Goal: Information Seeking & Learning: Understand process/instructions

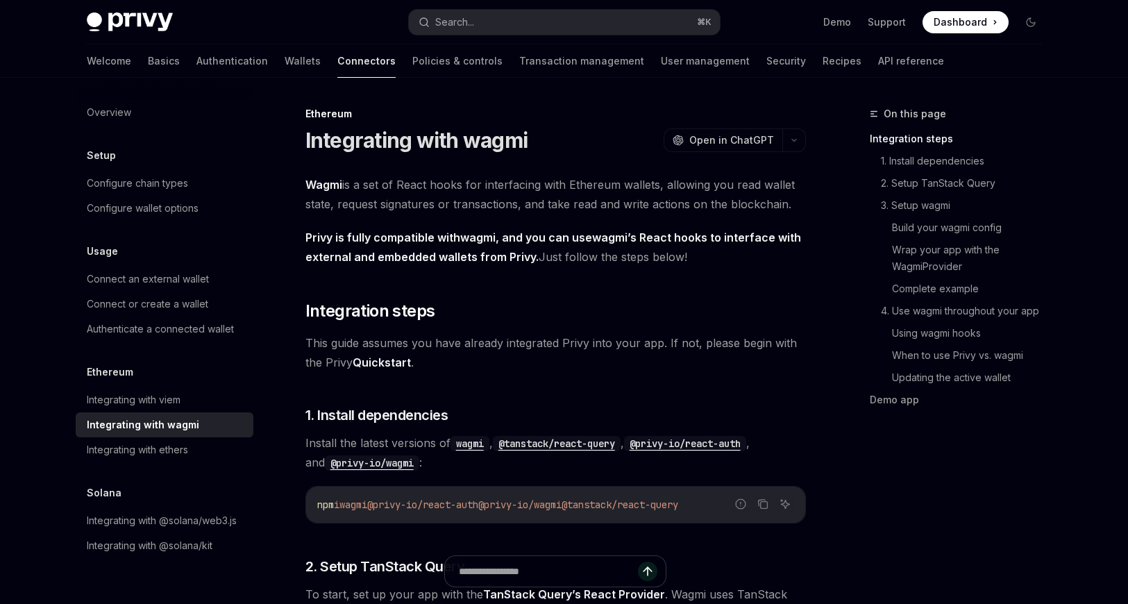
click at [976, 24] on span "Dashboard" at bounding box center [960, 22] width 53 height 14
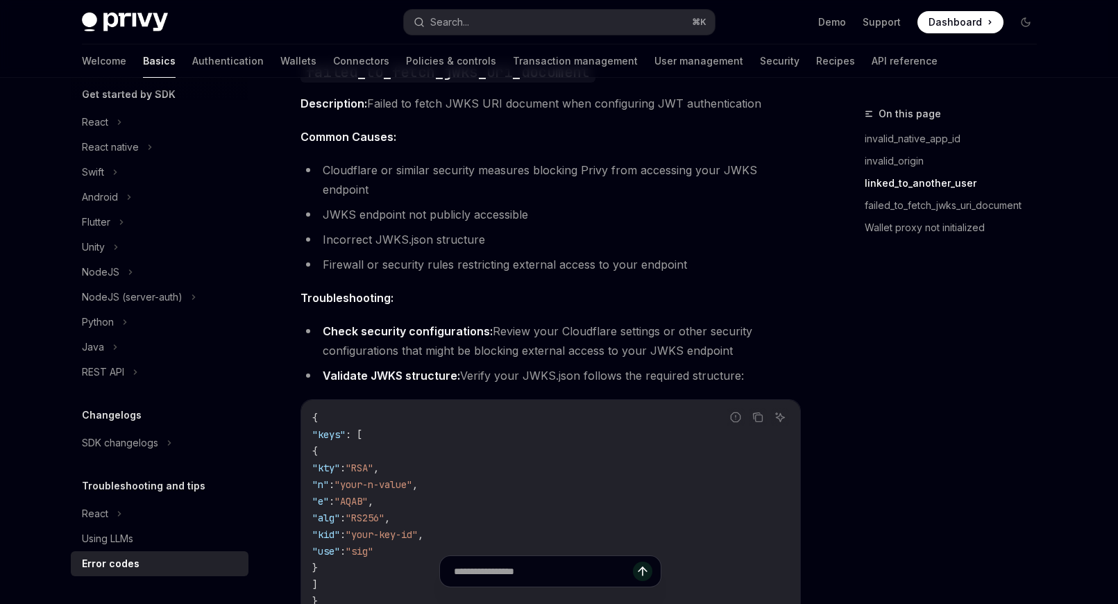
scroll to position [1714, 0]
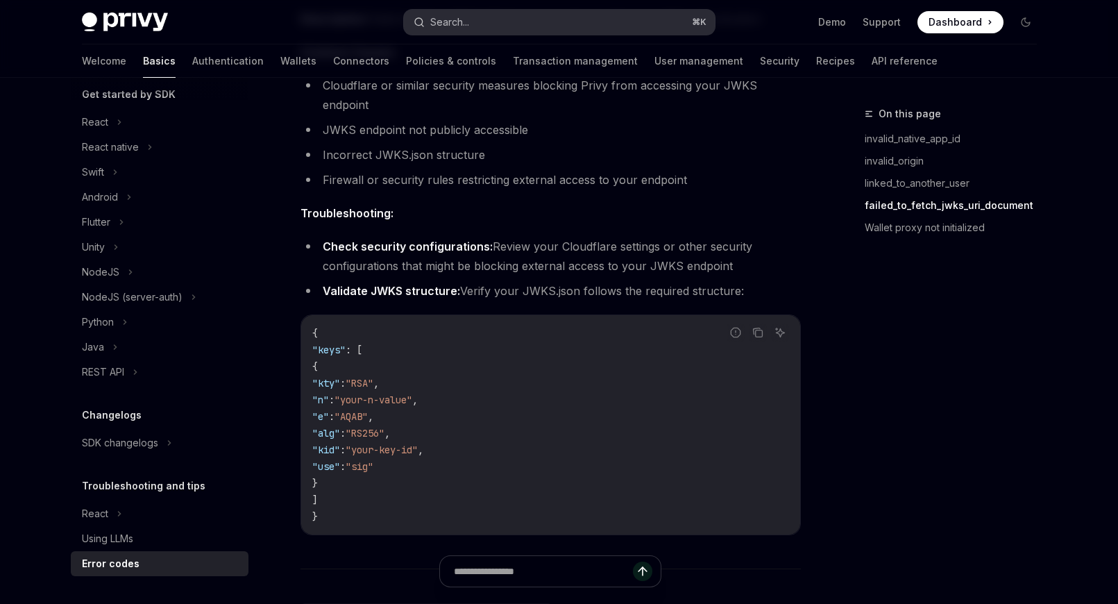
click at [484, 19] on button "Search... ⌘ K" at bounding box center [559, 22] width 311 height 25
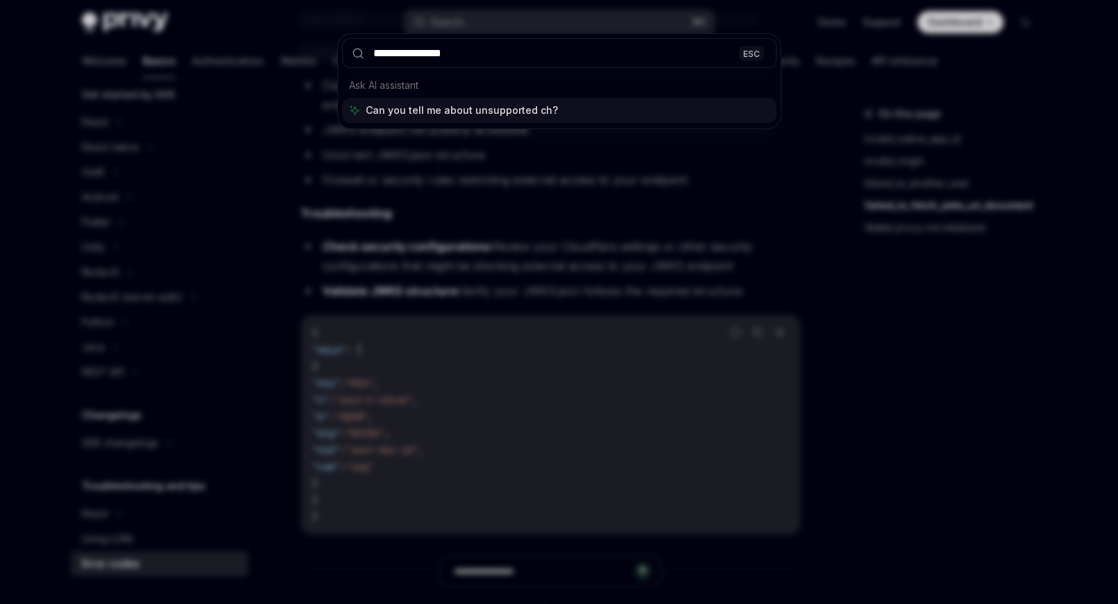
type input "**********"
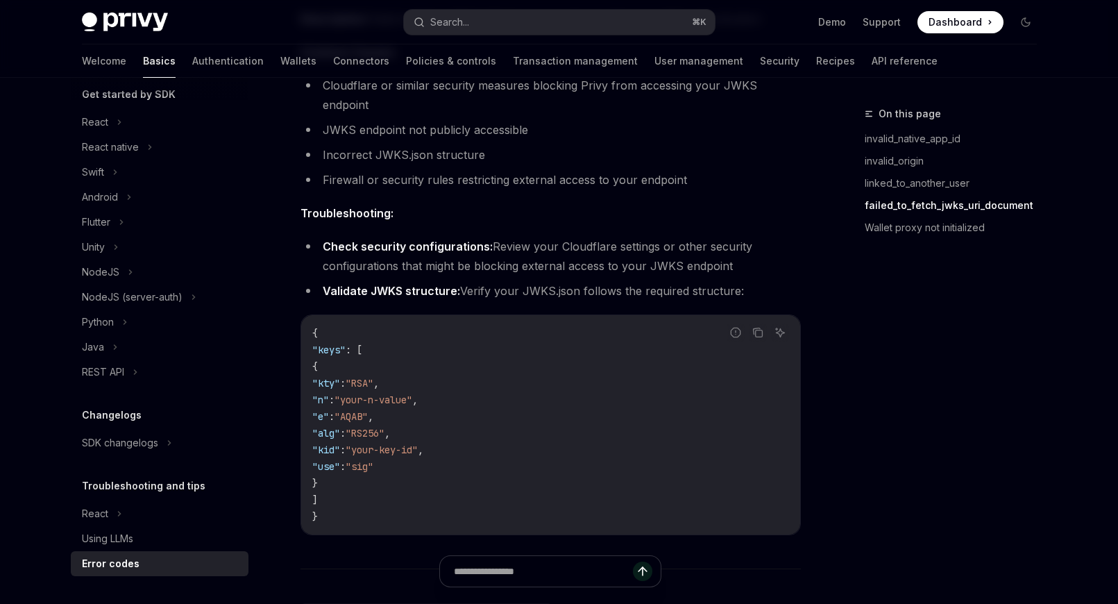
type textarea "*"
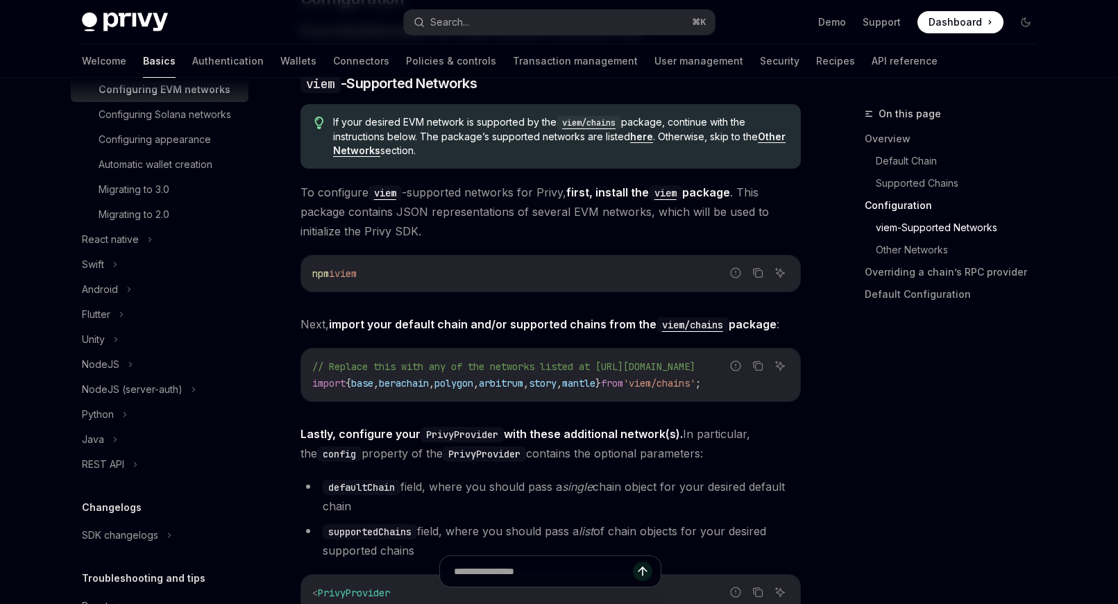
scroll to position [344, 0]
click at [480, 17] on button "Search... ⌘ K" at bounding box center [559, 22] width 311 height 25
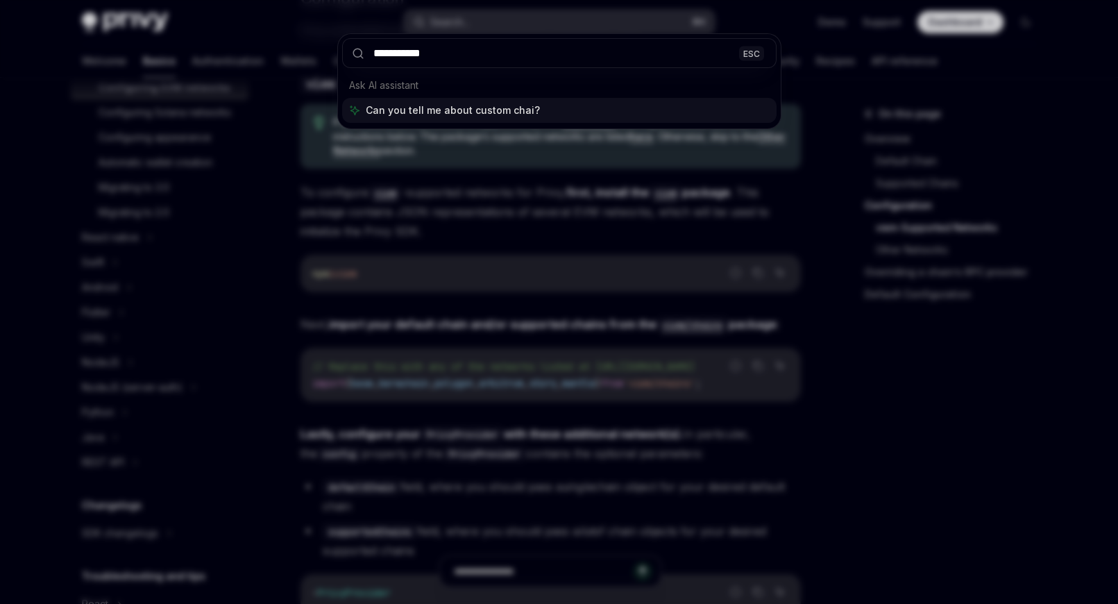
type input "**********"
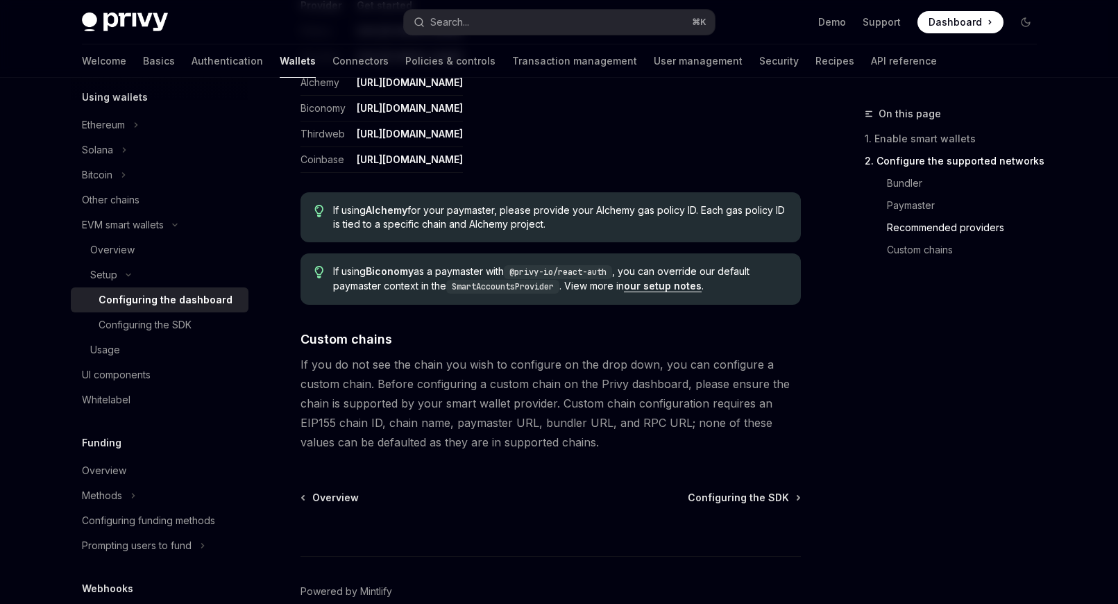
scroll to position [1806, 0]
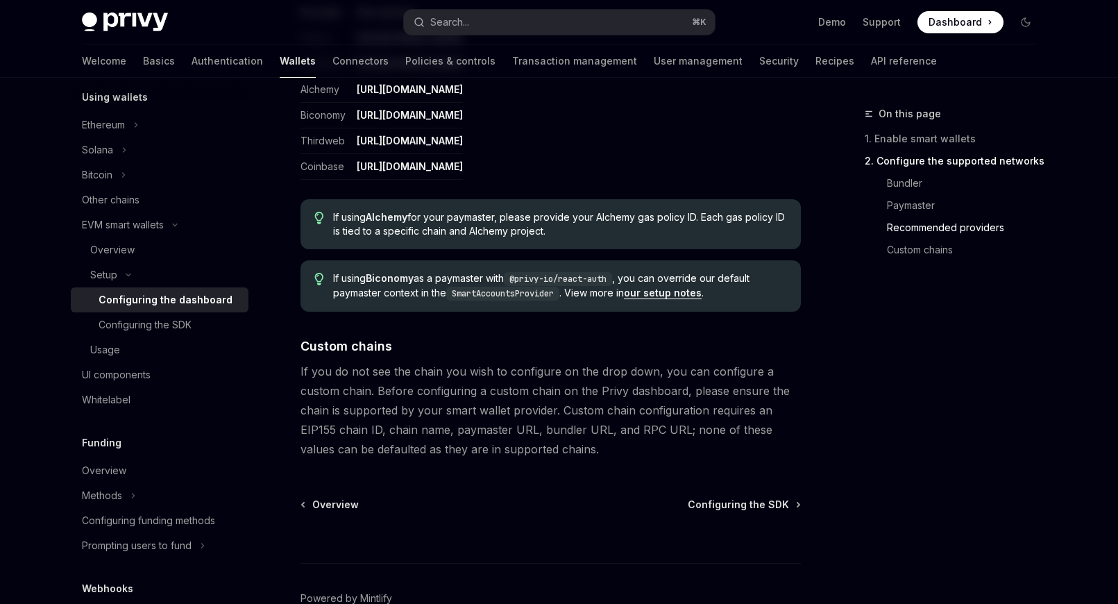
click at [189, 311] on link "Configuring the dashboard" at bounding box center [160, 299] width 178 height 25
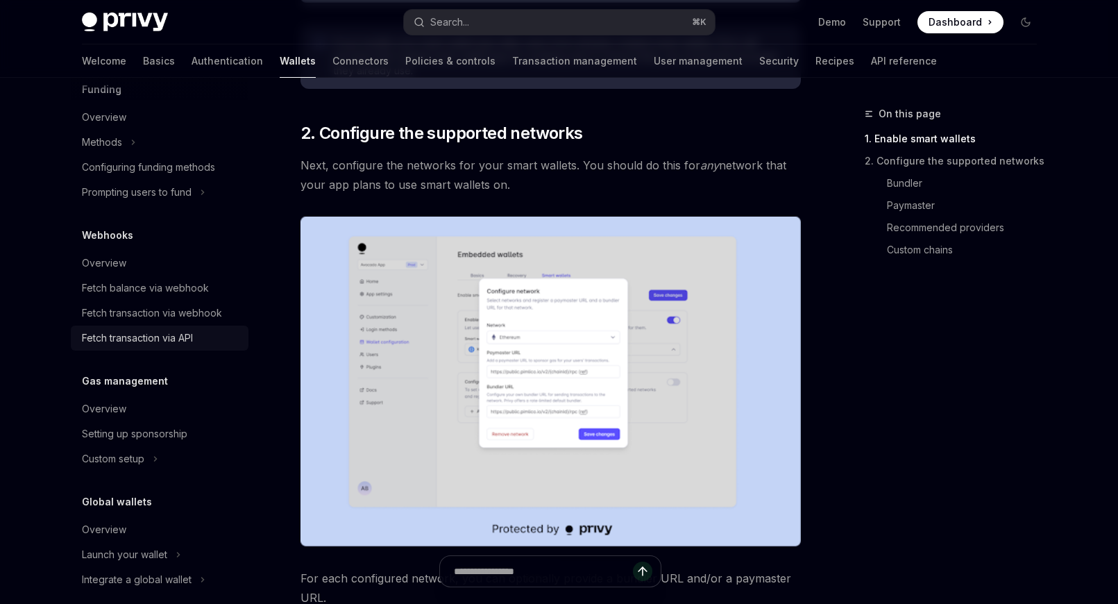
scroll to position [714, 0]
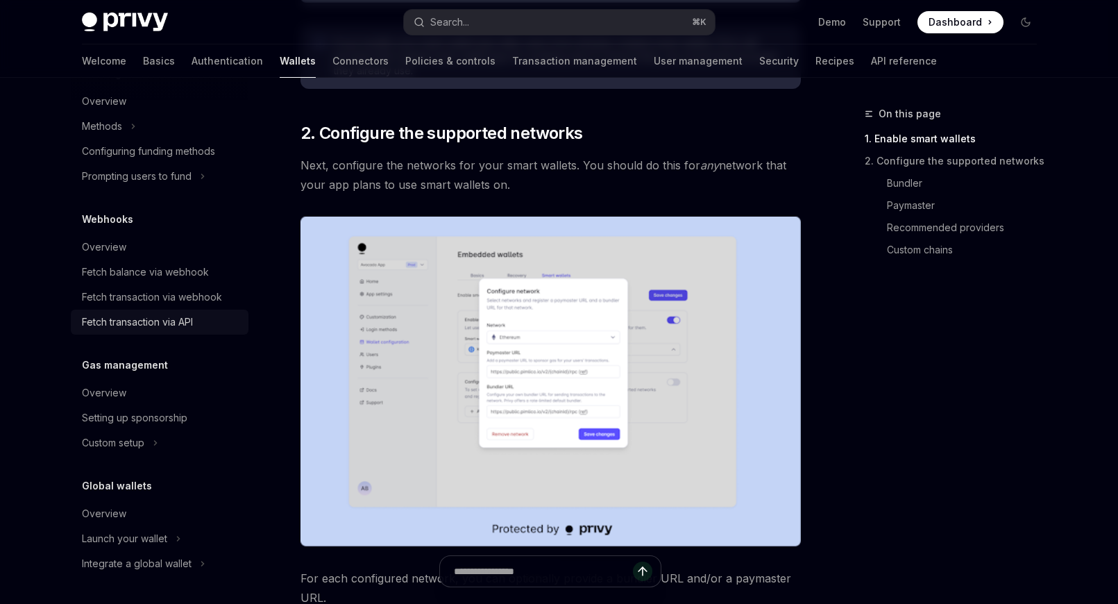
click at [171, 319] on div "Fetch transaction via API" at bounding box center [137, 322] width 111 height 17
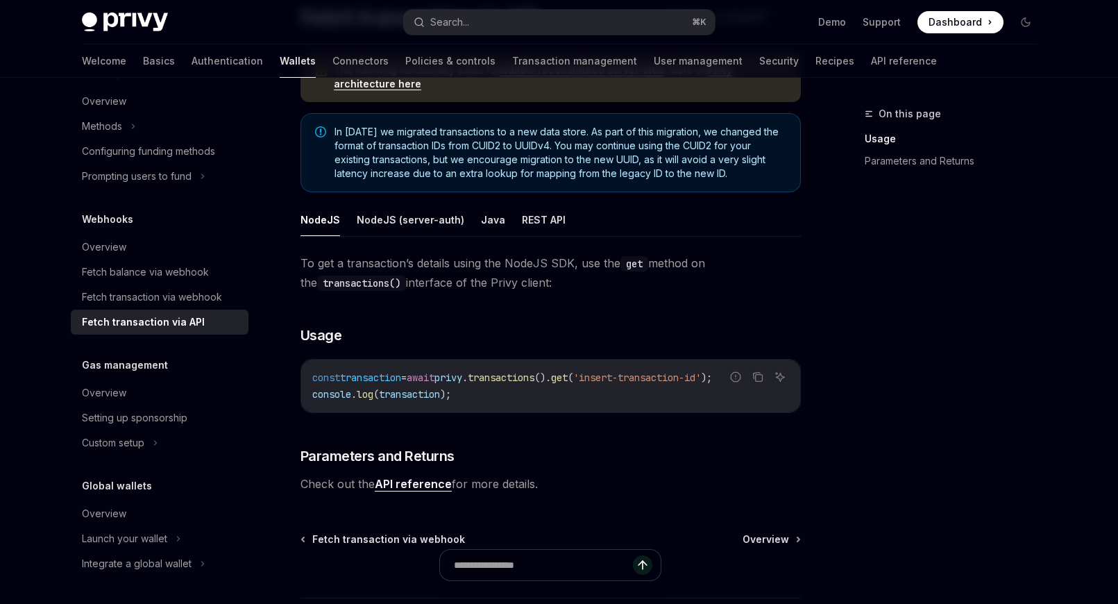
scroll to position [128, 0]
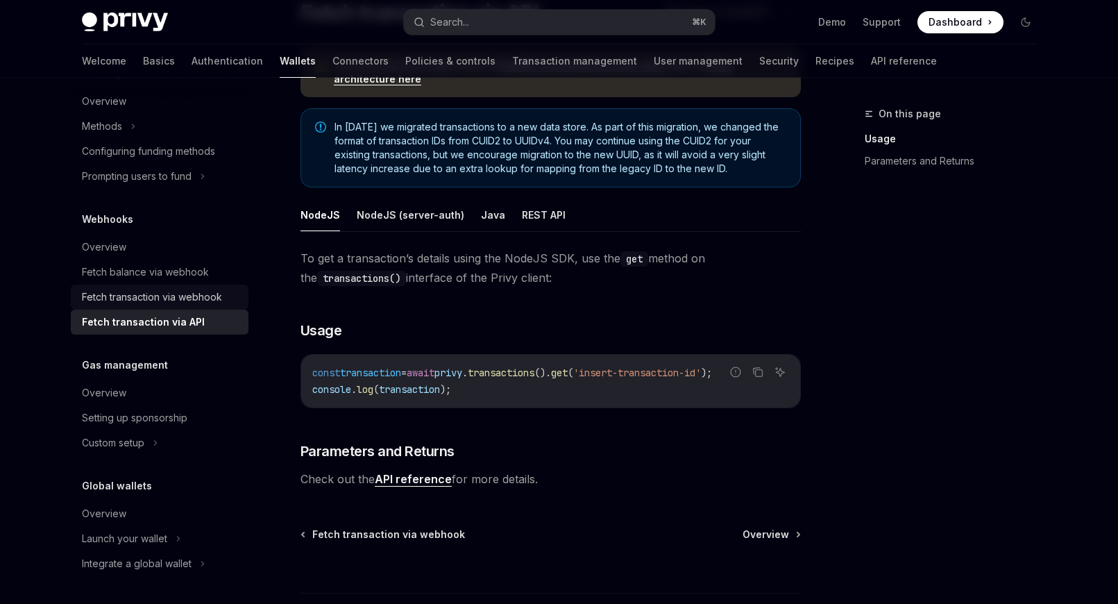
click at [153, 304] on div "Fetch transaction via webhook" at bounding box center [152, 297] width 140 height 17
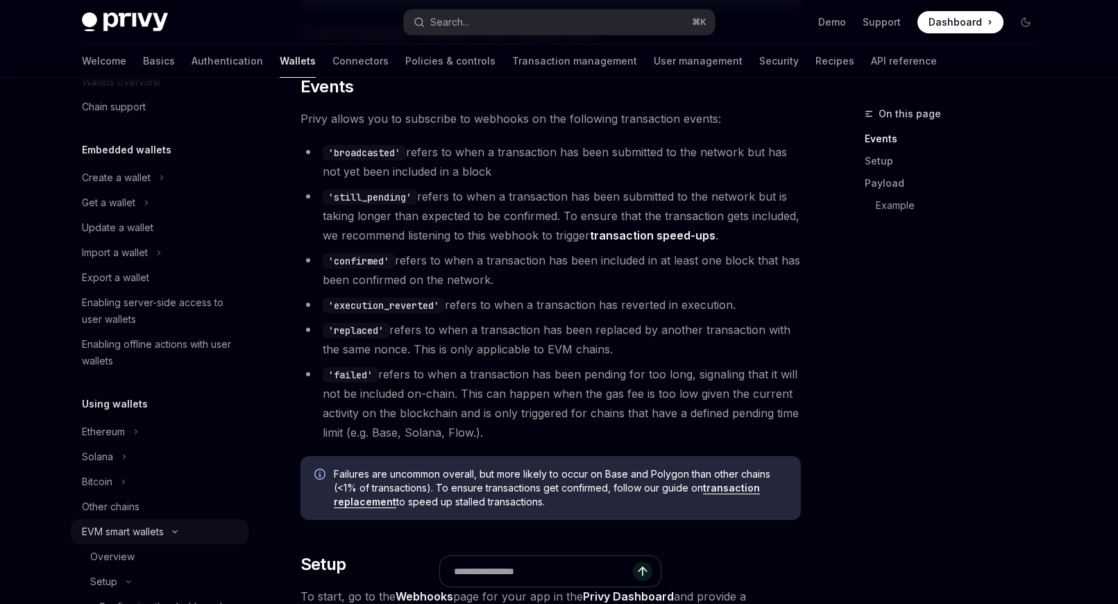
scroll to position [22, 0]
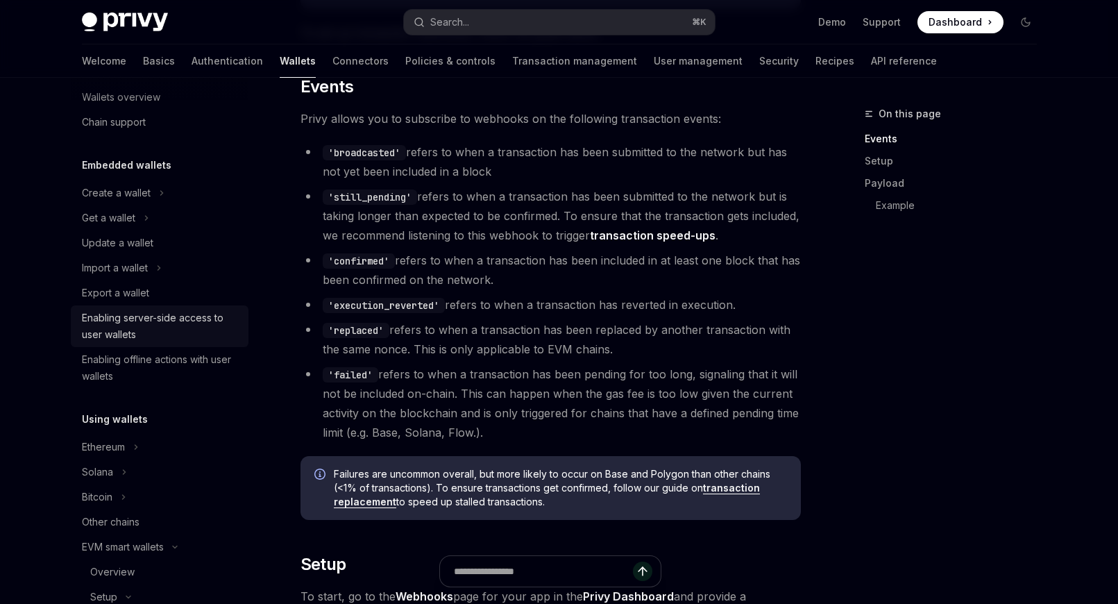
click at [146, 324] on div "Enabling server-side access to user wallets" at bounding box center [161, 326] width 158 height 33
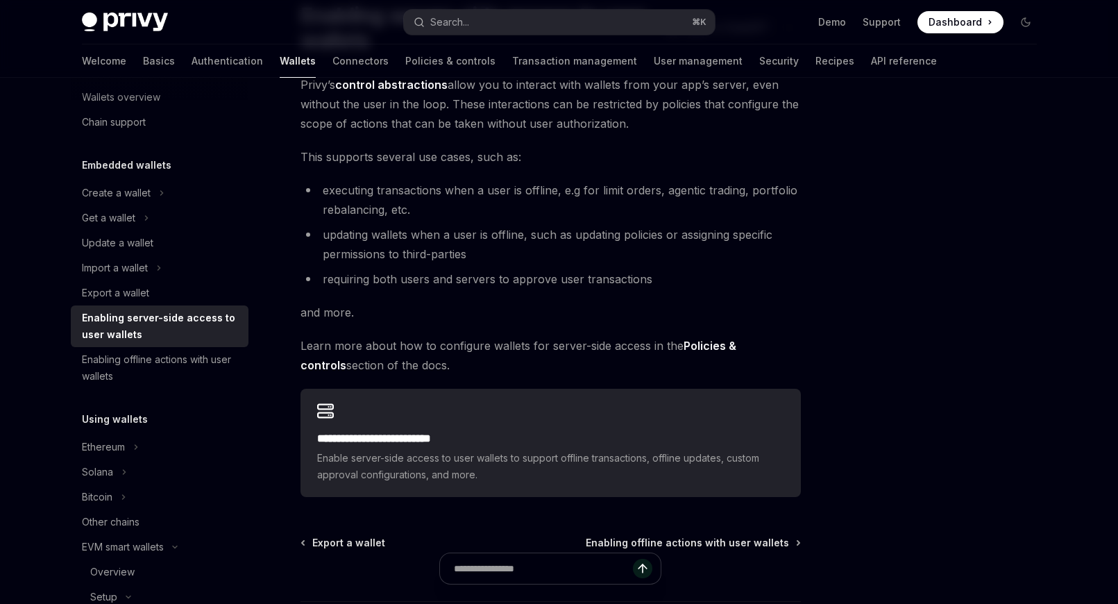
scroll to position [133, 0]
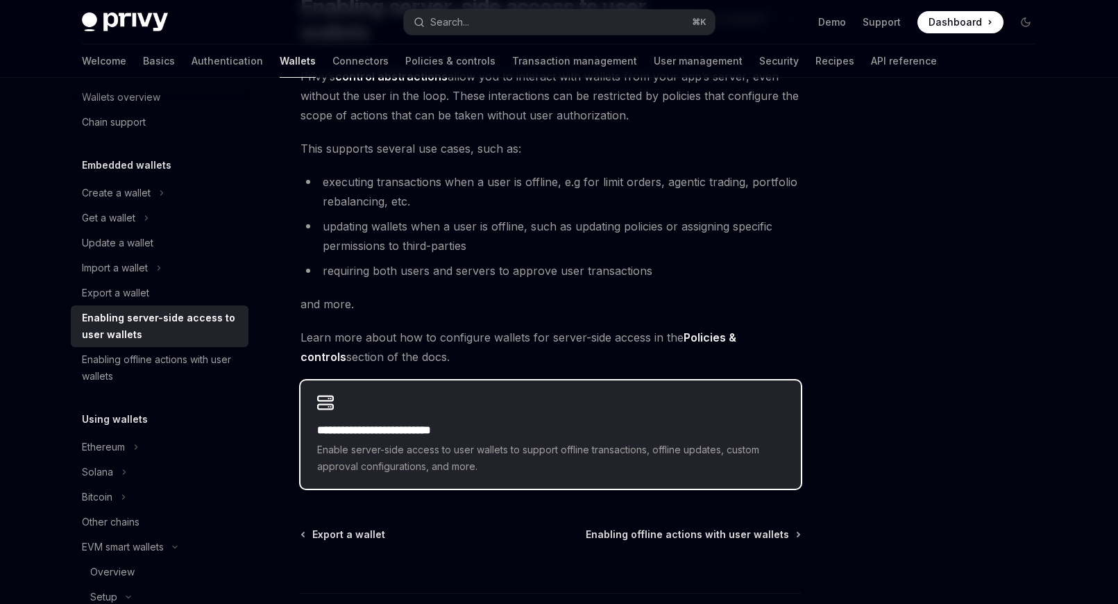
click at [380, 444] on span "Enable server-side access to user wallets to support offline transactions, offl…" at bounding box center [550, 458] width 467 height 33
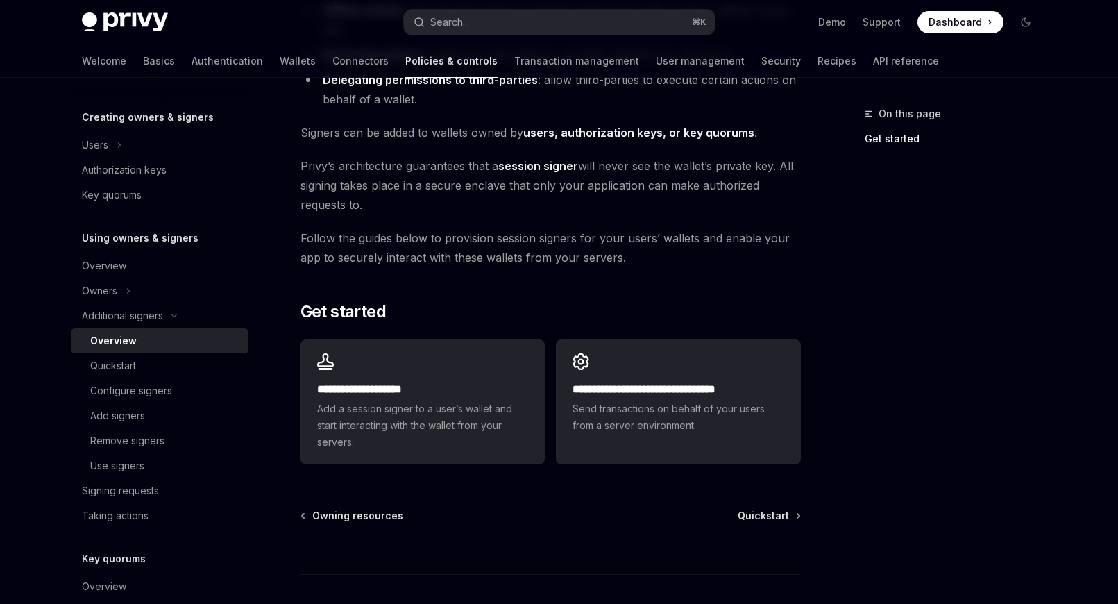
scroll to position [247, 0]
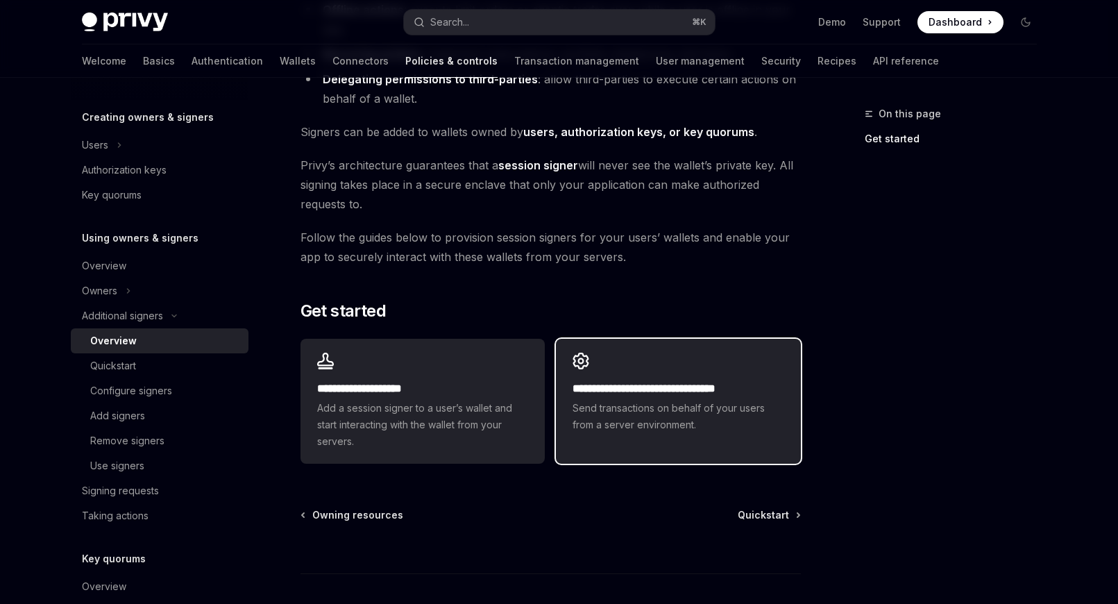
click at [666, 438] on div "**********" at bounding box center [678, 393] width 244 height 108
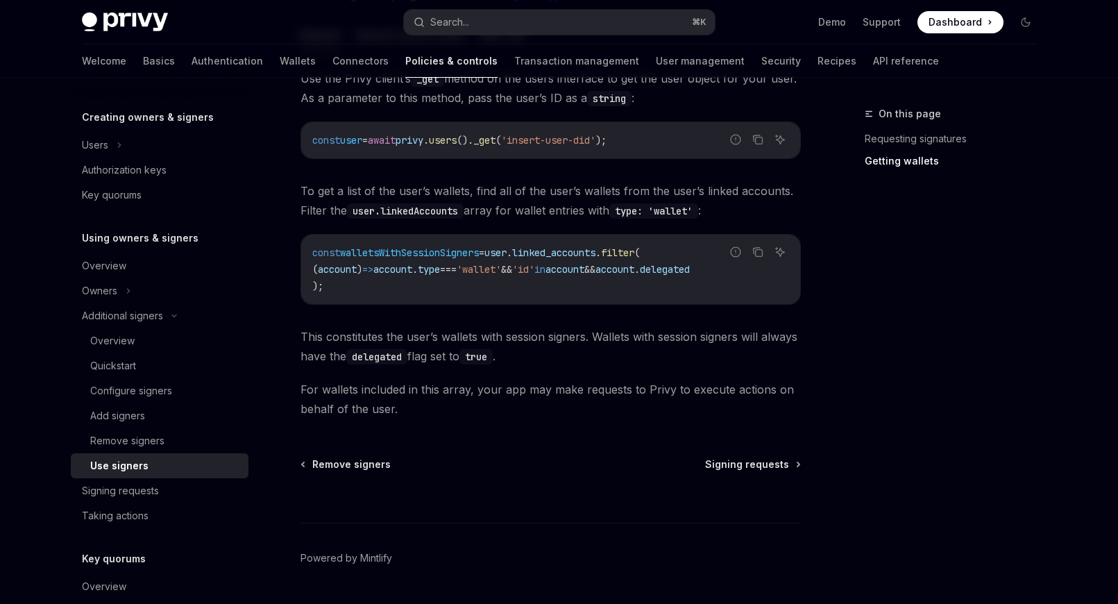
scroll to position [600, 0]
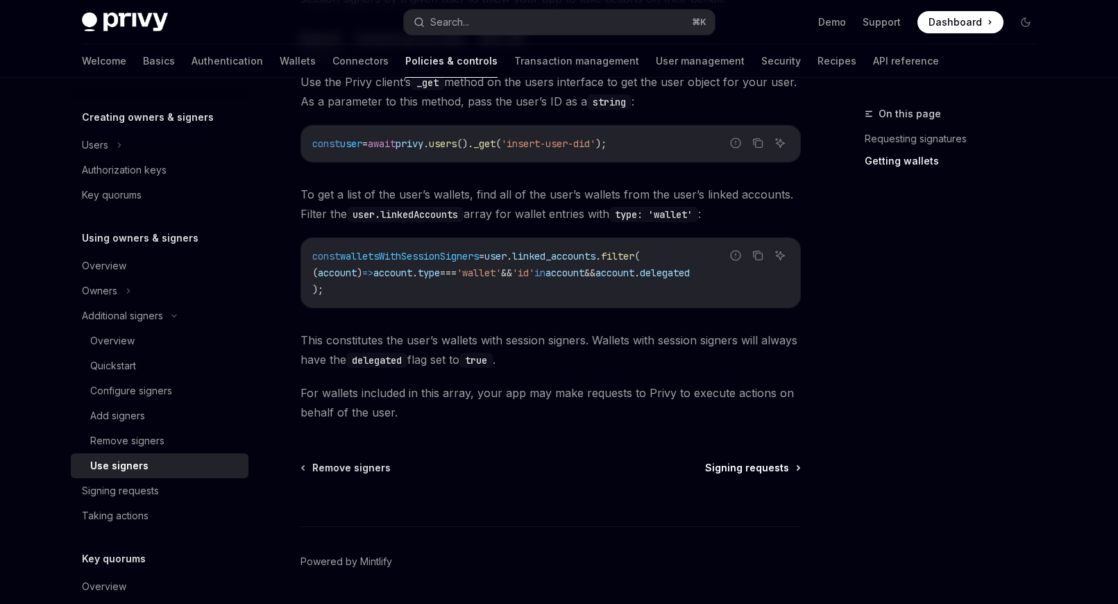
click at [745, 469] on span "Signing requests" at bounding box center [747, 468] width 84 height 14
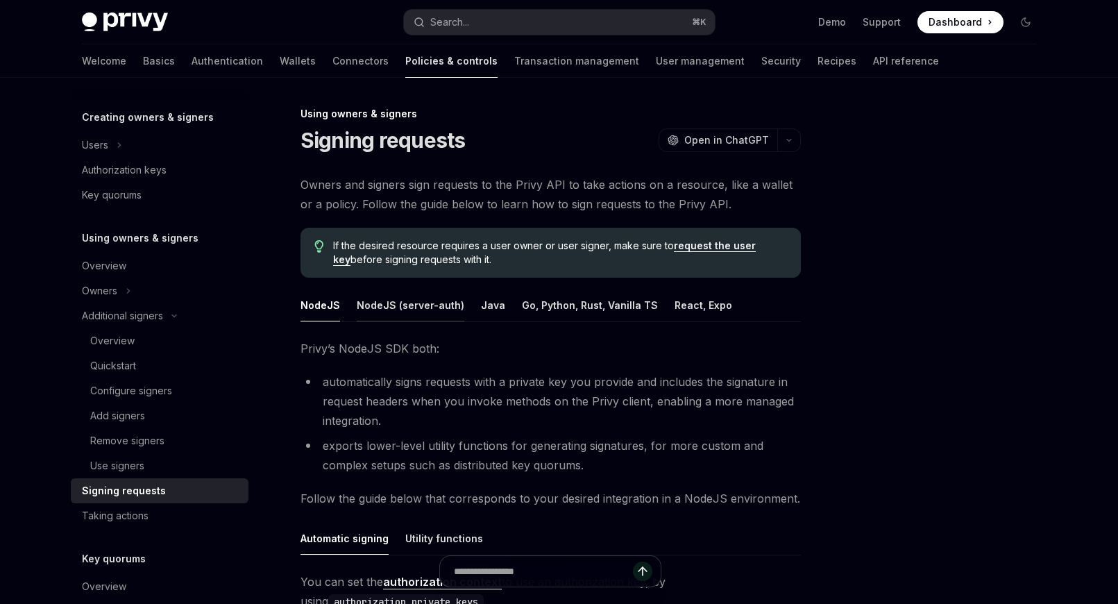
click at [431, 299] on button "NodeJS (server-auth)" at bounding box center [411, 305] width 108 height 33
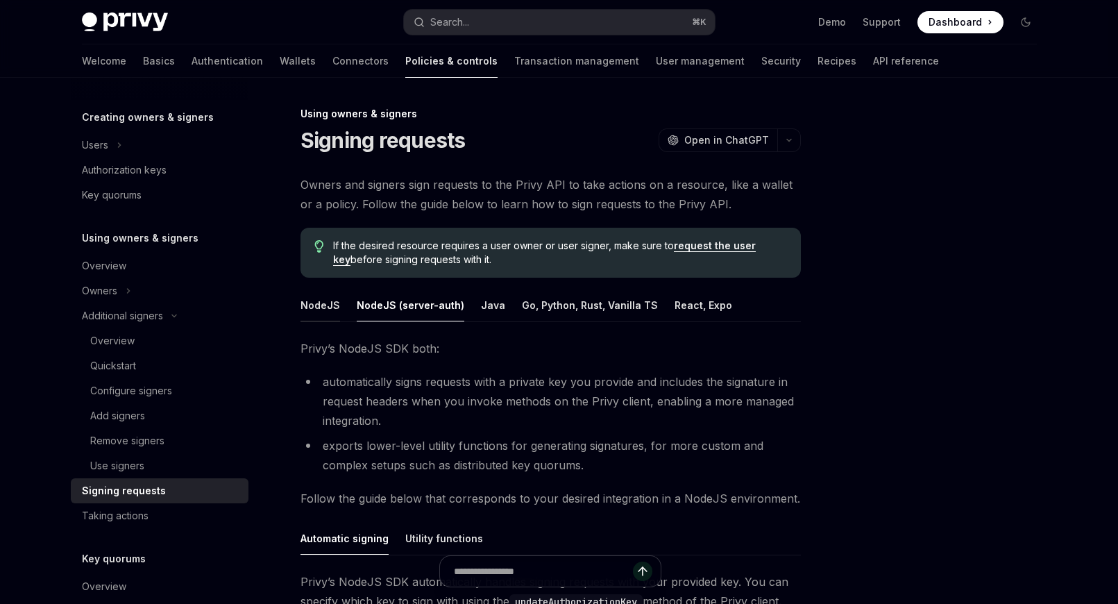
click at [337, 305] on button "NodeJS" at bounding box center [321, 305] width 40 height 33
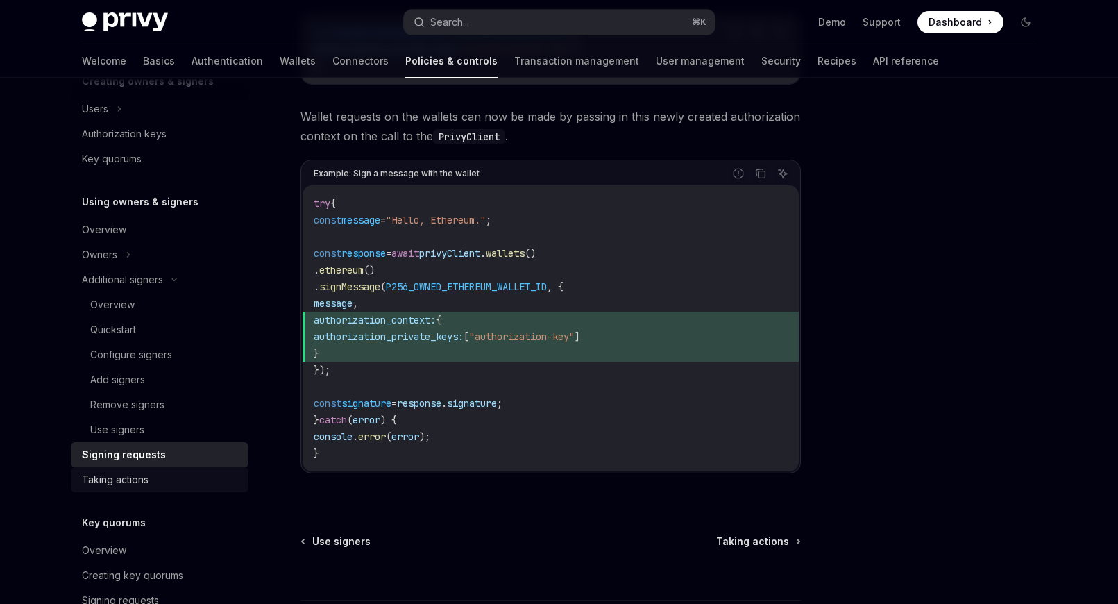
scroll to position [338, 0]
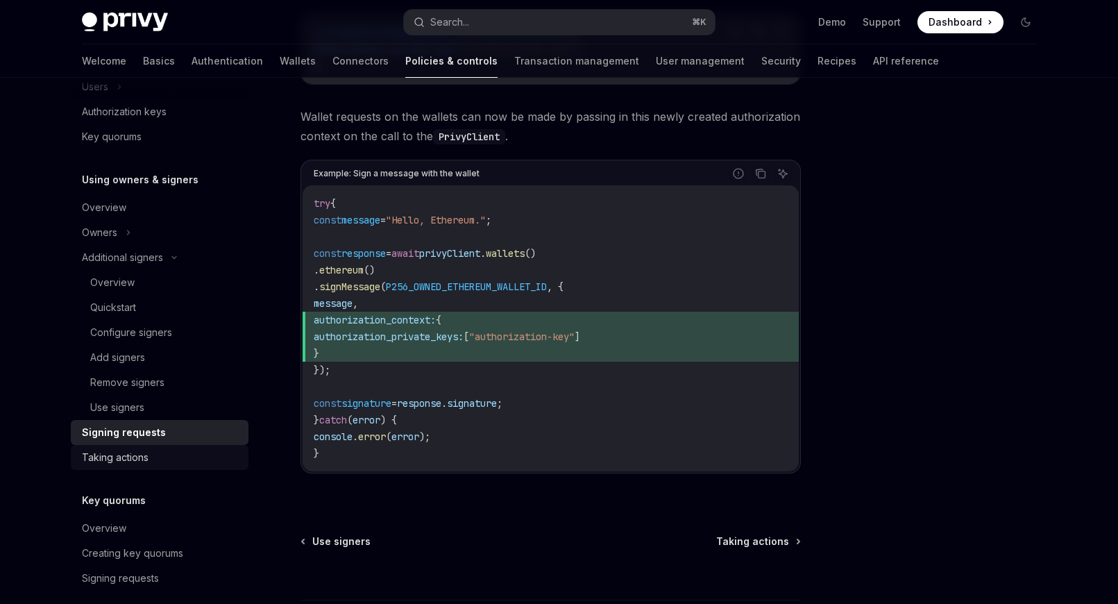
click at [191, 461] on div "Taking actions" at bounding box center [161, 457] width 158 height 17
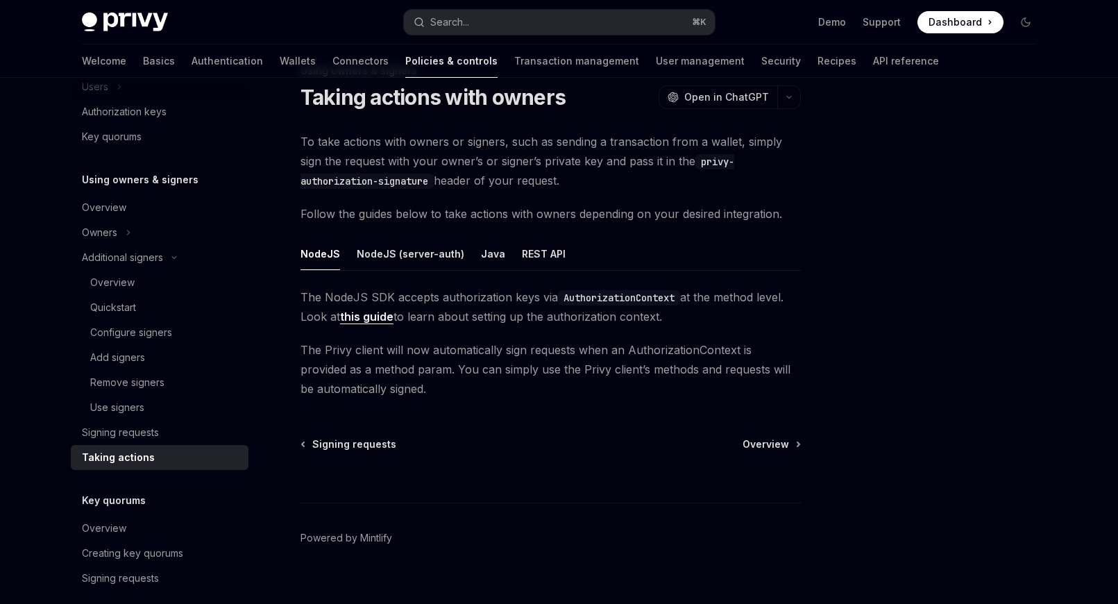
scroll to position [32, 0]
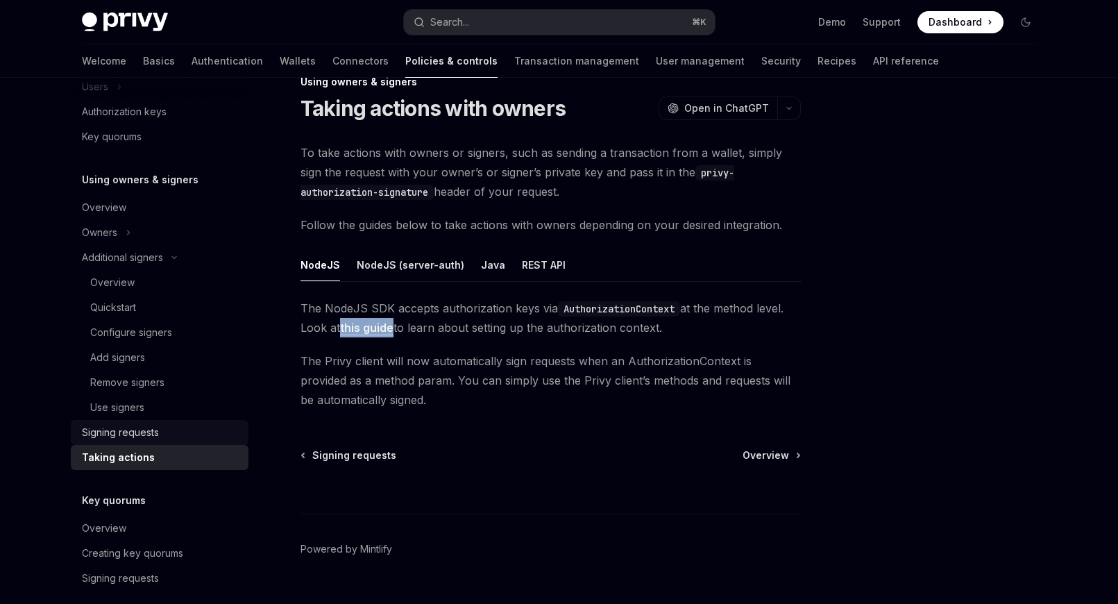
click at [144, 439] on div "Signing requests" at bounding box center [120, 432] width 77 height 17
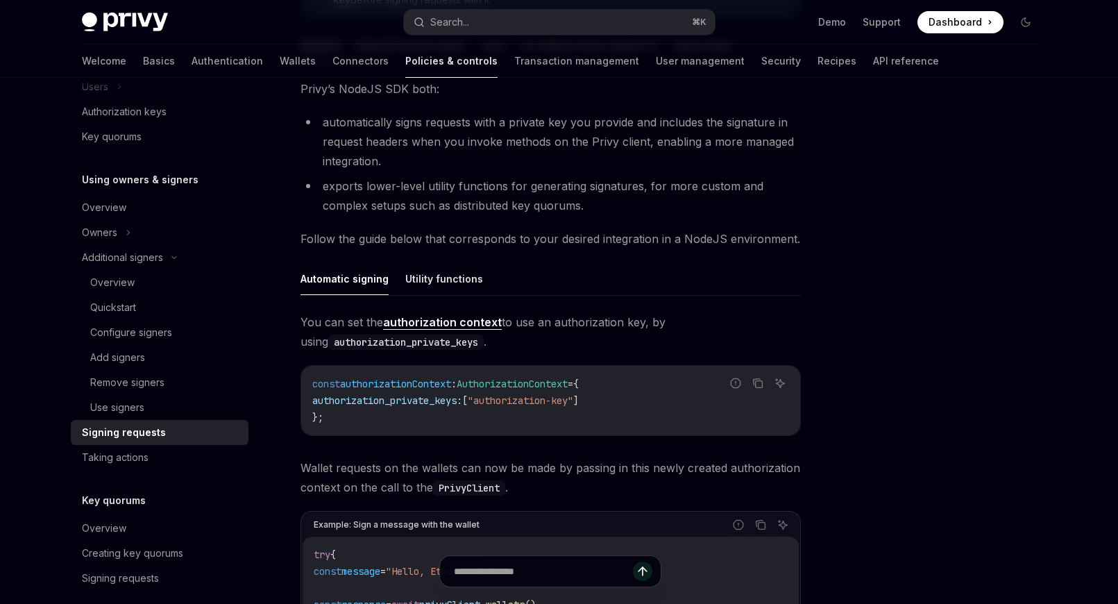
scroll to position [247, 0]
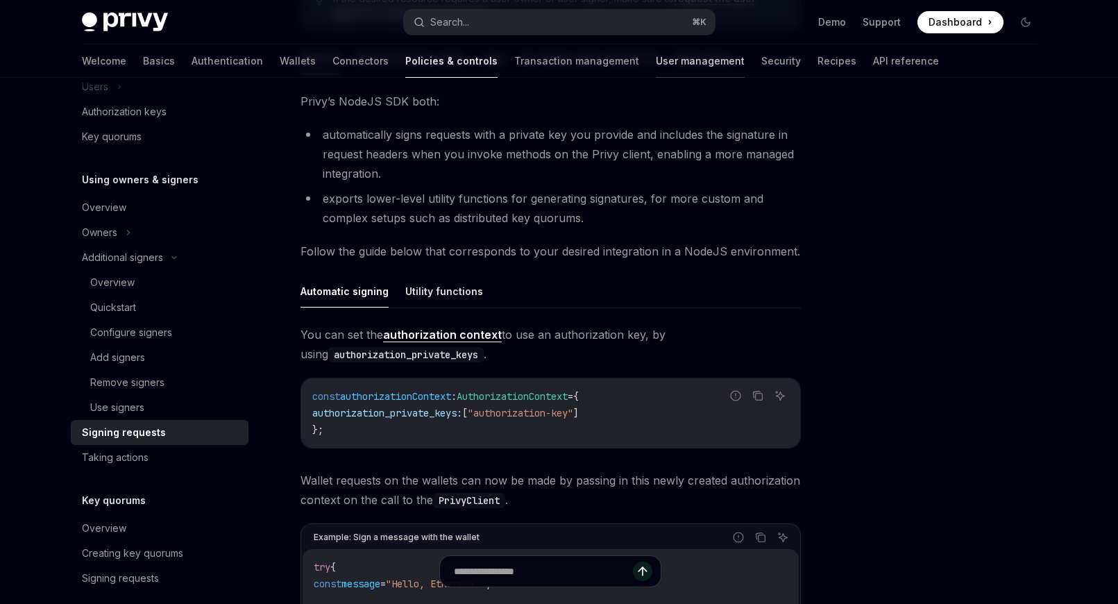
click at [656, 72] on link "User management" at bounding box center [700, 60] width 89 height 33
type textarea "*"
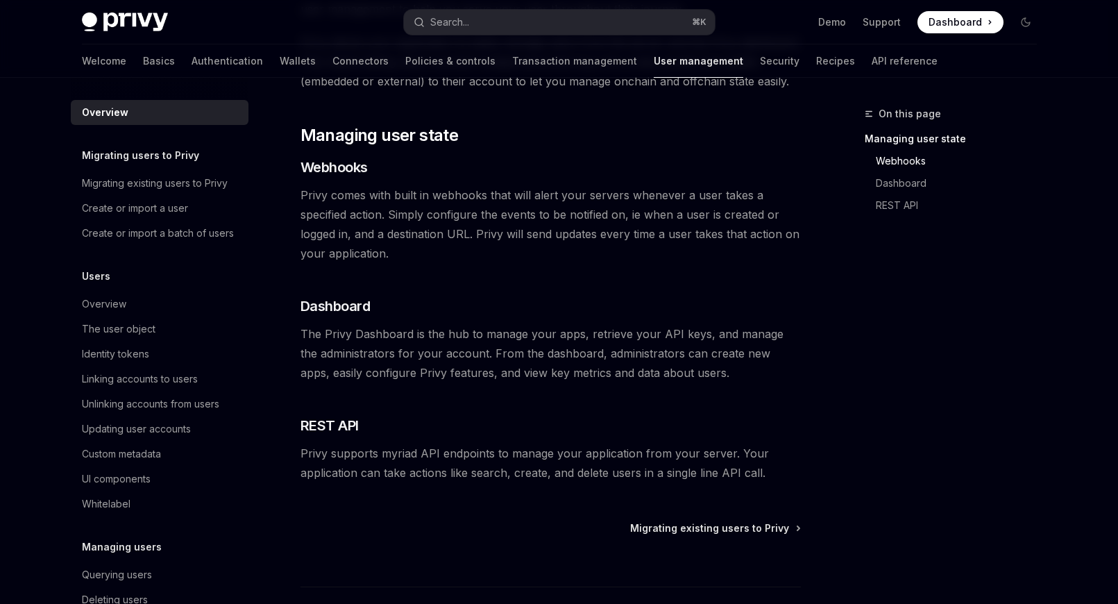
scroll to position [277, 0]
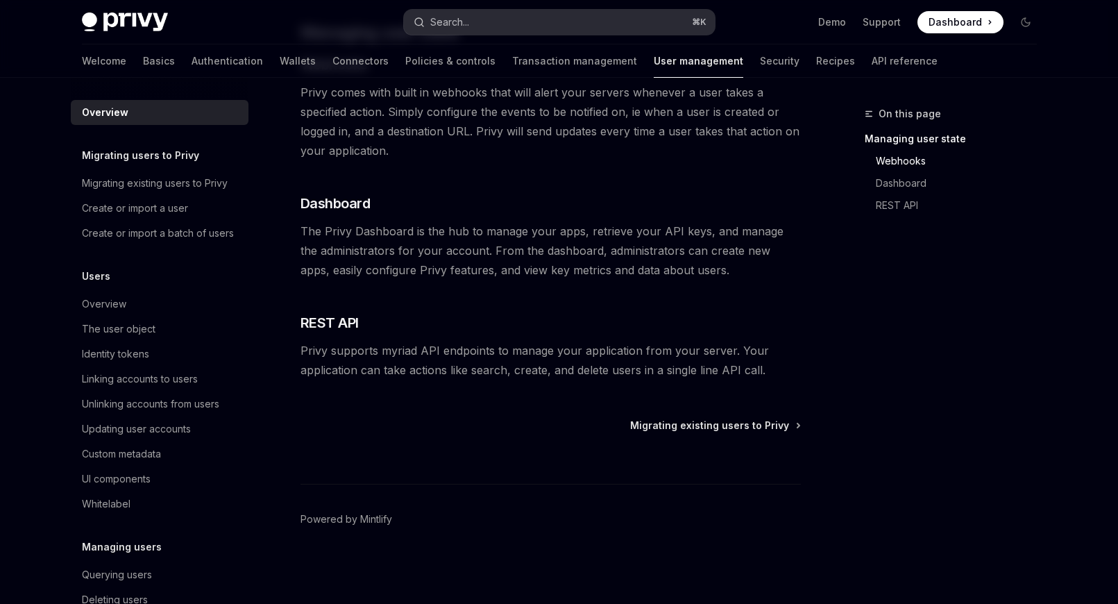
click at [455, 22] on div "Search..." at bounding box center [449, 22] width 39 height 17
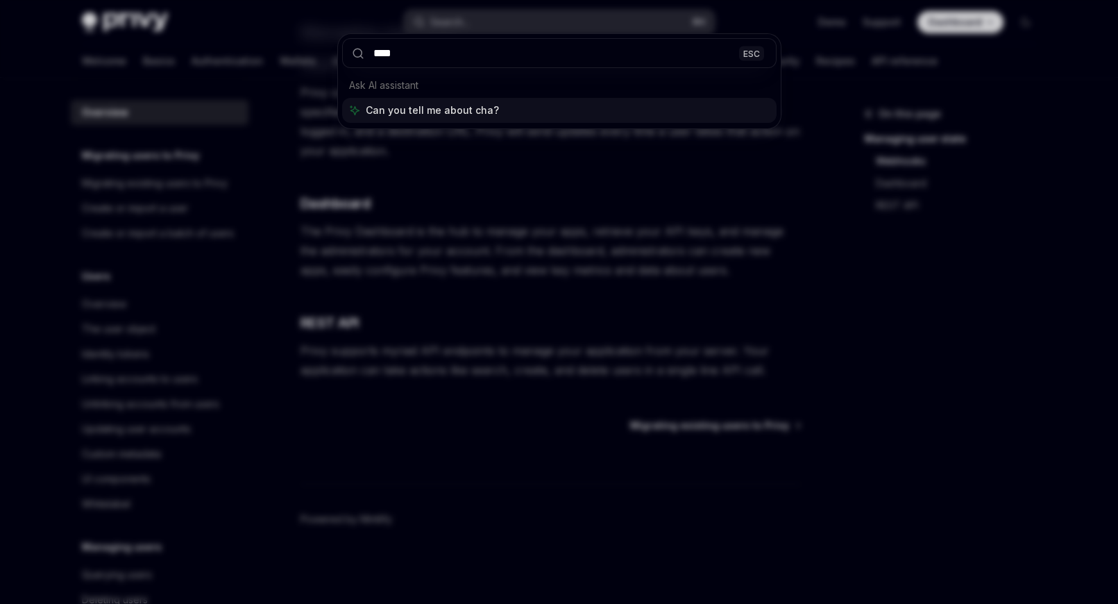
type input "*****"
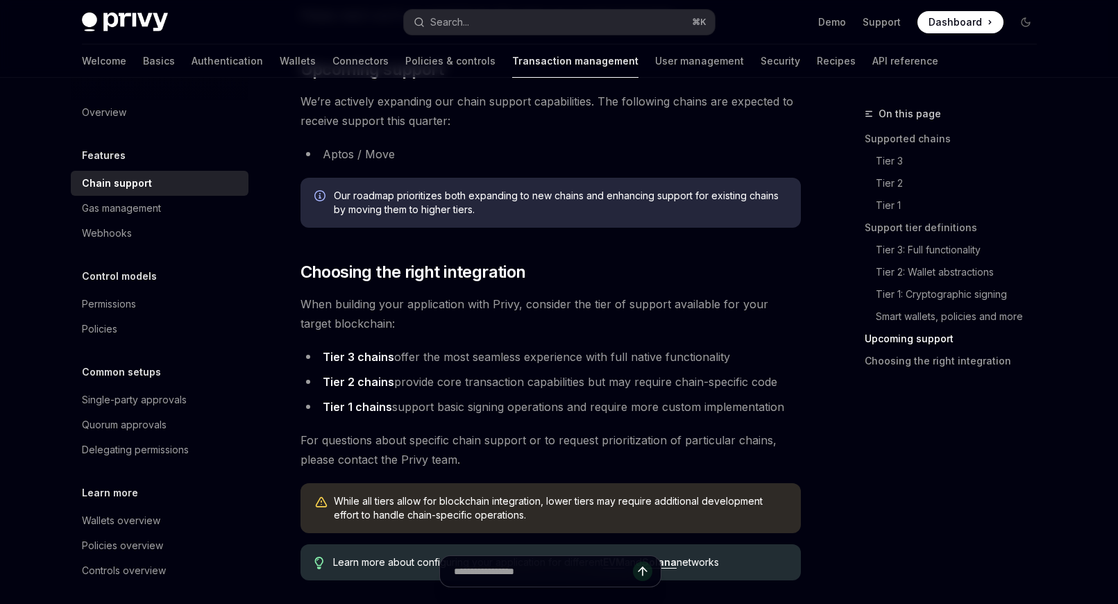
scroll to position [1709, 0]
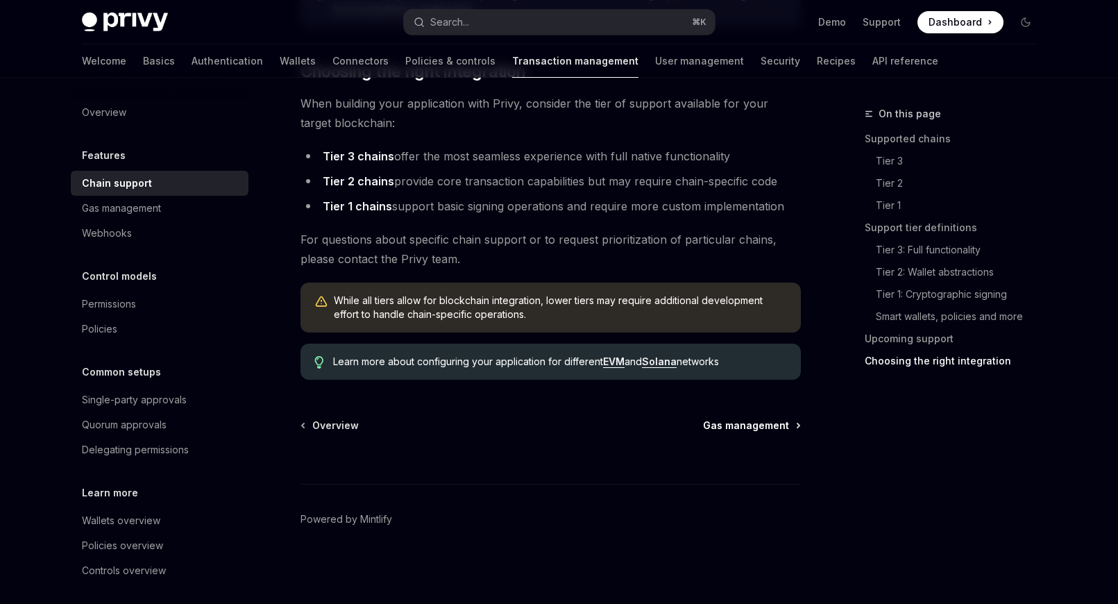
click at [721, 426] on span "Gas management" at bounding box center [746, 426] width 86 height 14
type textarea "*"
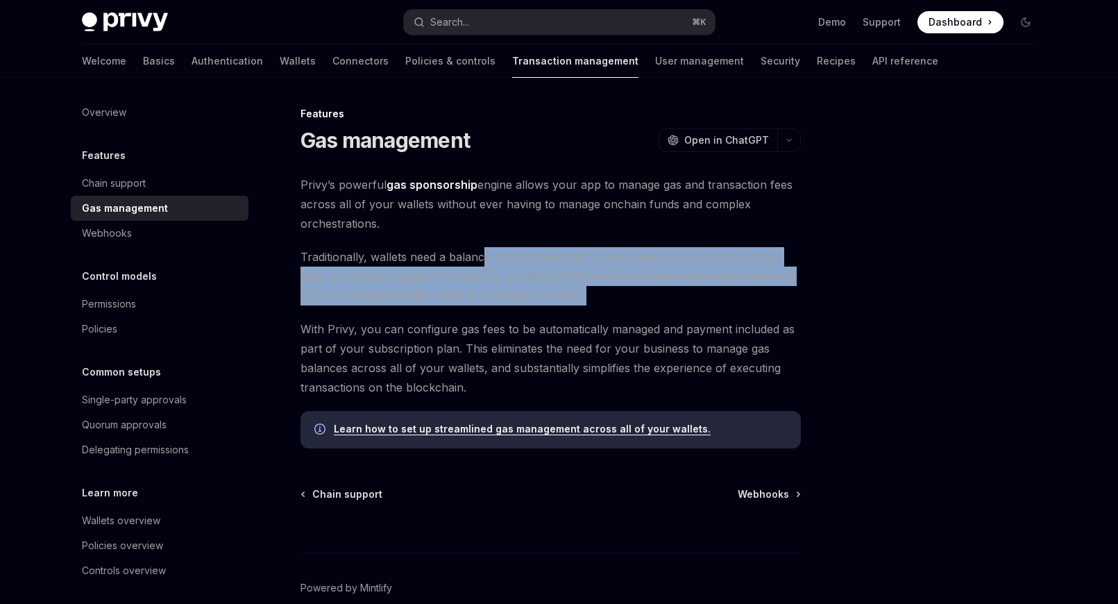
drag, startPoint x: 485, startPoint y: 247, endPoint x: 613, endPoint y: 299, distance: 138.3
click at [613, 299] on span "Traditionally, wallets need a balance of the blockchain’s native token to pay f…" at bounding box center [551, 276] width 501 height 58
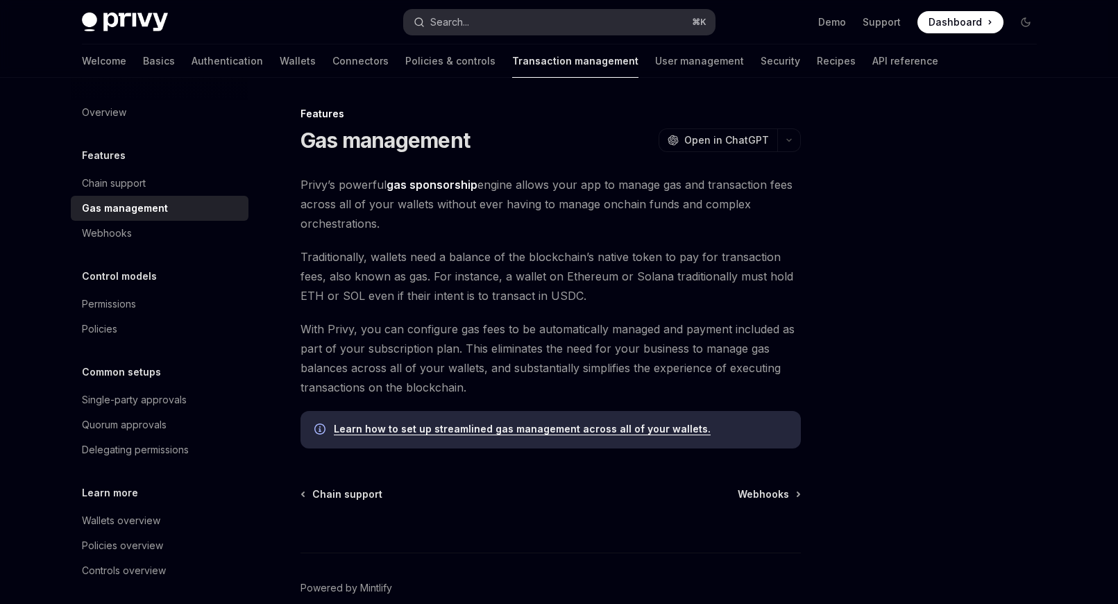
click at [484, 22] on button "Search... ⌘ K" at bounding box center [559, 22] width 311 height 25
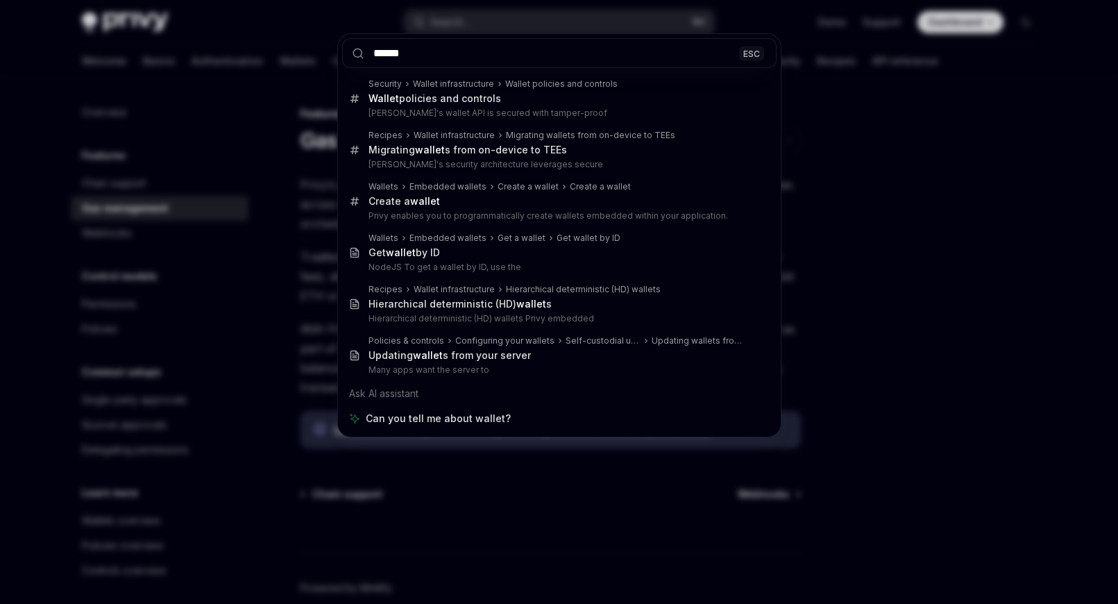
type input "******"
click at [571, 519] on div "****** ESC Security Wallet infrastructure Wallet policies and controls Wallet p…" at bounding box center [559, 302] width 1118 height 604
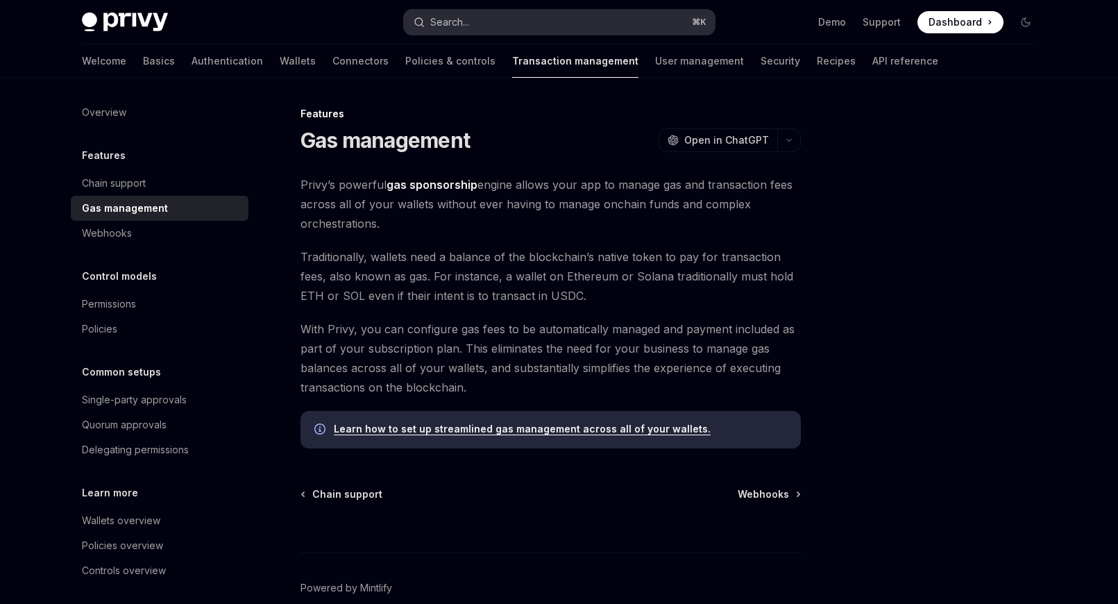
click at [519, 13] on button "Search... ⌘ K" at bounding box center [559, 22] width 311 height 25
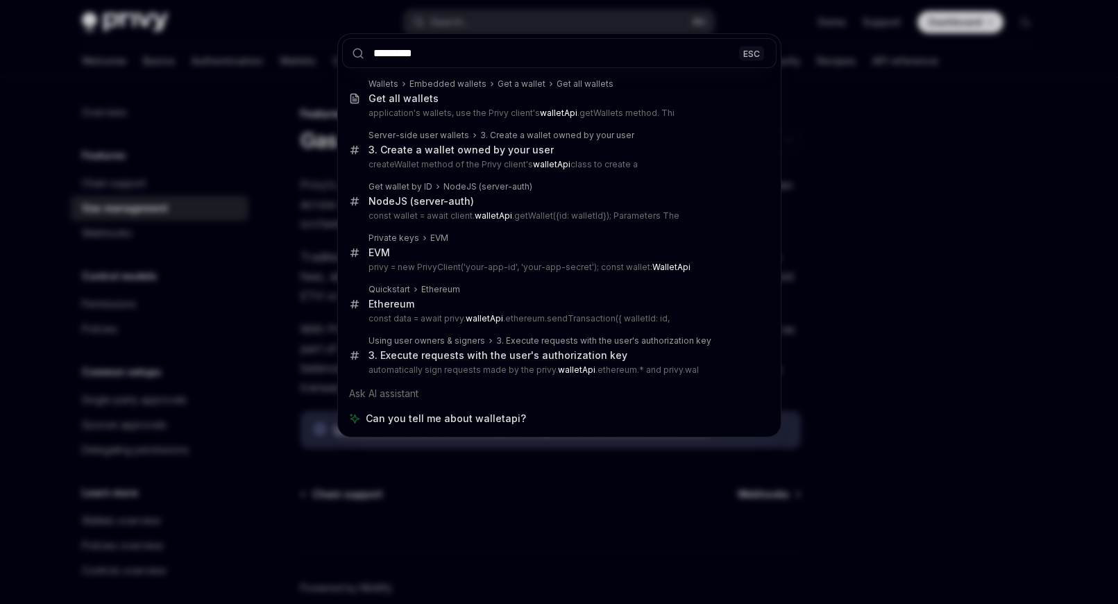
type input "*********"
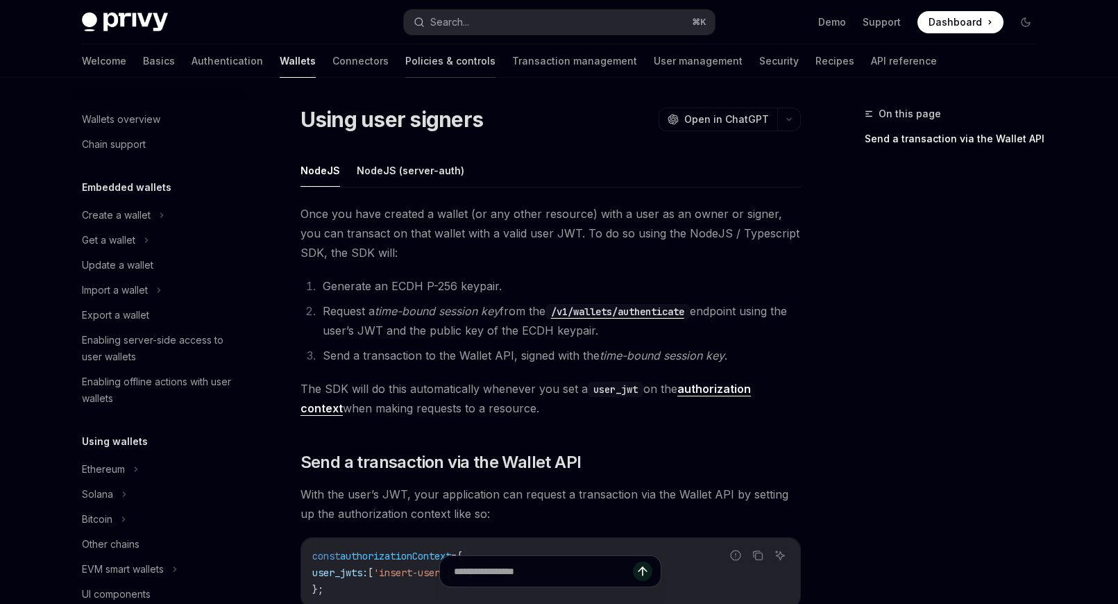
click at [405, 65] on link "Policies & controls" at bounding box center [450, 60] width 90 height 33
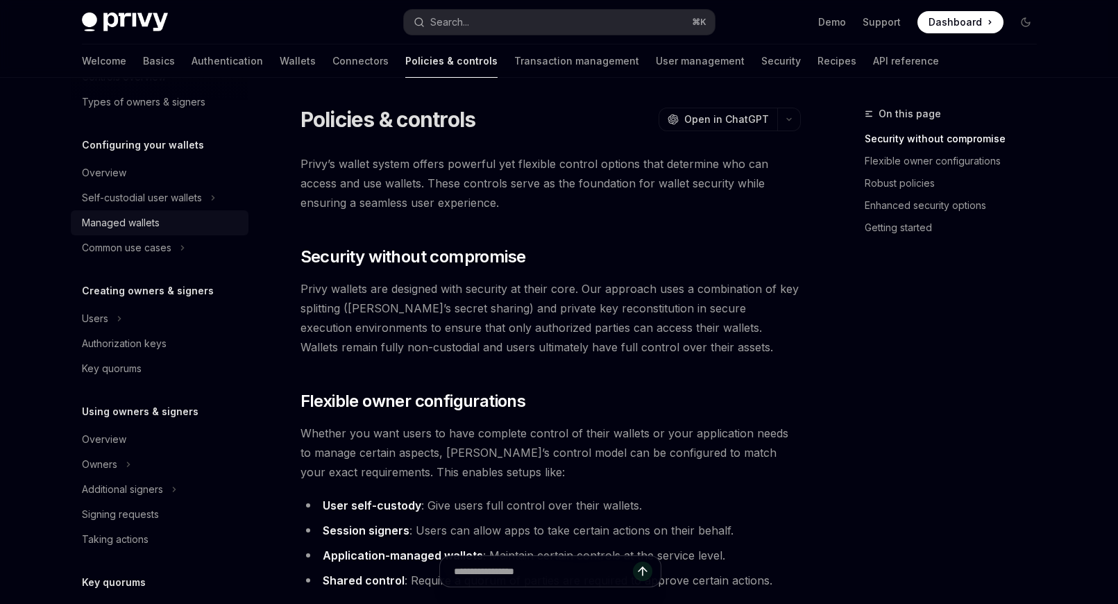
scroll to position [103, 0]
click at [149, 230] on div "Managed wallets" at bounding box center [121, 225] width 78 height 17
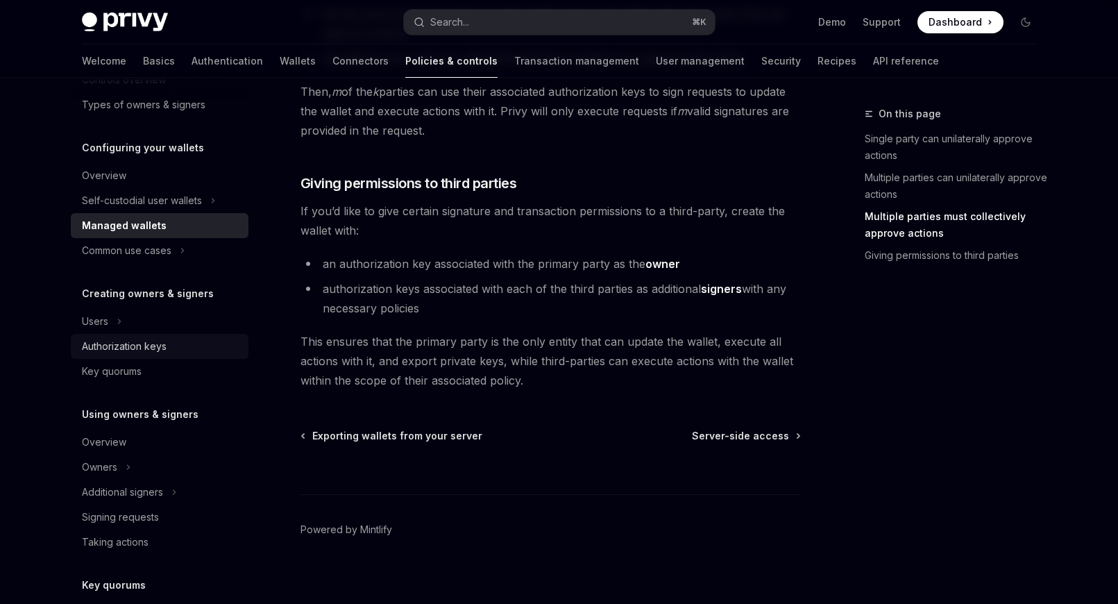
scroll to position [684, 0]
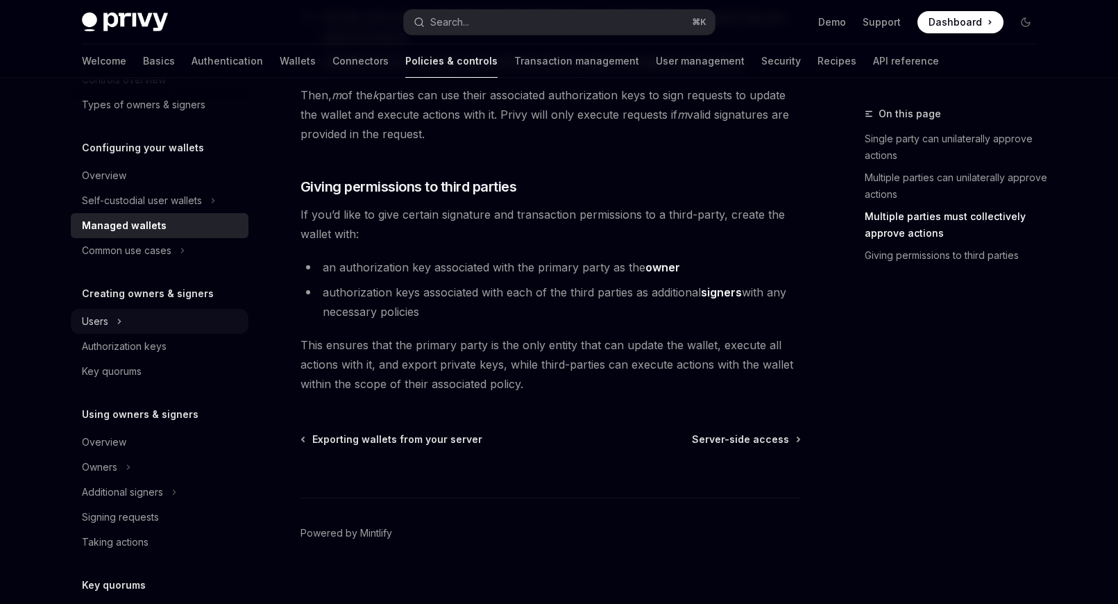
click at [153, 322] on div "Users" at bounding box center [160, 321] width 178 height 25
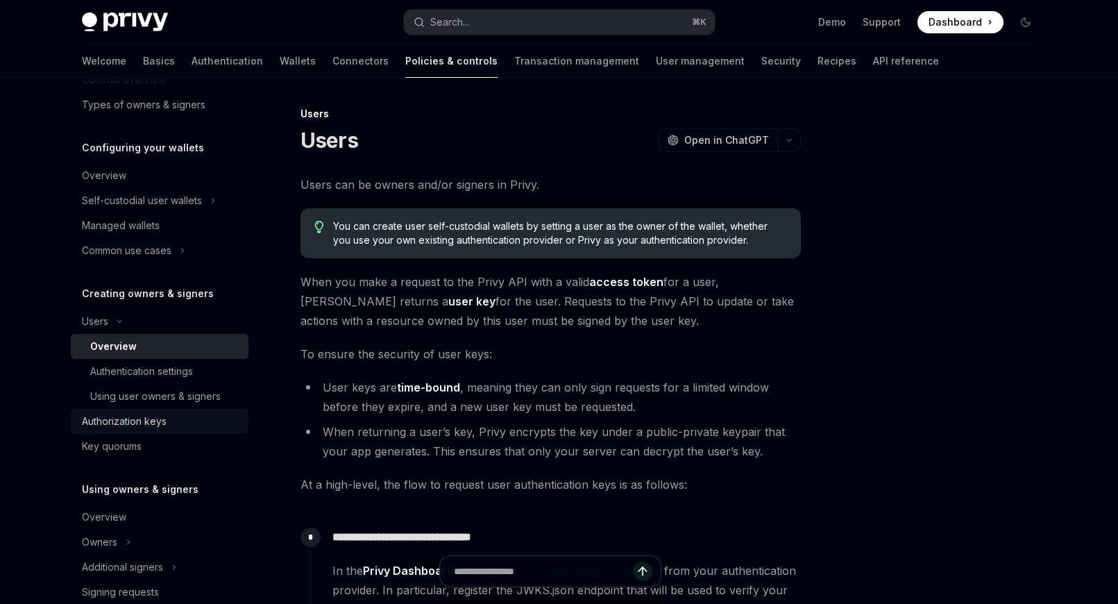
click at [153, 423] on div "Authorization keys" at bounding box center [124, 421] width 85 height 17
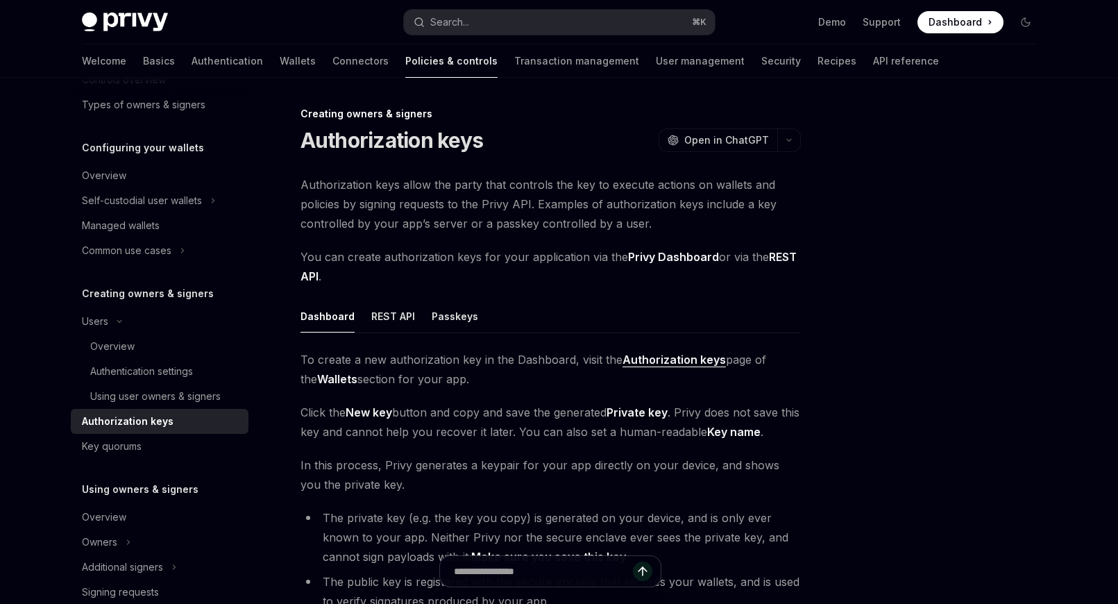
click at [526, 342] on div "Dashboard REST API Passkeys To create a new authorization key in the Dashboard,…" at bounding box center [551, 486] width 501 height 373
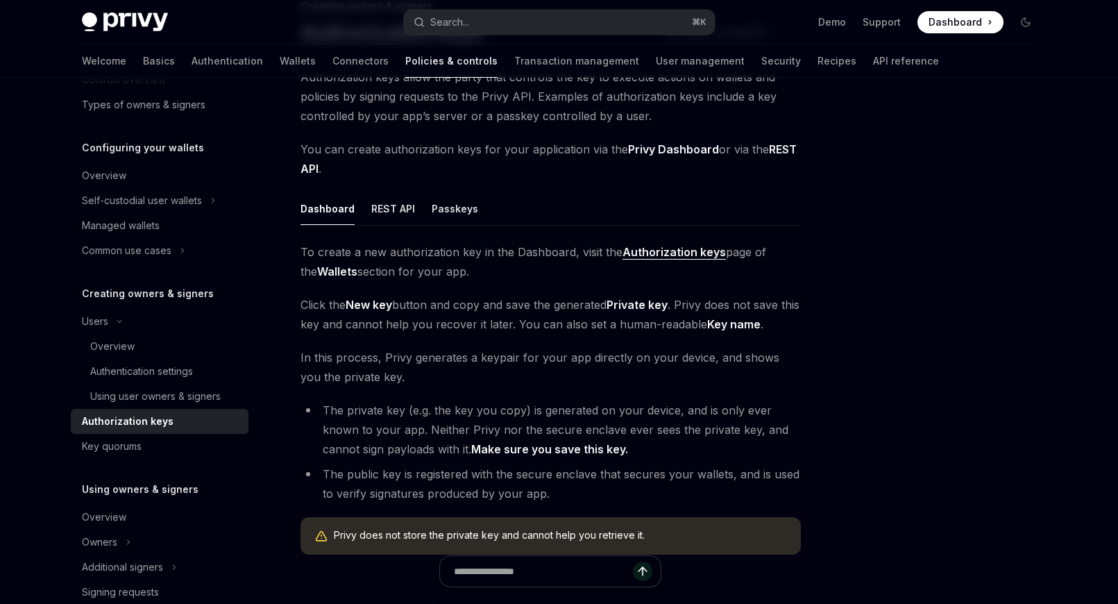
scroll to position [70, 0]
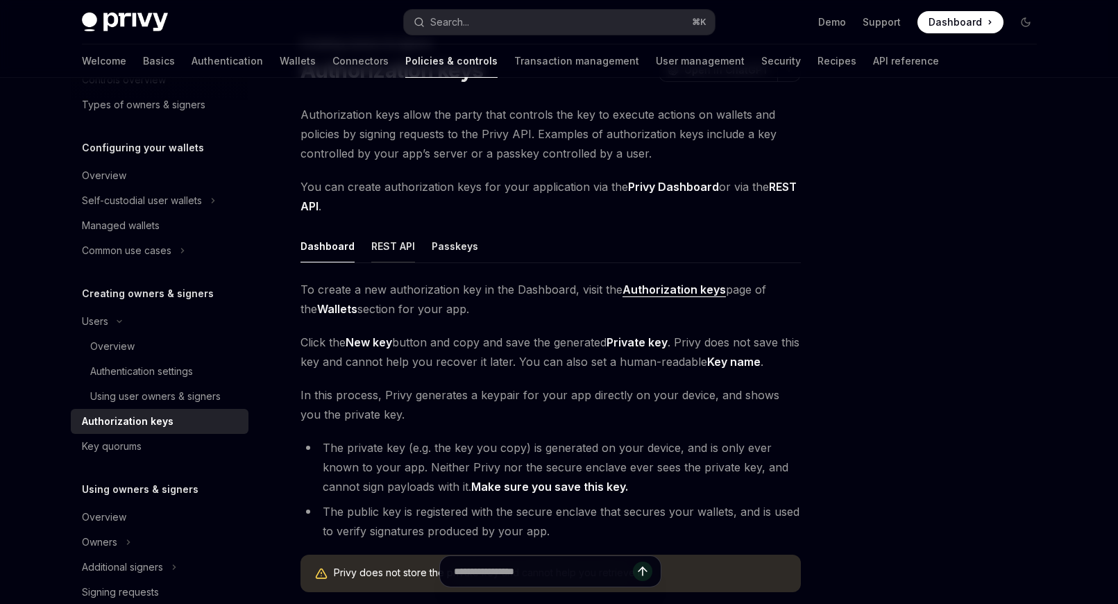
click at [396, 243] on button "REST API" at bounding box center [393, 246] width 44 height 33
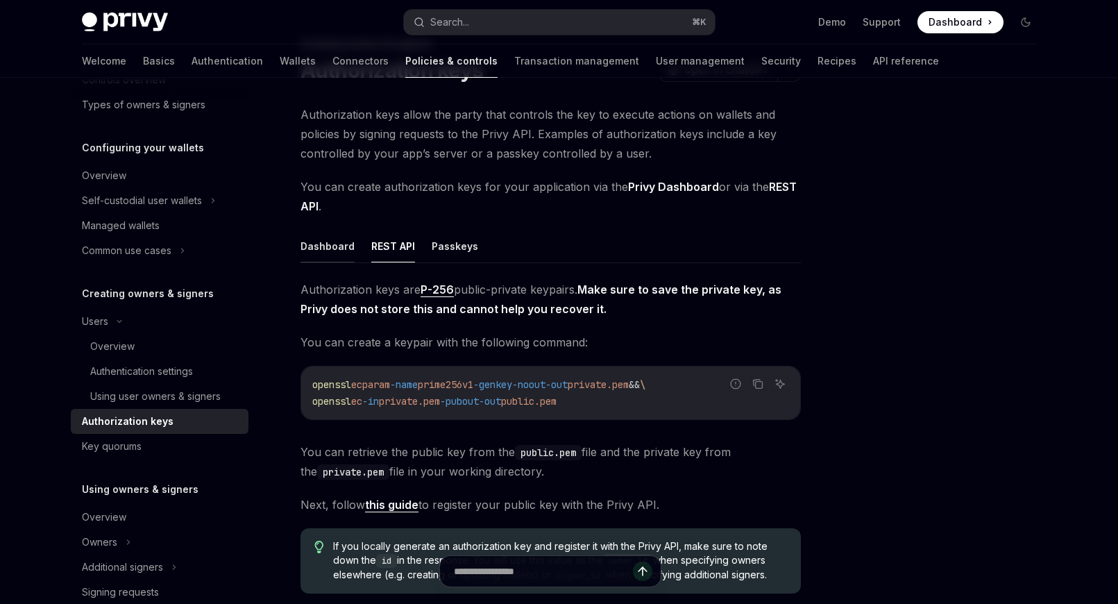
click at [319, 246] on button "Dashboard" at bounding box center [328, 246] width 54 height 33
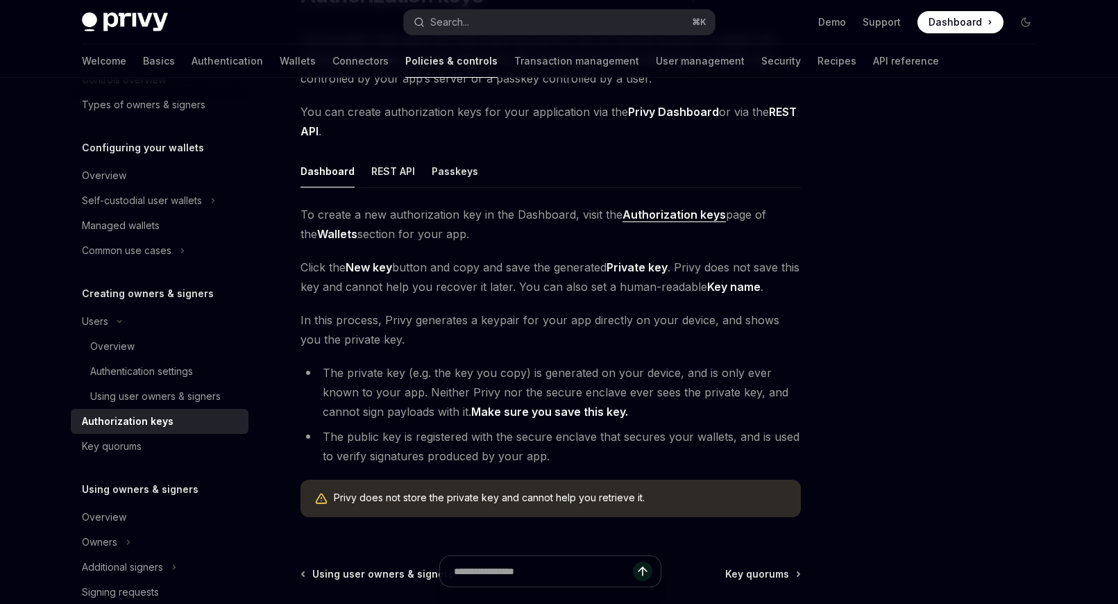
scroll to position [294, 0]
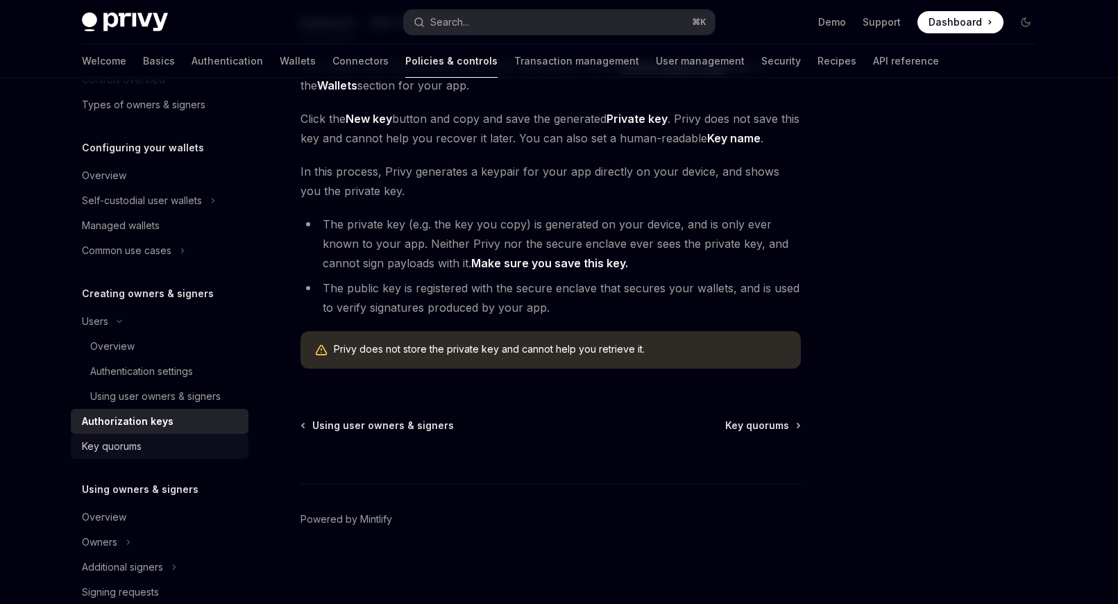
click at [149, 442] on div "Key quorums" at bounding box center [161, 446] width 158 height 17
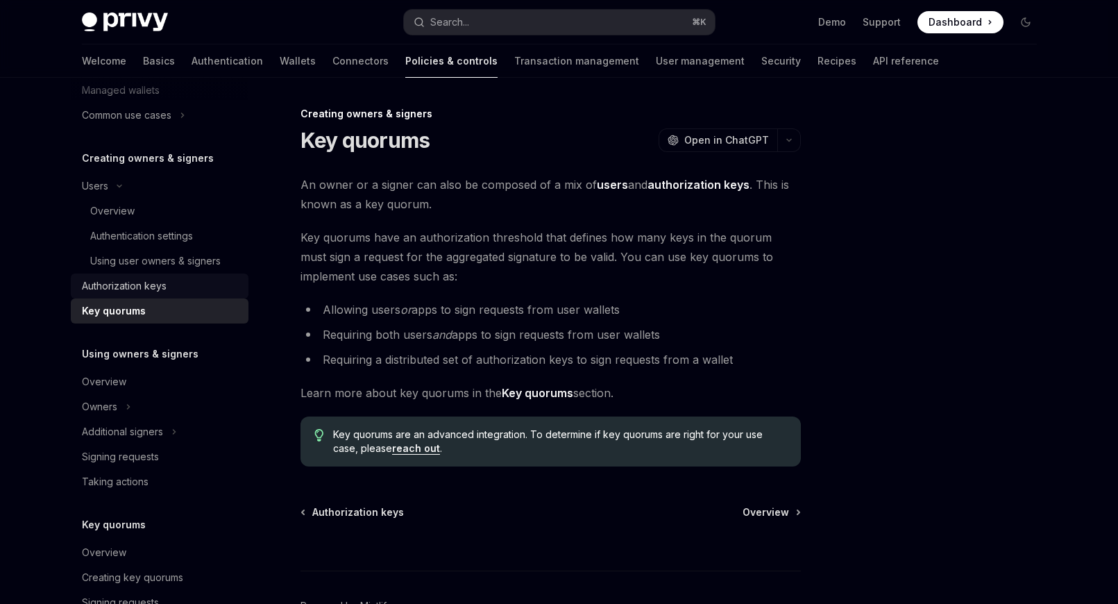
scroll to position [299, 0]
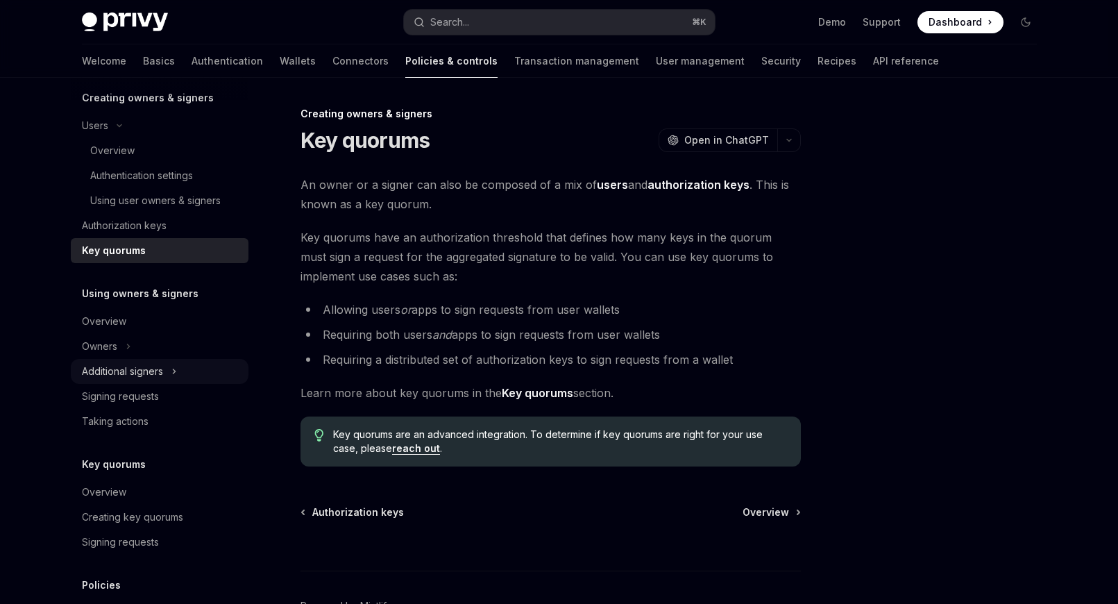
click at [137, 370] on div "Additional signers" at bounding box center [122, 371] width 81 height 17
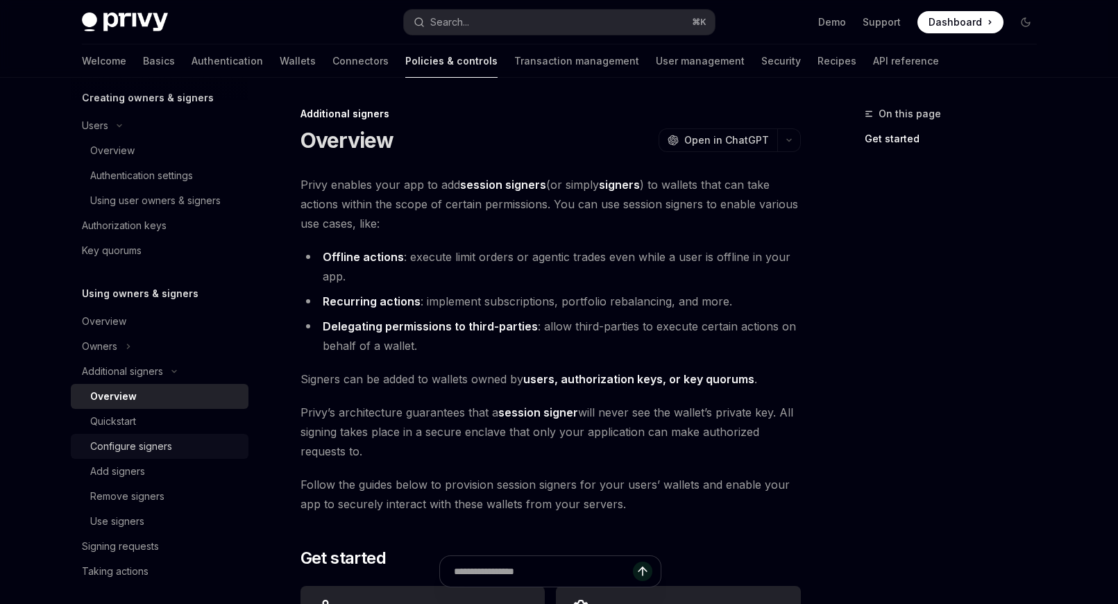
click at [210, 438] on div "Configure signers" at bounding box center [165, 446] width 150 height 17
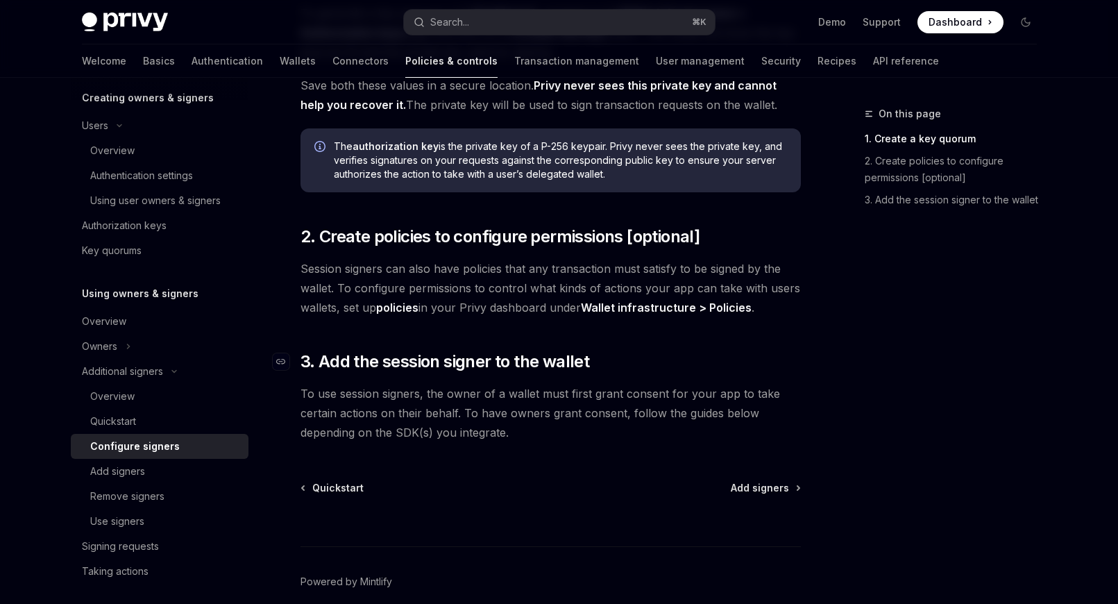
scroll to position [353, 0]
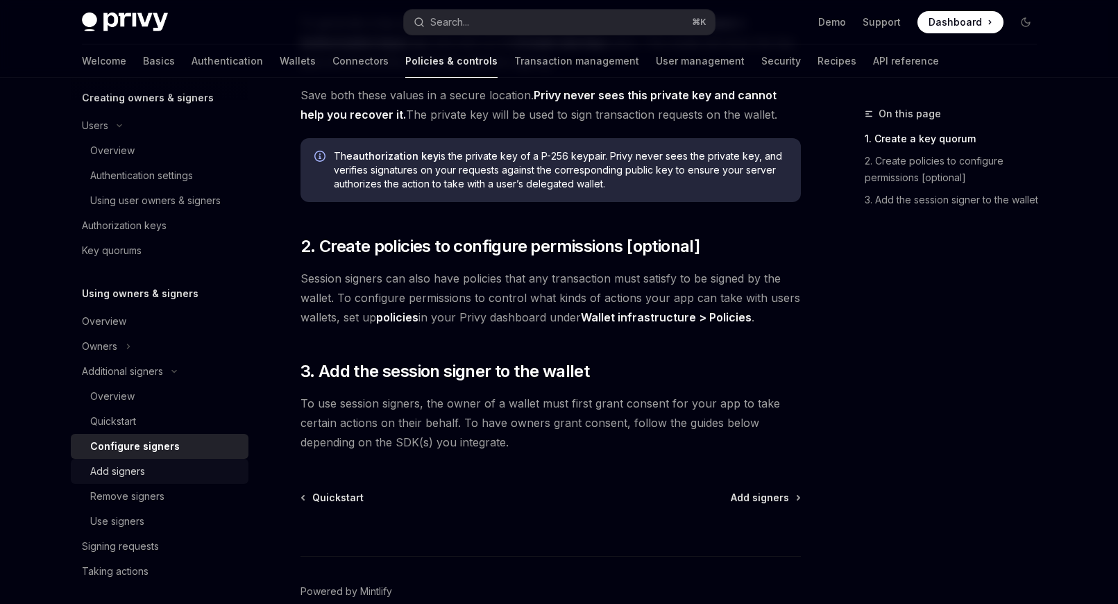
click at [181, 472] on div "Add signers" at bounding box center [165, 471] width 150 height 17
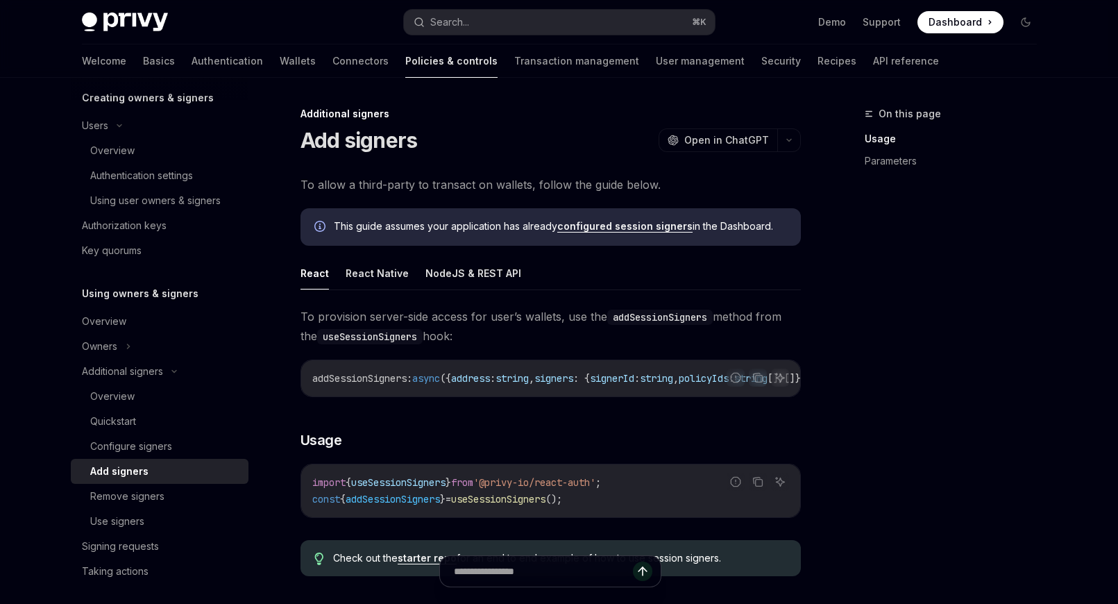
scroll to position [54, 0]
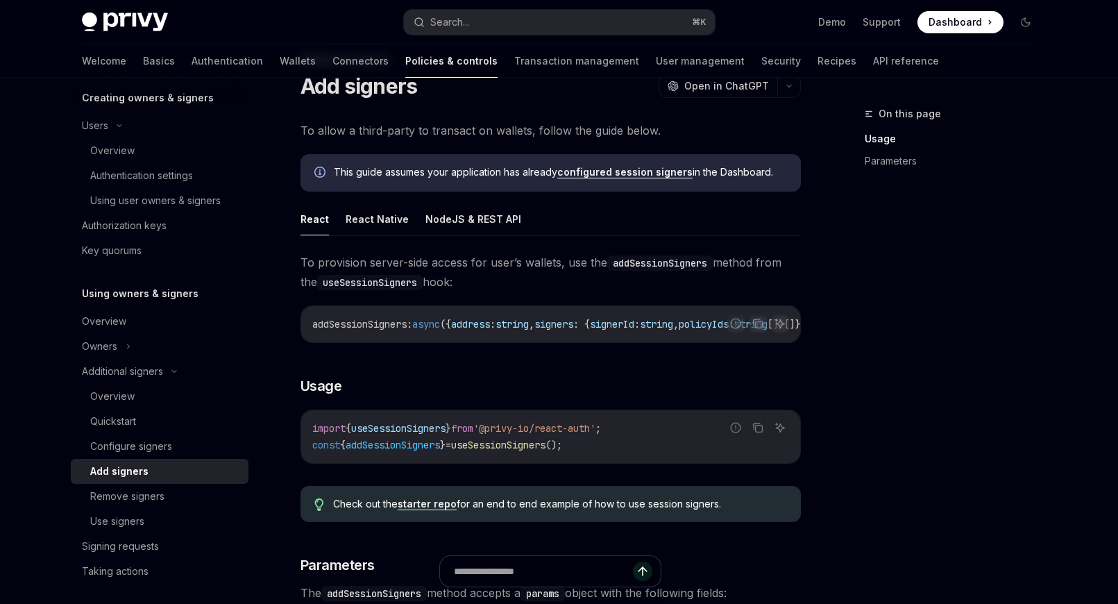
click at [405, 475] on div "**********" at bounding box center [551, 616] width 501 height 727
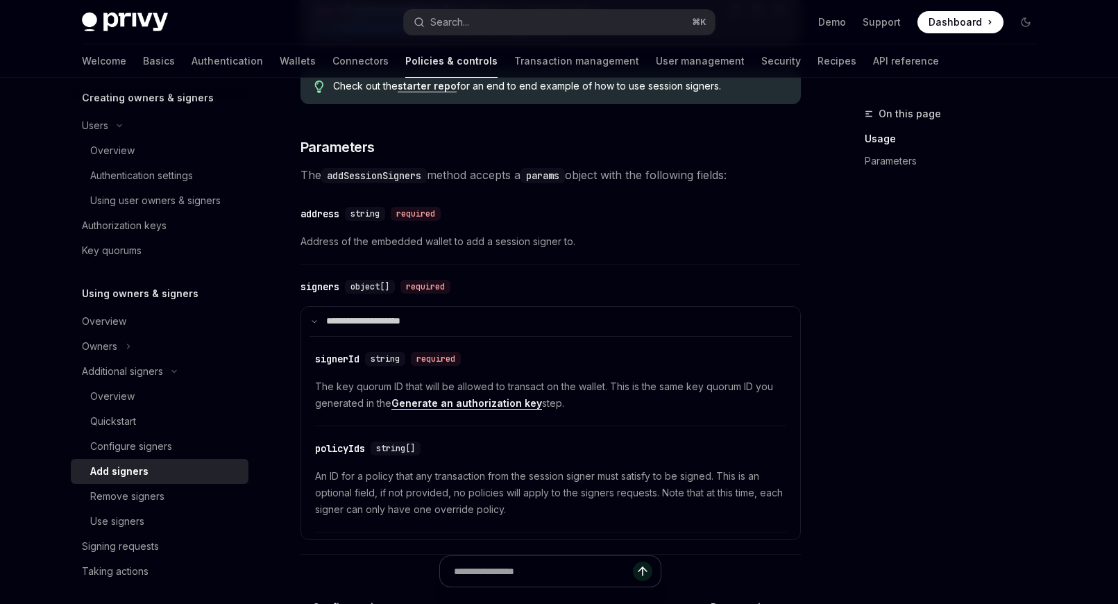
scroll to position [476, 0]
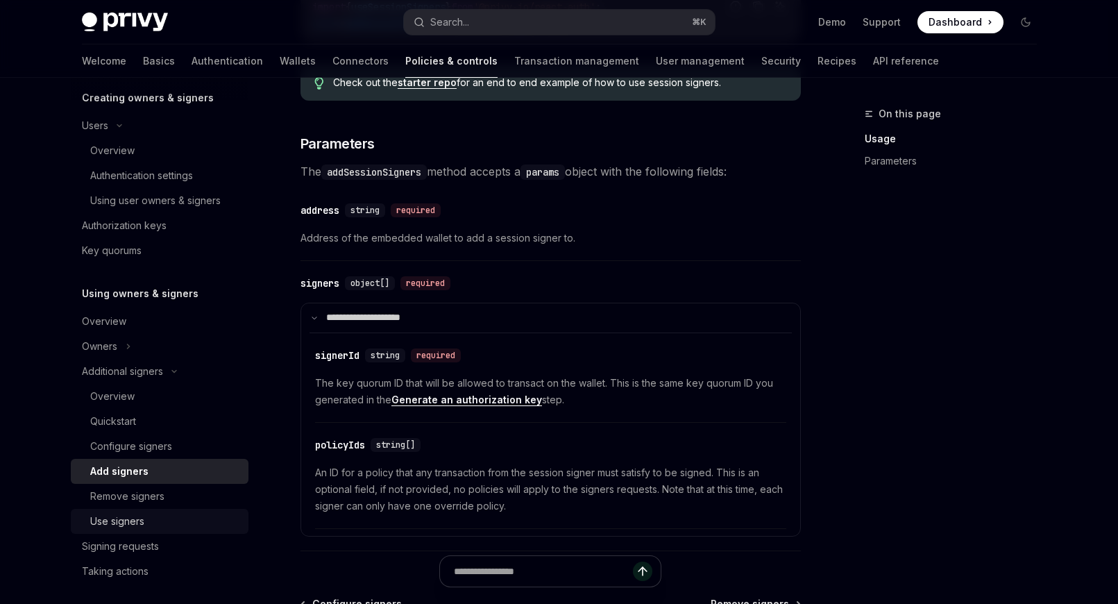
click at [153, 514] on div "Use signers" at bounding box center [165, 521] width 150 height 17
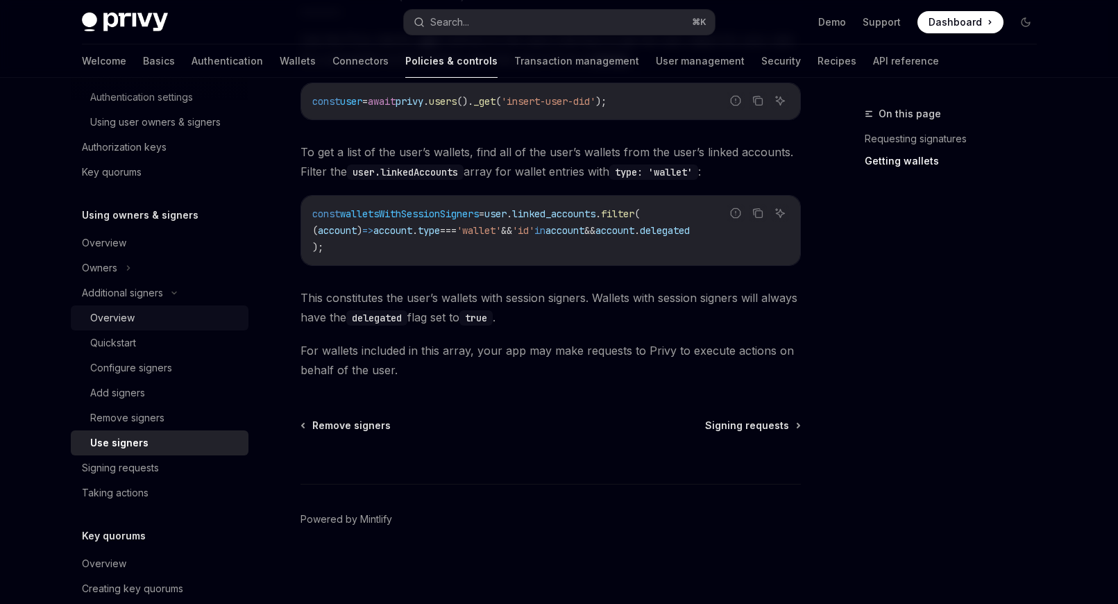
scroll to position [430, 0]
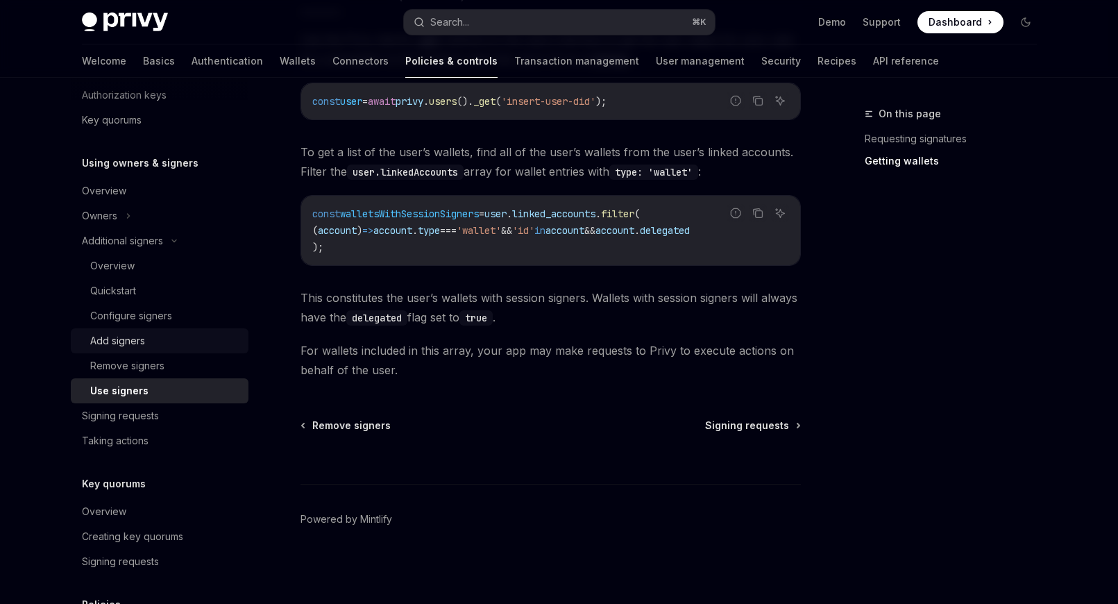
click at [140, 335] on div "Add signers" at bounding box center [117, 341] width 55 height 17
type textarea "*"
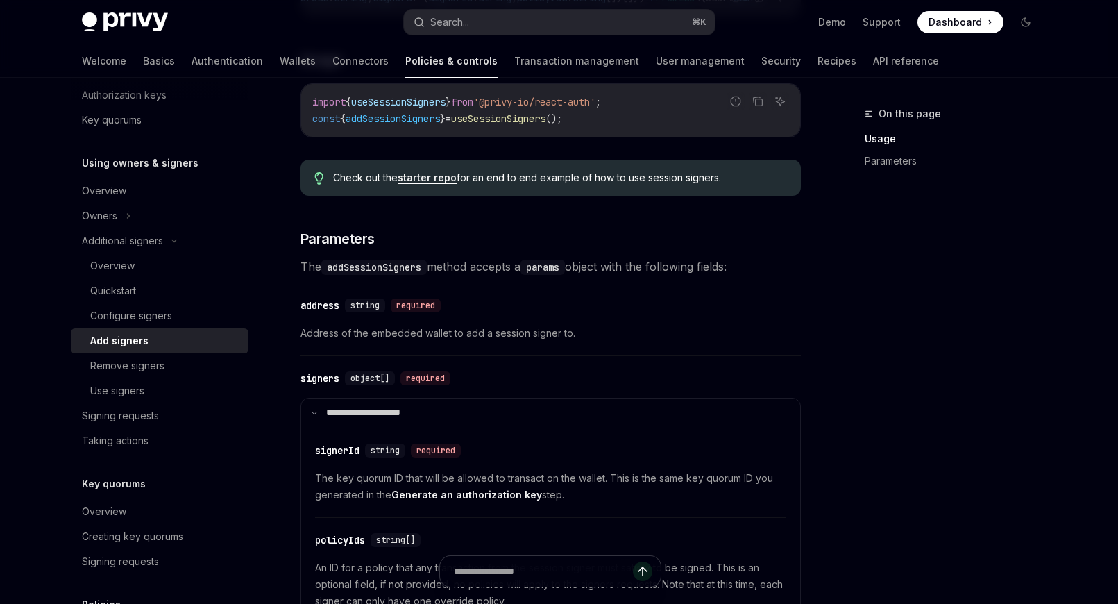
scroll to position [463, 0]
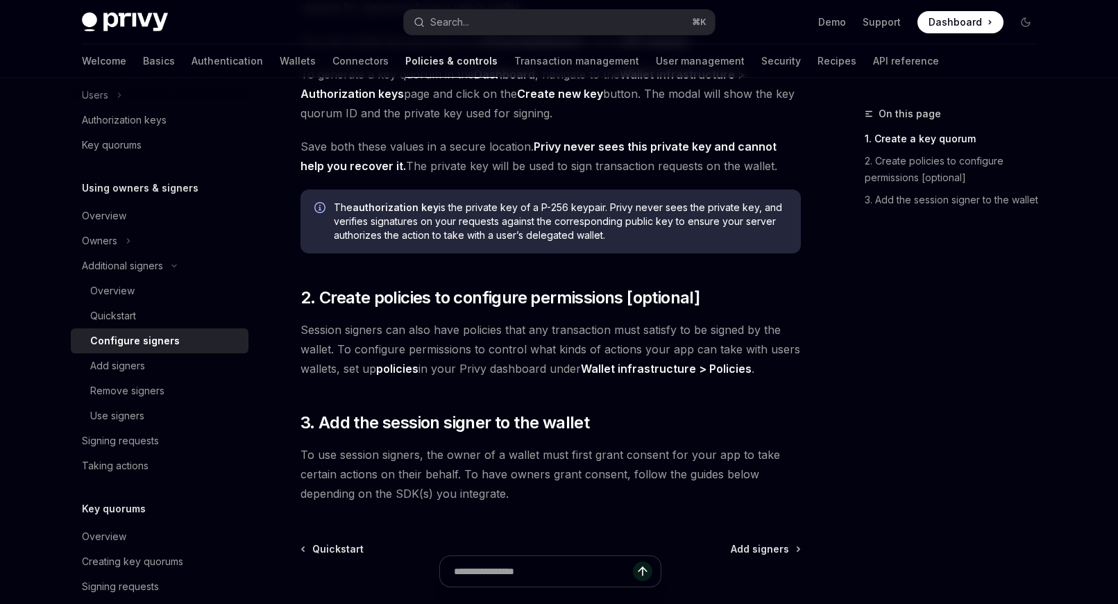
scroll to position [310, 0]
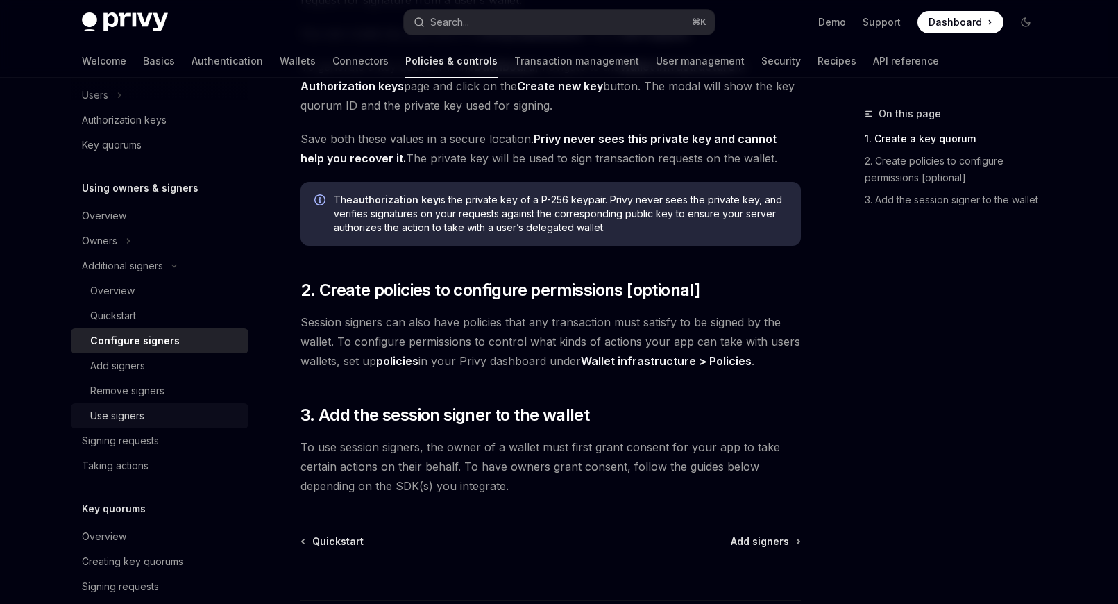
click at [162, 420] on div "Use signers" at bounding box center [165, 416] width 150 height 17
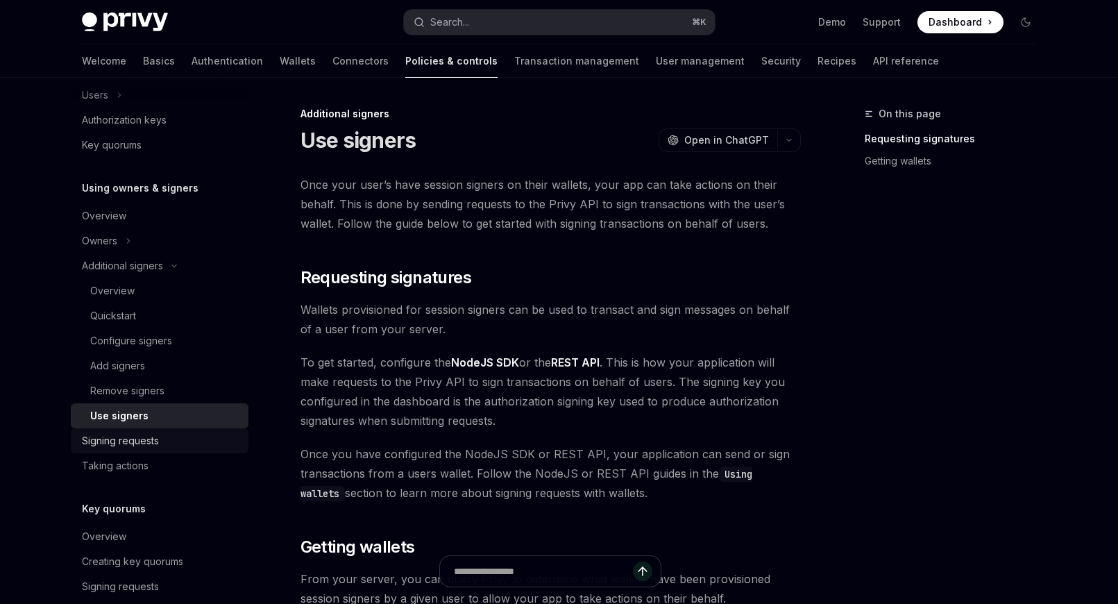
click at [153, 446] on div "Signing requests" at bounding box center [120, 441] width 77 height 17
type textarea "*"
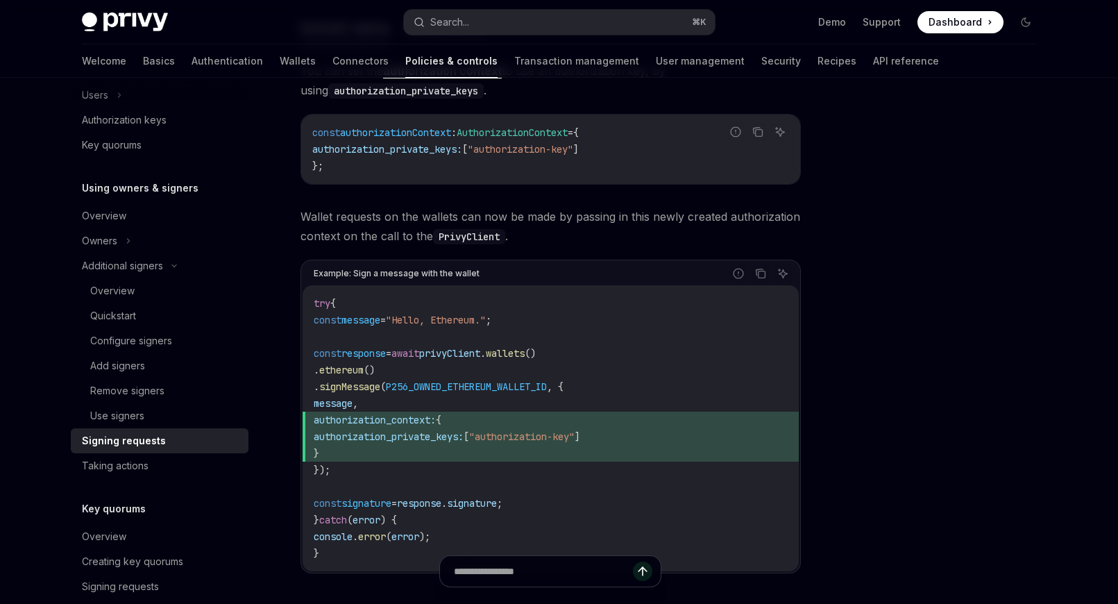
scroll to position [525, 0]
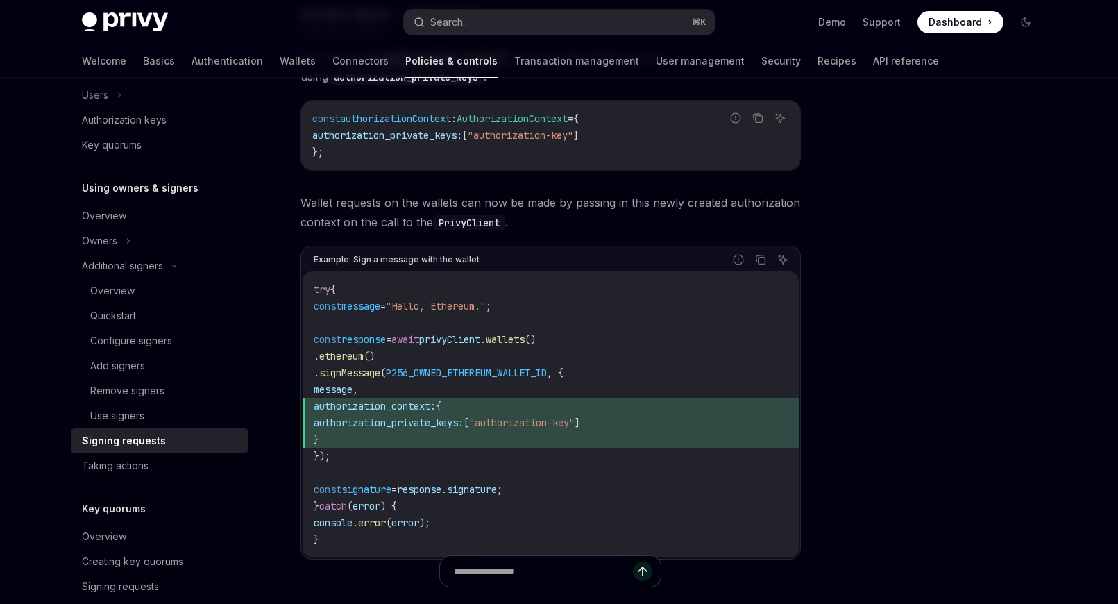
click at [410, 390] on code "try { const message = "Hello, Ethereum." ; const response = await privyClient .…" at bounding box center [551, 414] width 474 height 267
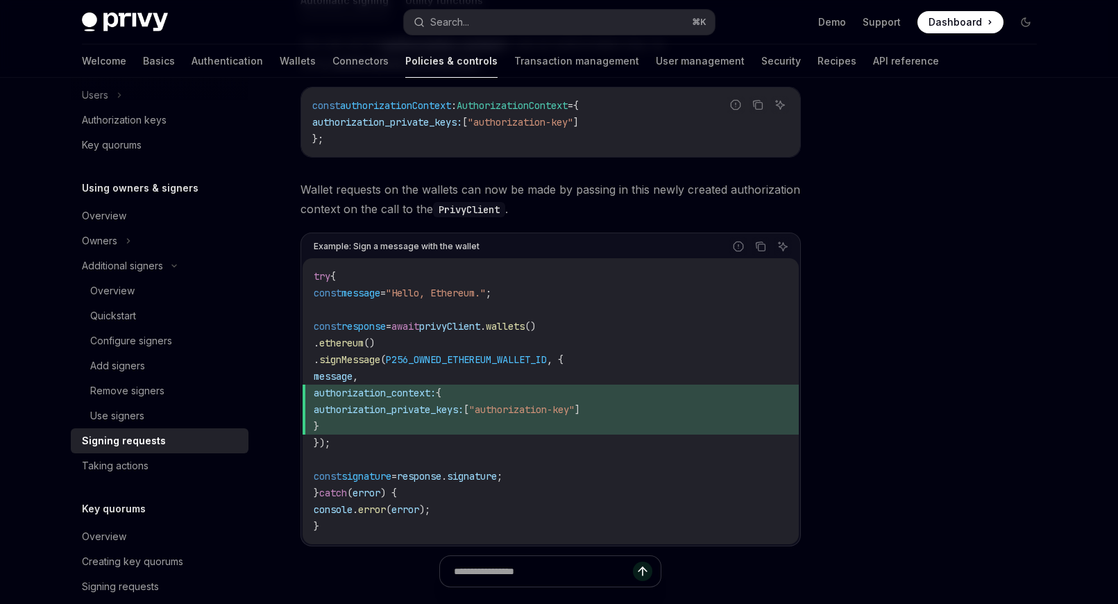
scroll to position [546, 0]
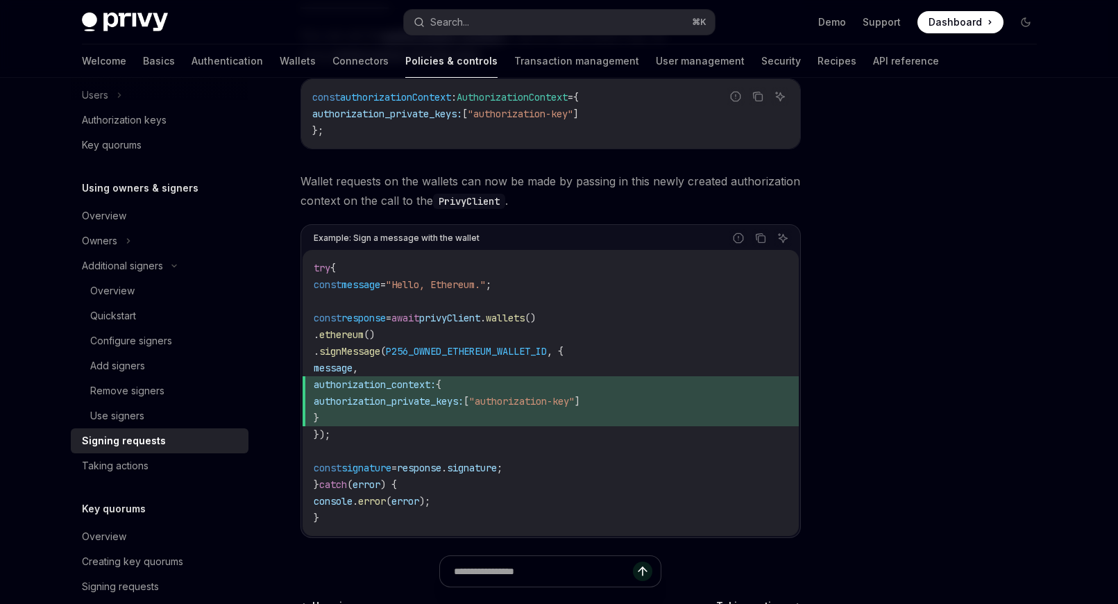
click at [380, 430] on code "try { const message = "Hello, Ethereum." ; const response = await privyClient .…" at bounding box center [551, 393] width 474 height 267
drag, startPoint x: 377, startPoint y: 434, endPoint x: 524, endPoint y: 323, distance: 184.4
click at [524, 323] on code "try { const message = "Hello, Ethereum." ; const response = await privyClient .…" at bounding box center [551, 393] width 474 height 267
copy code ". wallets () . ethereum () . signMessage ( P256_OWNED_ETHEREUM_WALLET_ID , { me…"
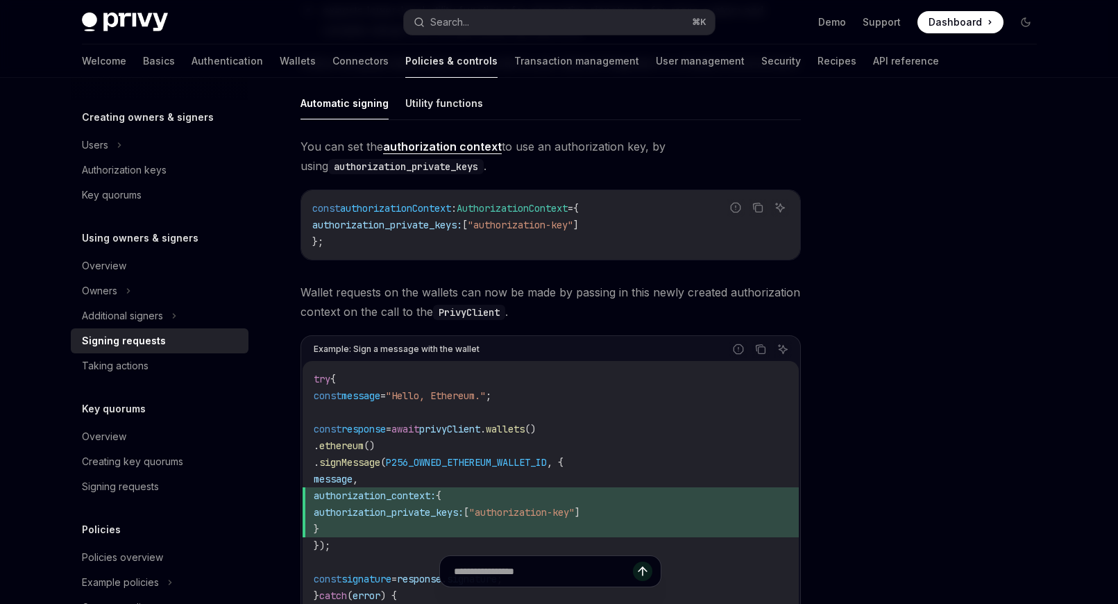
scroll to position [436, 0]
click at [859, 255] on div at bounding box center [942, 355] width 211 height 498
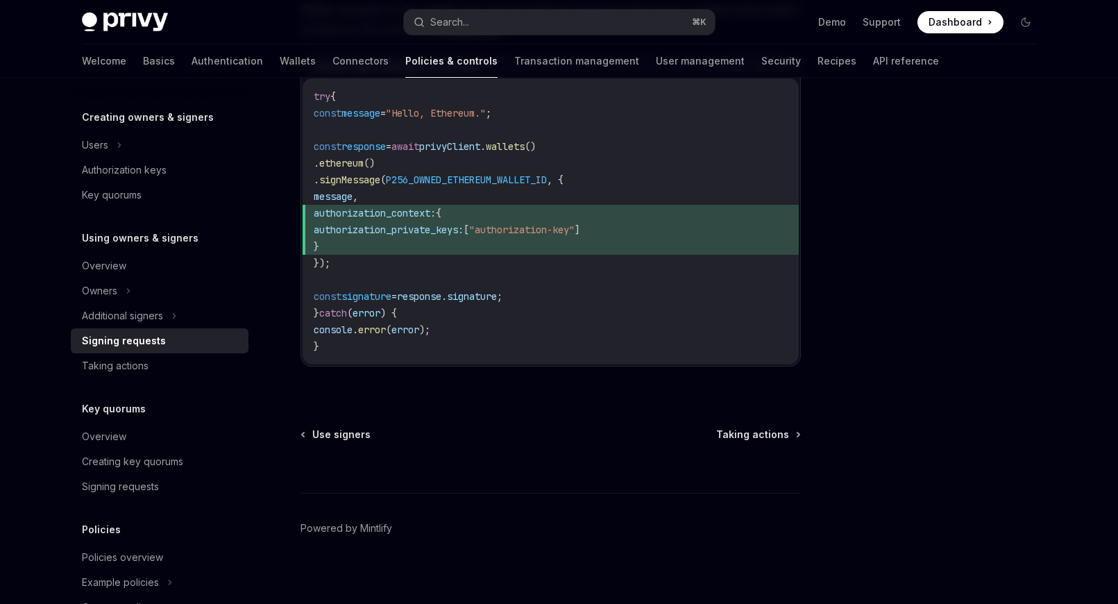
scroll to position [727, 0]
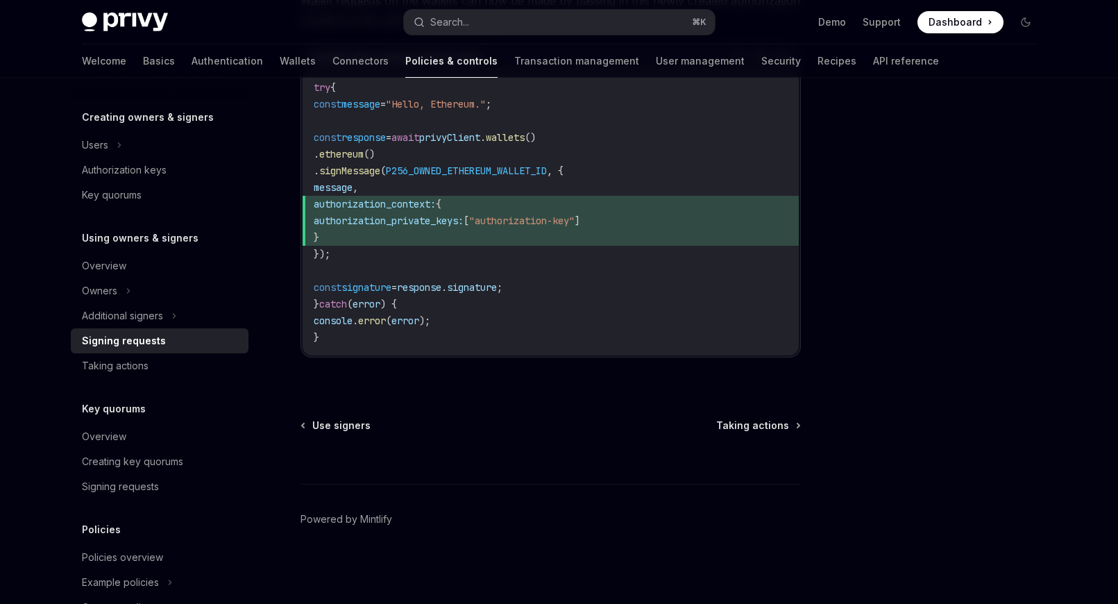
click at [599, 253] on code "try { const message = "Hello, Ethereum." ; const response = await privyClient .…" at bounding box center [551, 212] width 474 height 267
click at [189, 464] on div "Creating key quorums" at bounding box center [161, 461] width 158 height 17
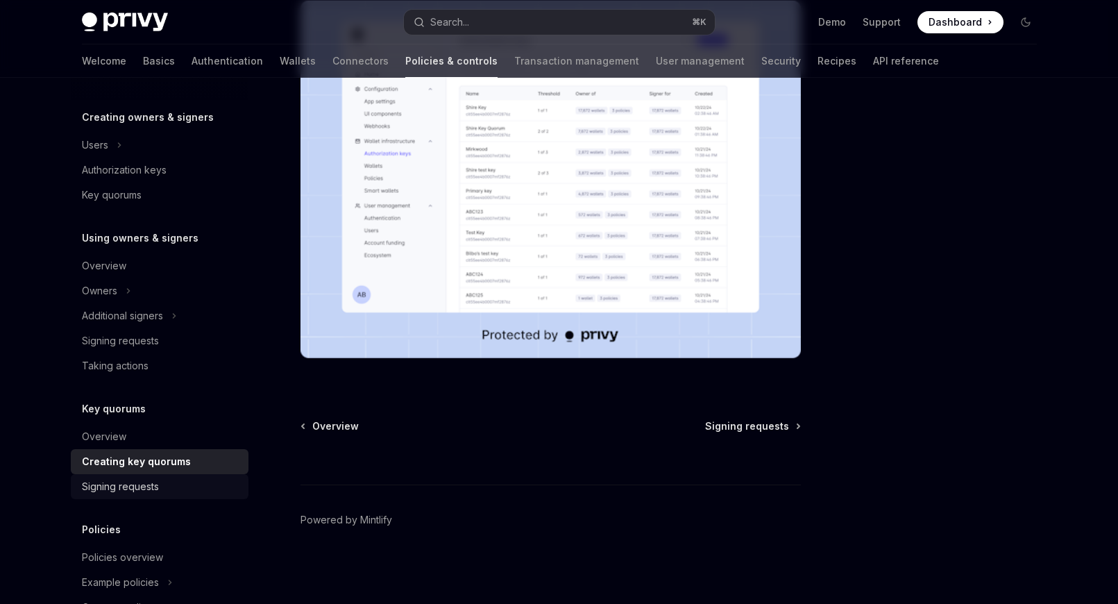
scroll to position [300, 0]
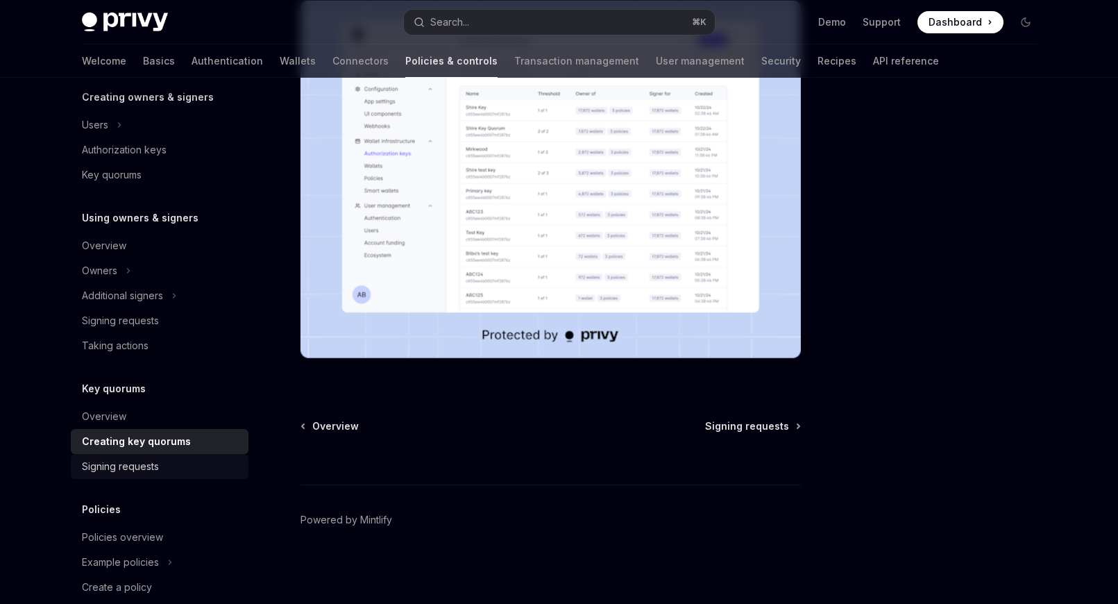
click at [175, 477] on link "Signing requests" at bounding box center [160, 466] width 178 height 25
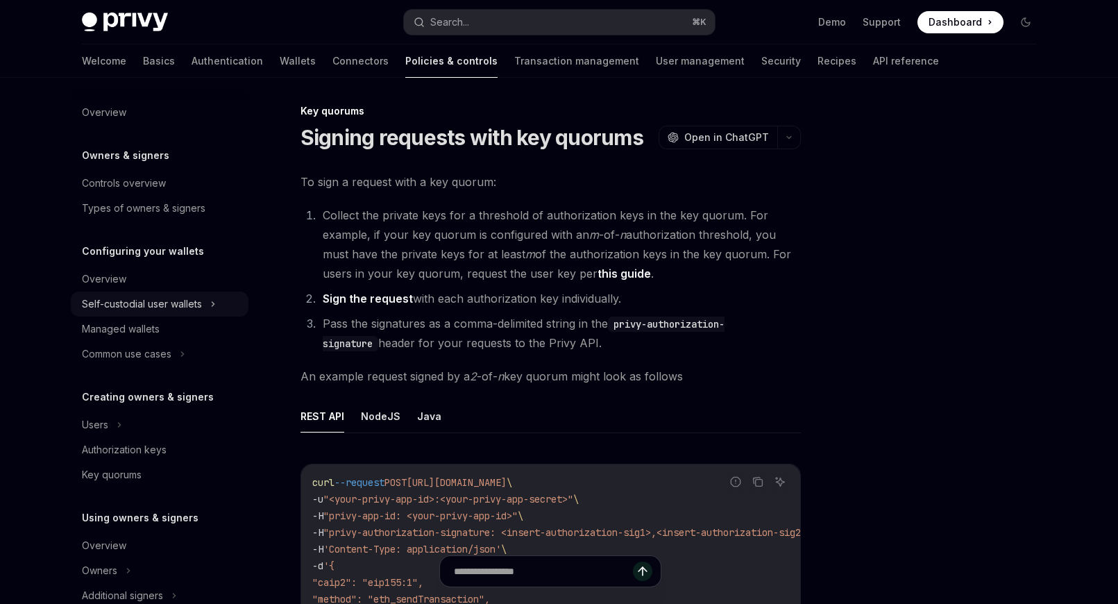
click at [214, 298] on icon at bounding box center [213, 304] width 6 height 17
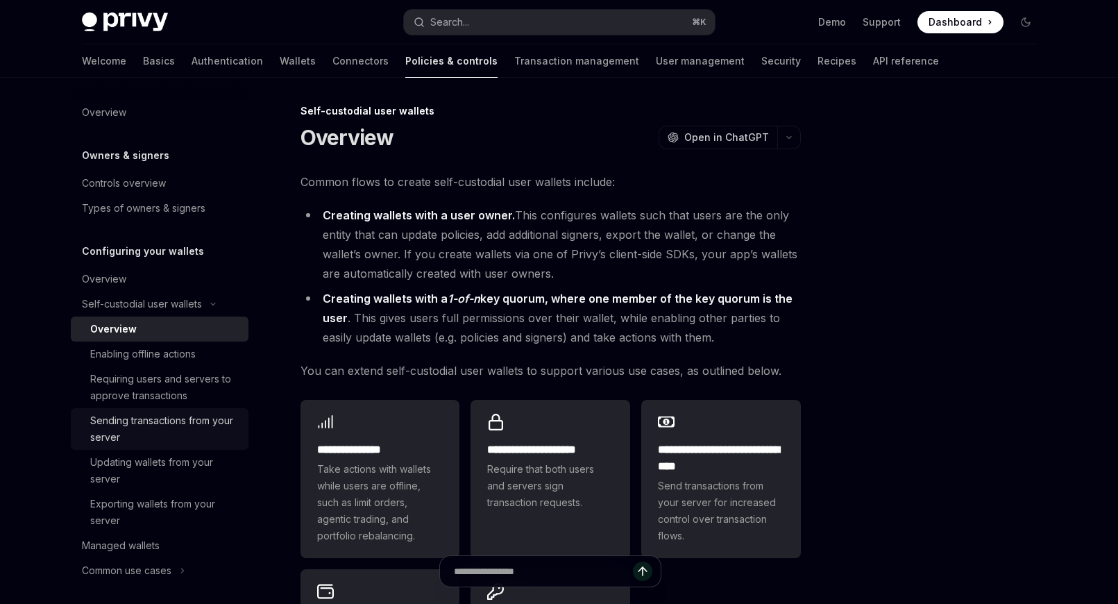
click at [208, 433] on div "Sending transactions from your server" at bounding box center [165, 428] width 150 height 33
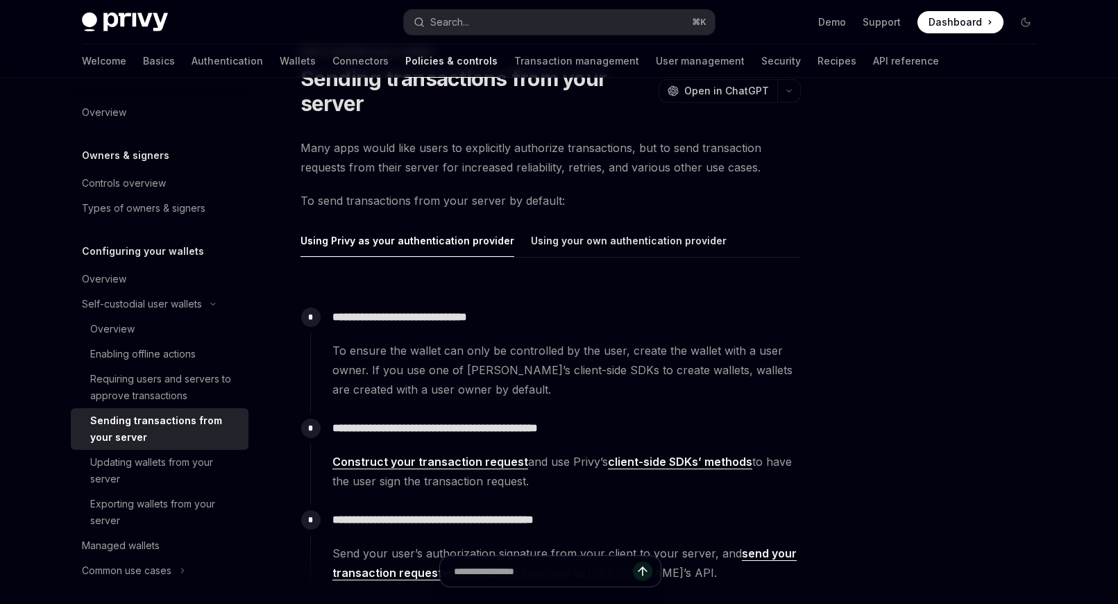
scroll to position [3, 0]
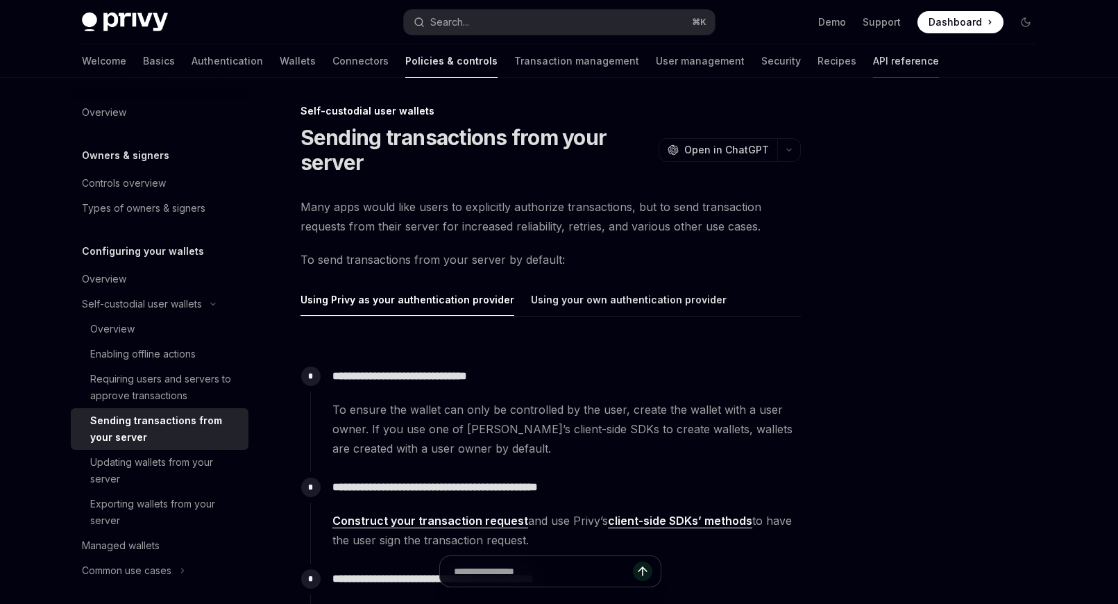
click at [873, 51] on link "API reference" at bounding box center [906, 60] width 66 height 33
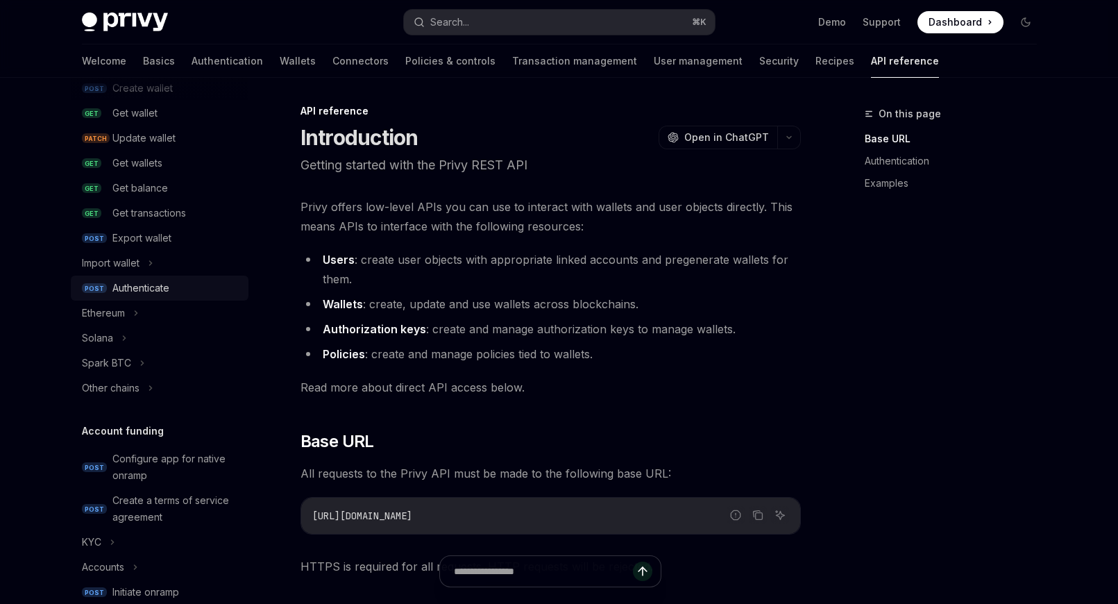
scroll to position [174, 0]
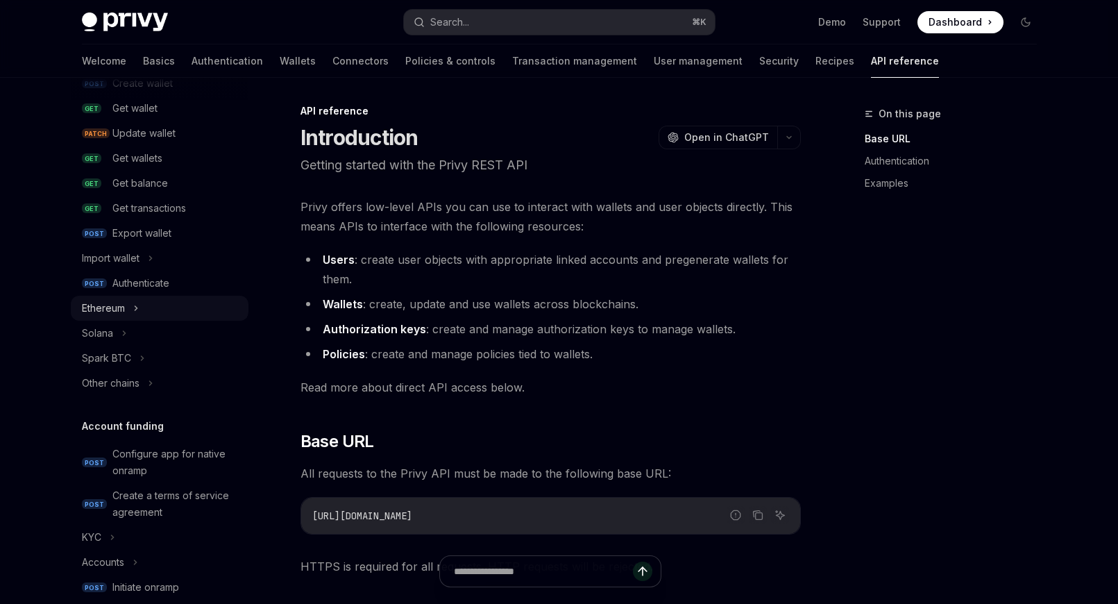
click at [141, 305] on div "Ethereum" at bounding box center [160, 308] width 178 height 25
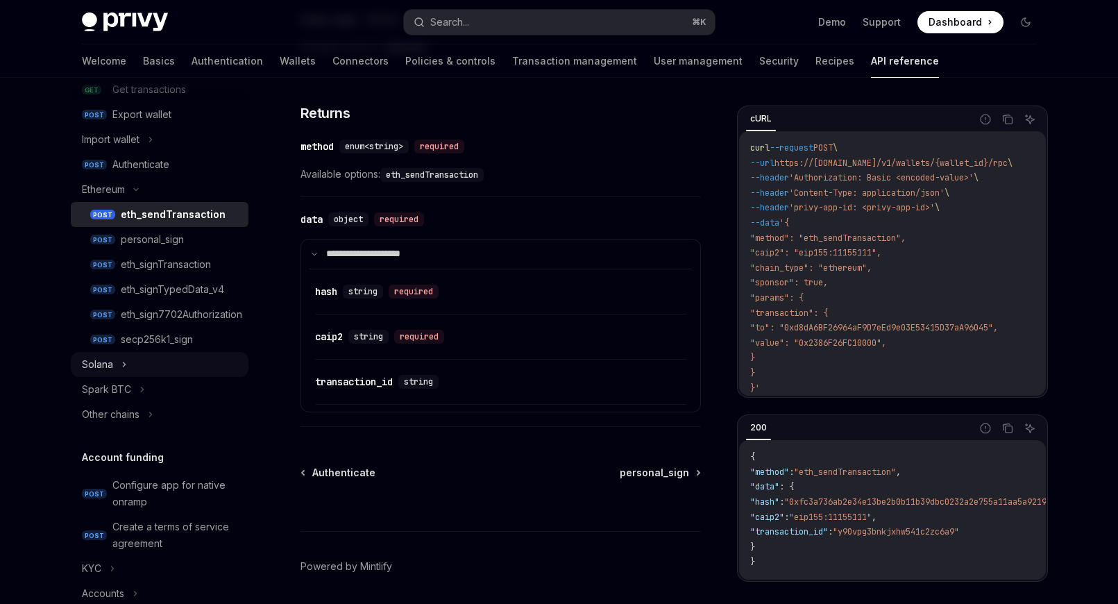
scroll to position [301, 0]
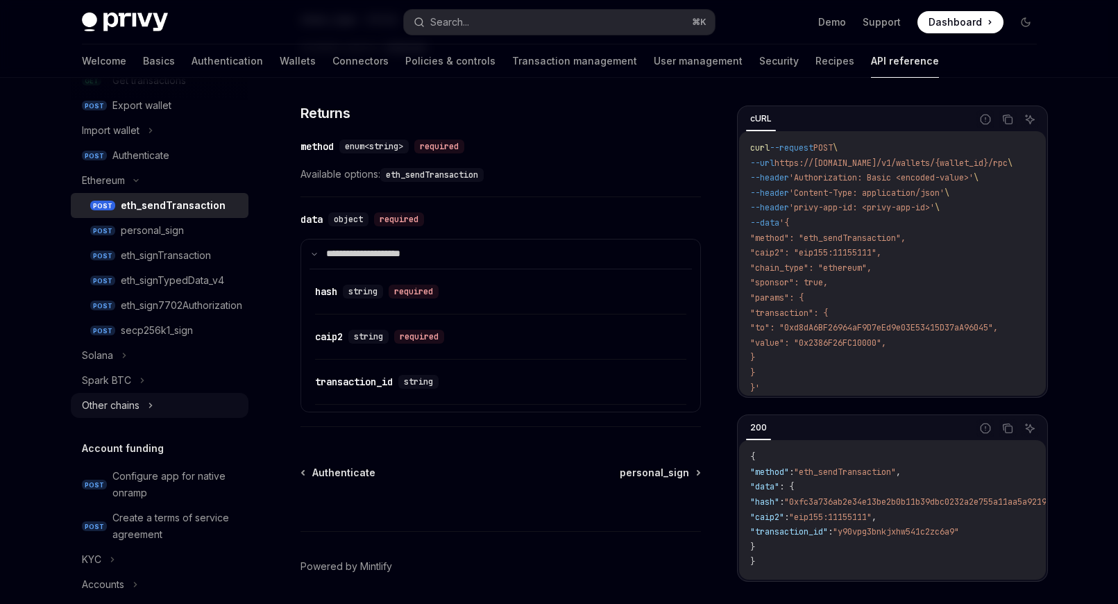
click at [166, 412] on div "Other chains" at bounding box center [160, 405] width 178 height 25
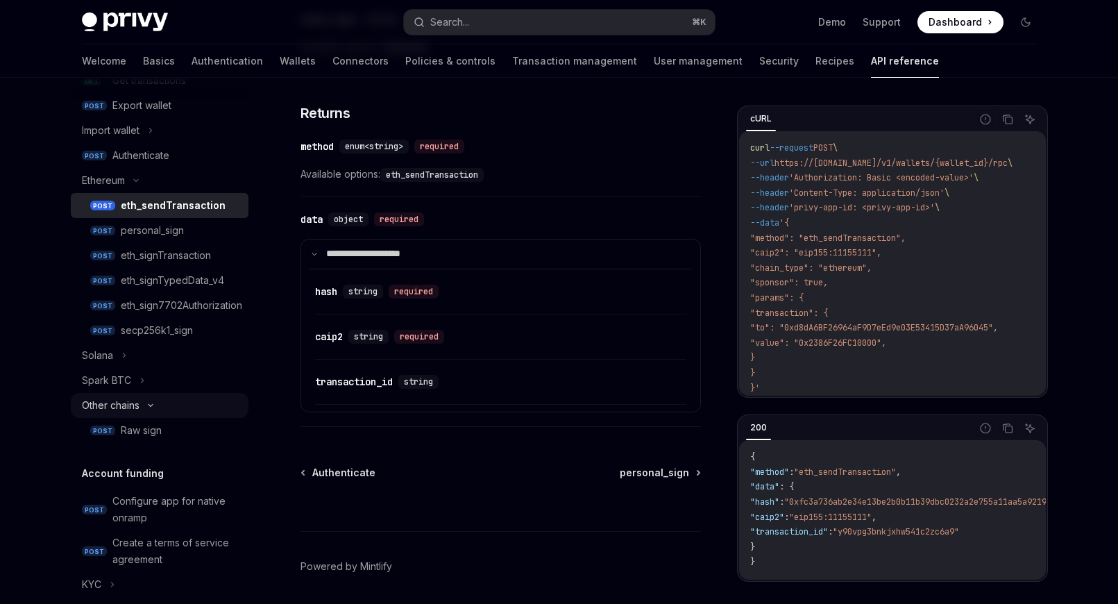
type textarea "*"
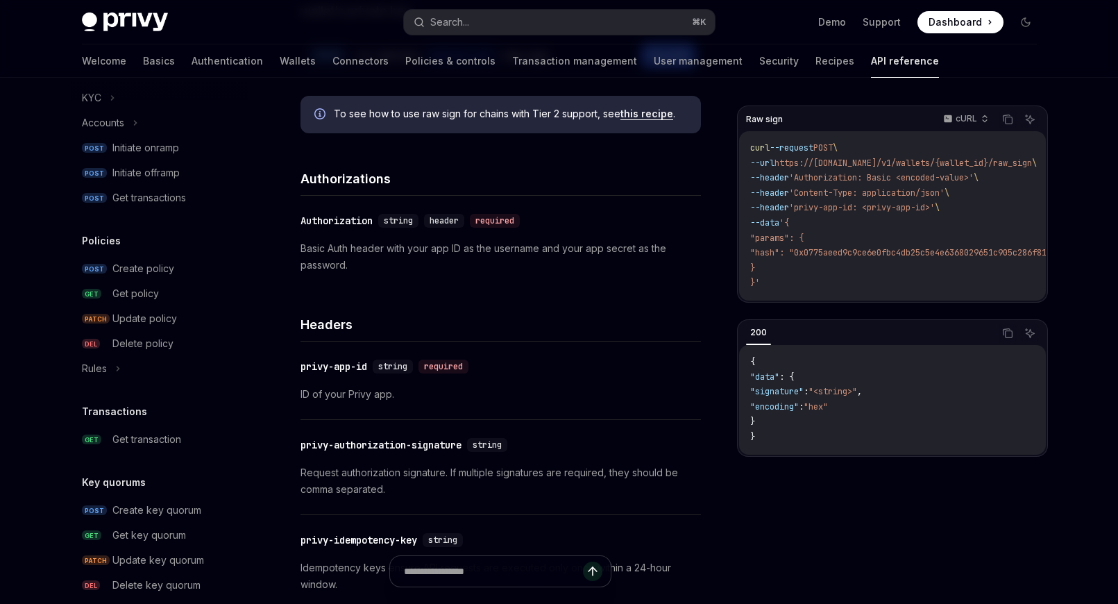
scroll to position [179, 0]
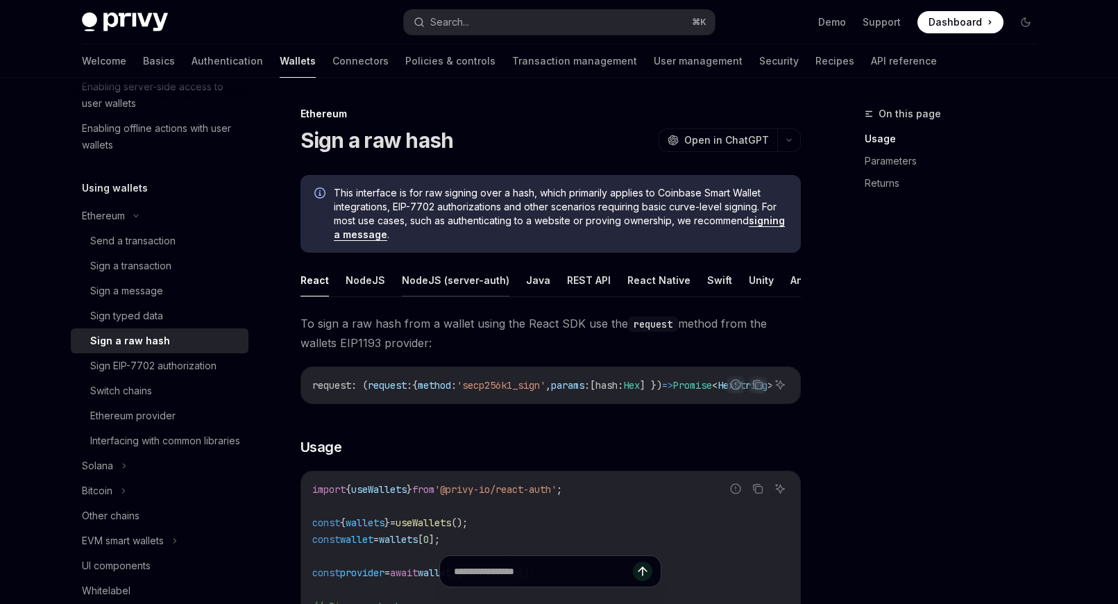
click at [431, 272] on button "NodeJS (server-auth)" at bounding box center [456, 280] width 108 height 33
type textarea "*"
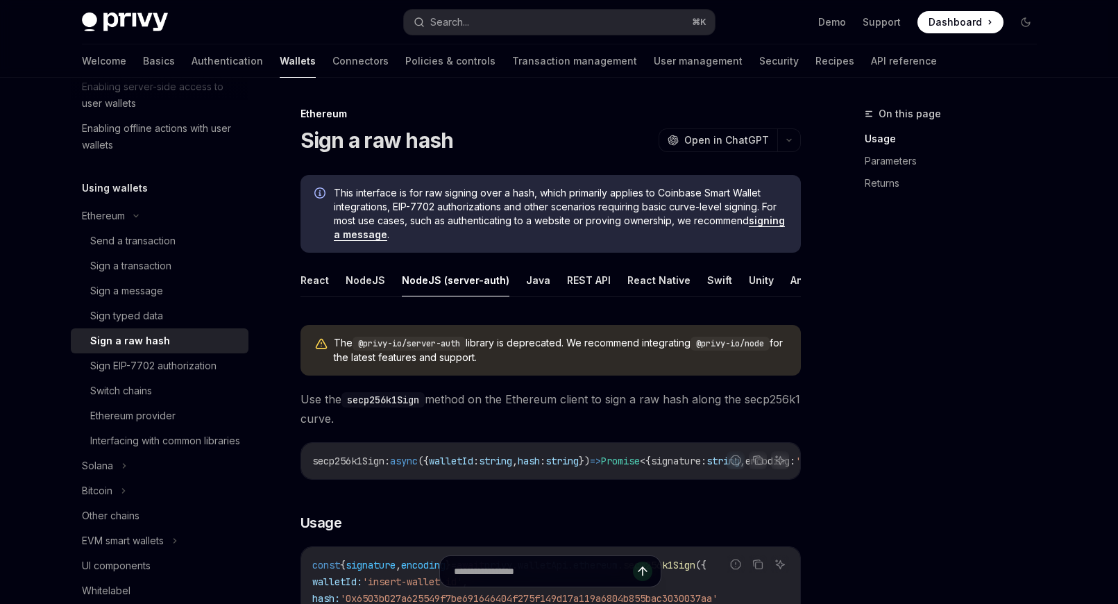
scroll to position [8, 0]
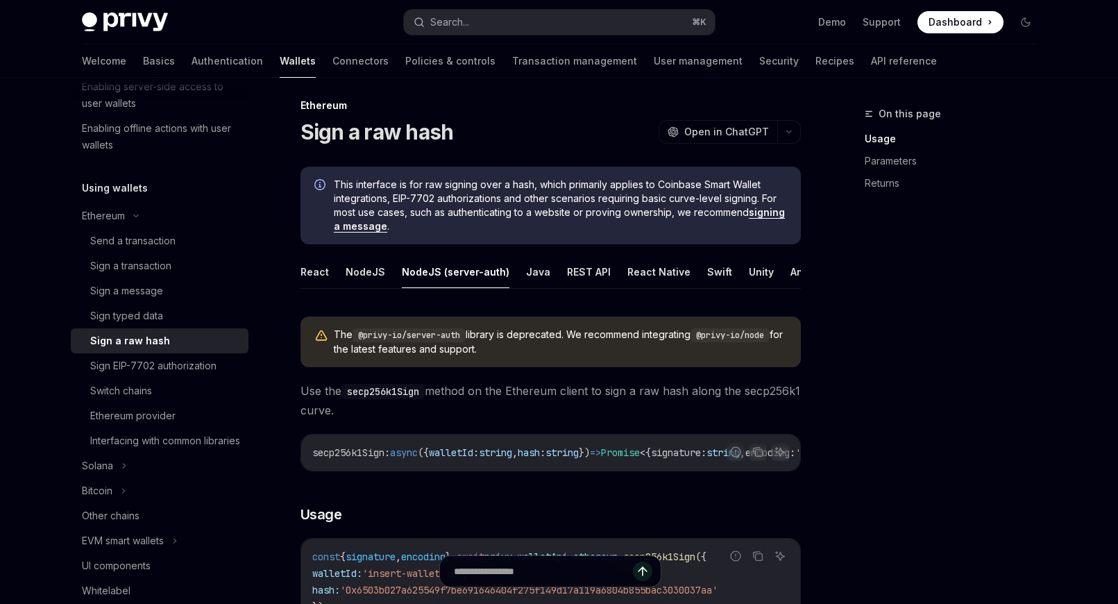
click at [721, 337] on code "@privy-io/node" at bounding box center [730, 335] width 79 height 14
drag, startPoint x: 709, startPoint y: 336, endPoint x: 778, endPoint y: 335, distance: 69.4
click at [770, 335] on code "@privy-io/node" at bounding box center [730, 335] width 79 height 14
copy code "@privy-io/node"
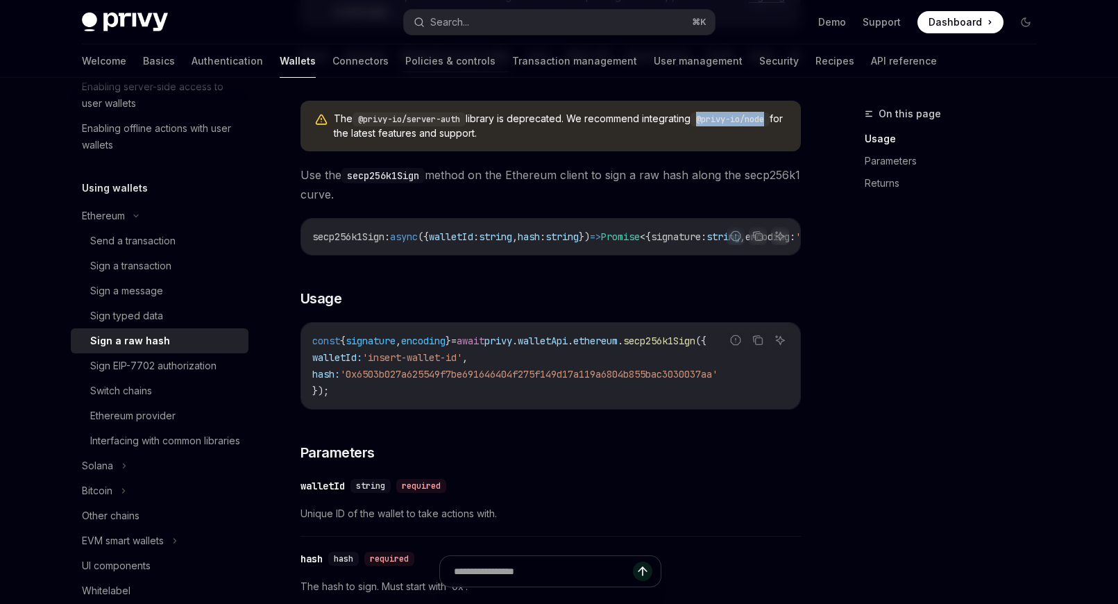
scroll to position [221, 0]
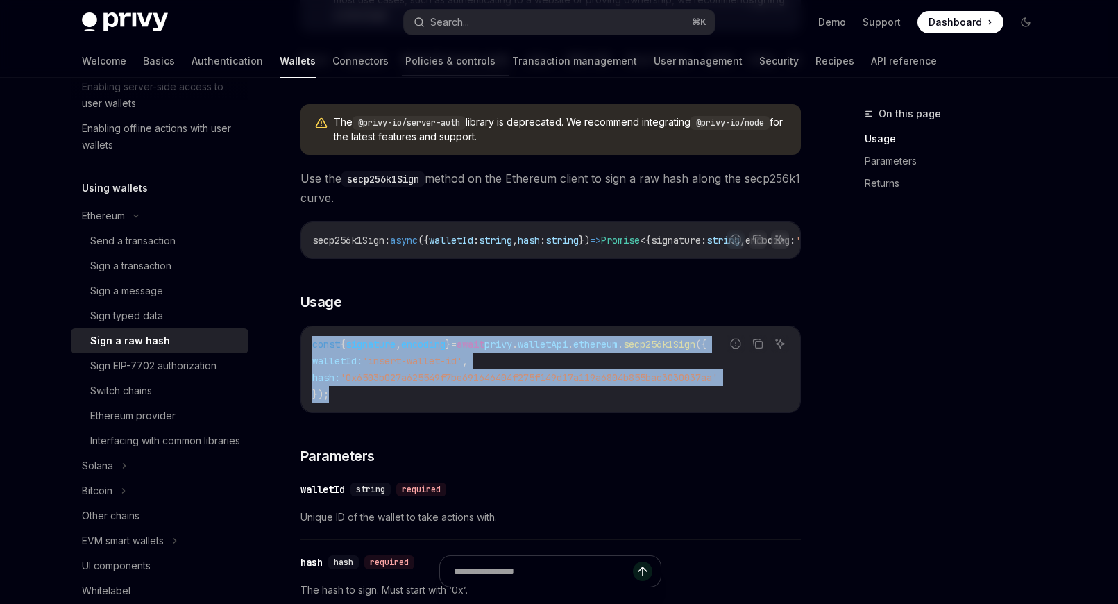
drag, startPoint x: 356, startPoint y: 401, endPoint x: 305, endPoint y: 351, distance: 71.2
click at [305, 351] on div "const { signature , encoding } = await privy . walletApi . ethereum . secp256k1…" at bounding box center [550, 369] width 499 height 86
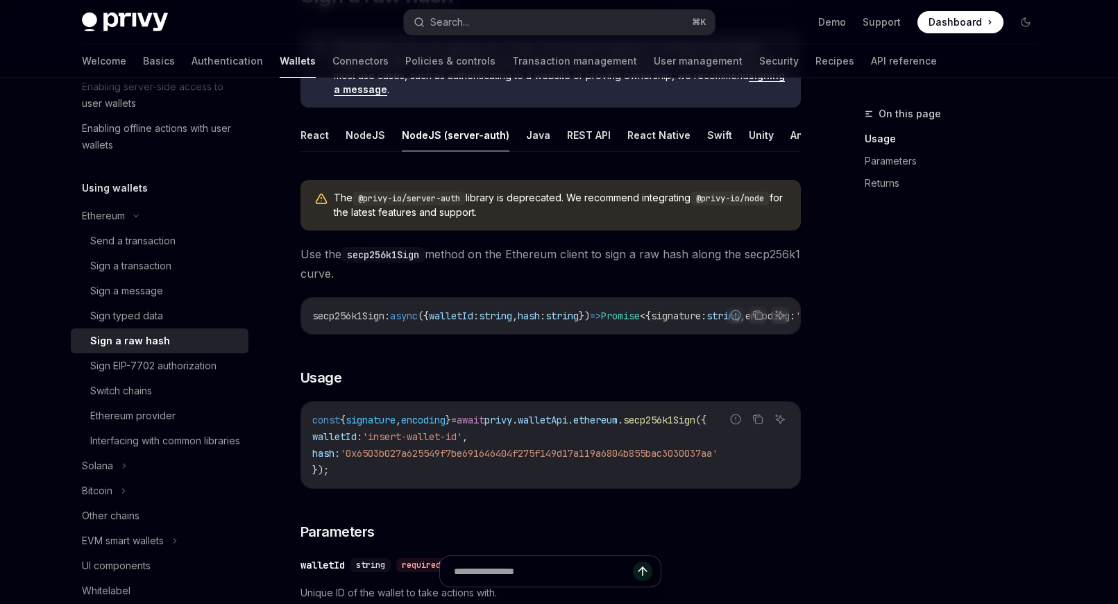
scroll to position [144, 0]
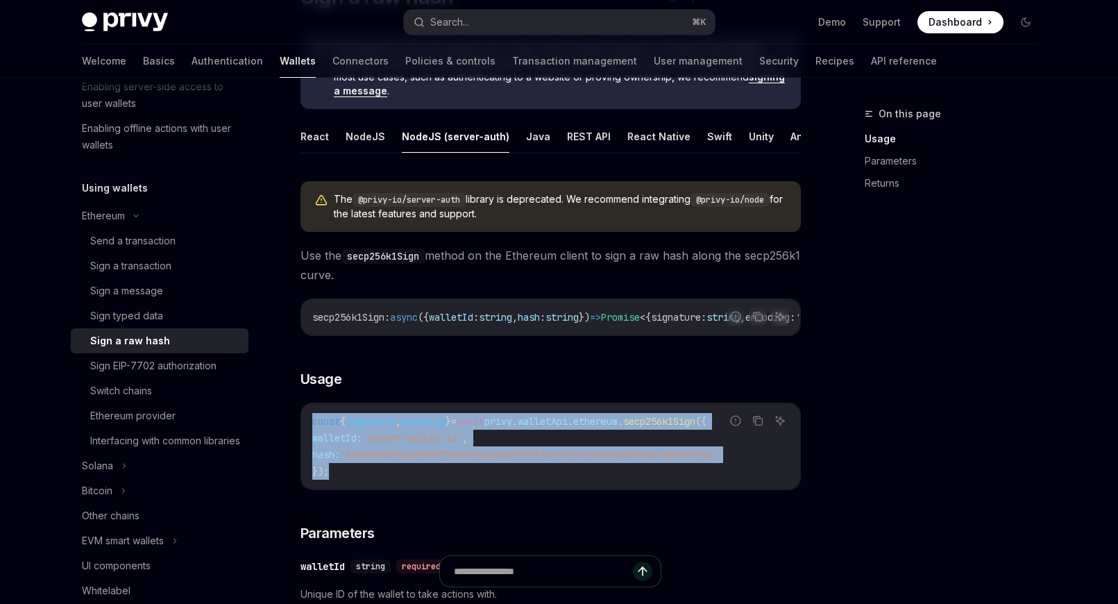
drag, startPoint x: 310, startPoint y: 426, endPoint x: 335, endPoint y: 475, distance: 54.3
click at [335, 475] on div "const { signature , encoding } = await privy . walletApi . ethereum . secp256k1…" at bounding box center [550, 446] width 499 height 86
click at [335, 475] on code "const { signature , encoding } = await privy . walletApi . ethereum . secp256k1…" at bounding box center [550, 446] width 477 height 67
drag, startPoint x: 335, startPoint y: 475, endPoint x: 314, endPoint y: 423, distance: 56.1
click at [314, 423] on code "const { signature , encoding } = await privy . walletApi . ethereum . secp256k1…" at bounding box center [550, 446] width 477 height 67
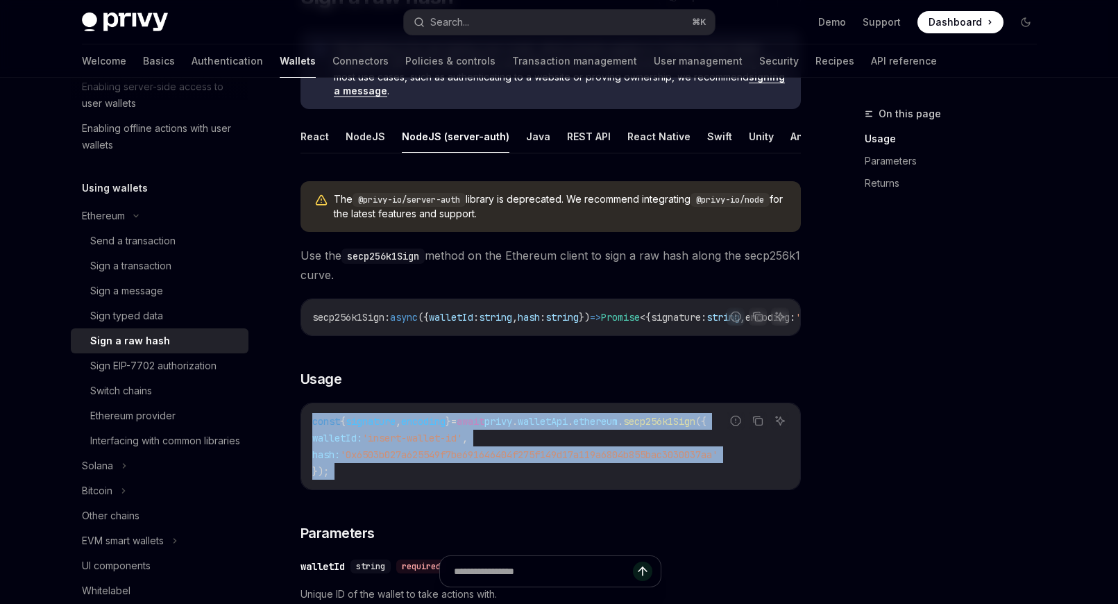
click at [314, 423] on span "const" at bounding box center [326, 421] width 28 height 12
drag, startPoint x: 314, startPoint y: 430, endPoint x: 353, endPoint y: 480, distance: 63.8
click at [353, 480] on code "const { signature , encoding } = await privy . walletApi . ethereum . secp256k1…" at bounding box center [550, 446] width 477 height 67
drag, startPoint x: 353, startPoint y: 480, endPoint x: 305, endPoint y: 422, distance: 75.9
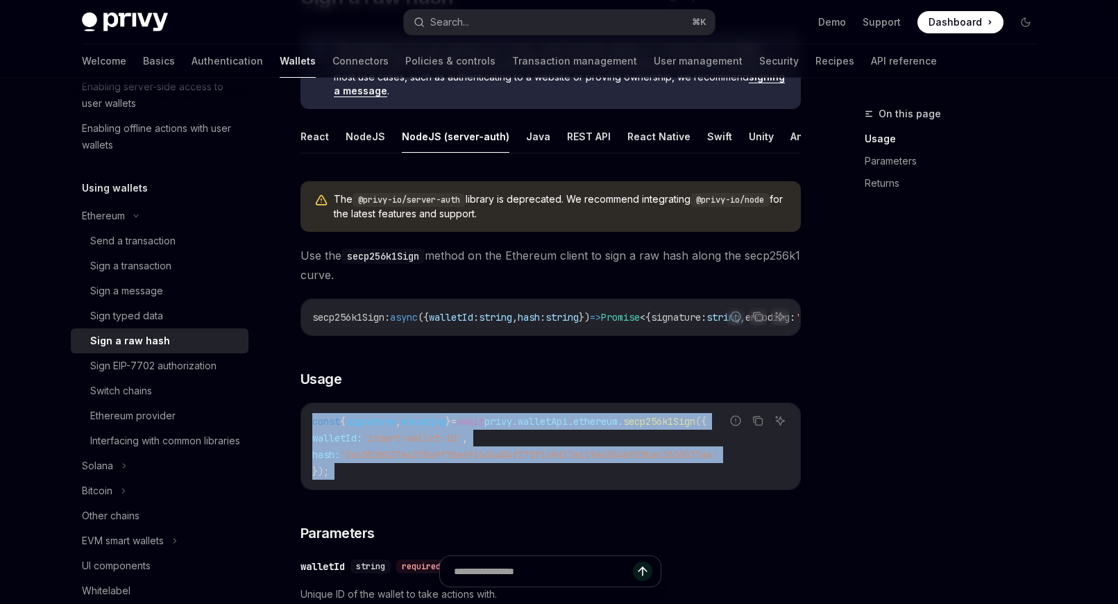
click at [305, 422] on div "const { signature , encoding } = await privy . walletApi . ethereum . secp256k1…" at bounding box center [550, 446] width 499 height 86
click at [401, 411] on div "const { signature , encoding } = await privy . walletApi . ethereum . secp256k1…" at bounding box center [550, 446] width 499 height 86
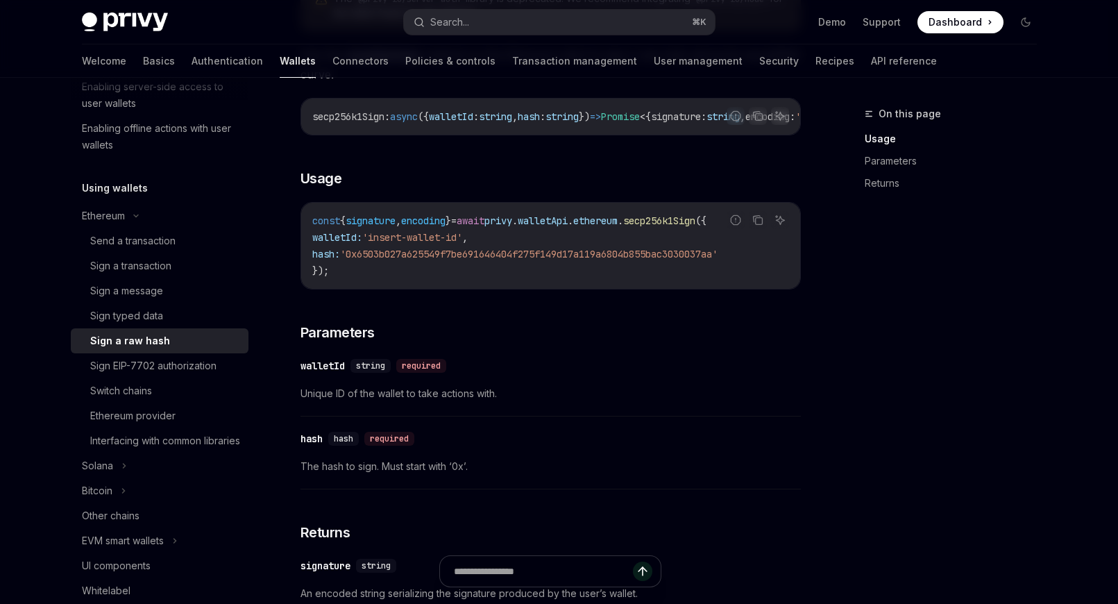
click at [420, 272] on code "const { signature , encoding } = await privy . walletApi . ethereum . secp256k1…" at bounding box center [550, 245] width 477 height 67
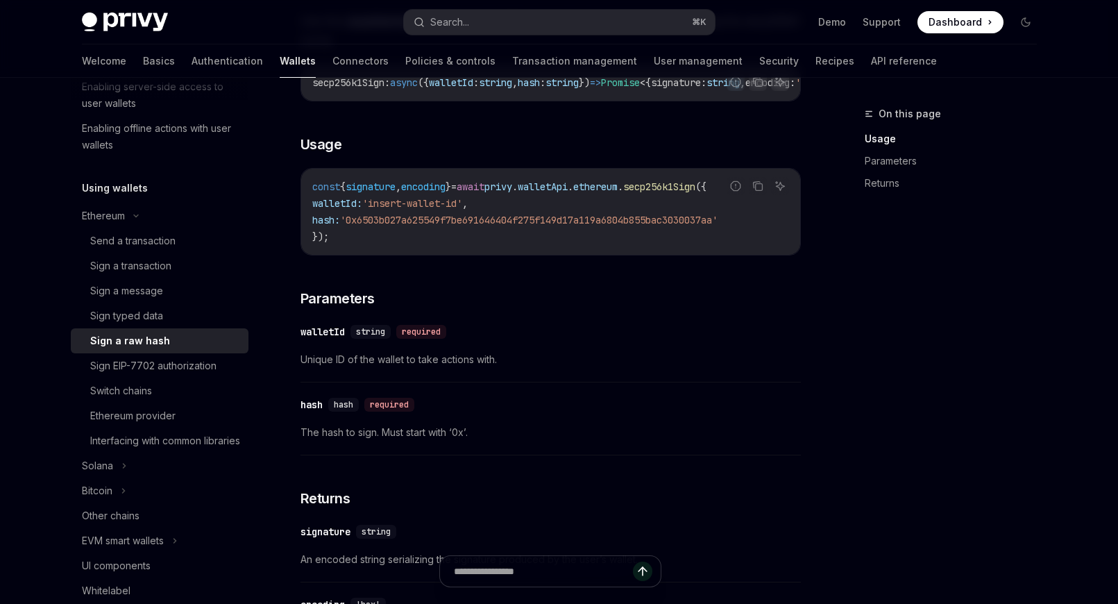
scroll to position [379, 0]
click at [430, 233] on code "const { signature , encoding } = await privy . walletApi . ethereum . secp256k1…" at bounding box center [550, 211] width 477 height 67
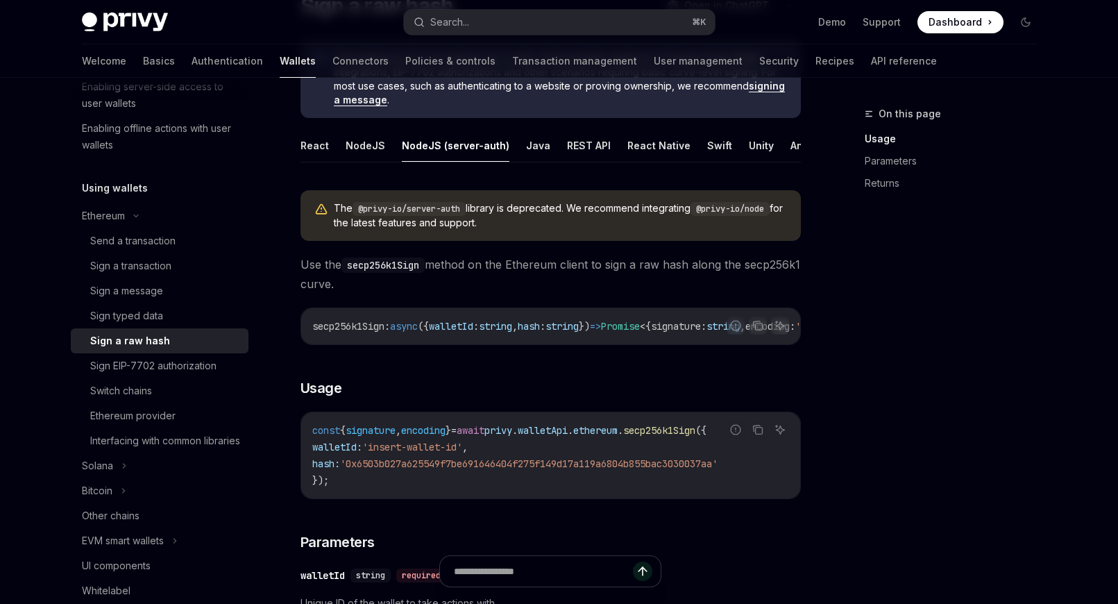
scroll to position [0, 0]
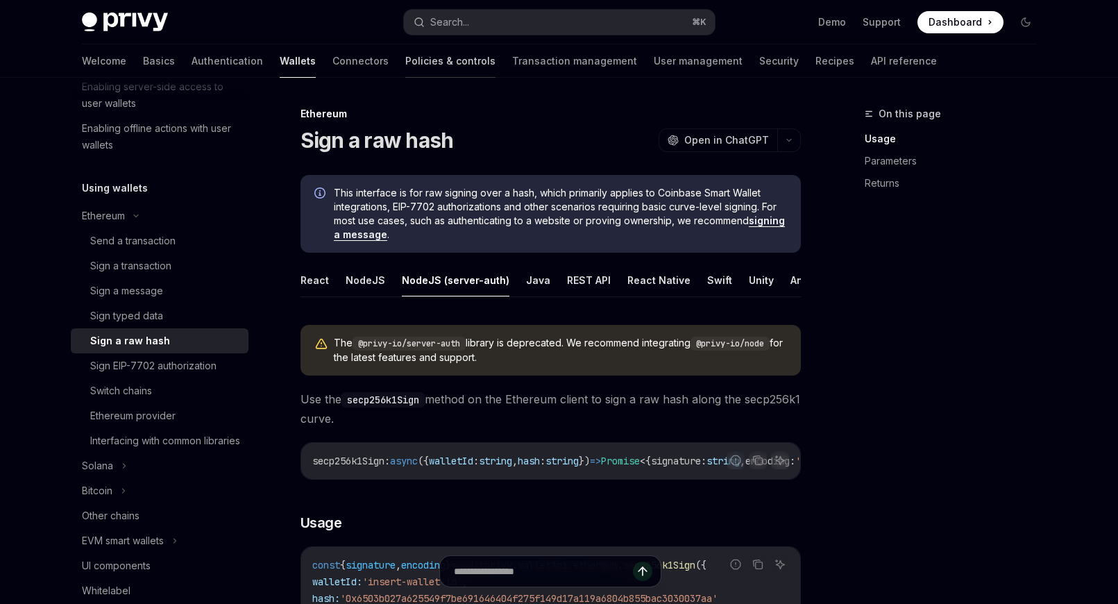
click at [405, 65] on link "Policies & controls" at bounding box center [450, 60] width 90 height 33
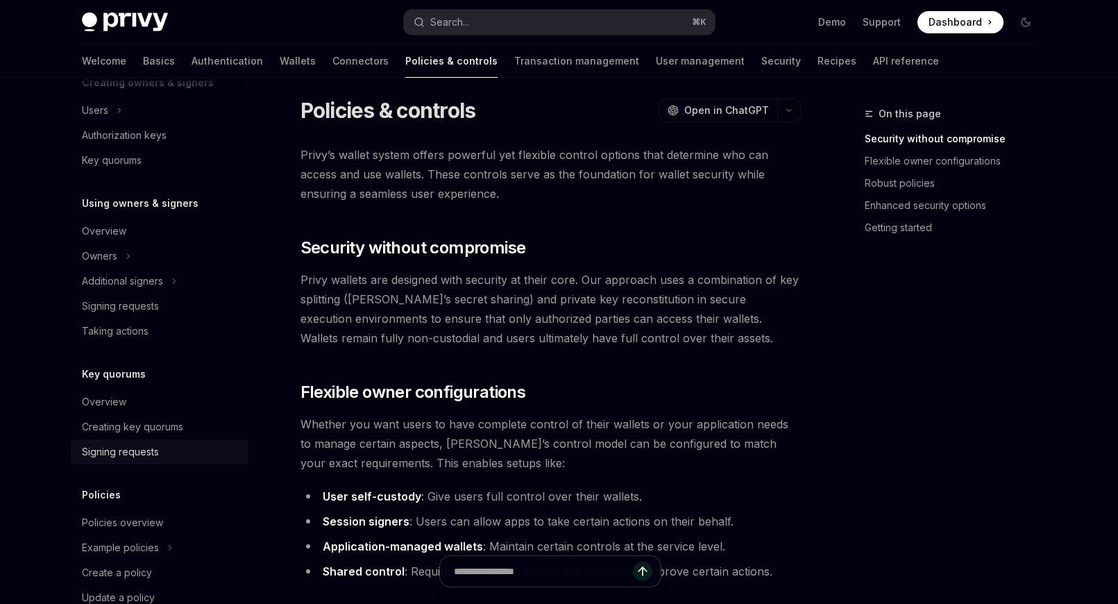
scroll to position [306, 0]
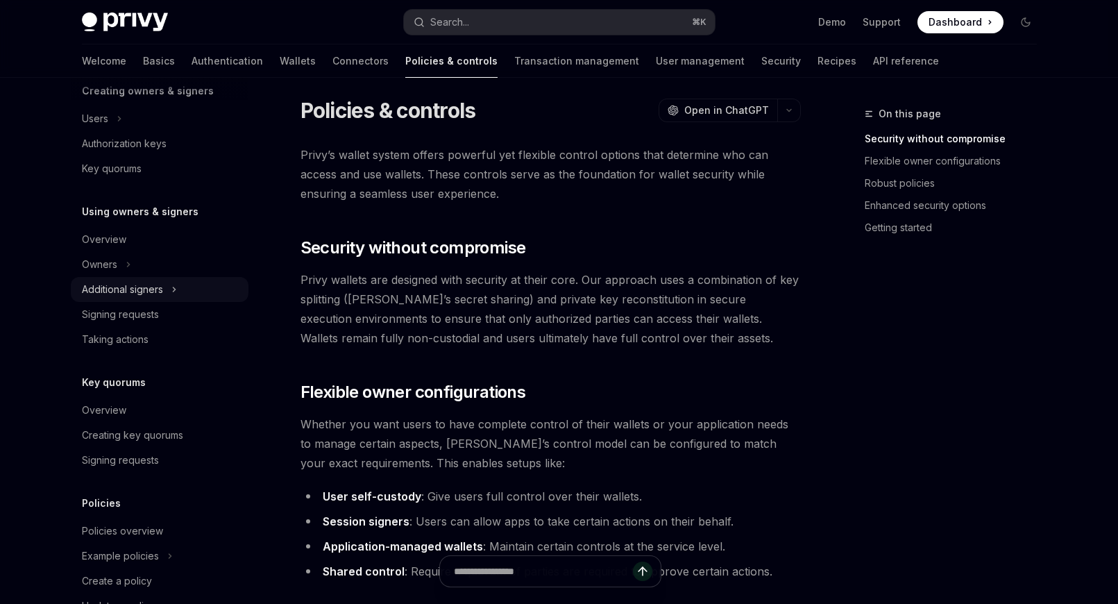
click at [112, 289] on div "Additional signers" at bounding box center [122, 289] width 81 height 17
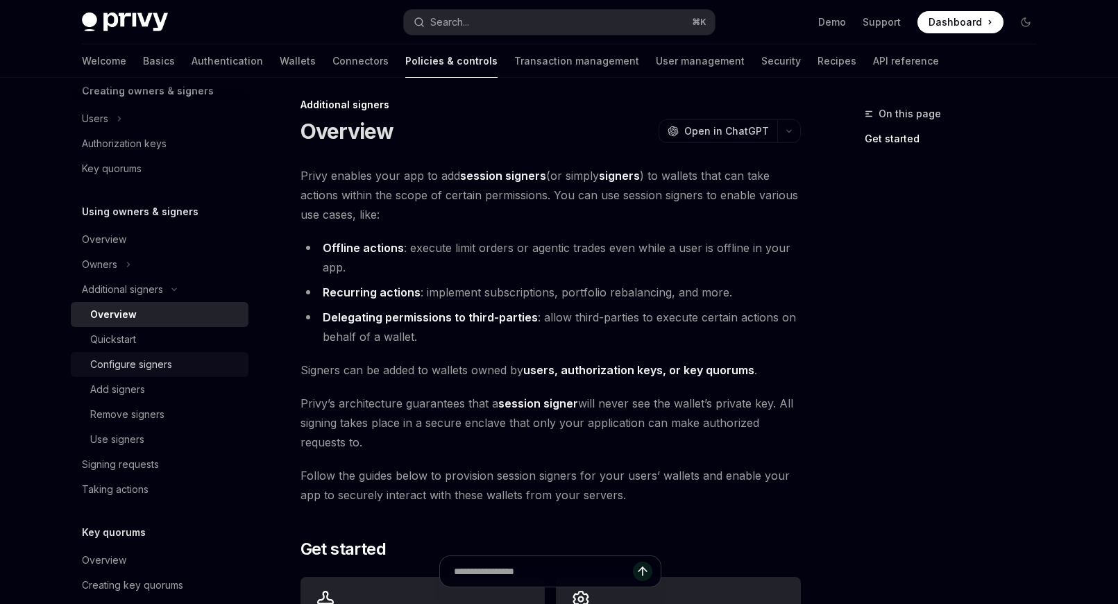
click at [138, 371] on div "Configure signers" at bounding box center [131, 364] width 82 height 17
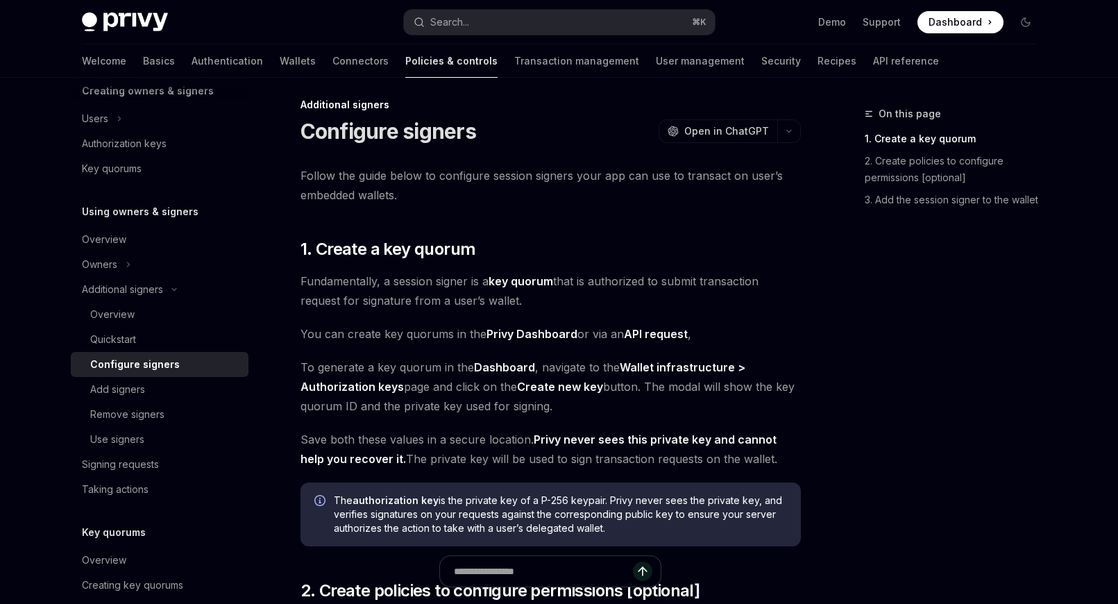
scroll to position [426, 0]
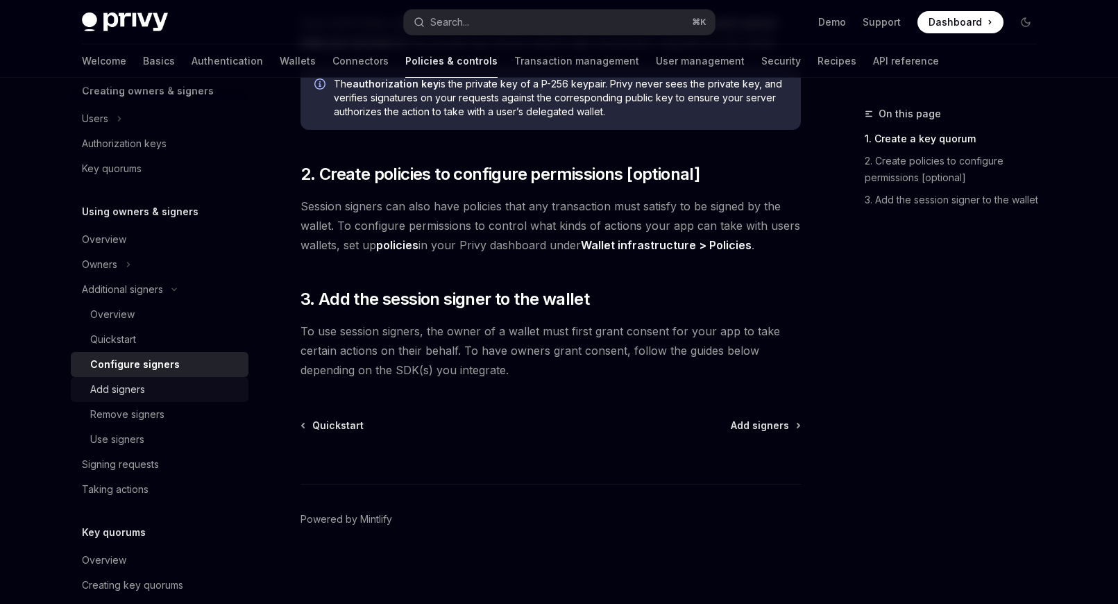
click at [169, 396] on div "Add signers" at bounding box center [165, 389] width 150 height 17
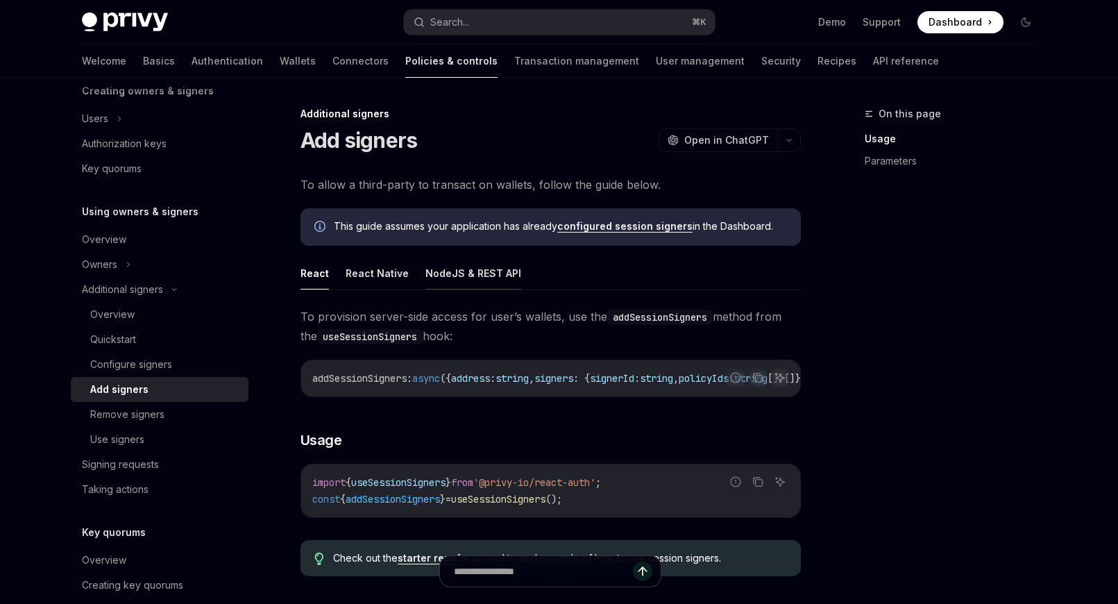
click at [436, 279] on button "NodeJS & REST API" at bounding box center [474, 273] width 96 height 33
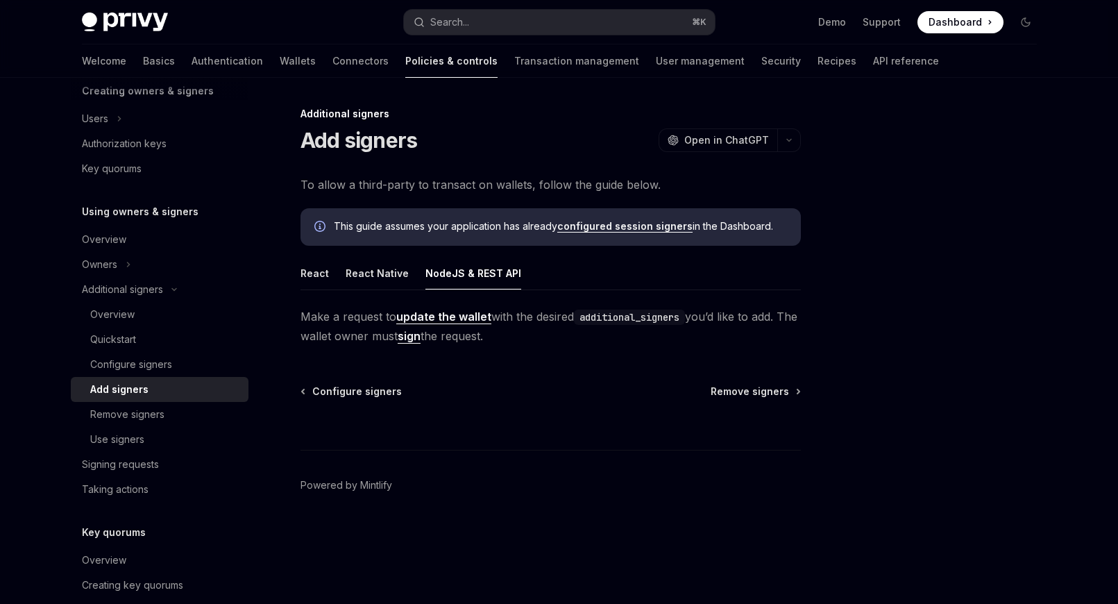
click at [437, 315] on link "update the wallet" at bounding box center [443, 317] width 95 height 15
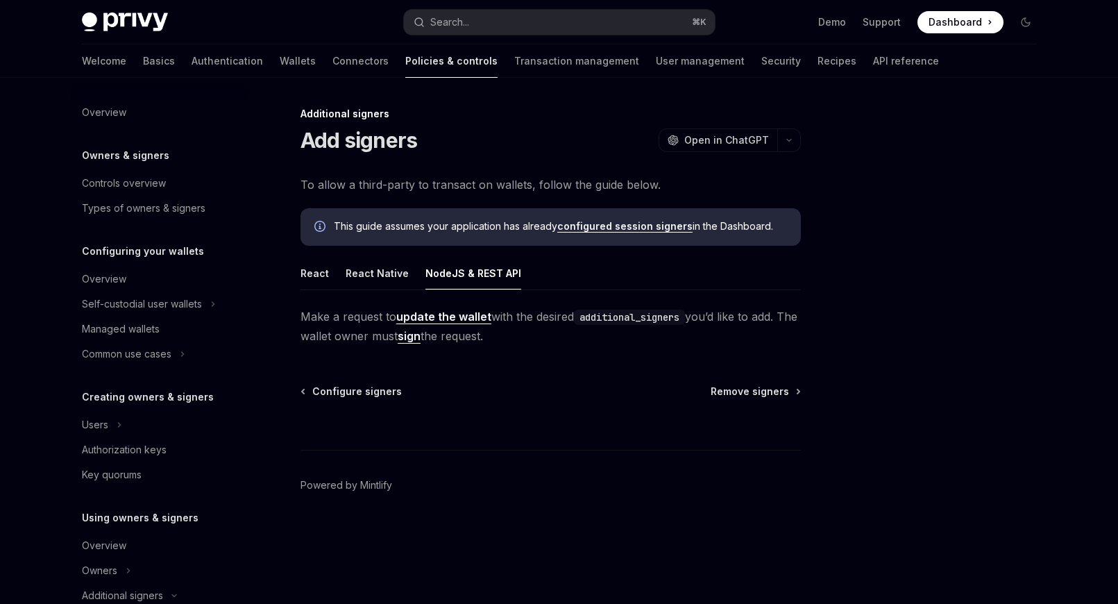
scroll to position [355, 0]
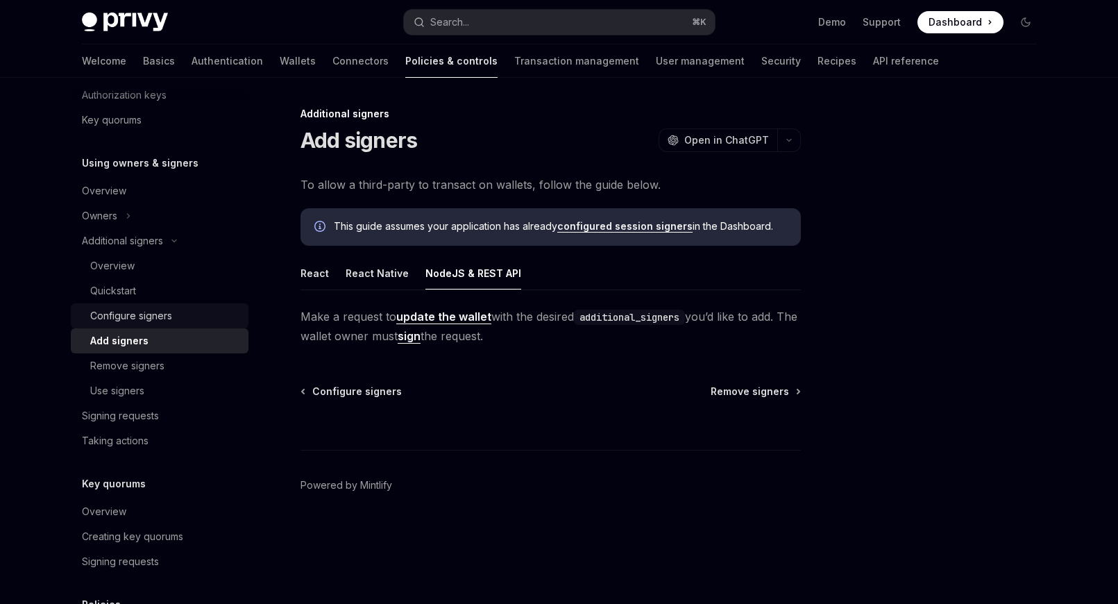
click at [142, 319] on div "Configure signers" at bounding box center [131, 316] width 82 height 17
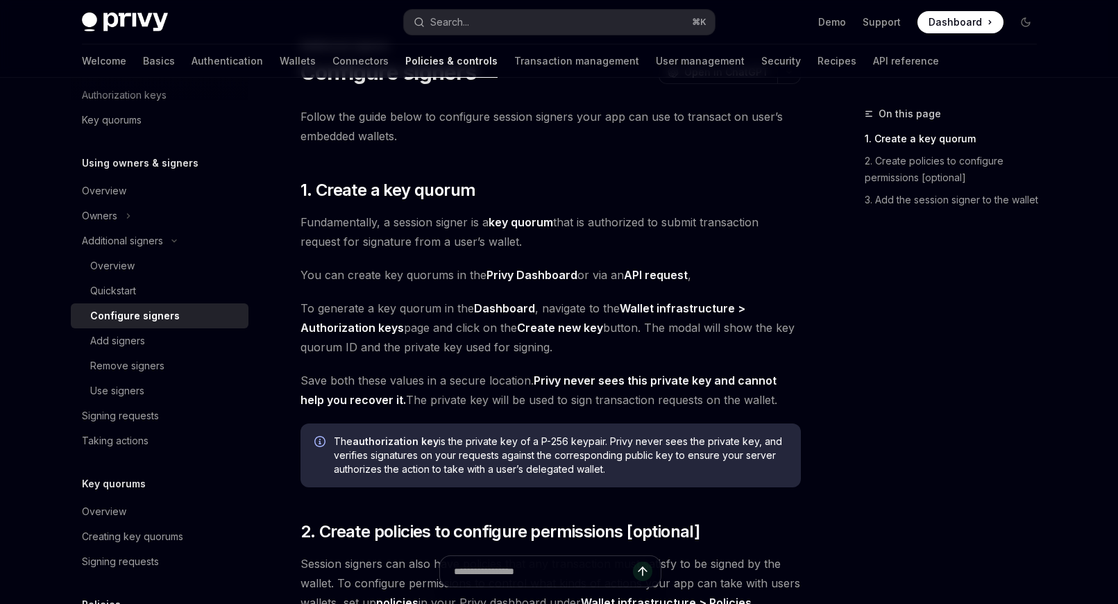
scroll to position [69, 0]
click at [180, 413] on div "Signing requests" at bounding box center [161, 416] width 158 height 17
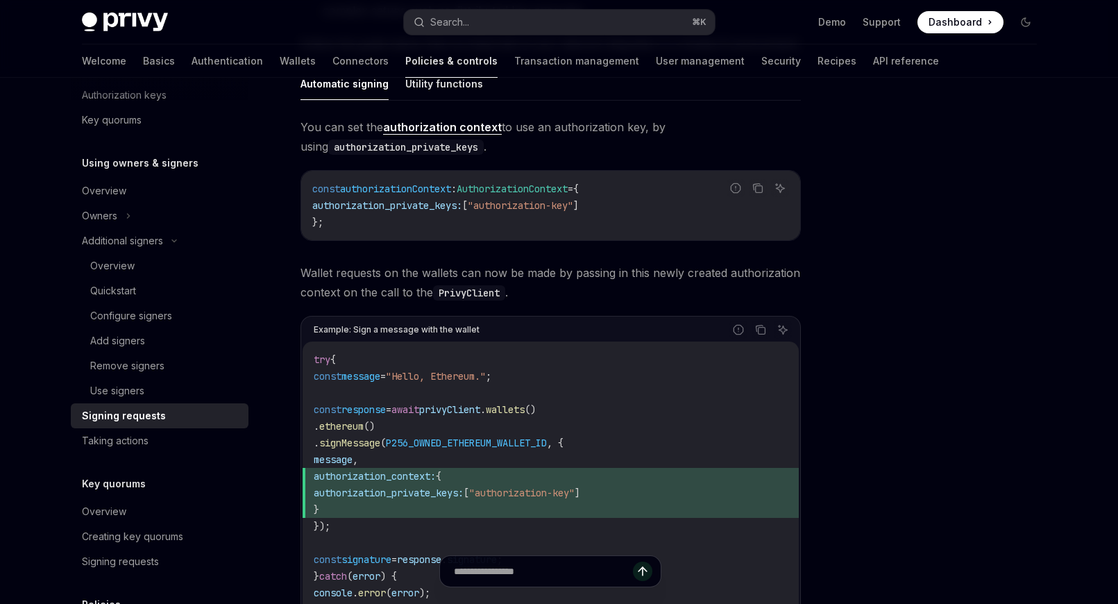
scroll to position [455, 0]
drag, startPoint x: 366, startPoint y: 504, endPoint x: 346, endPoint y: 480, distance: 31.1
click at [346, 480] on code "try { const message = "Hello, Ethereum." ; const response = await privyClient .…" at bounding box center [551, 484] width 474 height 267
click at [346, 480] on span "authorization_context:" at bounding box center [375, 475] width 122 height 12
drag, startPoint x: 349, startPoint y: 477, endPoint x: 360, endPoint y: 507, distance: 32.1
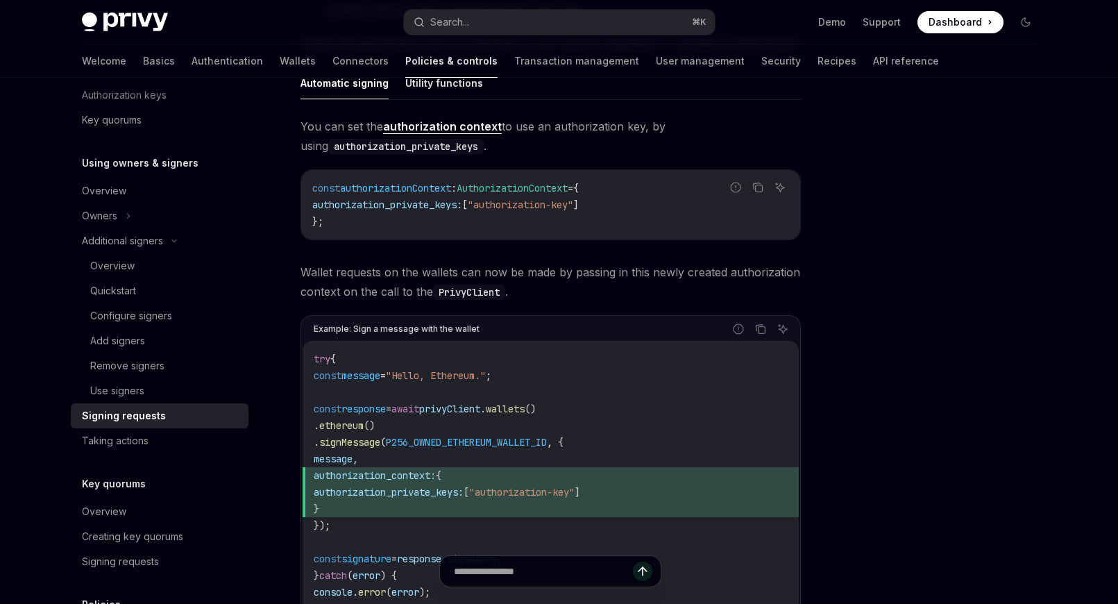
click at [360, 507] on code "try { const message = "Hello, Ethereum." ; const response = await privyClient .…" at bounding box center [551, 484] width 474 height 267
copy code "authorization_context: { authorization_private_keys: [ "authorization-key" ] }"
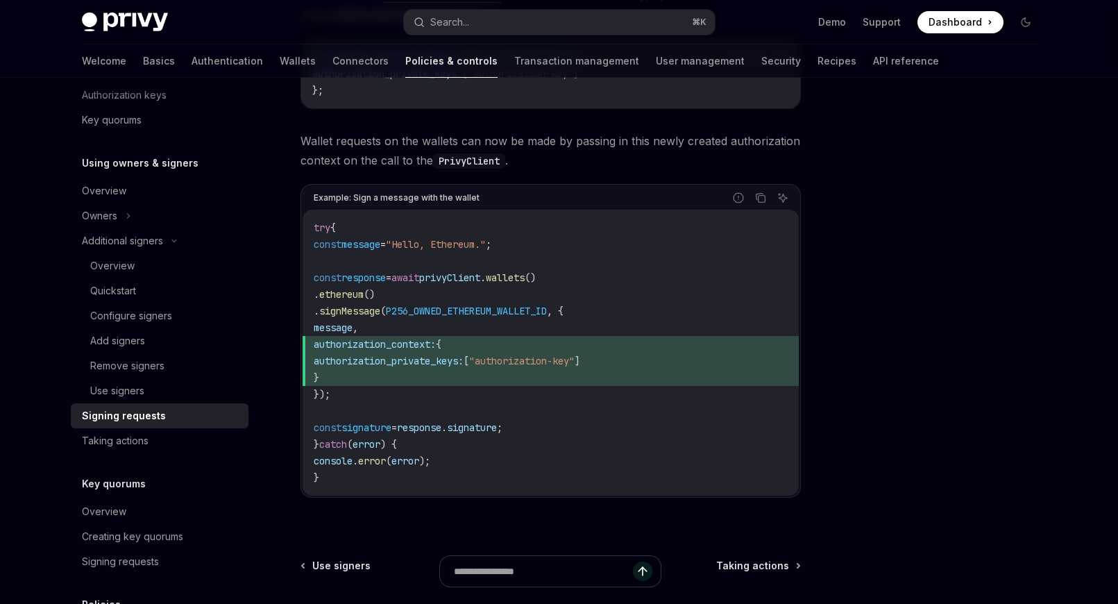
scroll to position [596, 0]
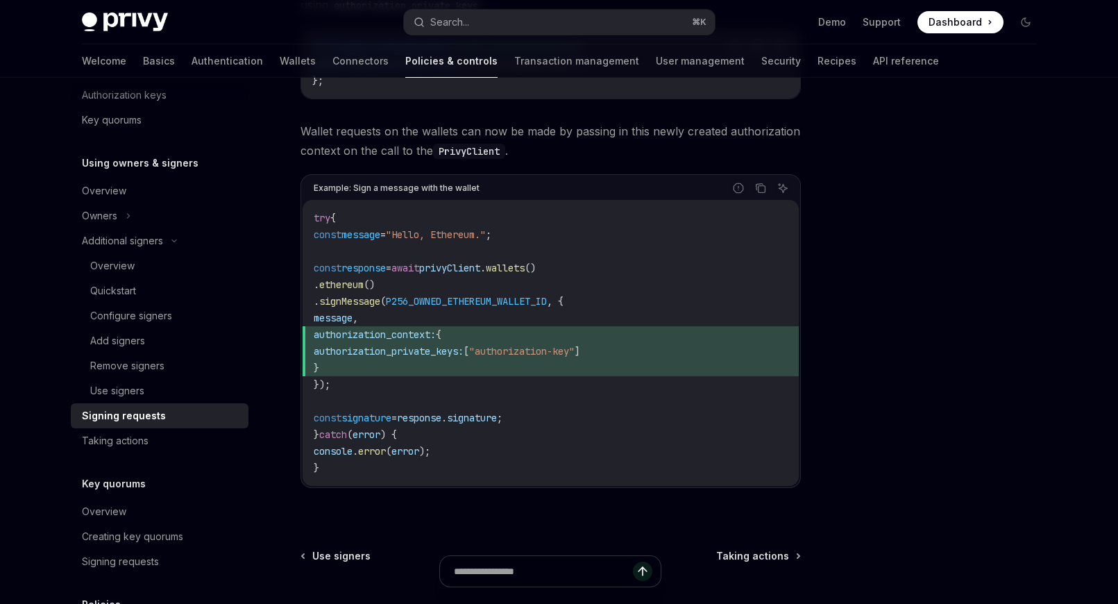
click at [647, 298] on code "try { const message = "Hello, Ethereum." ; const response = await privyClient .…" at bounding box center [551, 343] width 474 height 267
drag, startPoint x: 524, startPoint y: 268, endPoint x: 437, endPoint y: 287, distance: 89.6
click at [437, 287] on code "try { const message = "Hello, Ethereum." ; const response = await privyClient .…" at bounding box center [551, 343] width 474 height 267
copy code ". wallets () . ethereum ()"
click at [433, 335] on span "authorization_context:" at bounding box center [375, 334] width 122 height 12
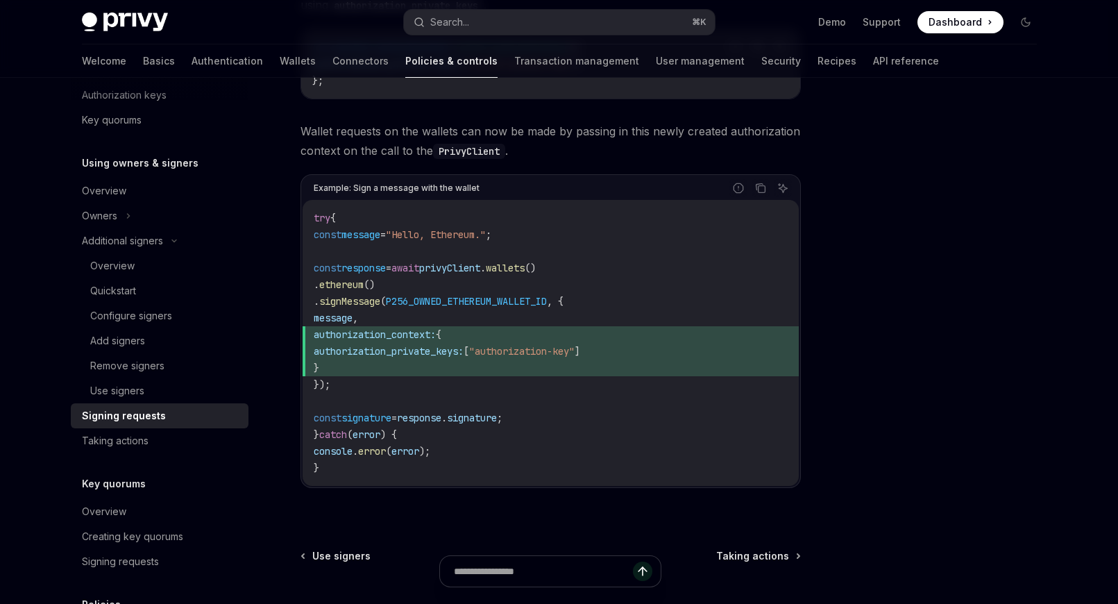
click at [433, 335] on span "authorization_context:" at bounding box center [375, 334] width 122 height 12
copy span "authorization_context"
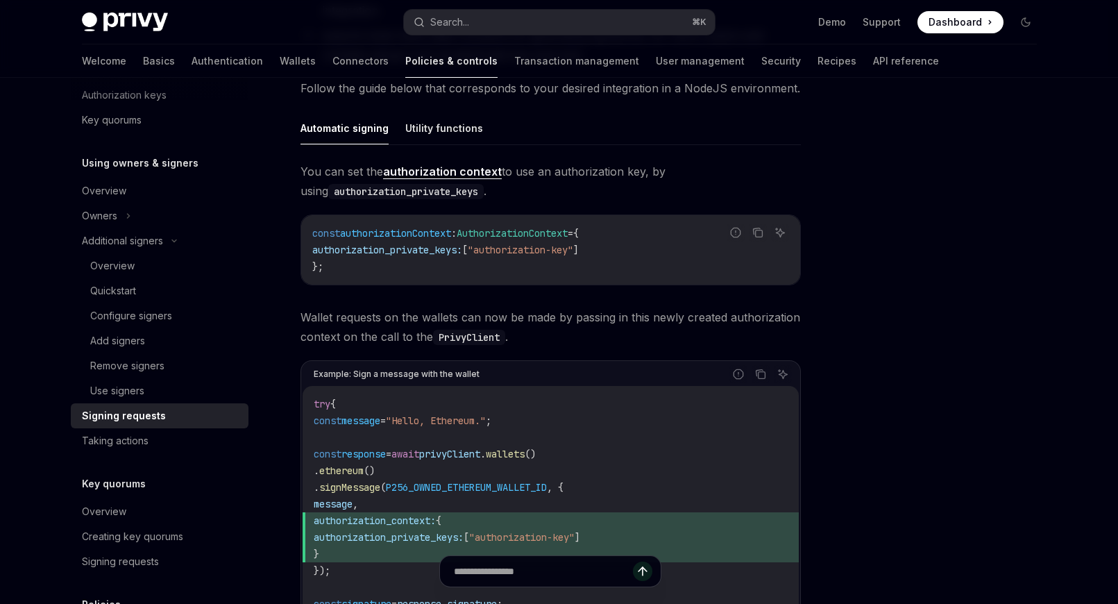
scroll to position [362, 0]
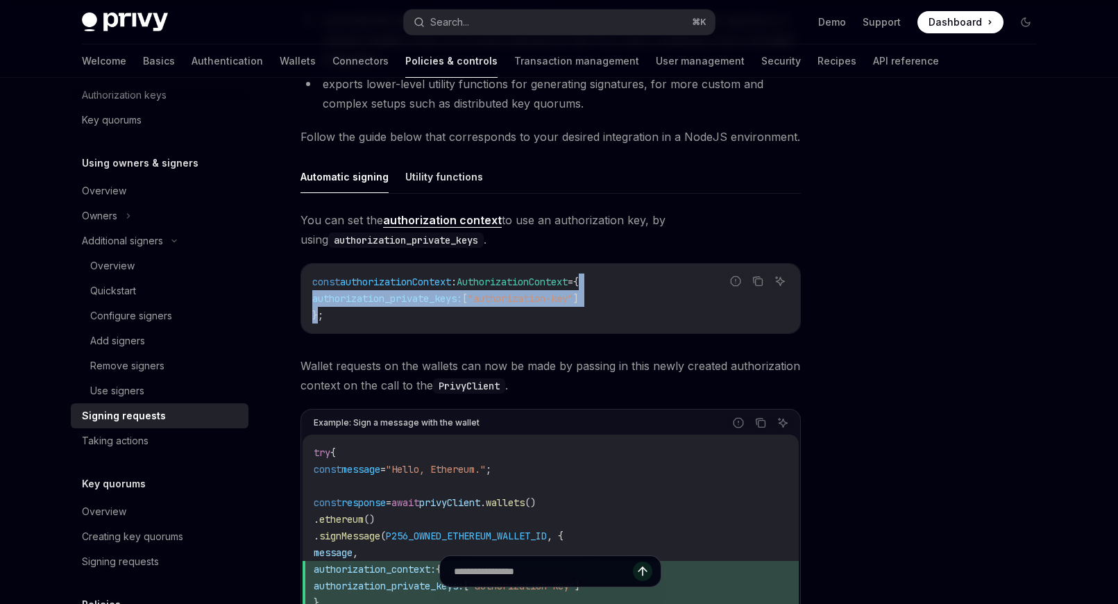
drag, startPoint x: 610, startPoint y: 282, endPoint x: 318, endPoint y: 318, distance: 294.5
click at [318, 318] on code "const authorizationContext : AuthorizationContext = { authorization_private_key…" at bounding box center [550, 299] width 477 height 50
copy code "{ authorization_private_keys: [ "authorization-key" ] }"
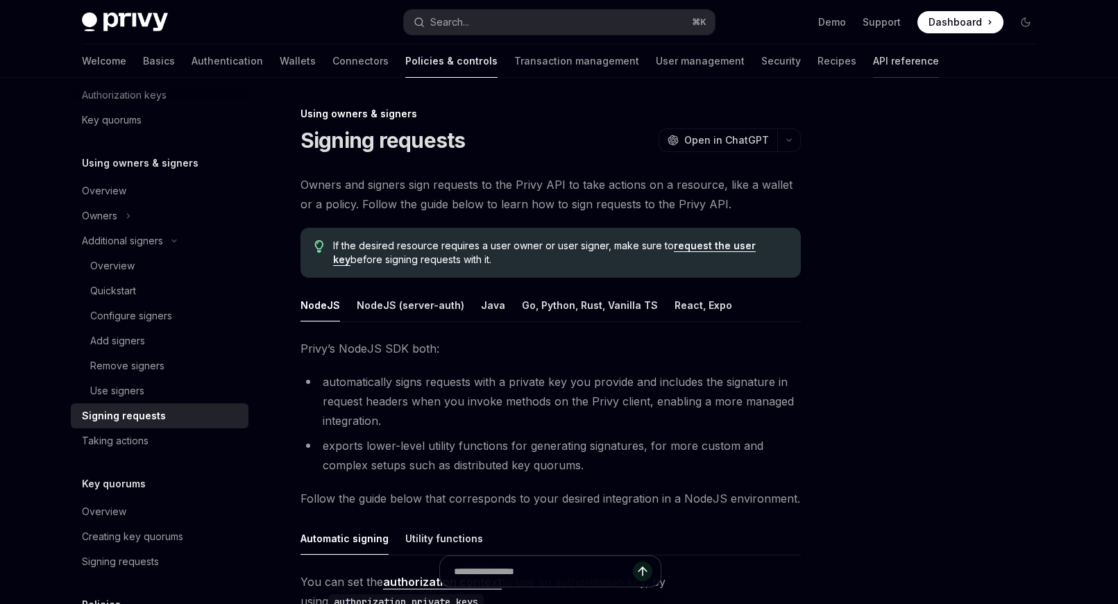
click at [873, 60] on link "API reference" at bounding box center [906, 60] width 66 height 33
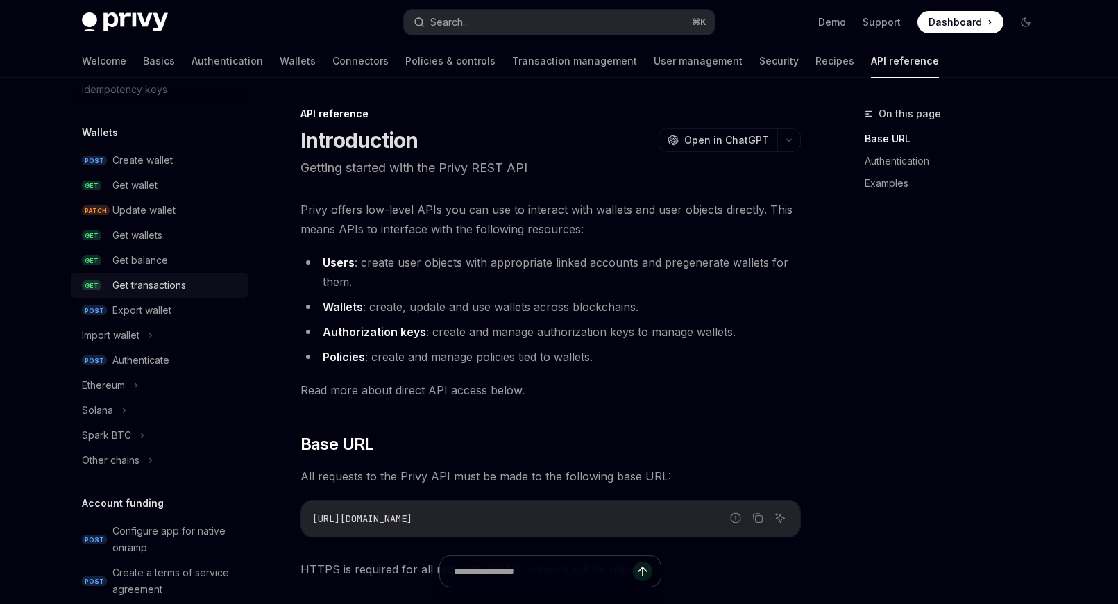
scroll to position [101, 0]
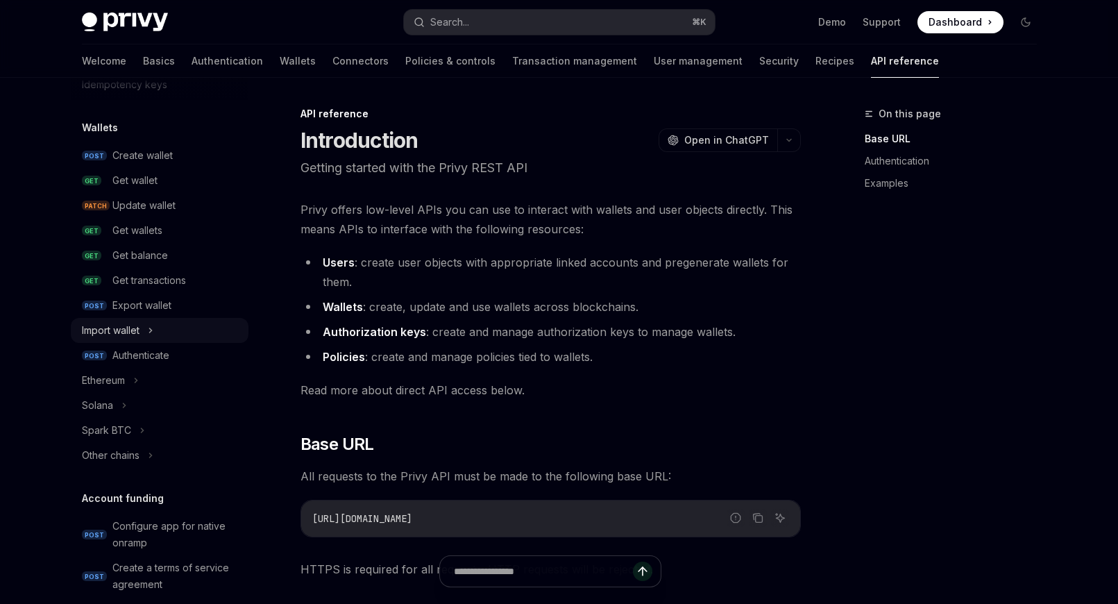
click at [140, 331] on div "Import wallet" at bounding box center [111, 330] width 58 height 17
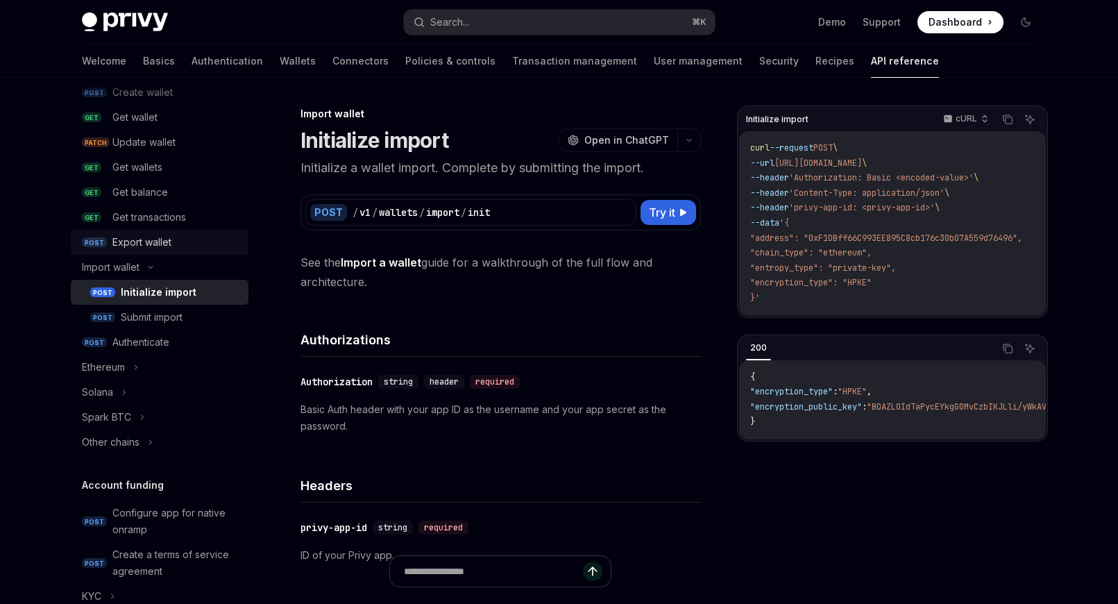
scroll to position [346, 0]
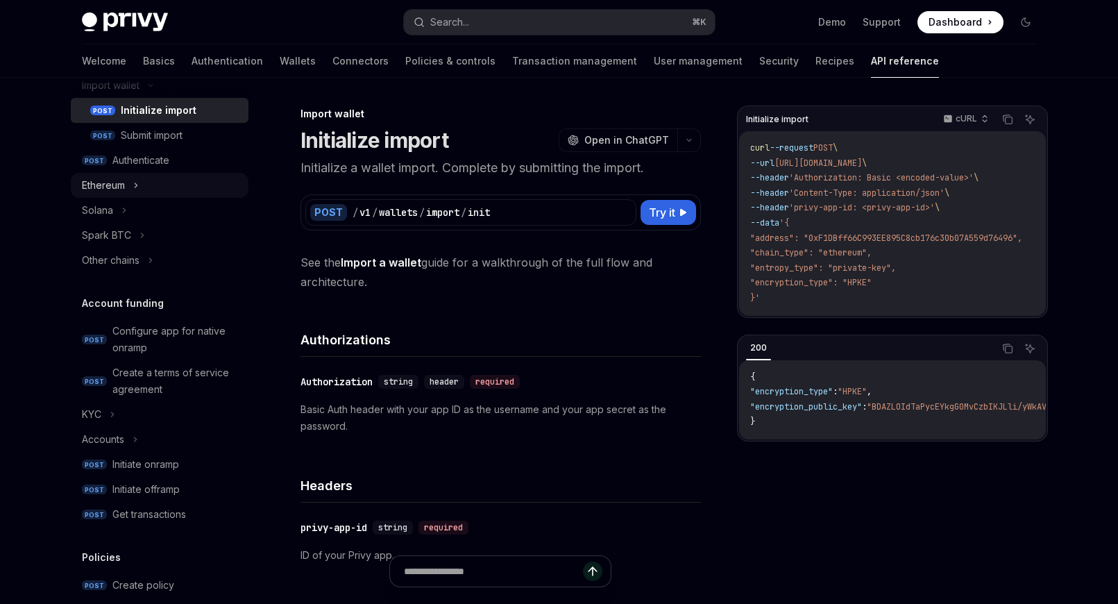
click at [119, 186] on div "Ethereum" at bounding box center [103, 185] width 43 height 17
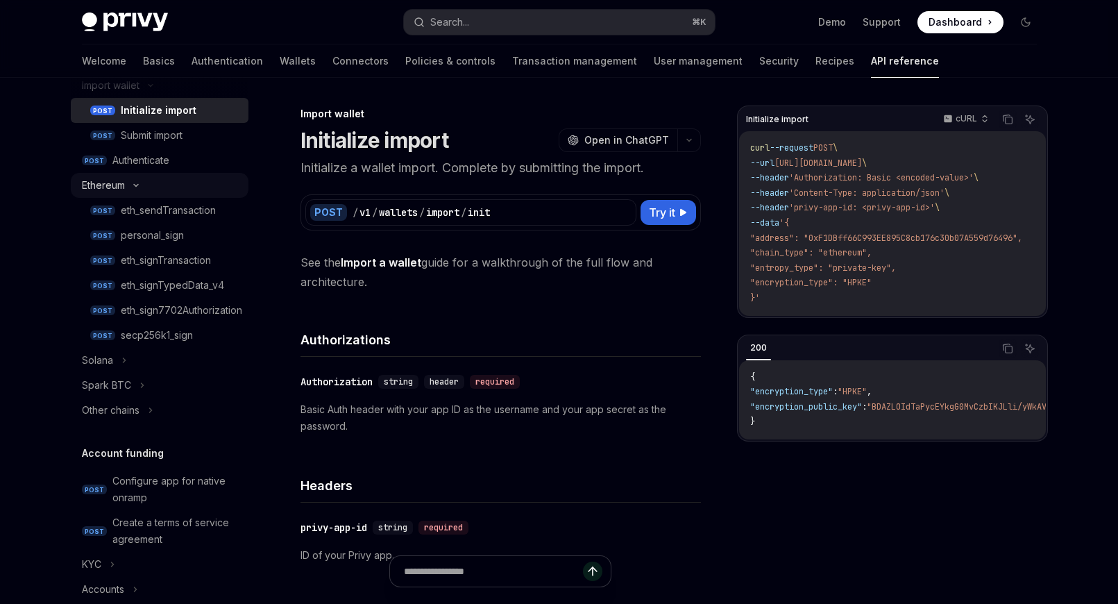
type textarea "*"
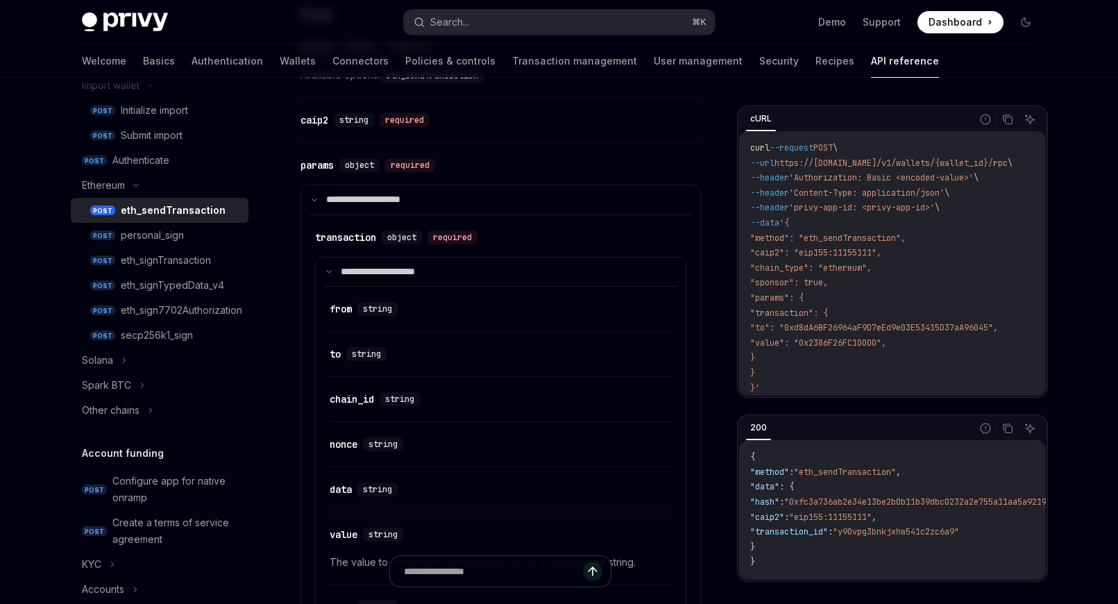
scroll to position [936, 0]
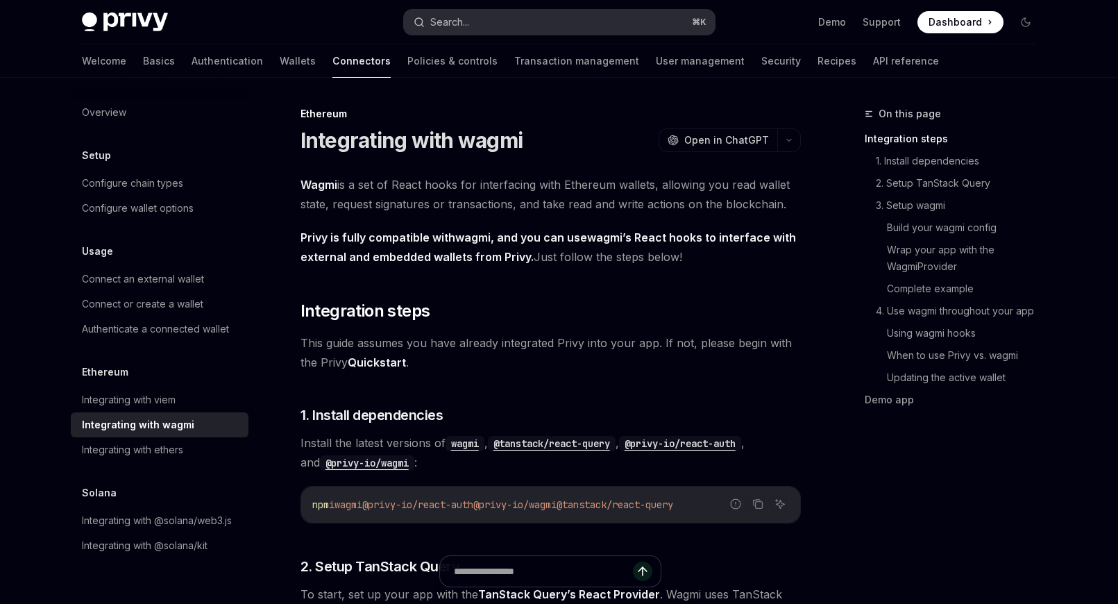
click at [487, 24] on button "Search... ⌘ K" at bounding box center [559, 22] width 311 height 25
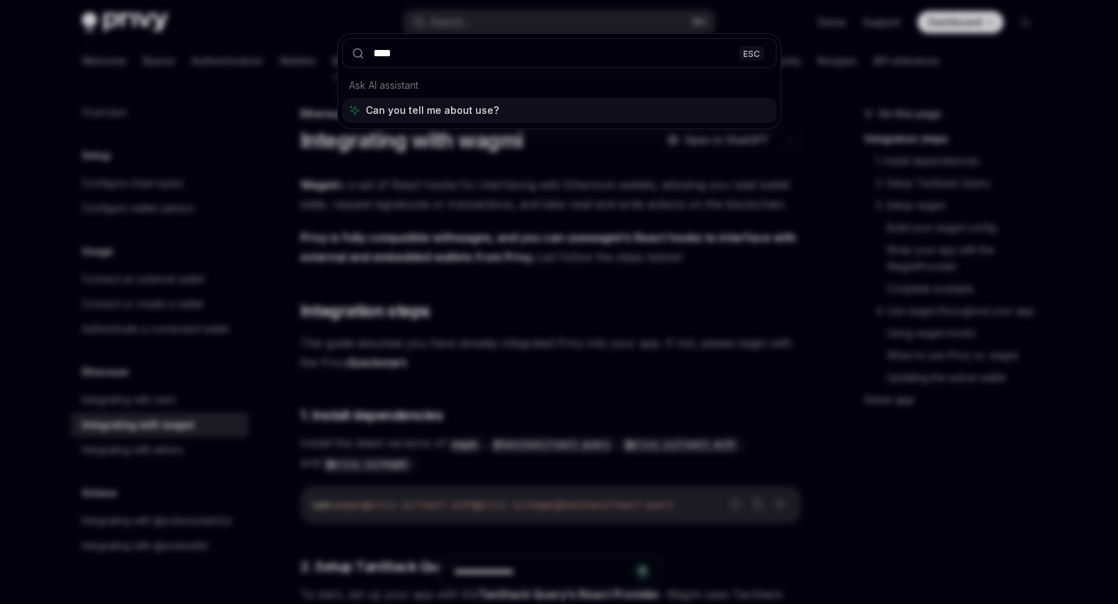
type input "*****"
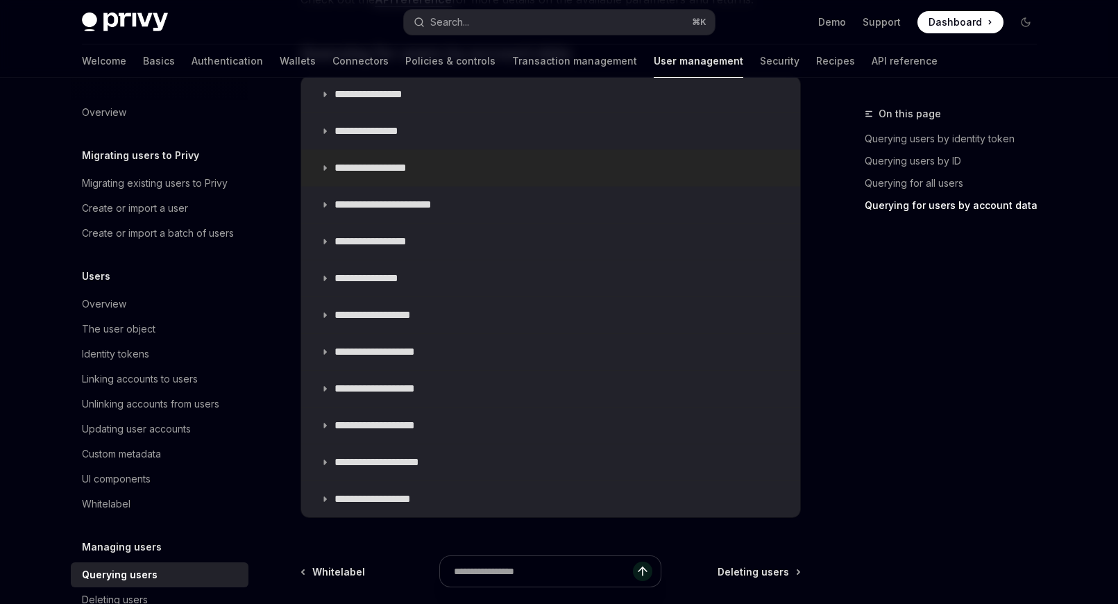
scroll to position [1040, 0]
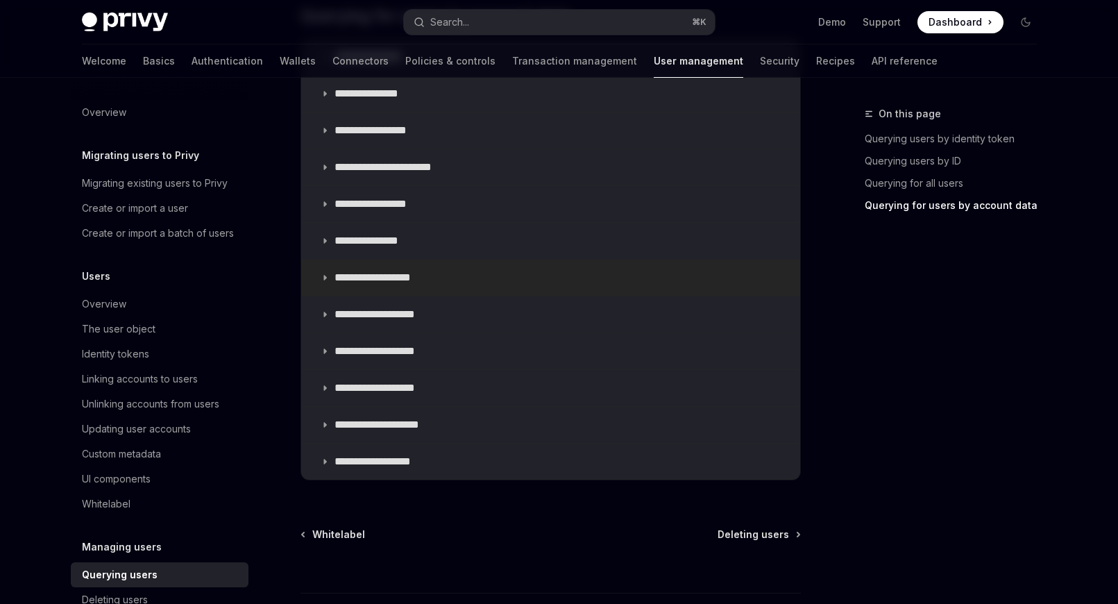
click at [448, 271] on summary "**********" at bounding box center [550, 278] width 499 height 36
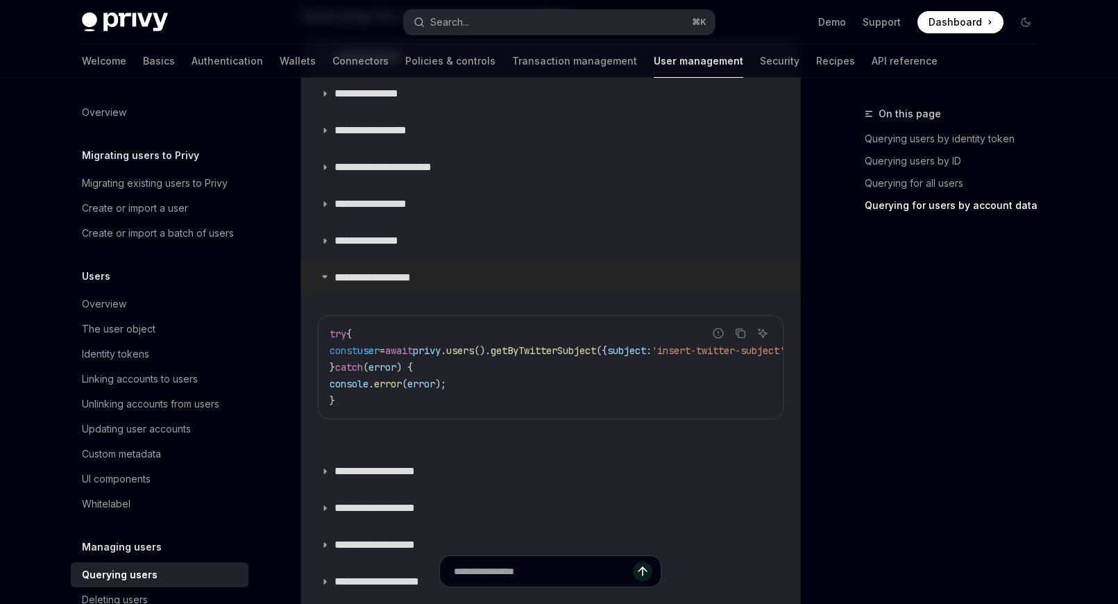
click at [458, 285] on summary "**********" at bounding box center [550, 278] width 499 height 36
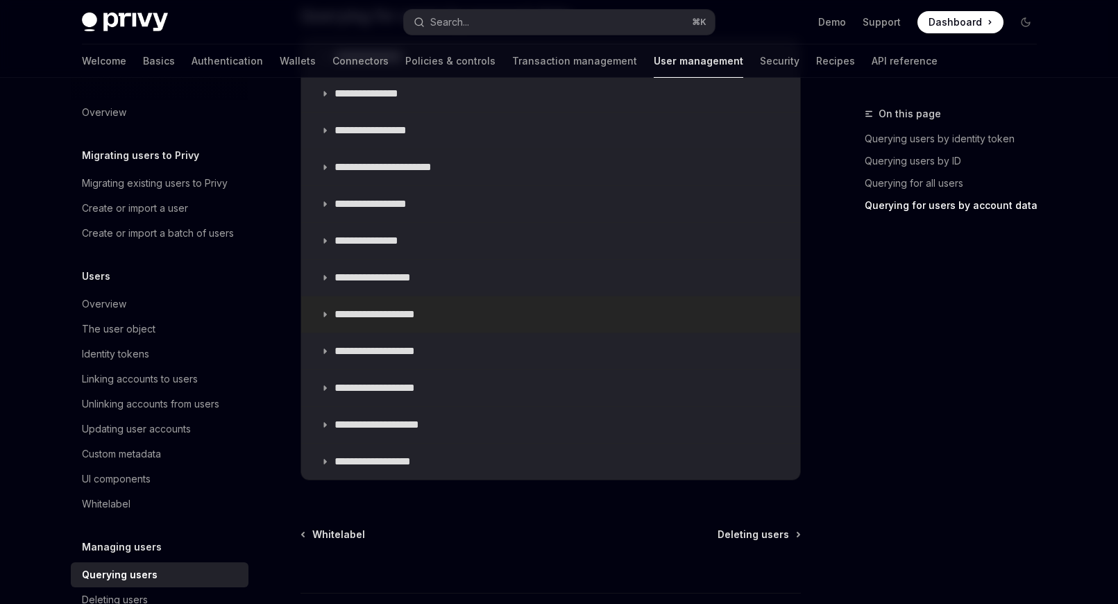
click at [460, 314] on summary "**********" at bounding box center [550, 314] width 499 height 36
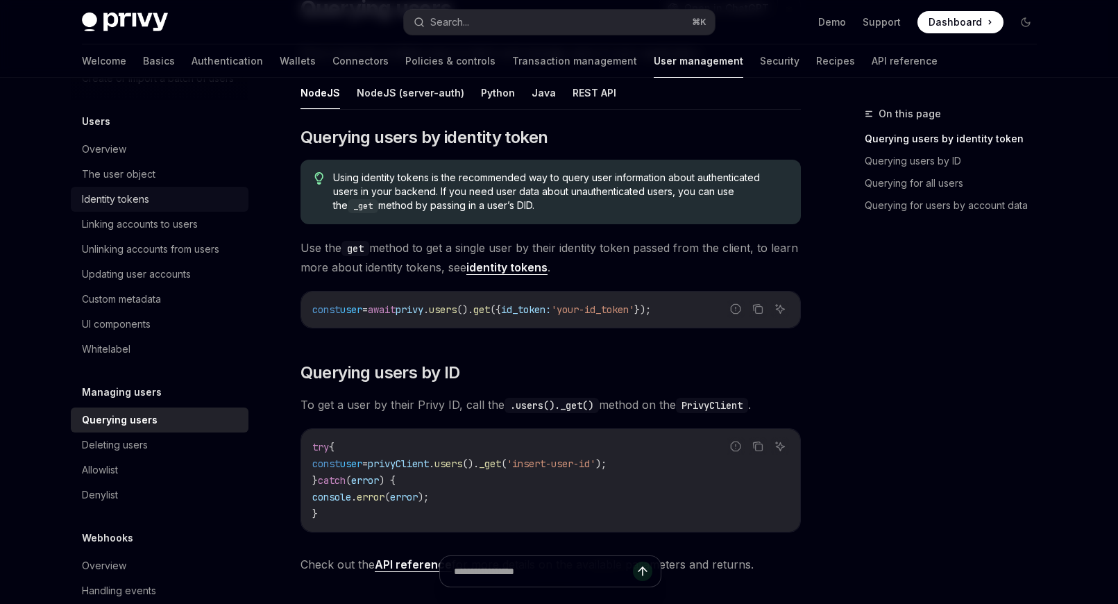
scroll to position [182, 0]
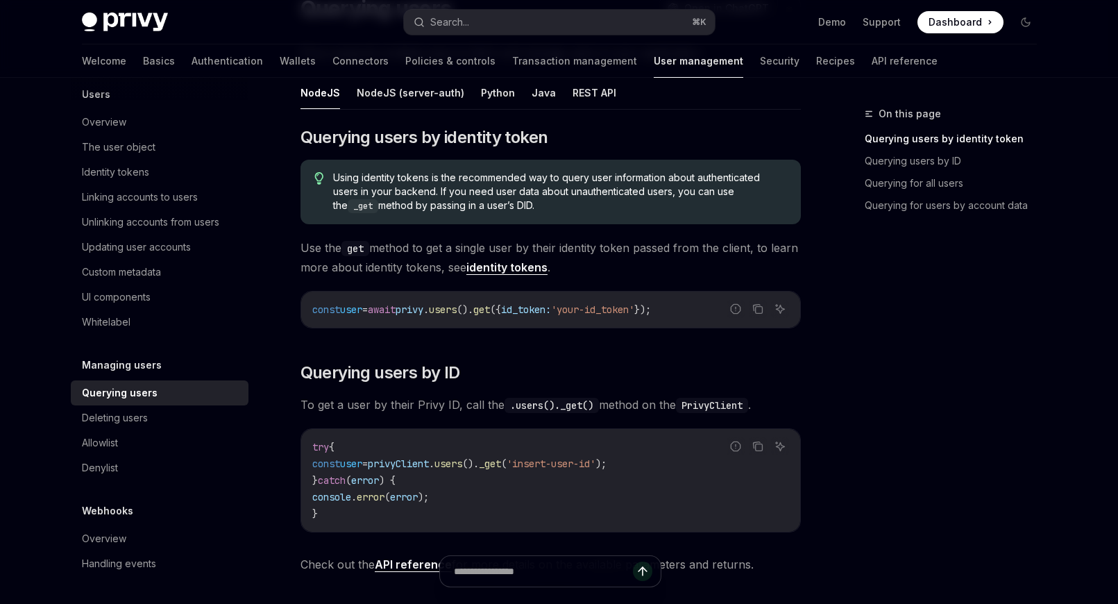
click at [950, 31] on span at bounding box center [961, 22] width 86 height 22
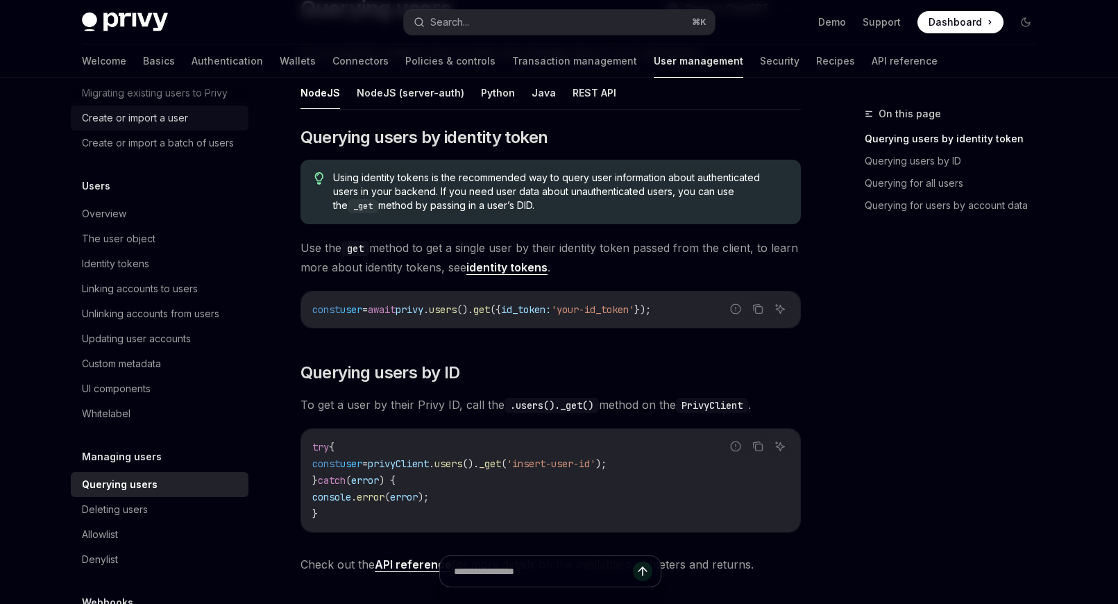
scroll to position [95, 0]
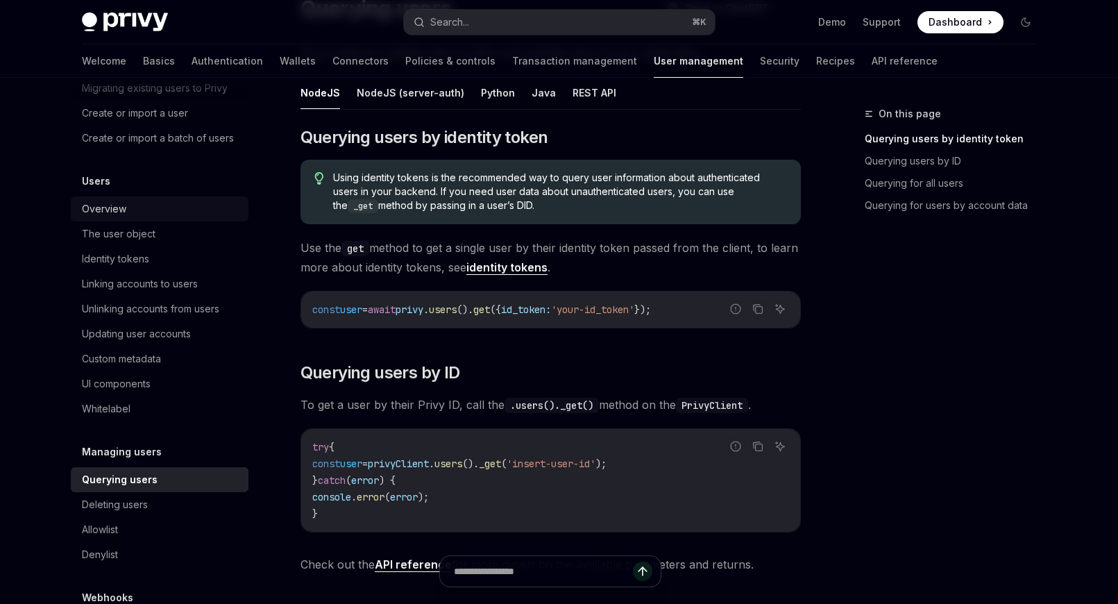
click at [183, 221] on link "Overview" at bounding box center [160, 208] width 178 height 25
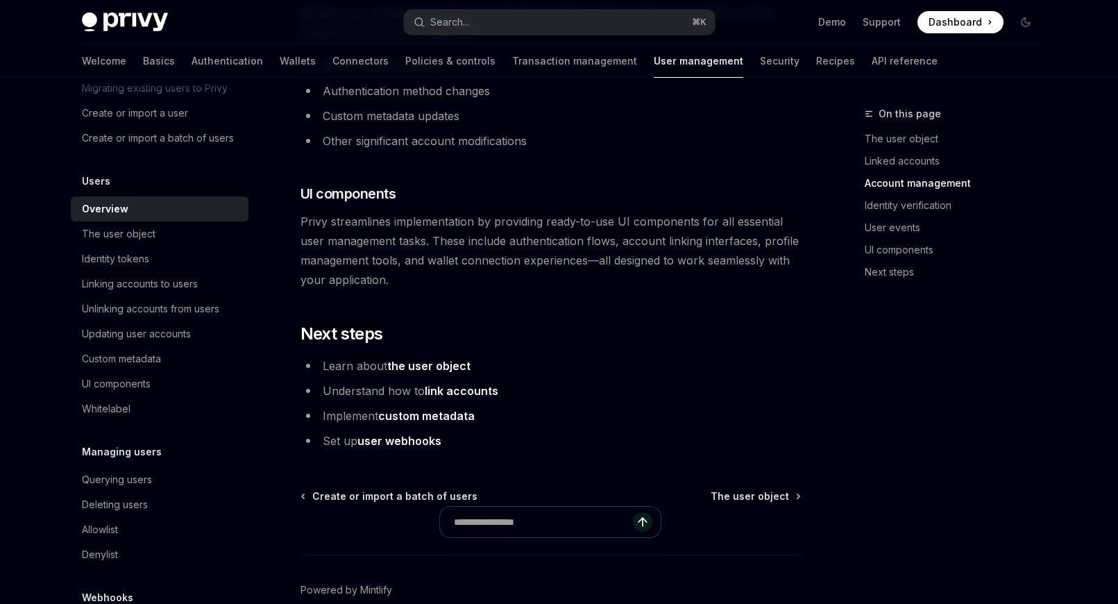
scroll to position [1494, 0]
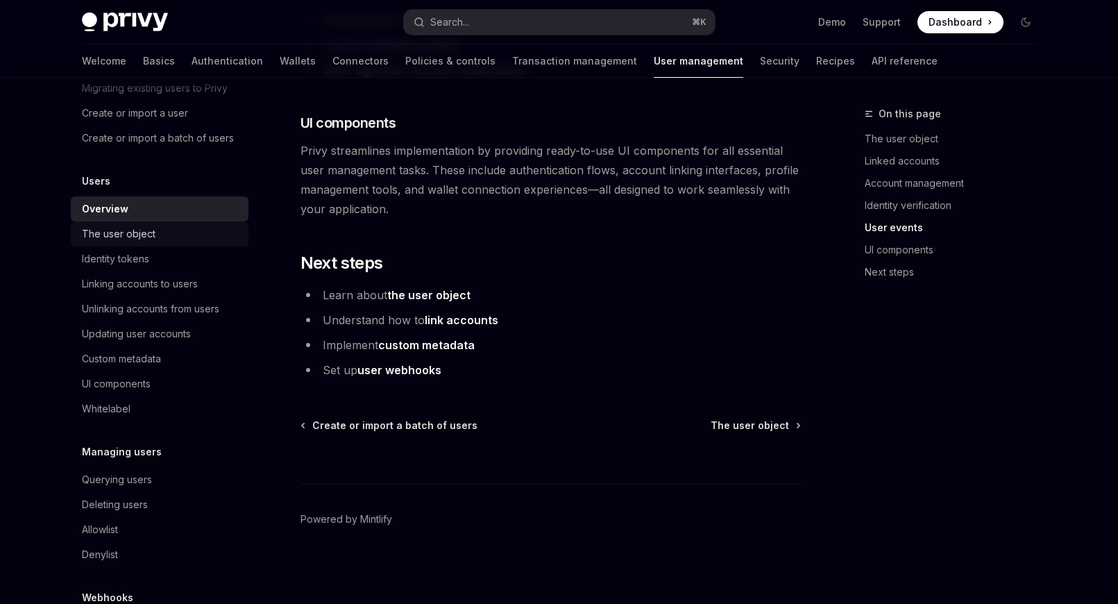
click at [171, 235] on div "The user object" at bounding box center [161, 234] width 158 height 17
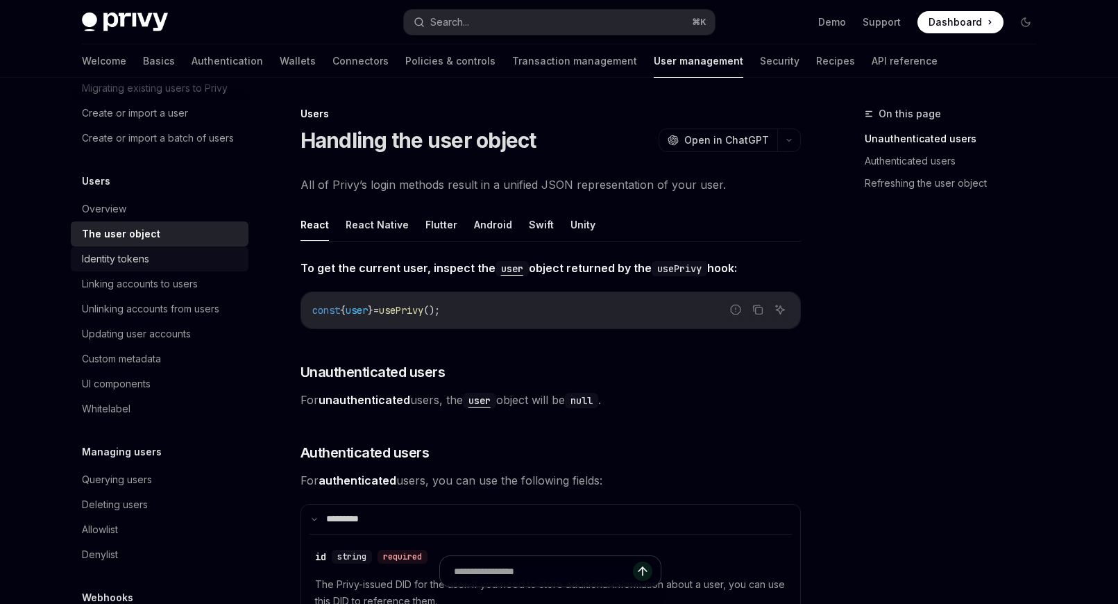
click at [156, 267] on link "Identity tokens" at bounding box center [160, 258] width 178 height 25
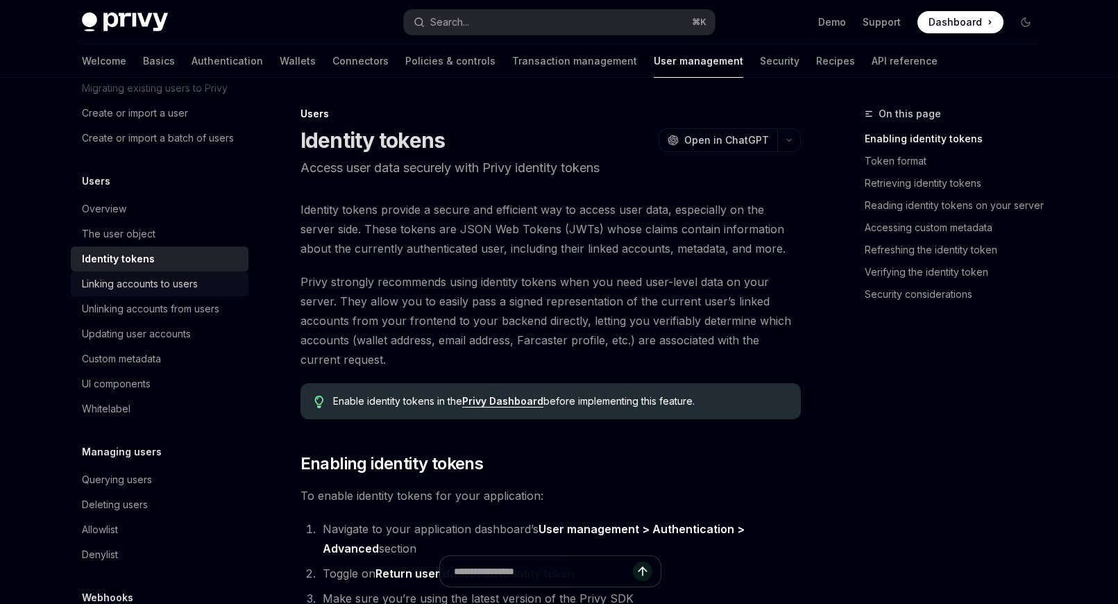
click at [168, 287] on div "Linking accounts to users" at bounding box center [140, 284] width 116 height 17
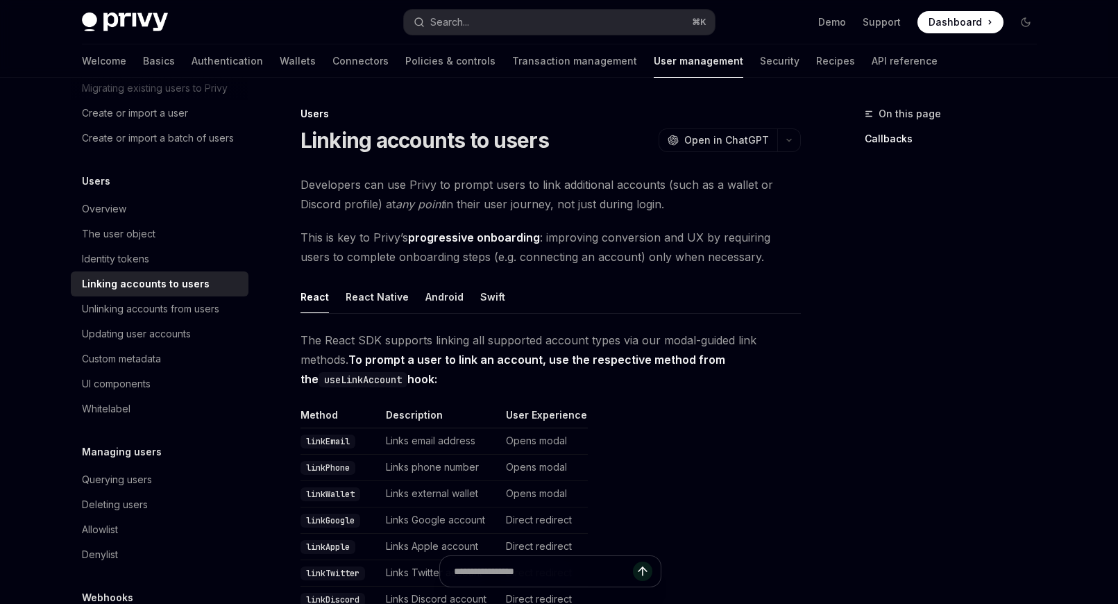
scroll to position [182, 0]
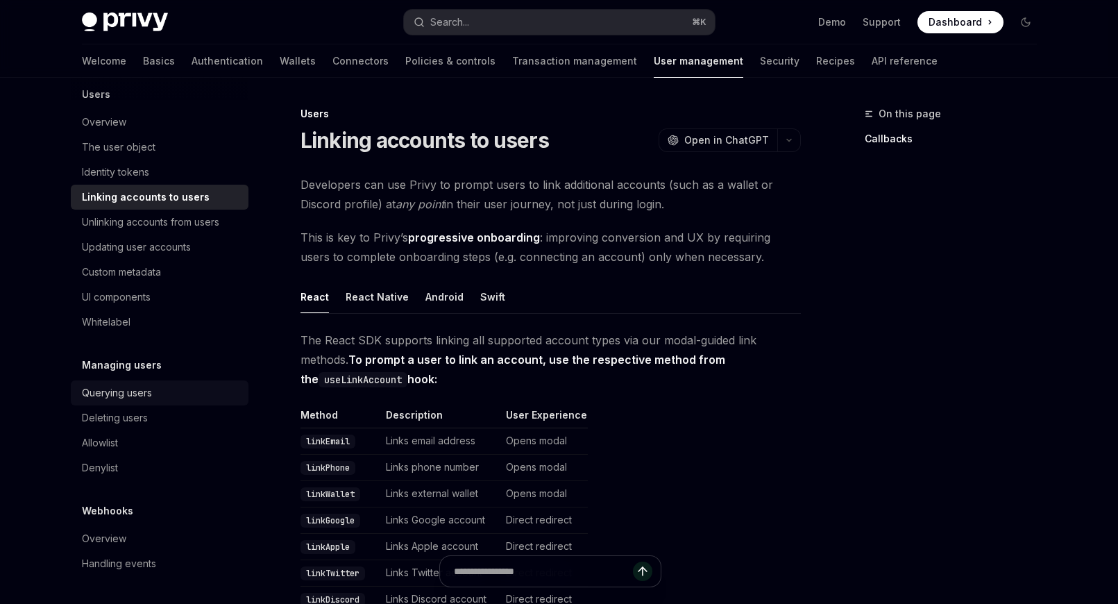
click at [170, 385] on div "Querying users" at bounding box center [161, 393] width 158 height 17
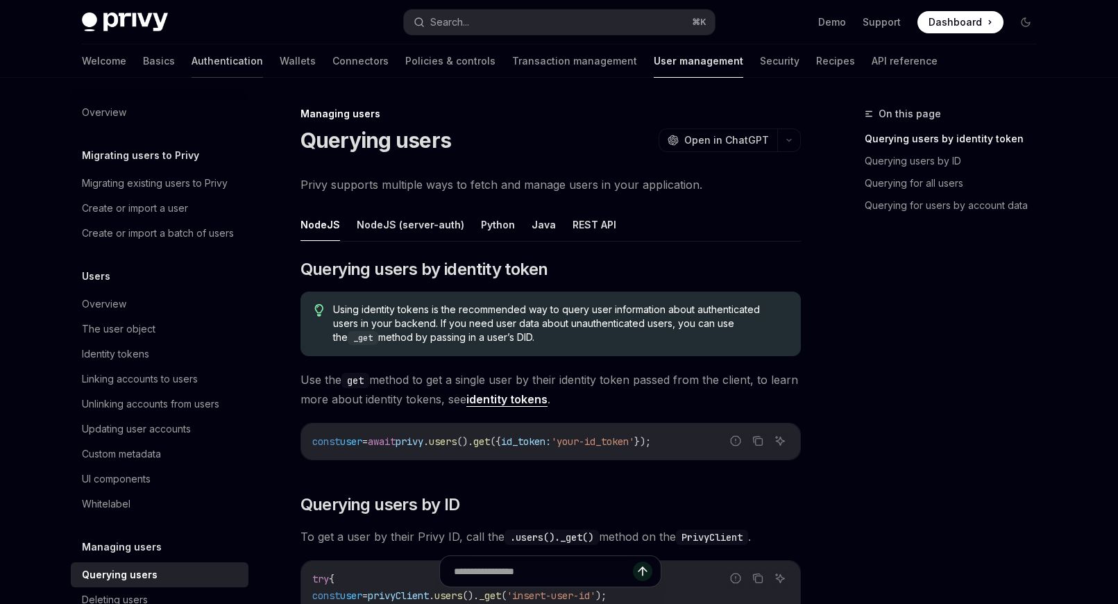
click at [192, 58] on link "Authentication" at bounding box center [228, 60] width 72 height 33
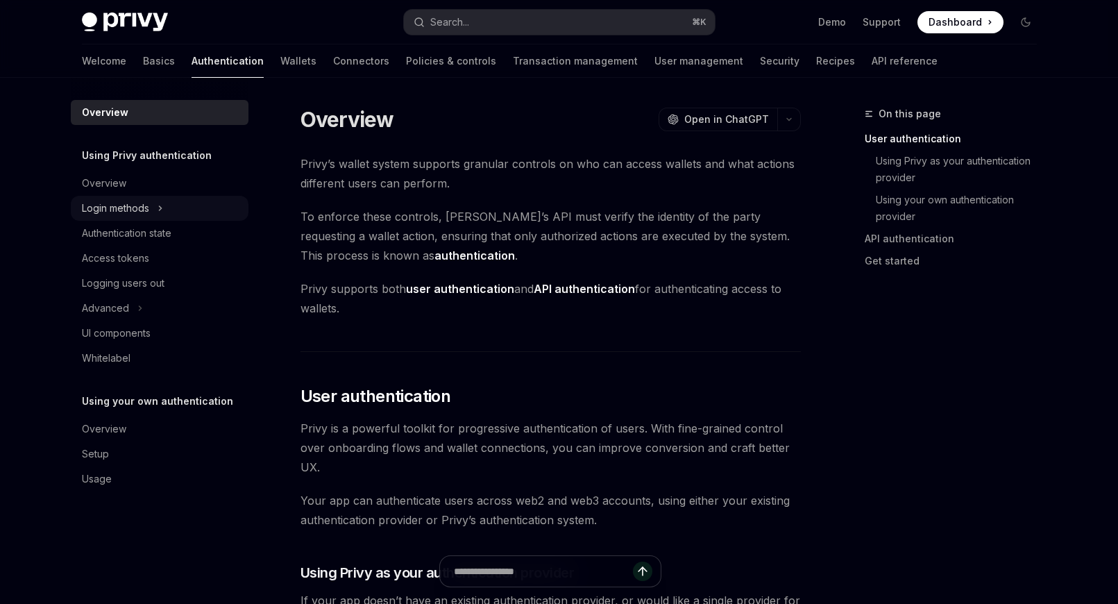
click at [115, 207] on div "Login methods" at bounding box center [115, 208] width 67 height 17
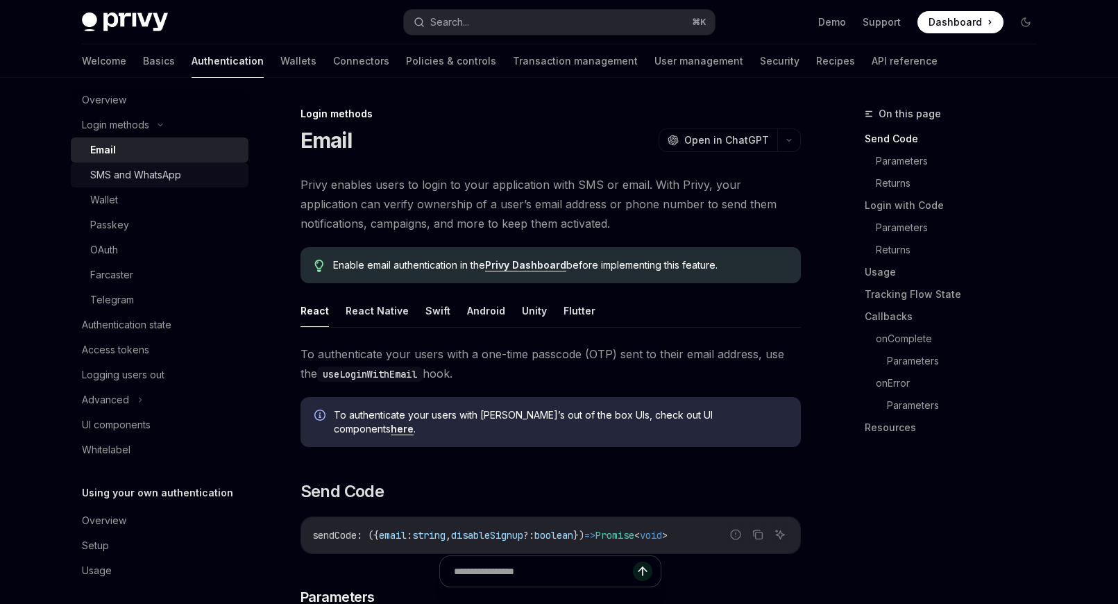
scroll to position [90, 0]
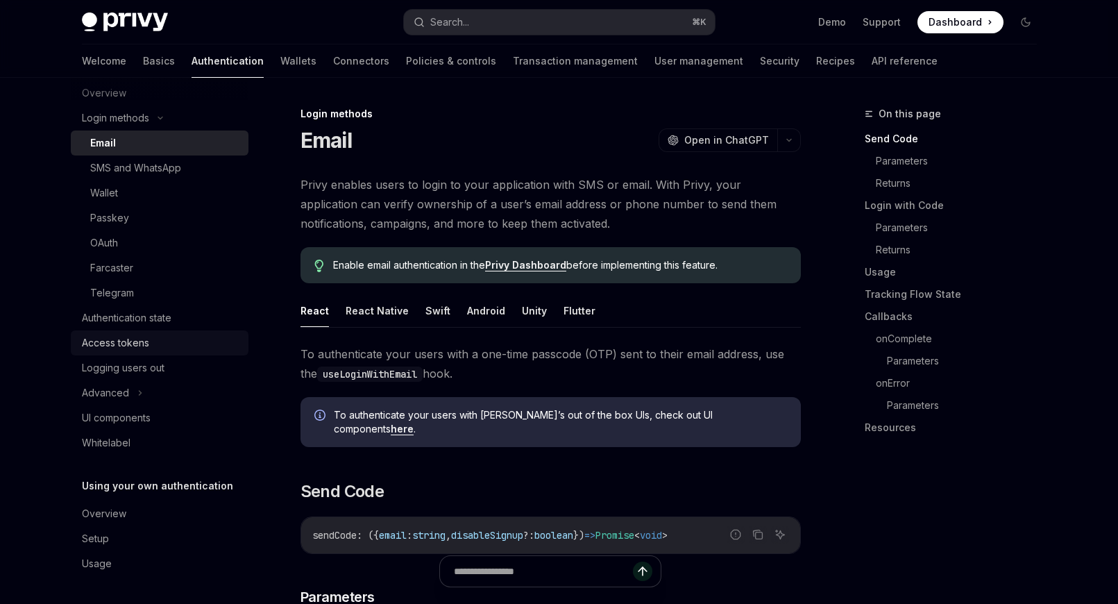
click at [137, 345] on div "Access tokens" at bounding box center [115, 343] width 67 height 17
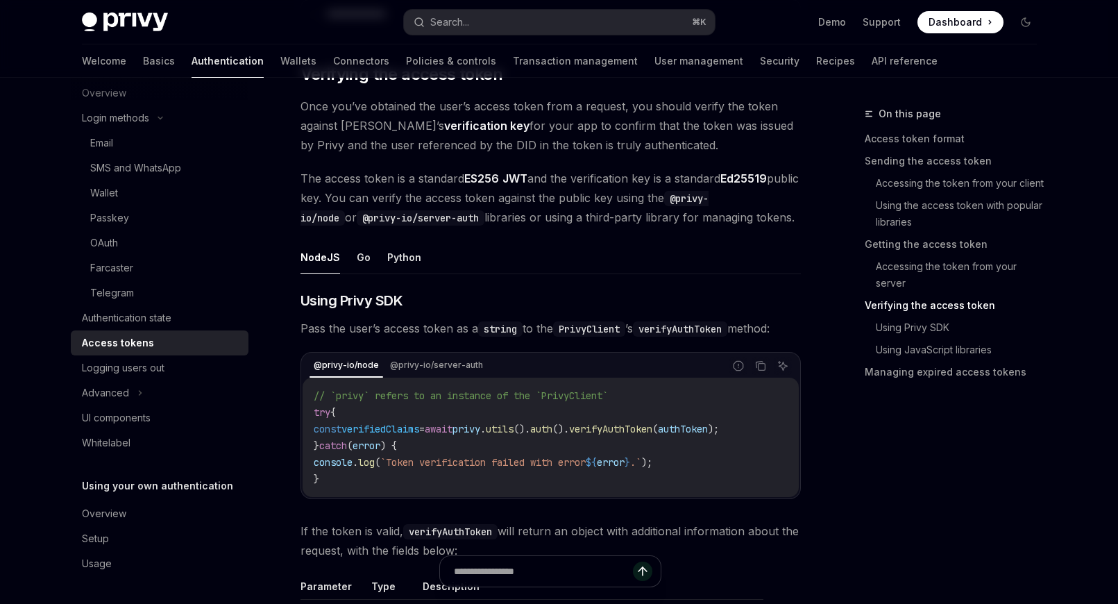
scroll to position [2015, 0]
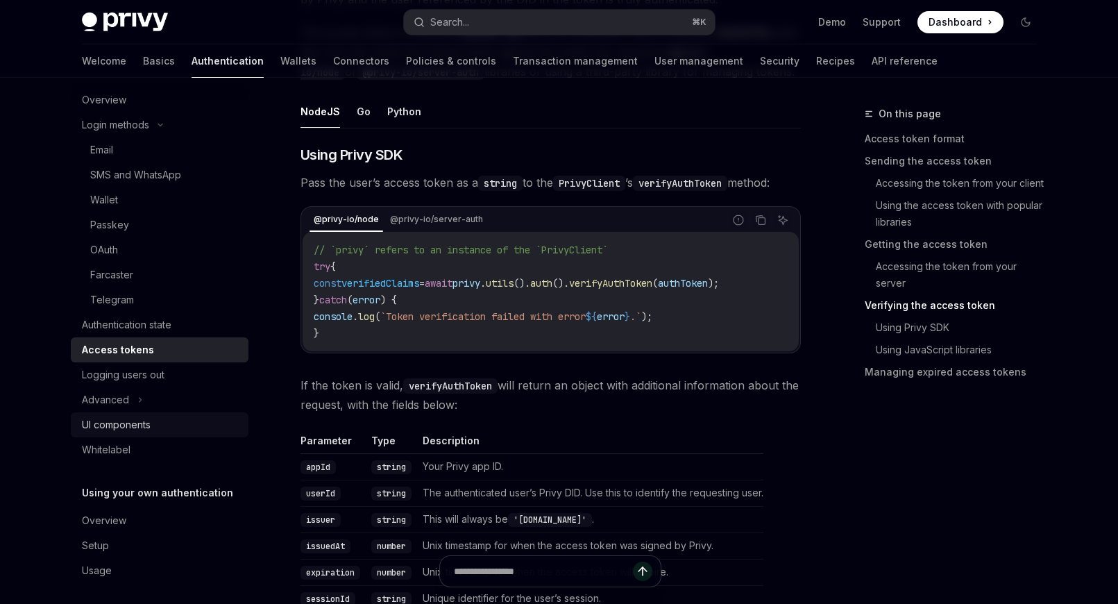
scroll to position [90, 0]
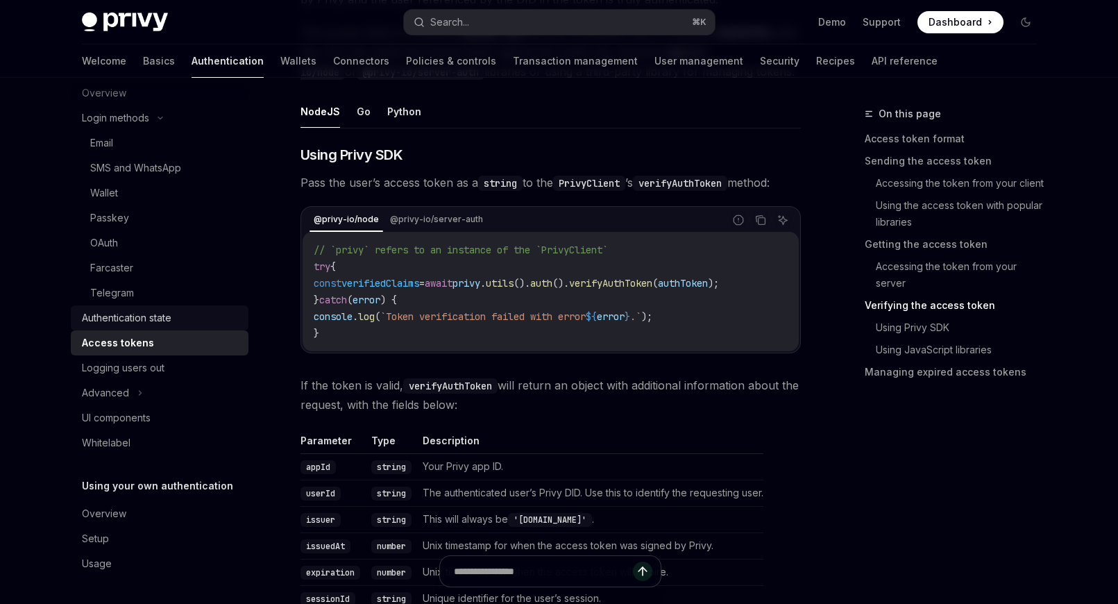
click at [149, 323] on div "Authentication state" at bounding box center [127, 318] width 90 height 17
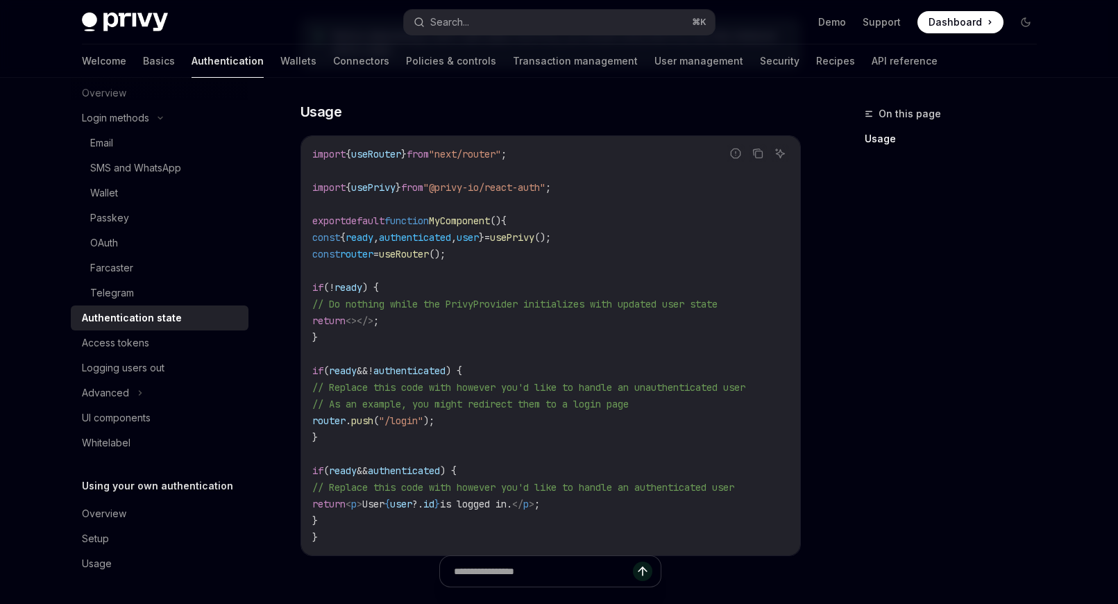
scroll to position [394, 0]
click at [201, 339] on div "Access tokens" at bounding box center [161, 343] width 158 height 17
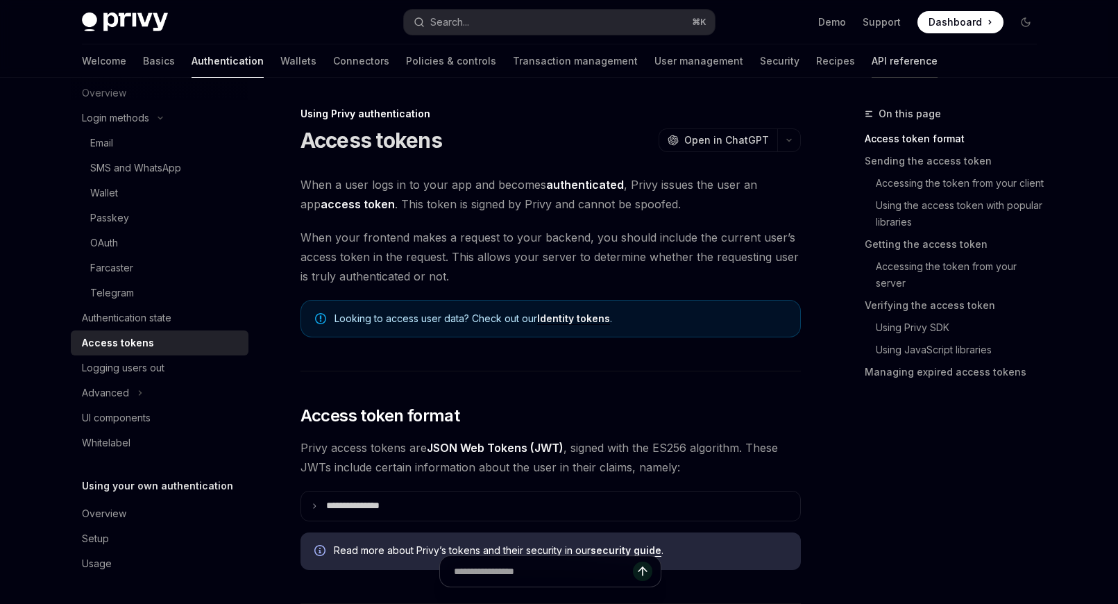
click at [872, 58] on link "API reference" at bounding box center [905, 60] width 66 height 33
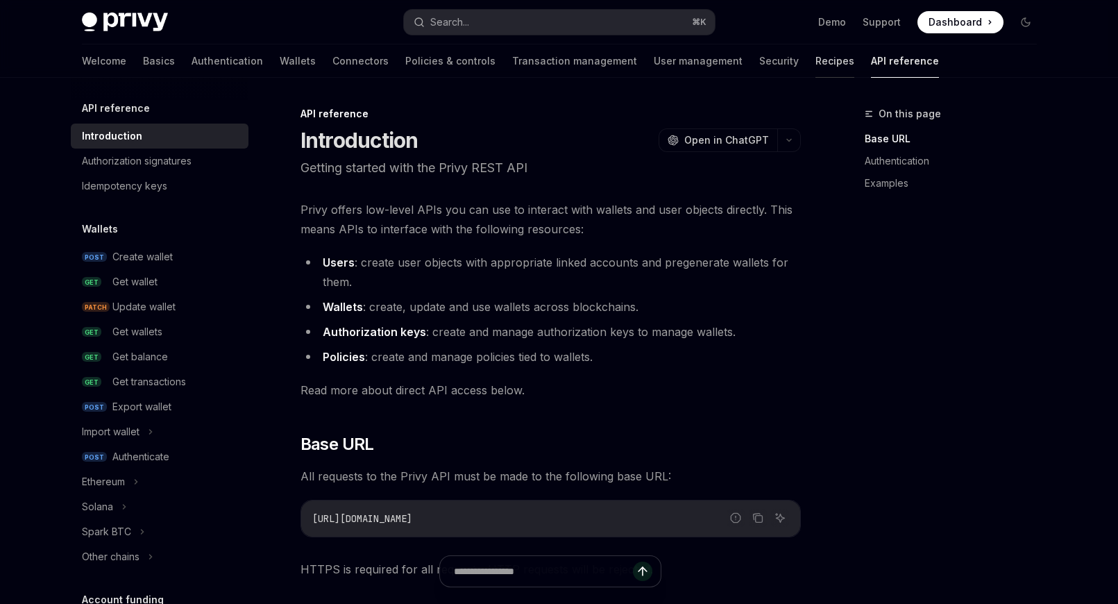
click at [816, 60] on link "Recipes" at bounding box center [835, 60] width 39 height 33
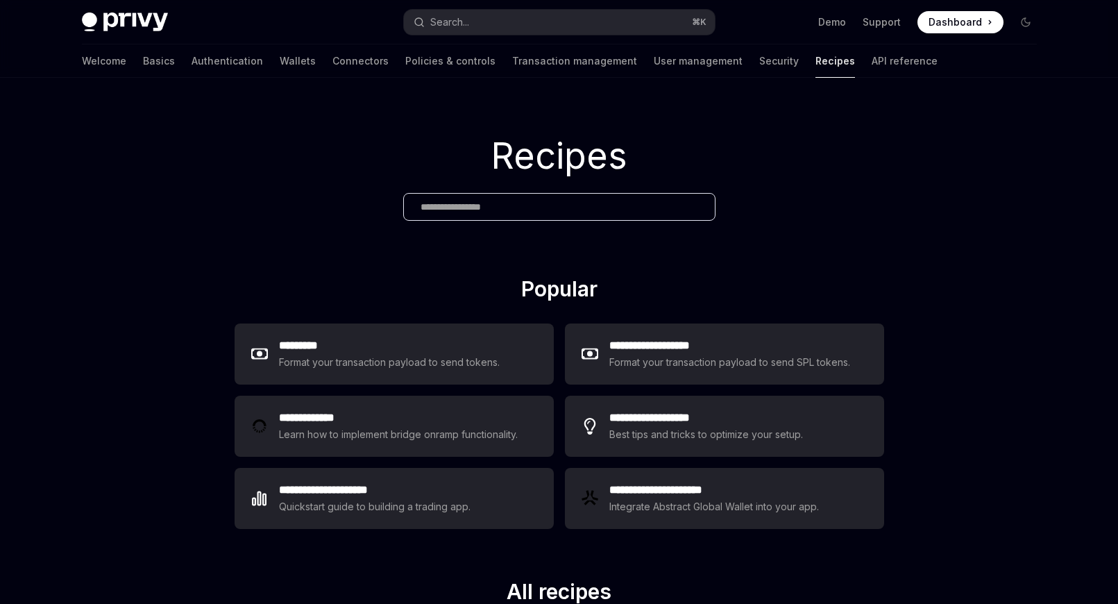
click at [113, 17] on img at bounding box center [125, 21] width 86 height 19
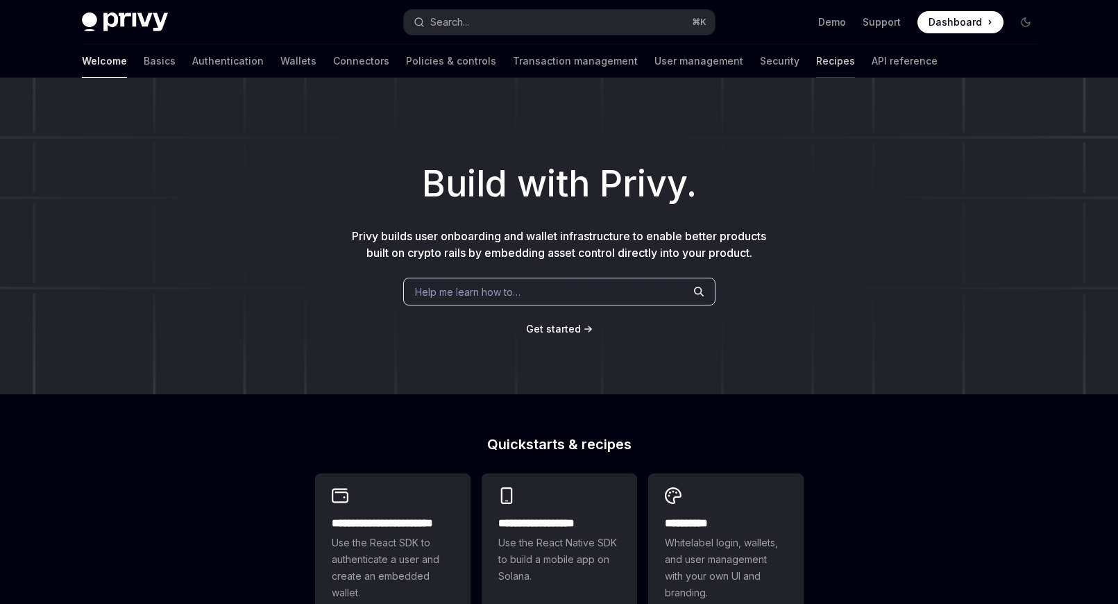
click at [816, 65] on link "Recipes" at bounding box center [835, 60] width 39 height 33
type textarea "*"
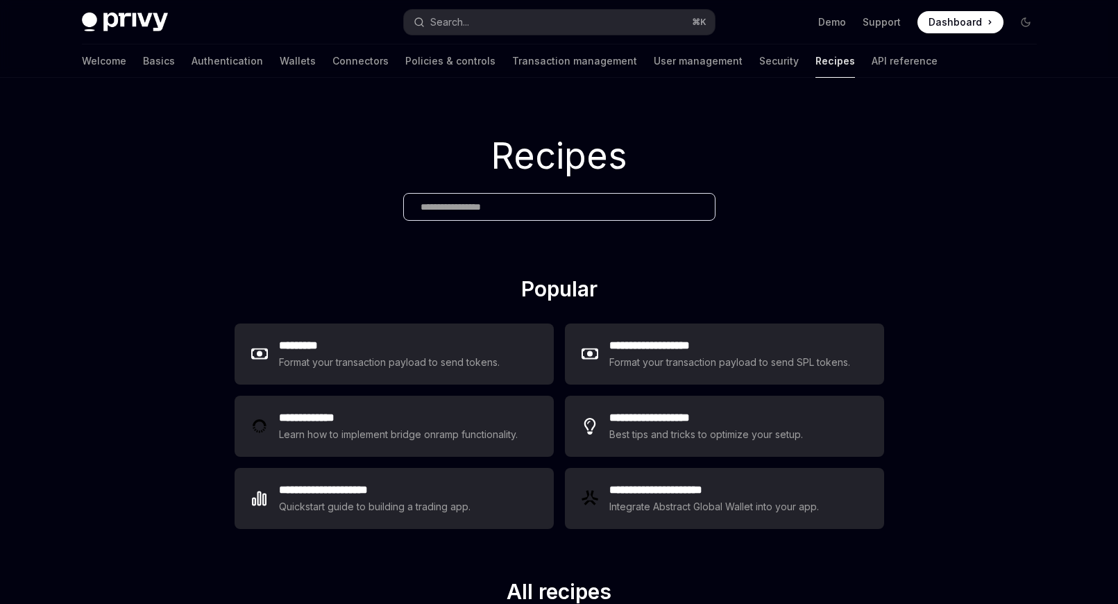
click at [492, 206] on input "text" at bounding box center [560, 207] width 278 height 15
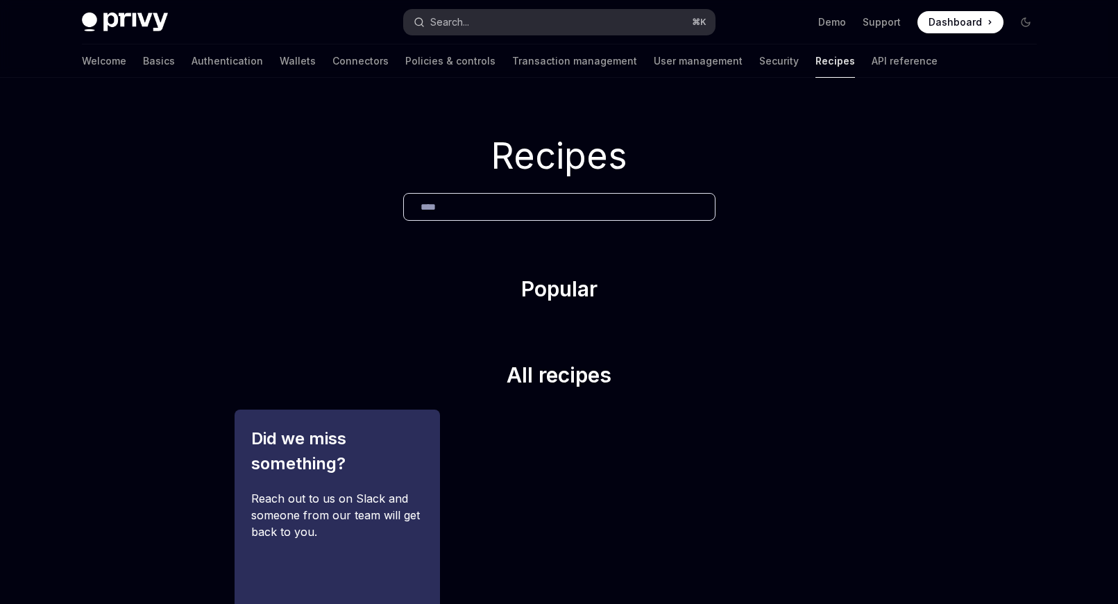
type input "****"
click at [448, 25] on div "Search..." at bounding box center [449, 22] width 39 height 17
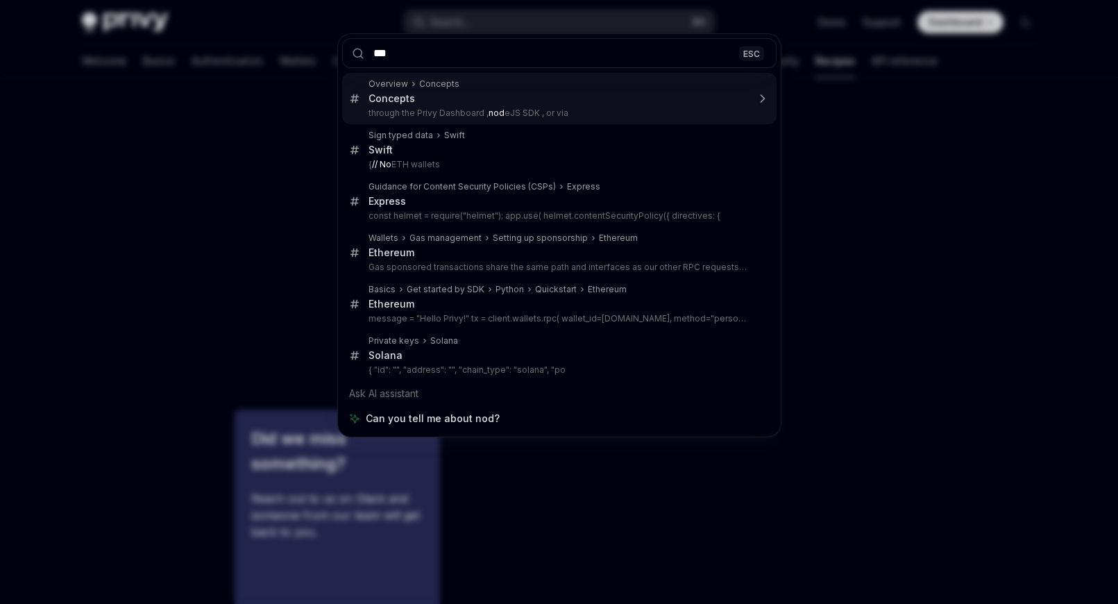
type input "****"
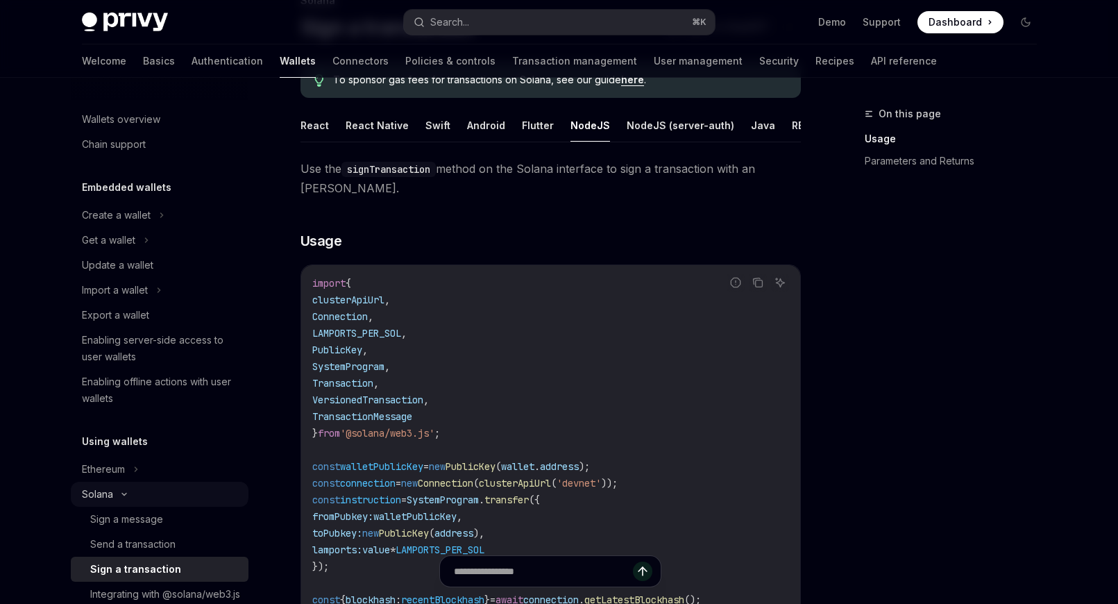
scroll to position [112, 0]
click at [110, 473] on div "Ethereum" at bounding box center [103, 469] width 43 height 17
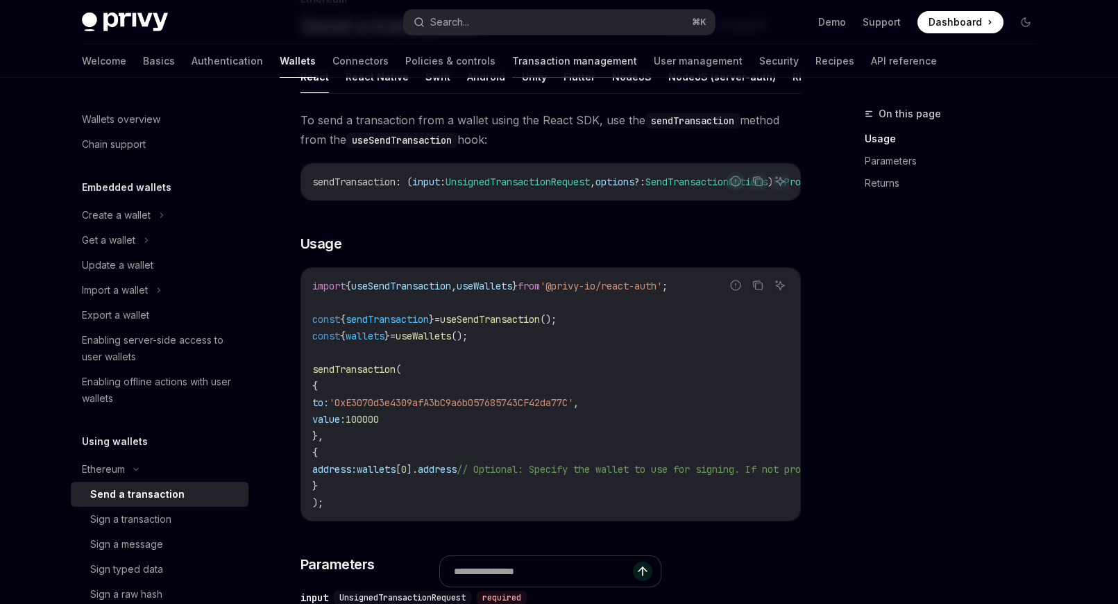
click at [512, 62] on link "Transaction management" at bounding box center [574, 60] width 125 height 33
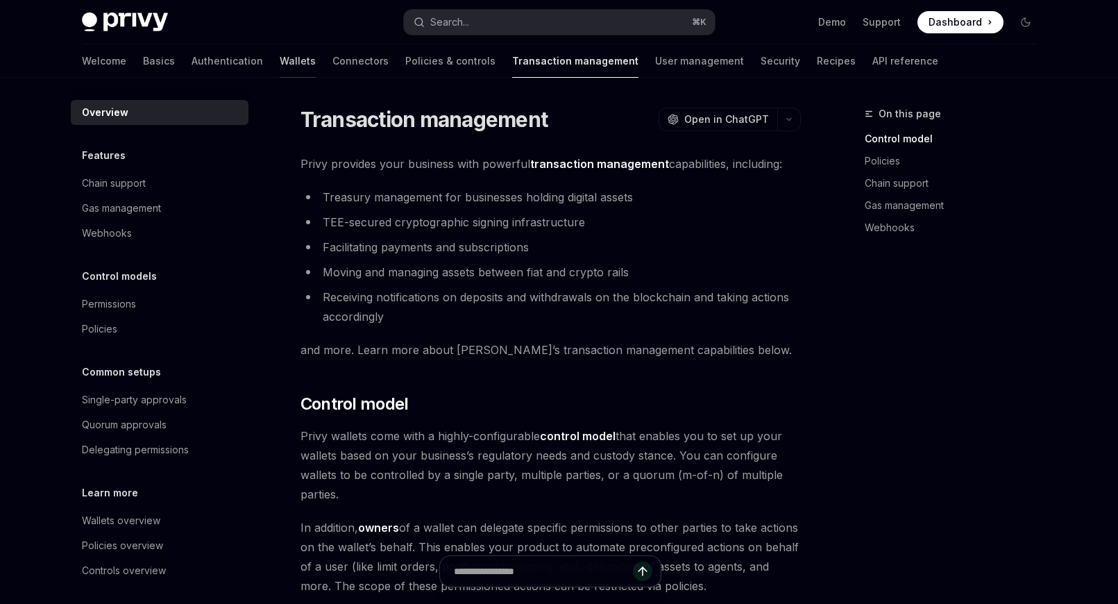
click at [280, 61] on link "Wallets" at bounding box center [298, 60] width 36 height 33
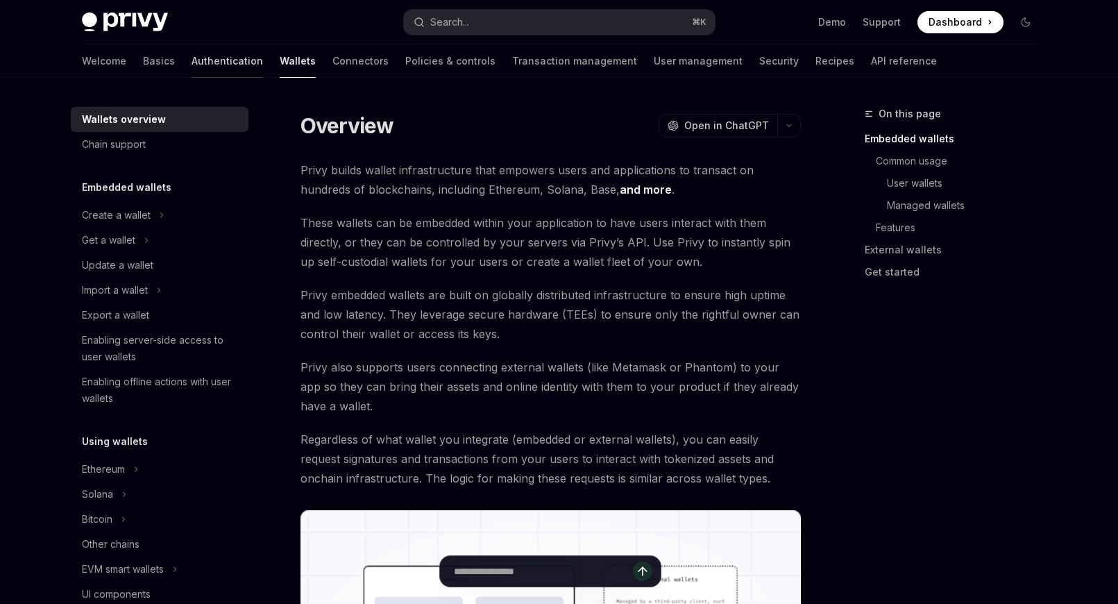
click at [192, 71] on link "Authentication" at bounding box center [228, 60] width 72 height 33
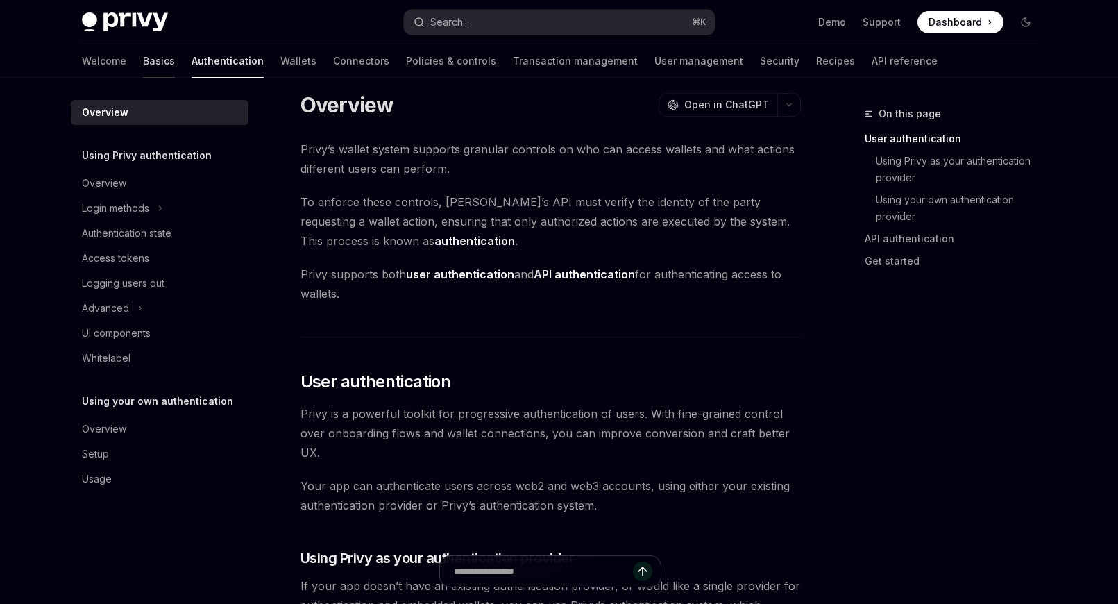
click at [143, 57] on link "Basics" at bounding box center [159, 60] width 32 height 33
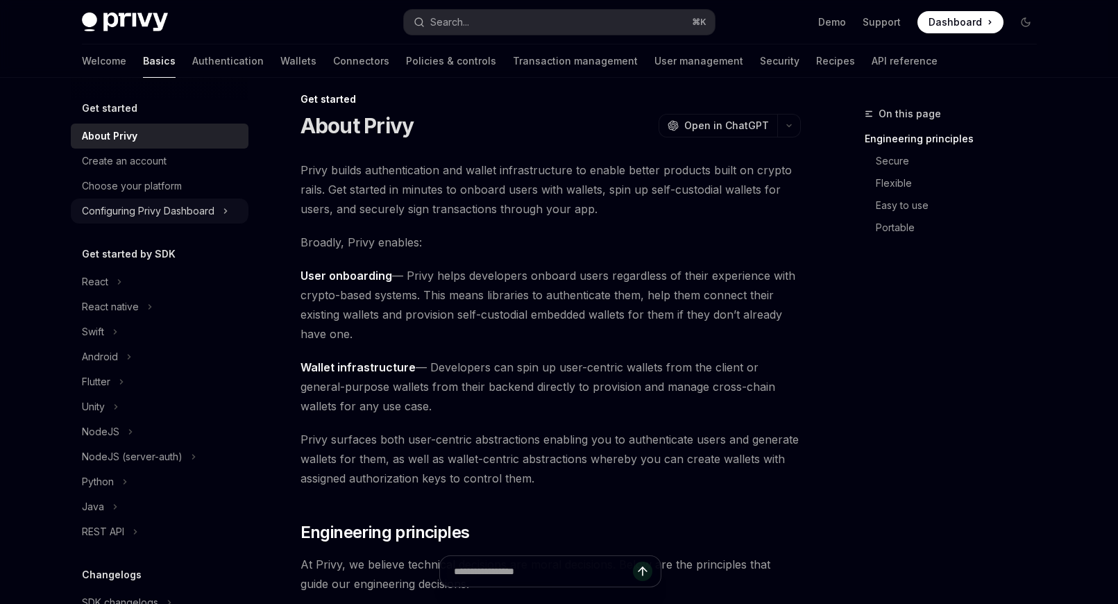
scroll to position [42, 0]
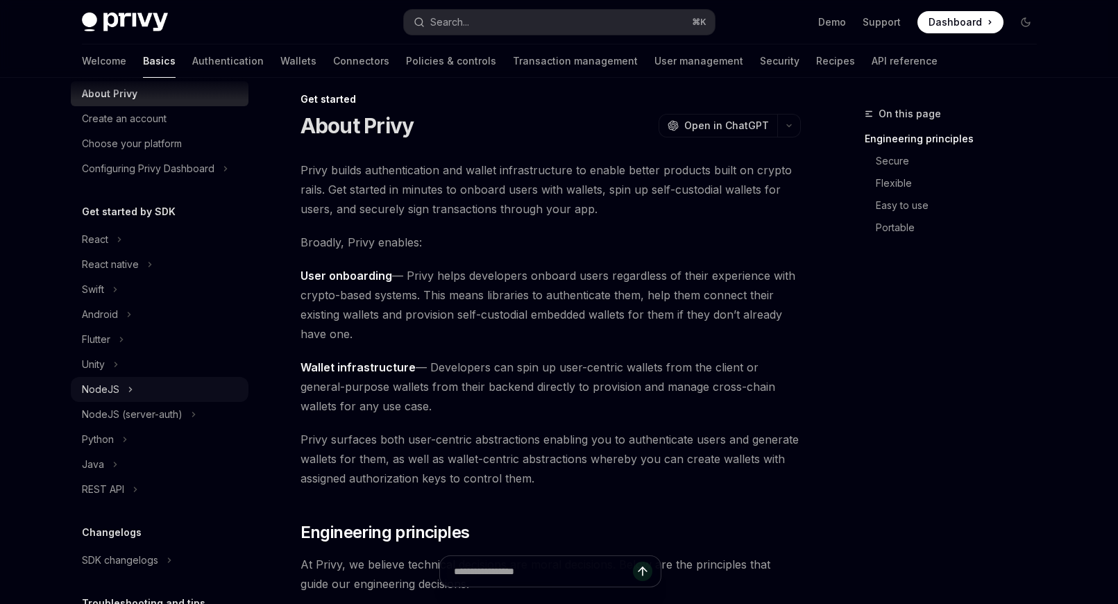
click at [117, 392] on div "NodeJS" at bounding box center [100, 389] width 37 height 17
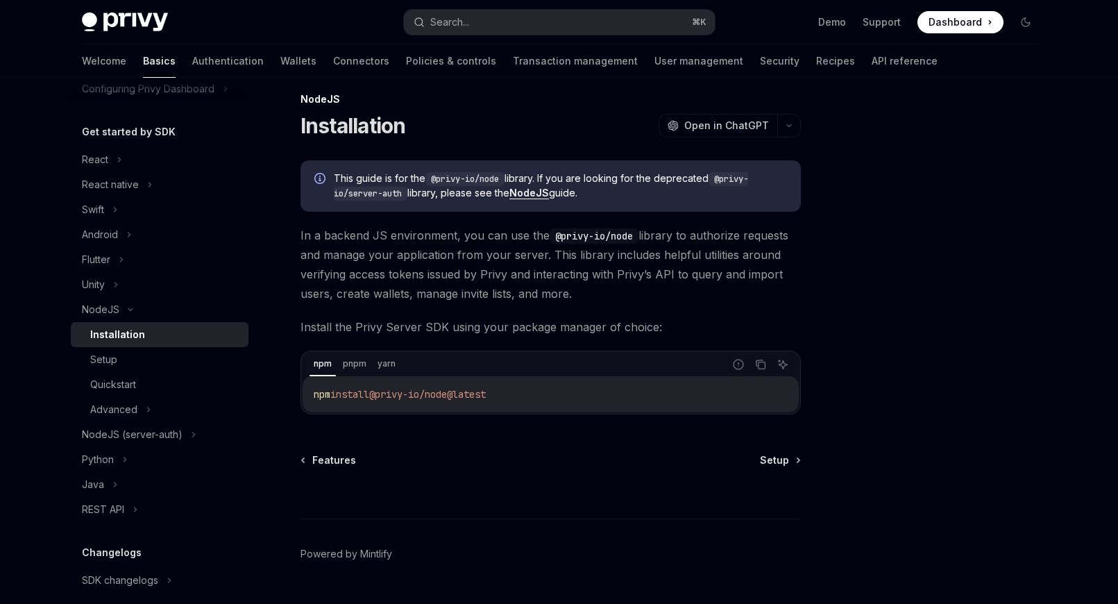
scroll to position [49, 0]
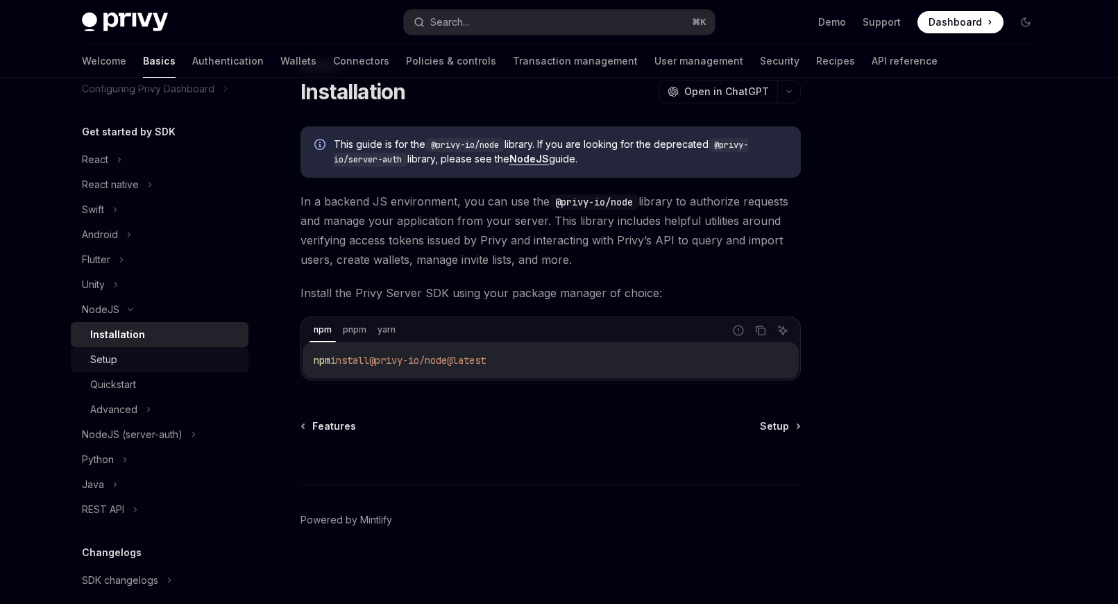
click at [184, 358] on div "Setup" at bounding box center [165, 359] width 150 height 17
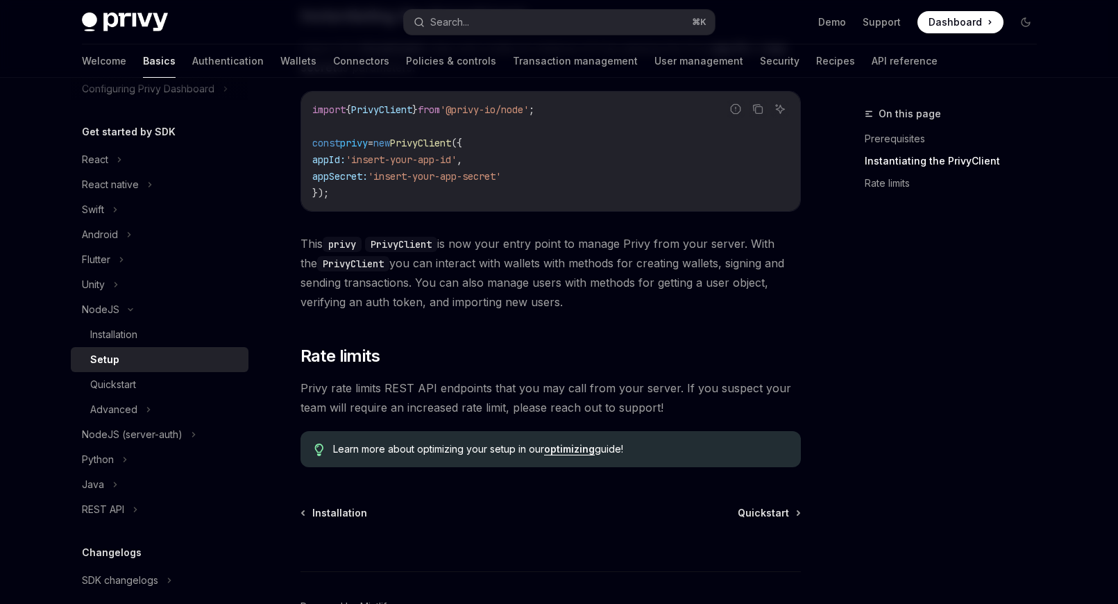
scroll to position [471, 0]
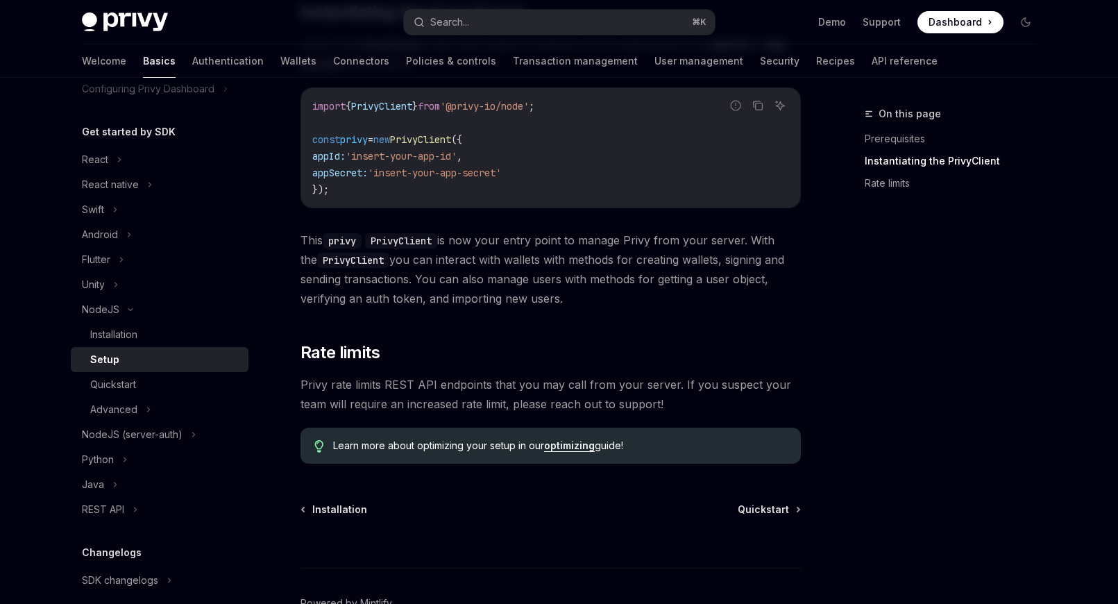
click at [396, 106] on span "PrivyClient" at bounding box center [381, 106] width 61 height 12
copy span "PrivyClient"
click at [175, 372] on link "Quickstart" at bounding box center [160, 384] width 178 height 25
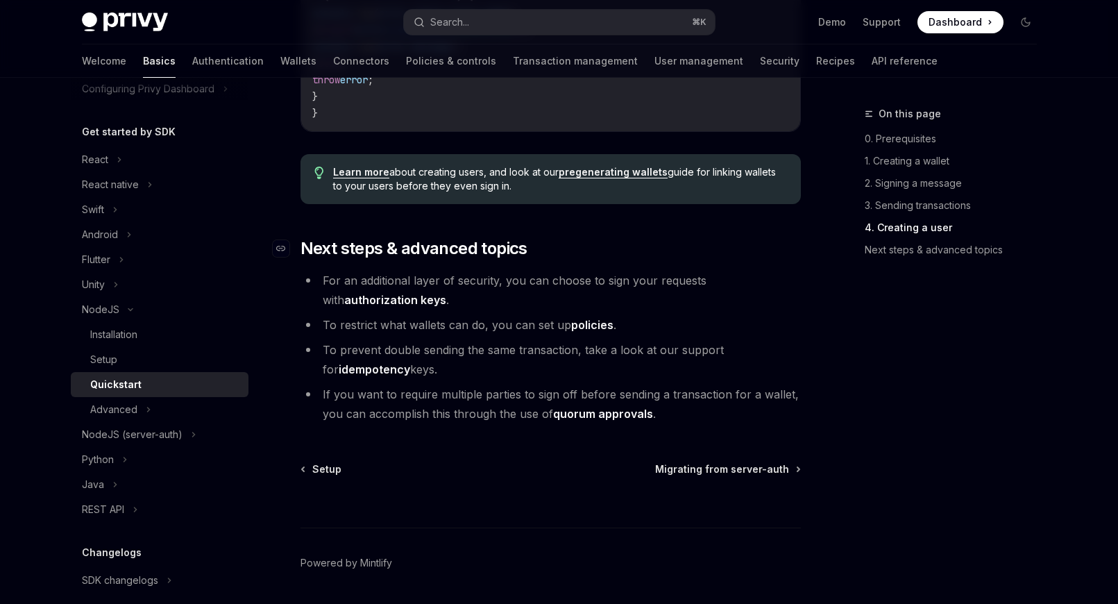
scroll to position [2823, 0]
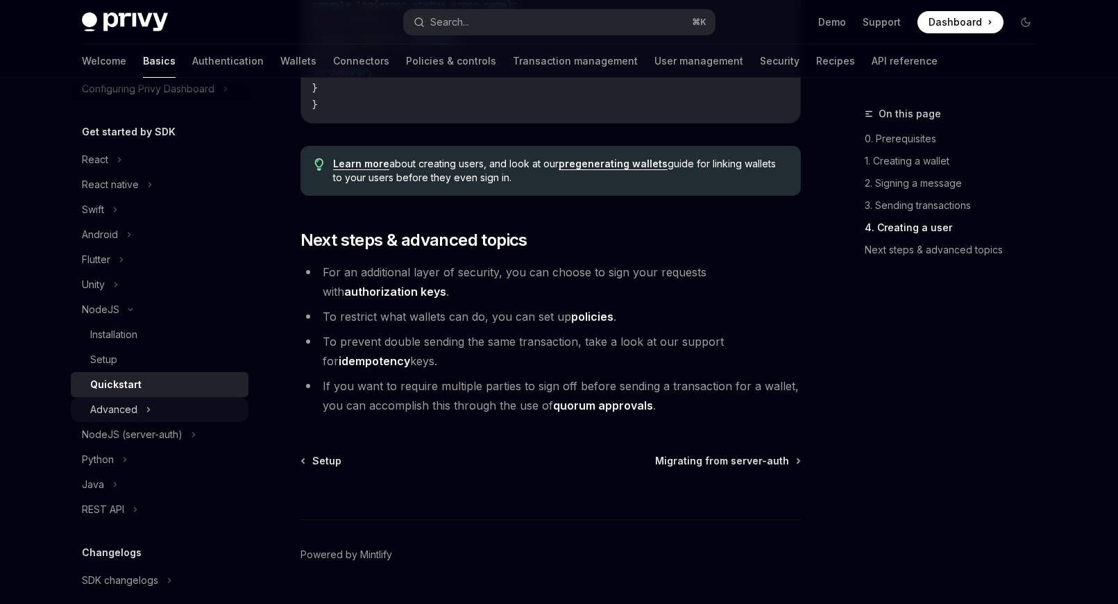
click at [195, 408] on div "Advanced" at bounding box center [160, 409] width 178 height 25
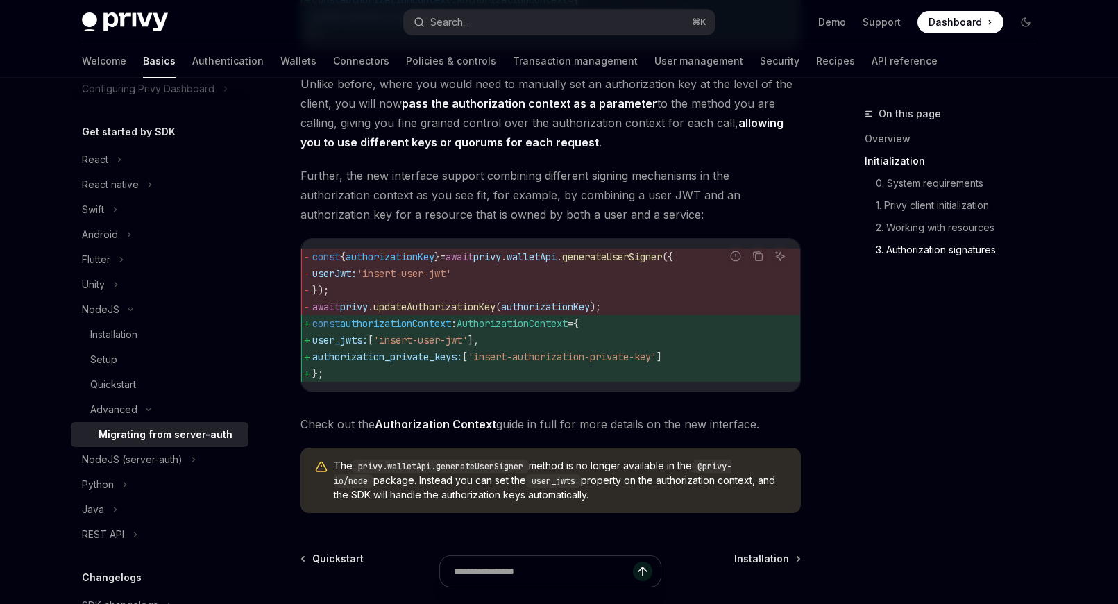
scroll to position [1701, 0]
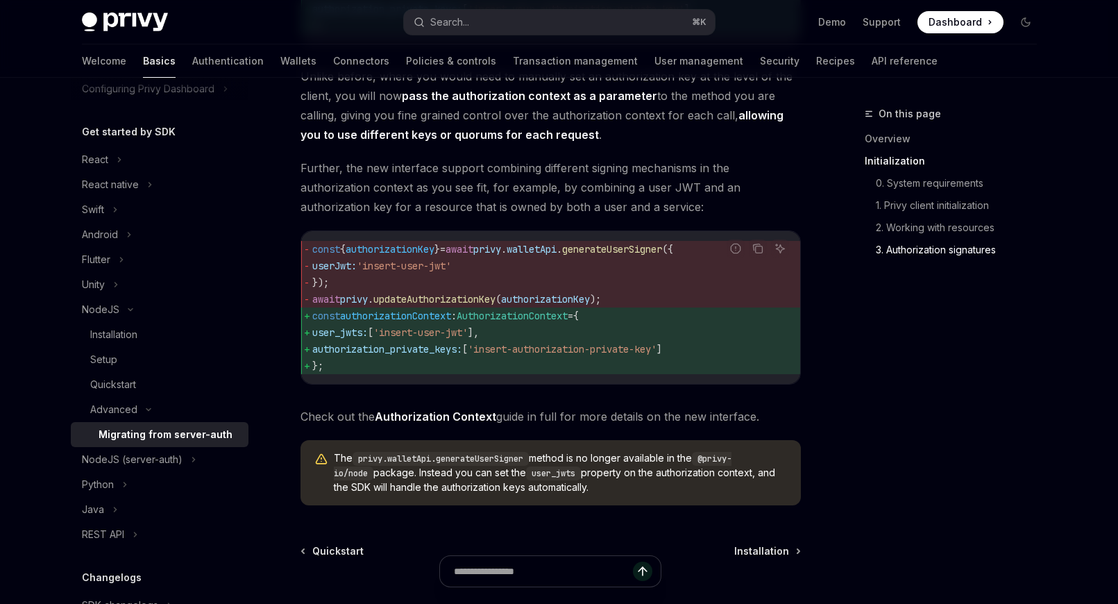
click at [767, 577] on div at bounding box center [551, 578] width 501 height 51
click at [759, 570] on div at bounding box center [551, 578] width 501 height 51
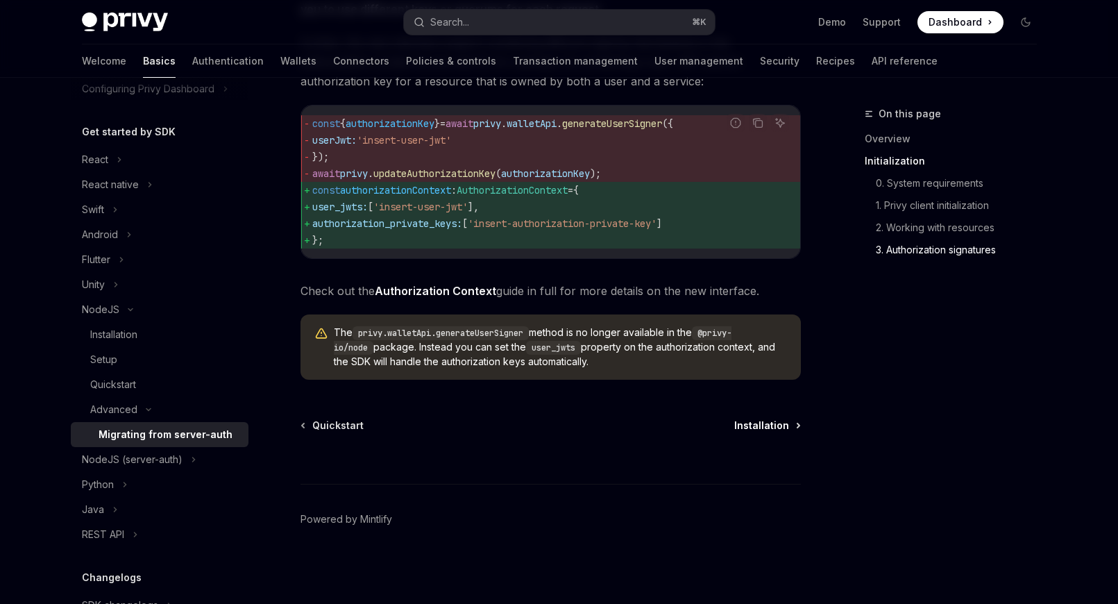
click at [755, 426] on span "Installation" at bounding box center [761, 426] width 55 height 14
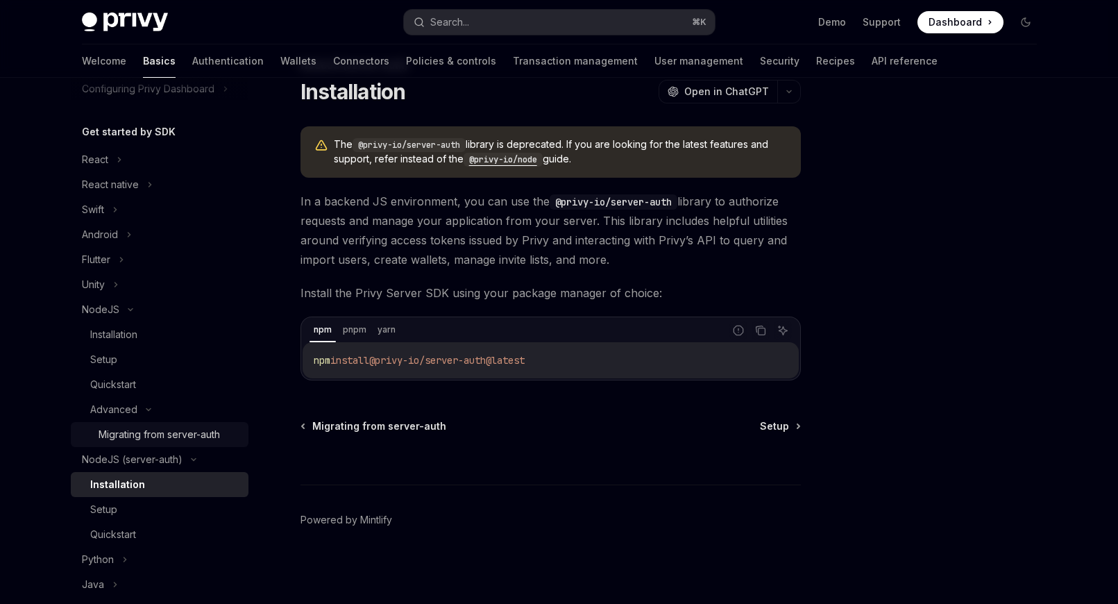
click at [188, 433] on div "Migrating from server-auth" at bounding box center [159, 434] width 121 height 17
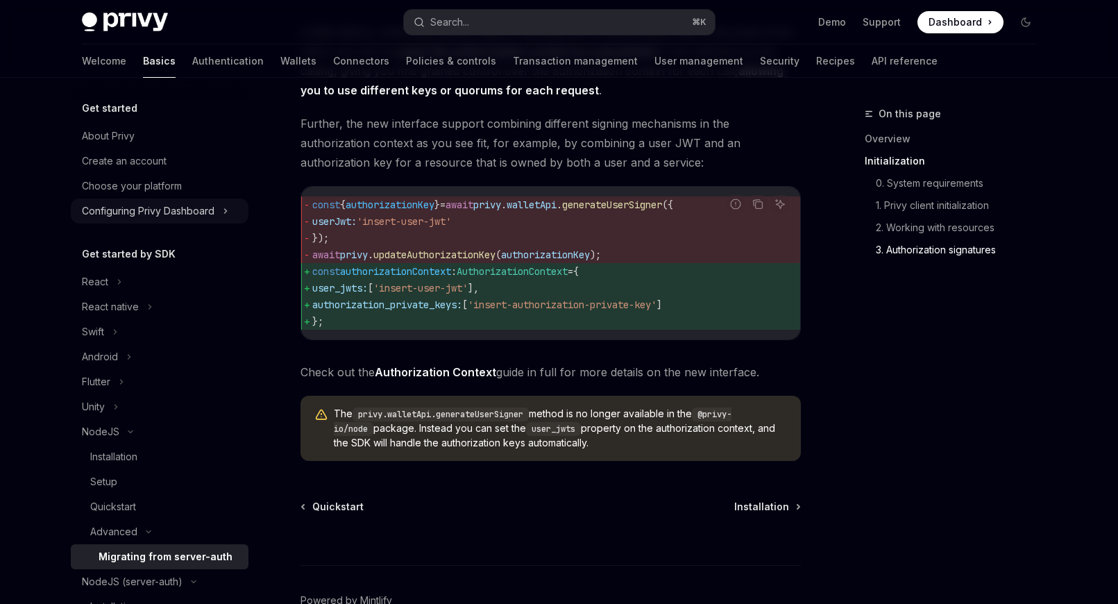
scroll to position [1743, 0]
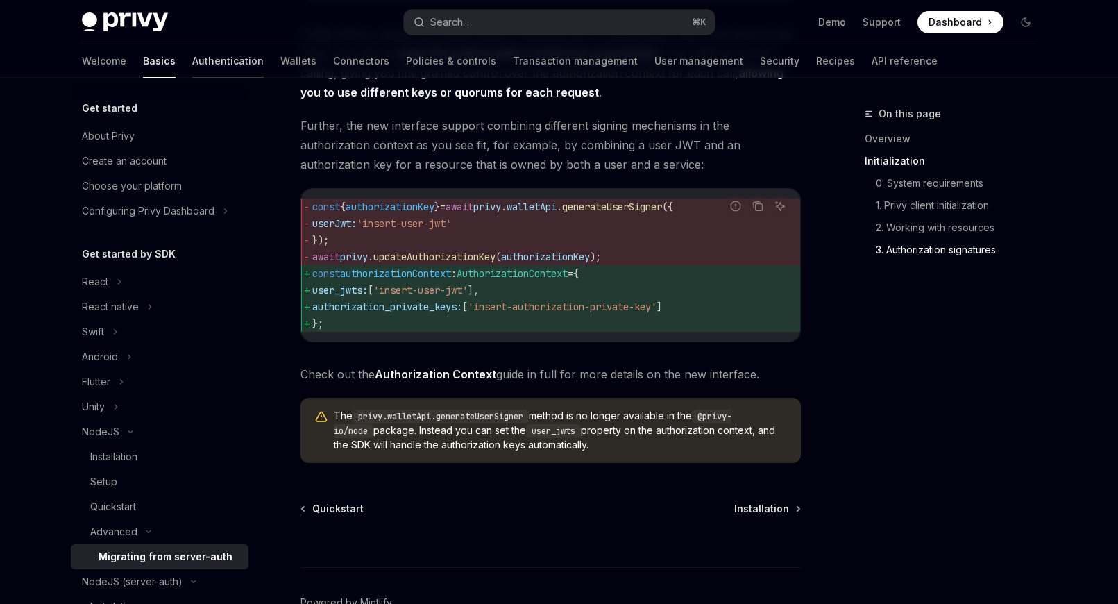
click at [192, 65] on link "Authentication" at bounding box center [228, 60] width 72 height 33
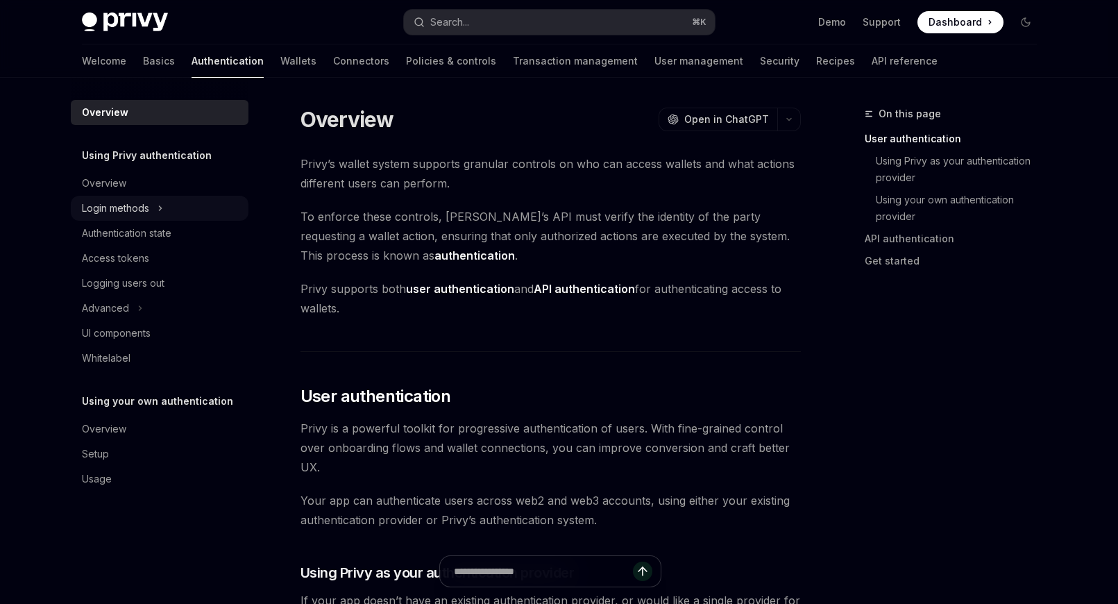
click at [137, 208] on div "Login methods" at bounding box center [115, 208] width 67 height 17
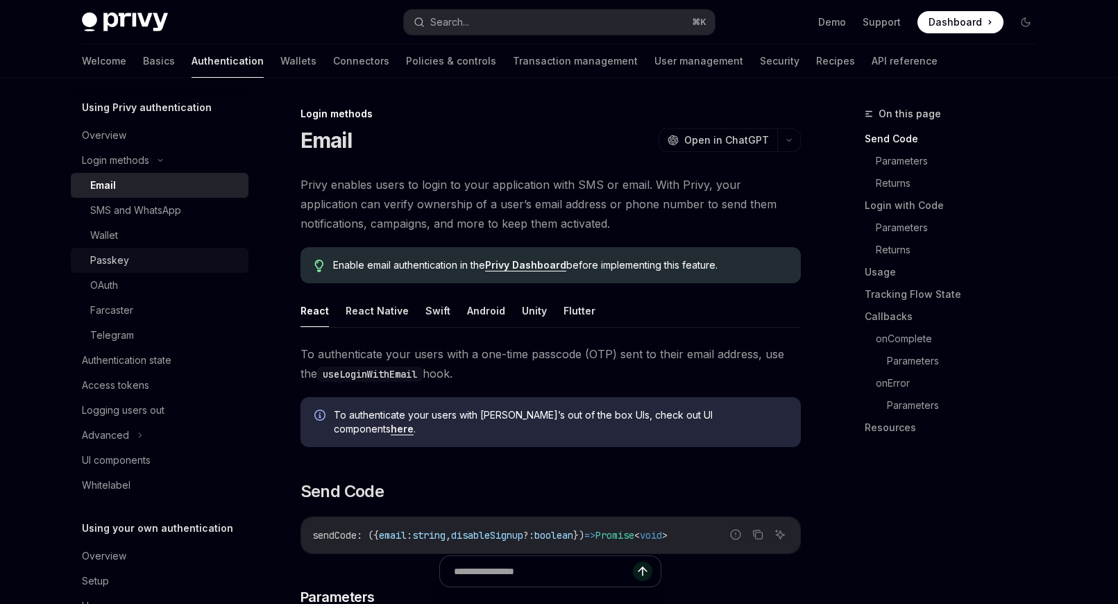
scroll to position [90, 0]
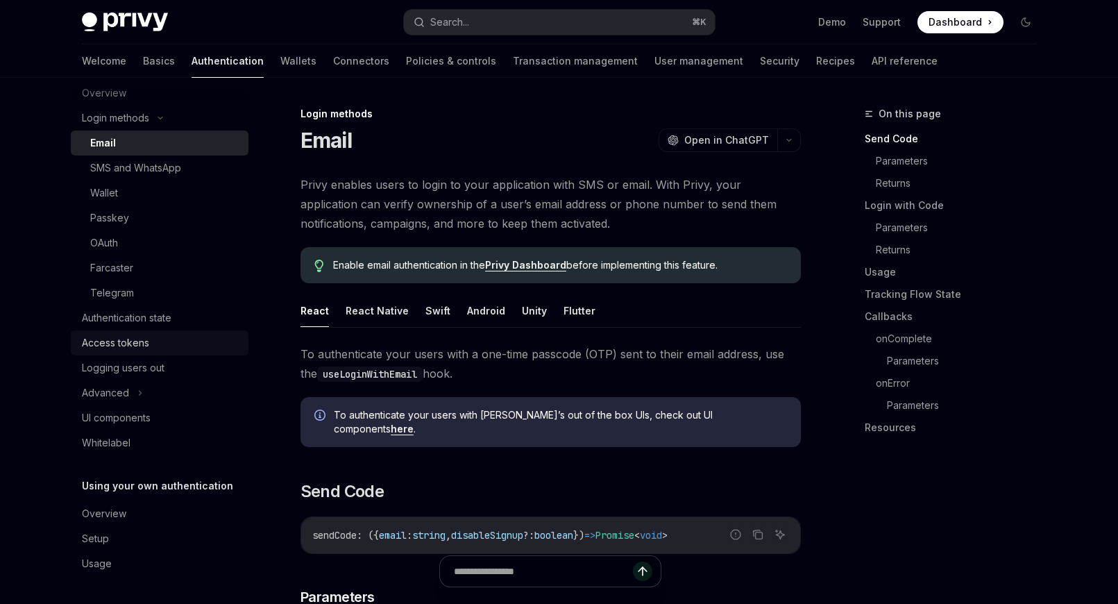
click at [133, 336] on div "Access tokens" at bounding box center [115, 343] width 67 height 17
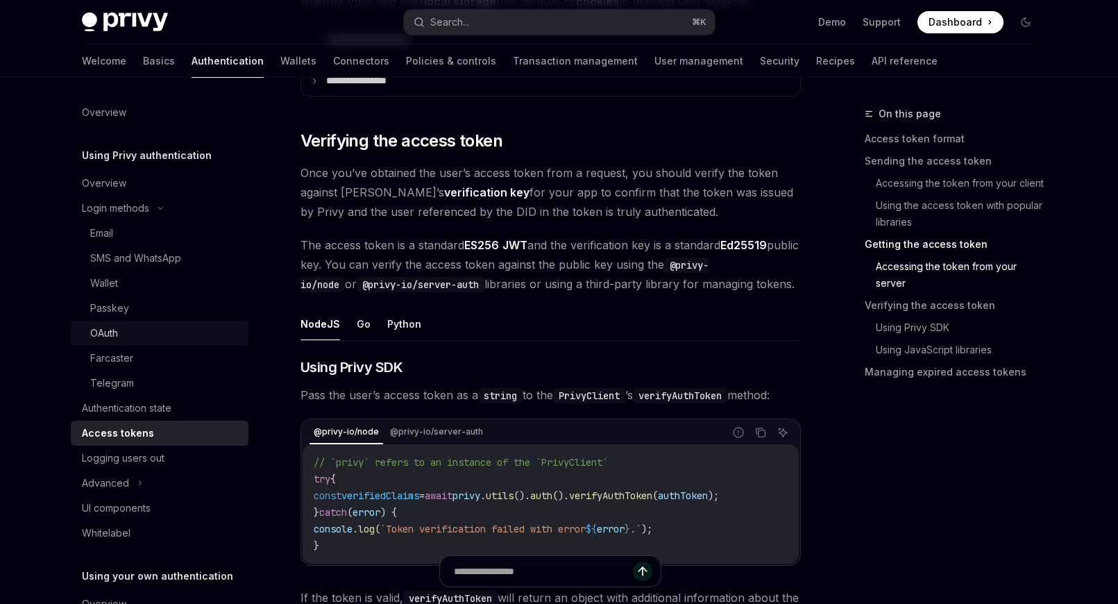
scroll to position [1940, 0]
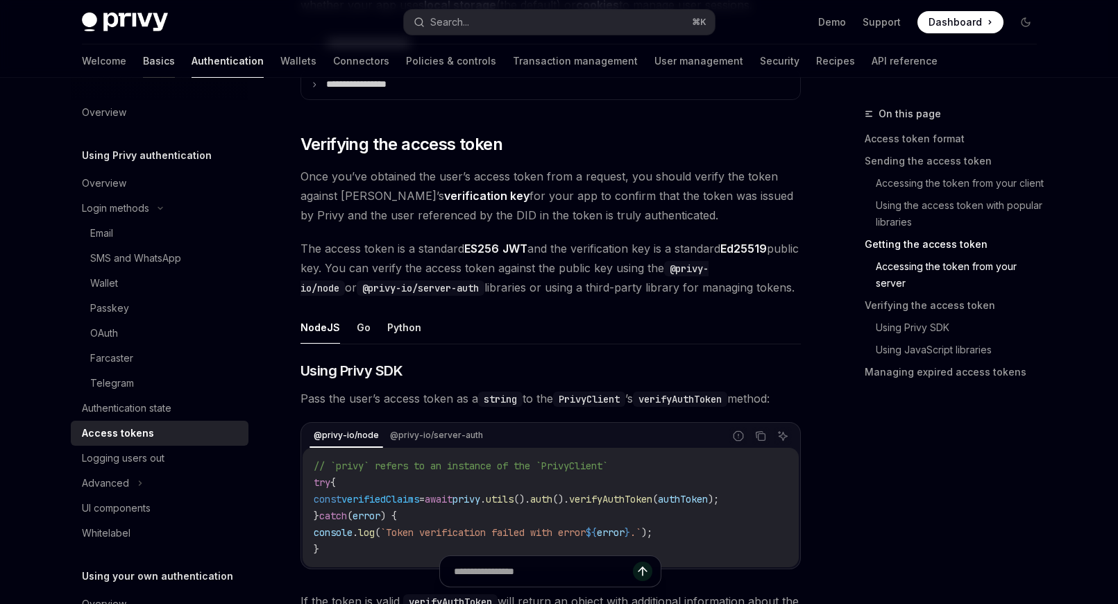
click at [143, 63] on link "Basics" at bounding box center [159, 60] width 32 height 33
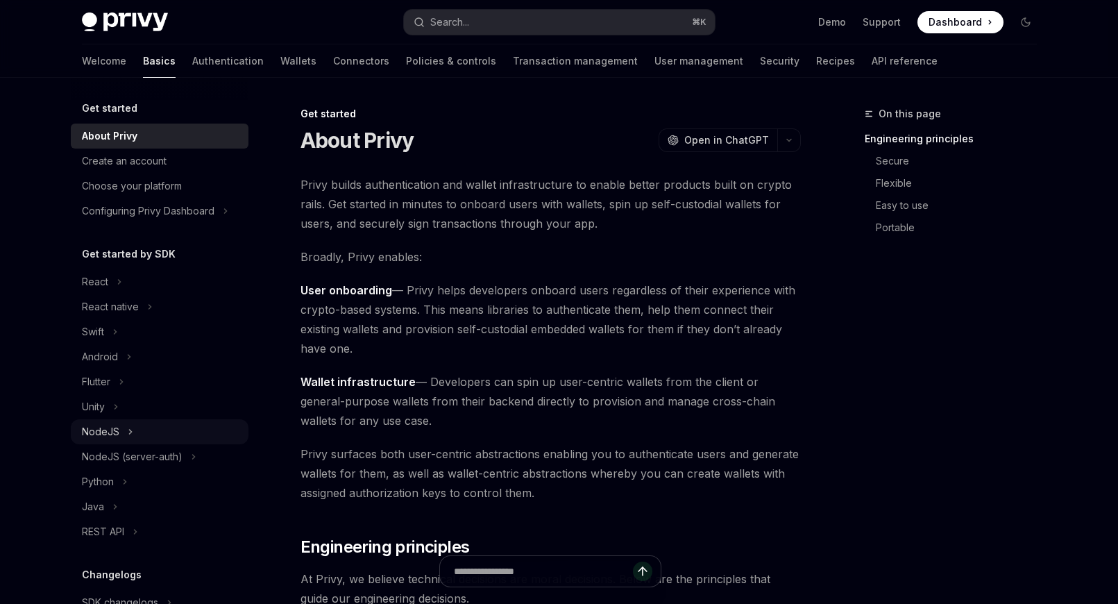
click at [129, 430] on icon at bounding box center [130, 432] width 2 height 4
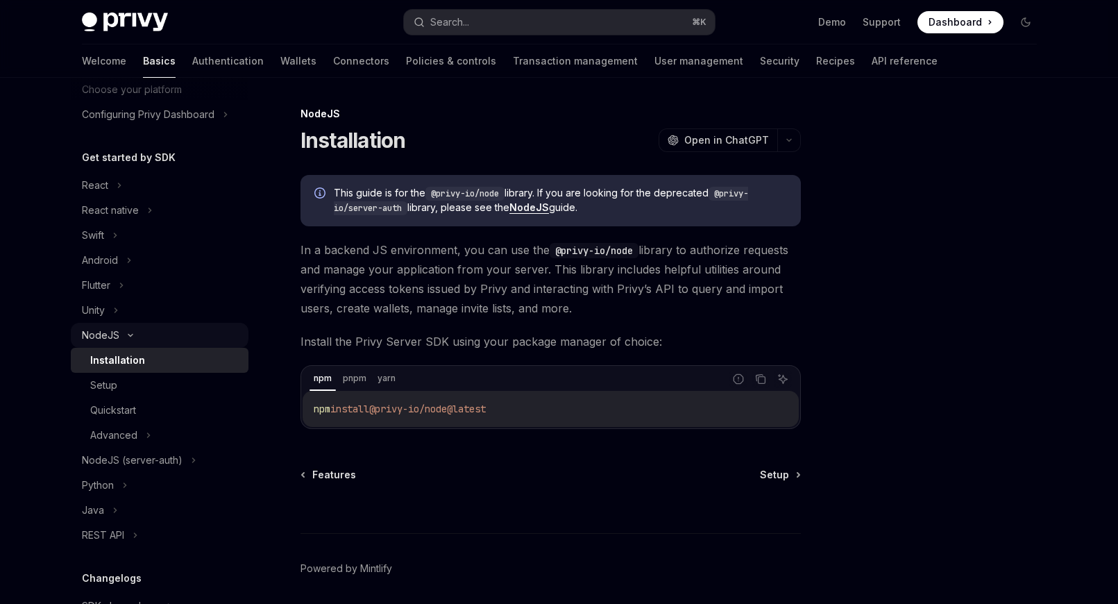
scroll to position [103, 0]
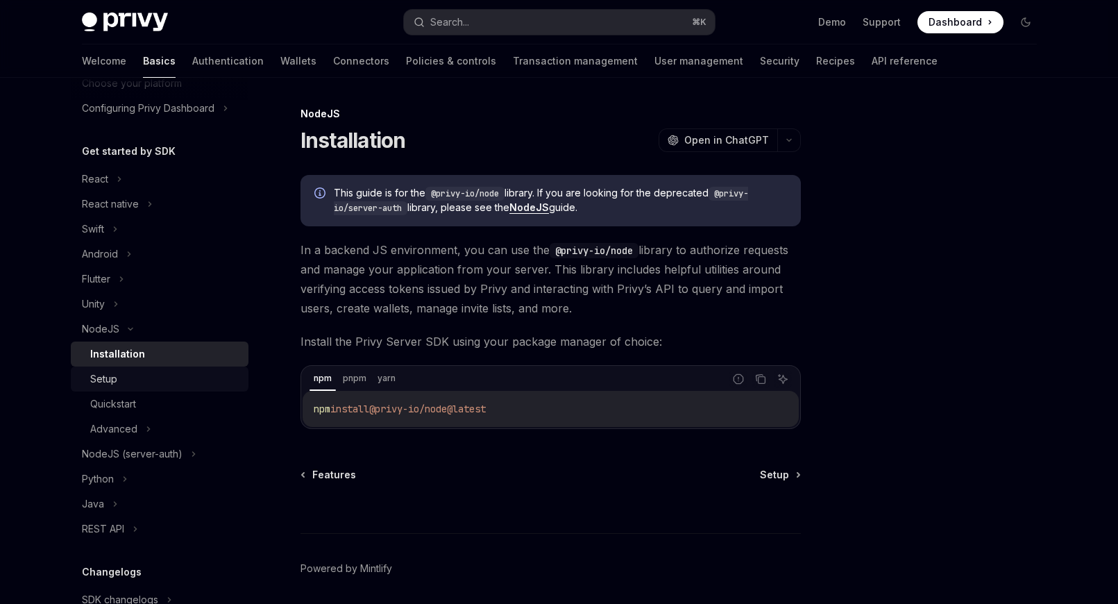
click at [124, 378] on div "Setup" at bounding box center [165, 379] width 150 height 17
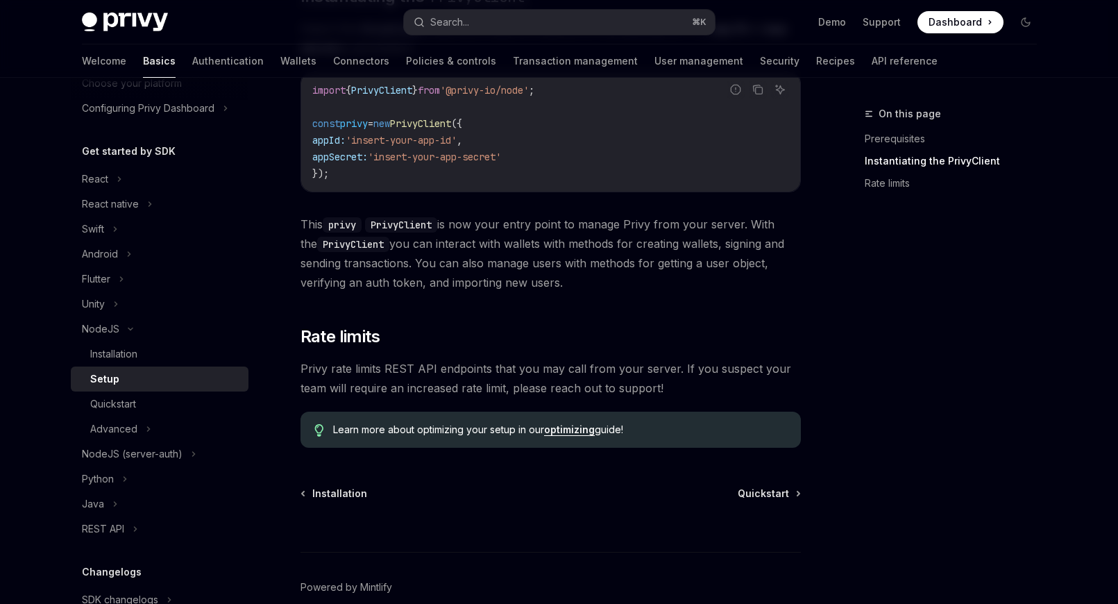
scroll to position [446, 0]
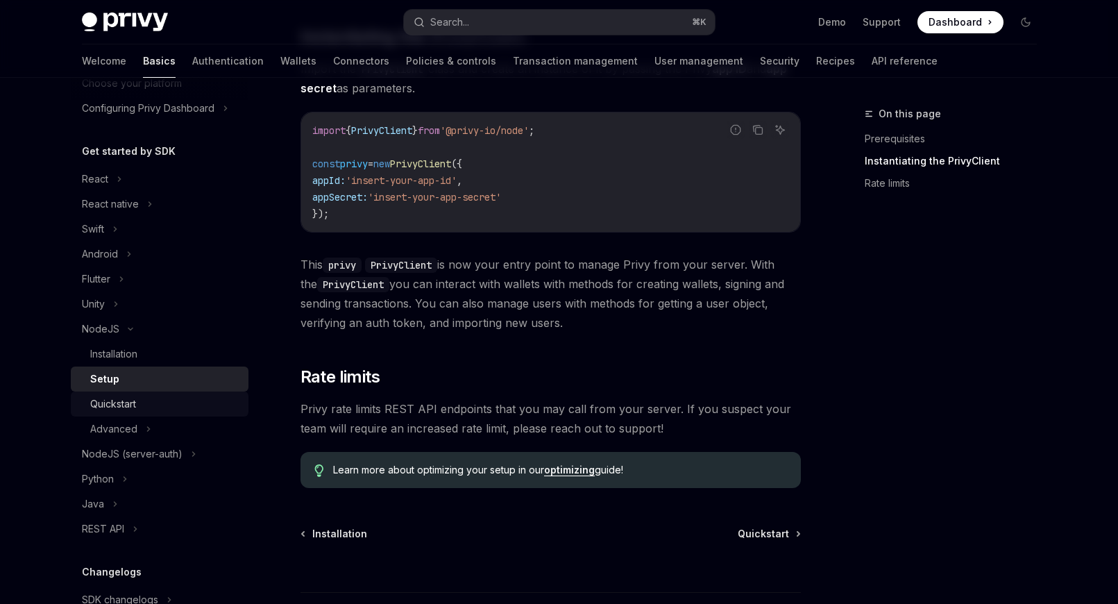
click at [131, 412] on link "Quickstart" at bounding box center [160, 404] width 178 height 25
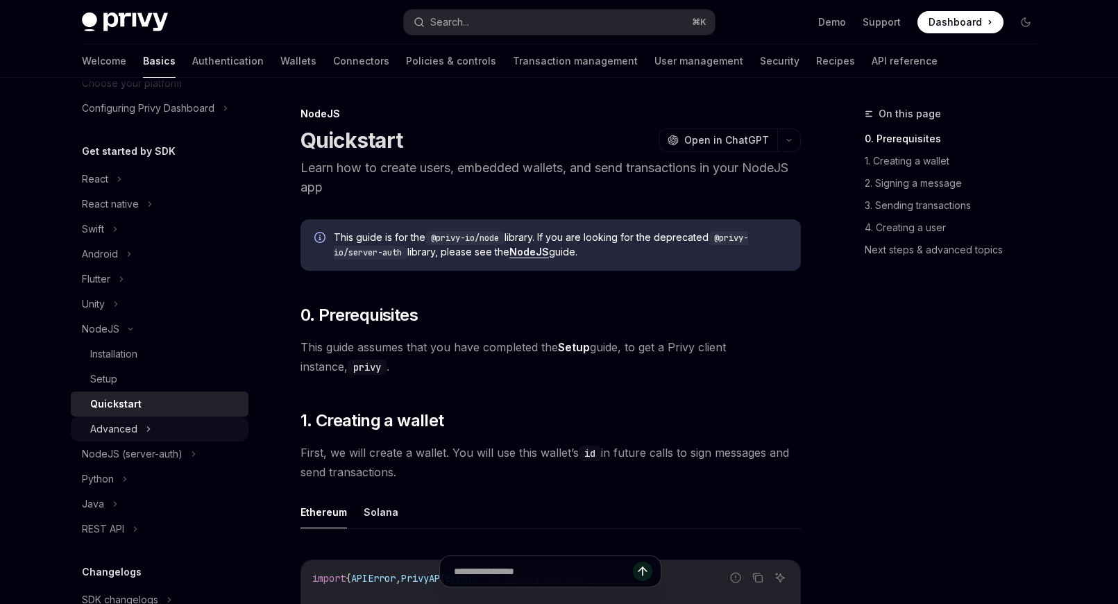
click at [129, 433] on div "Advanced" at bounding box center [113, 429] width 47 height 17
type textarea "*"
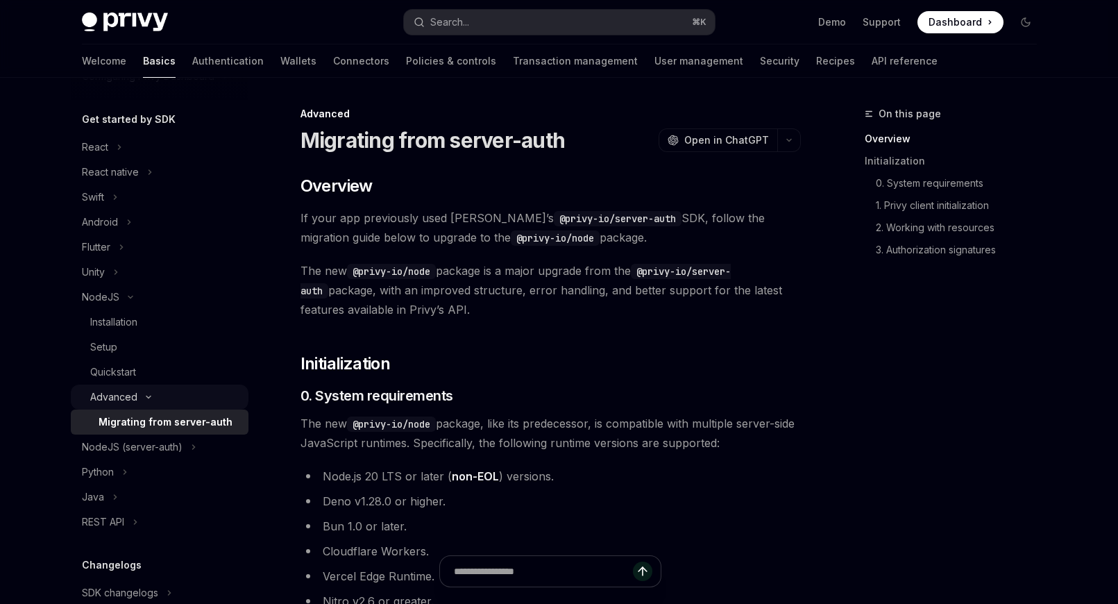
scroll to position [151, 0]
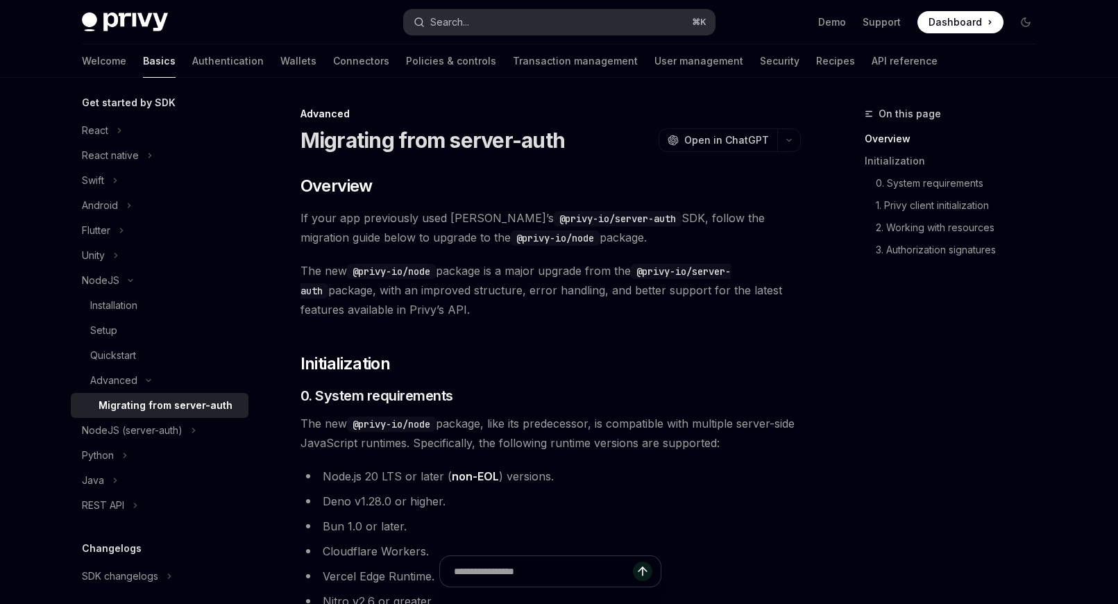
click at [453, 29] on div "Search..." at bounding box center [449, 22] width 39 height 17
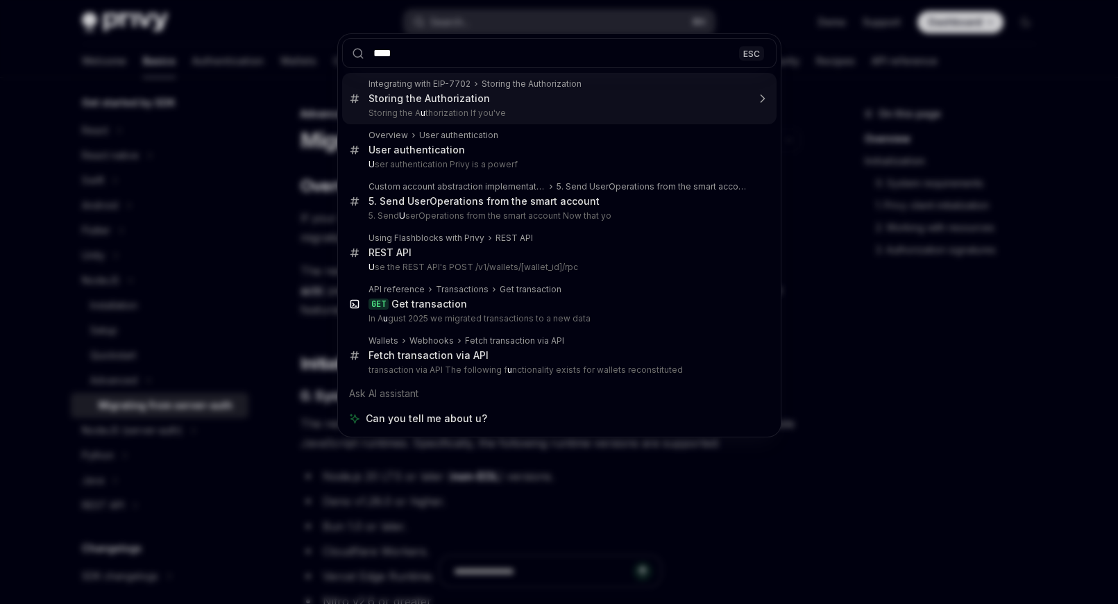
type input "*****"
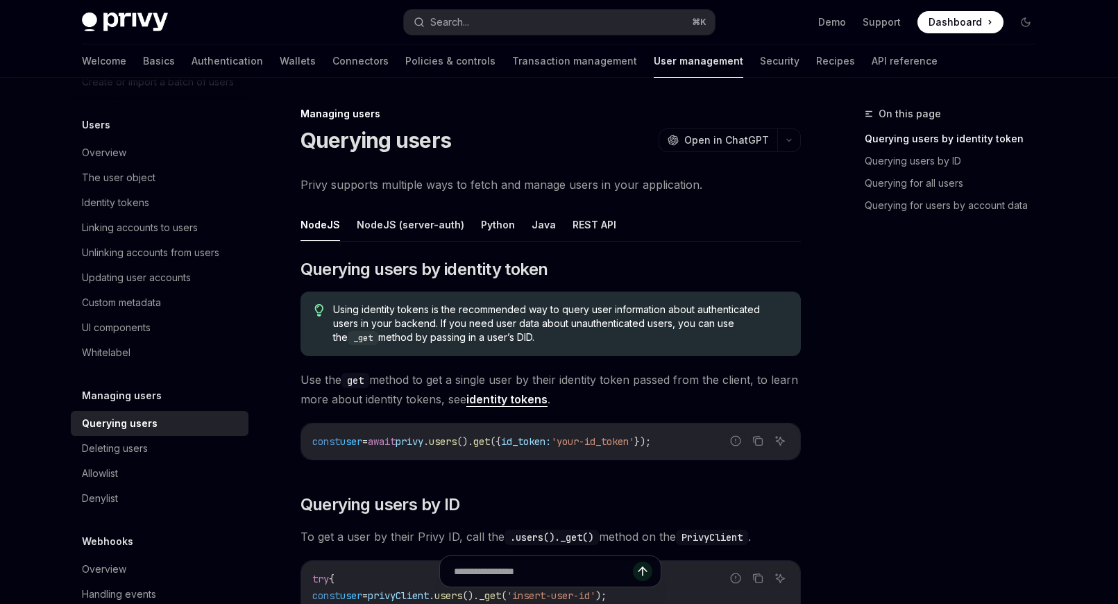
scroll to position [78, 0]
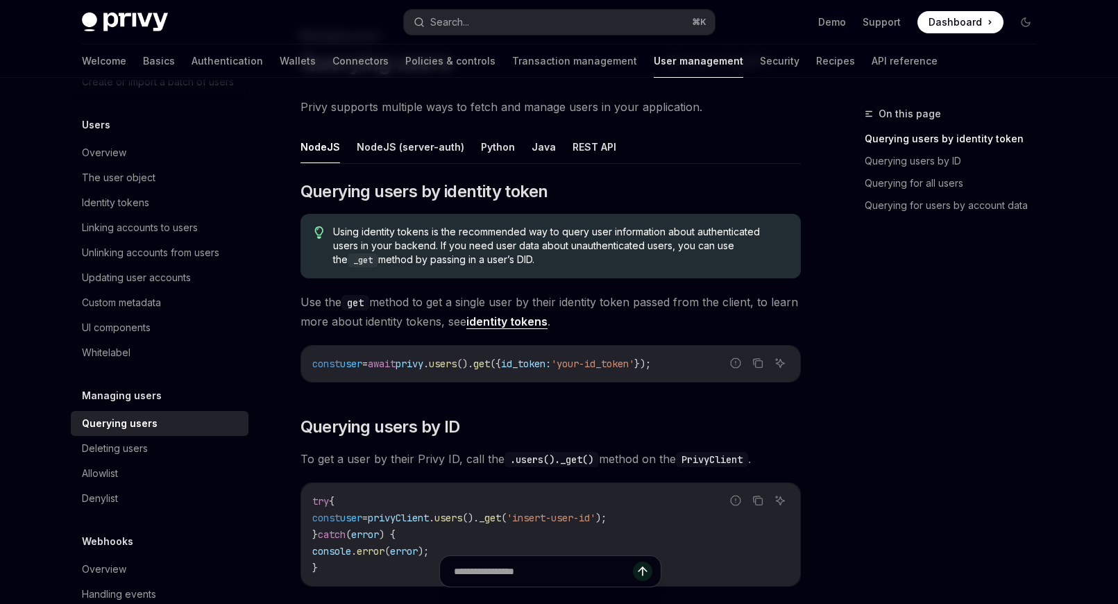
click at [516, 324] on link "identity tokens" at bounding box center [507, 321] width 81 height 15
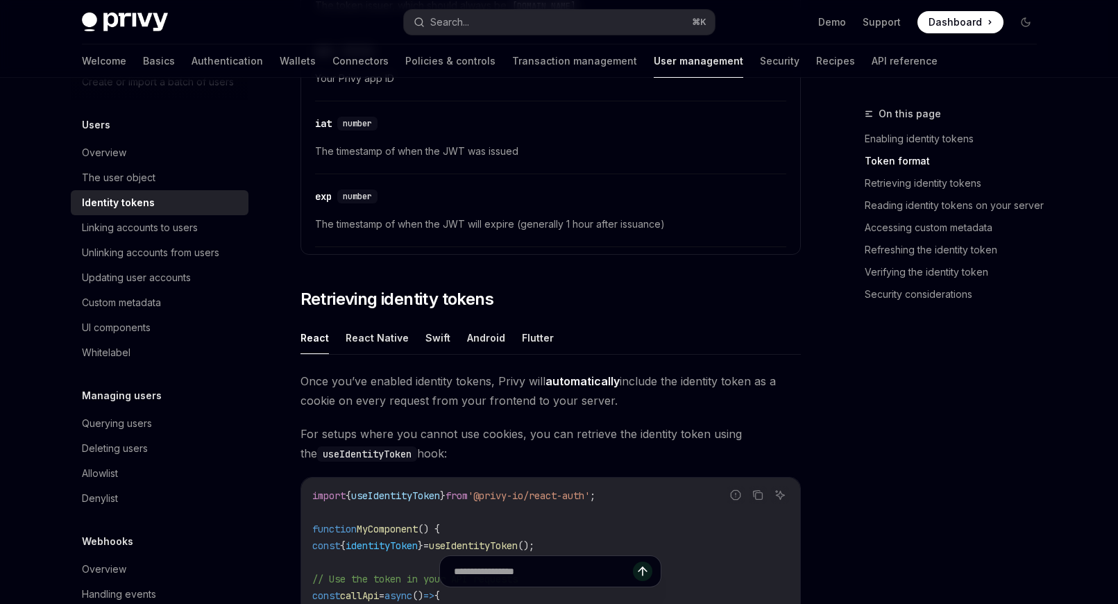
scroll to position [1273, 0]
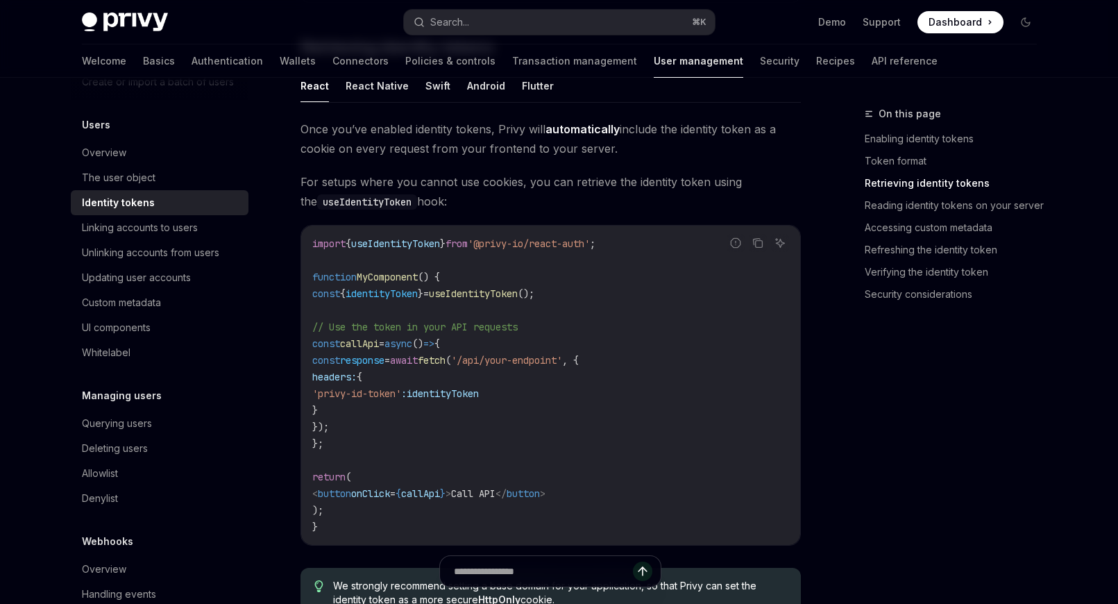
click at [518, 295] on span "useIdentityToken" at bounding box center [473, 293] width 89 height 12
copy span "useIdentityToken"
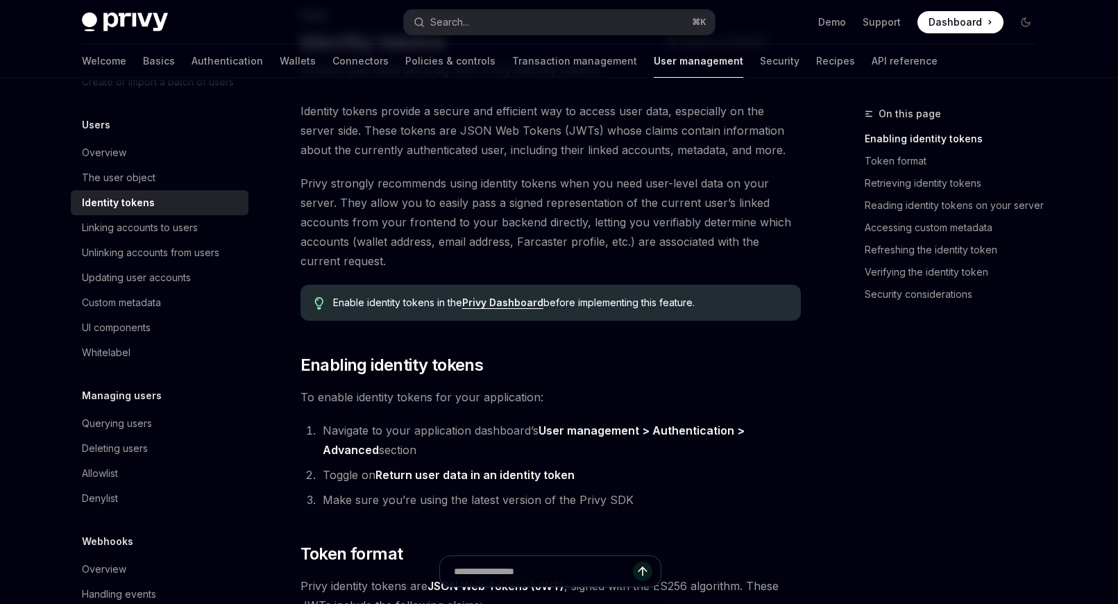
scroll to position [0, 0]
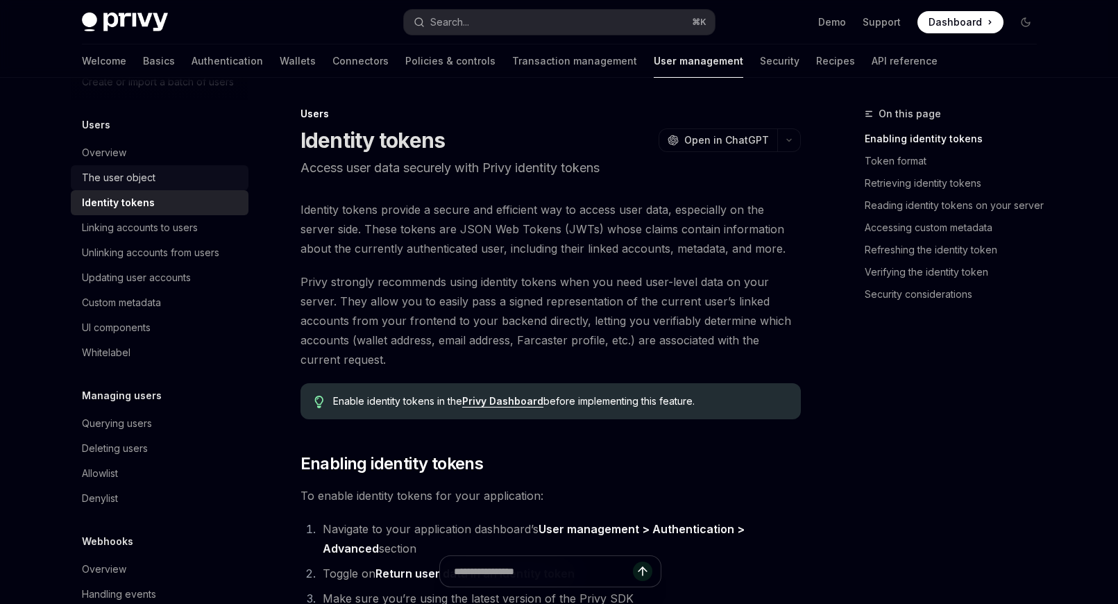
click at [188, 187] on link "The user object" at bounding box center [160, 177] width 178 height 25
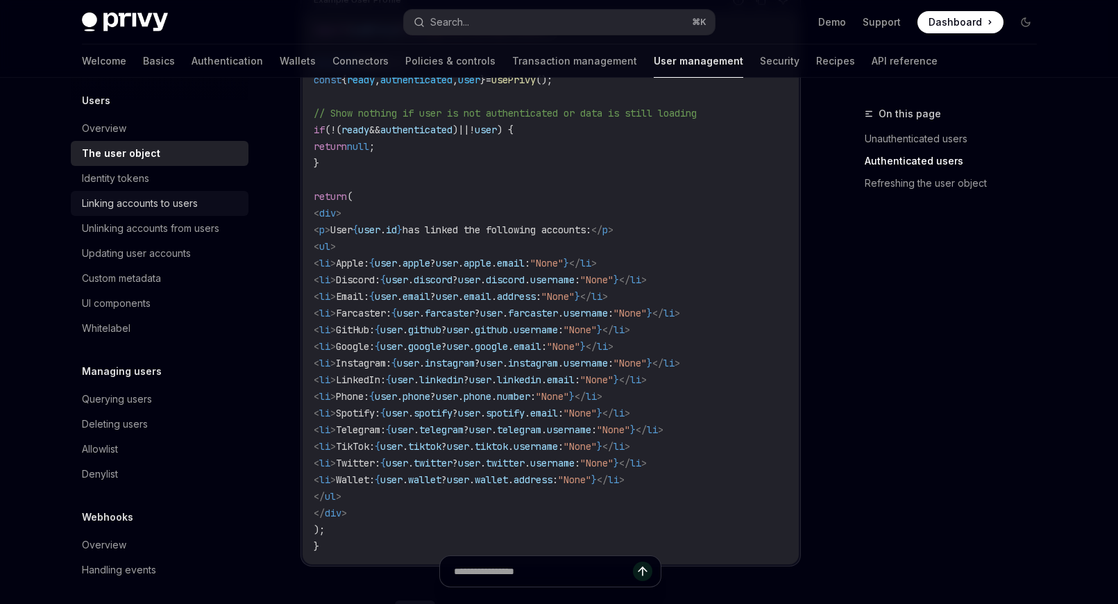
scroll to position [182, 0]
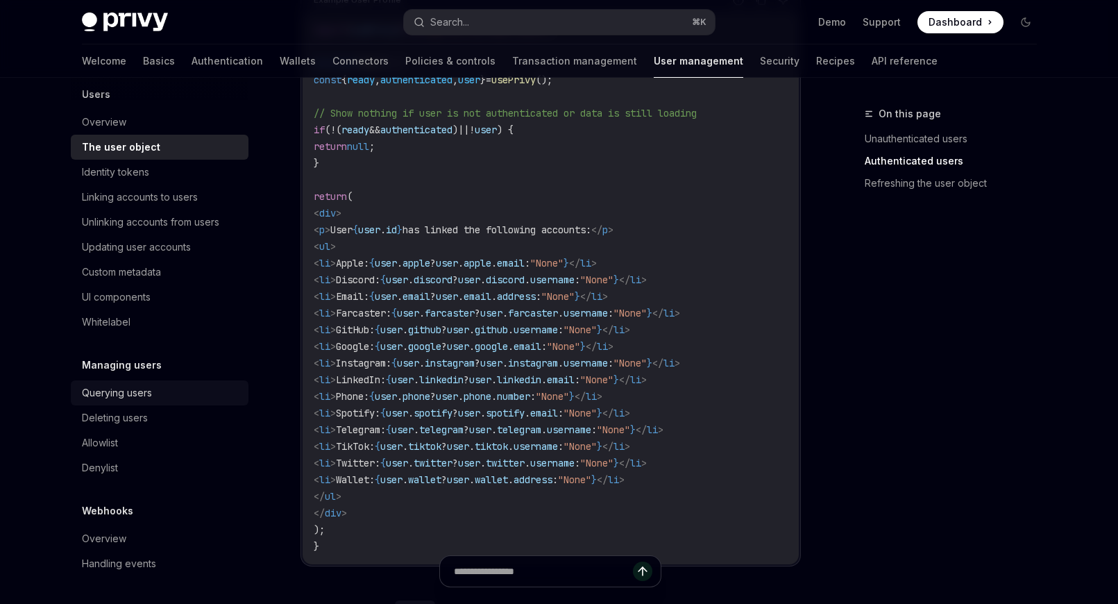
click at [156, 391] on div "Querying users" at bounding box center [161, 393] width 158 height 17
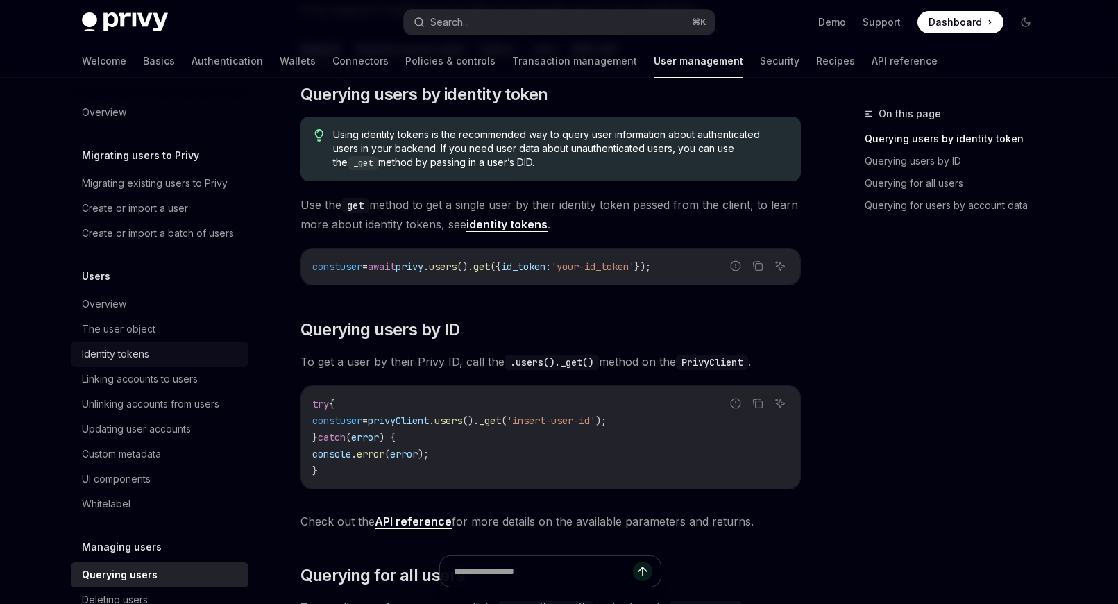
click at [112, 364] on link "Identity tokens" at bounding box center [160, 354] width 178 height 25
type textarea "*"
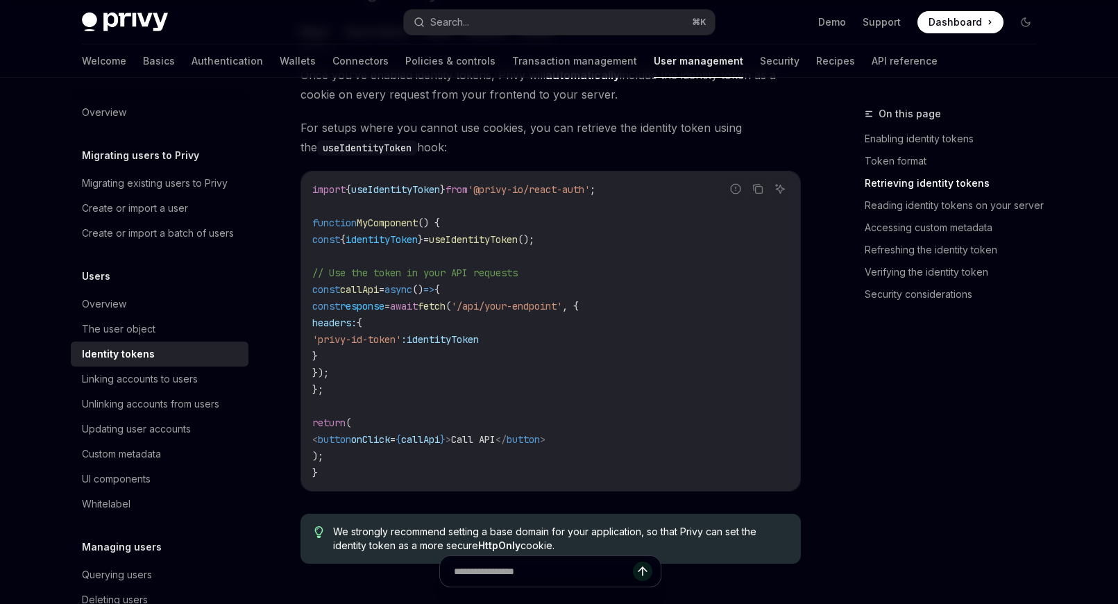
scroll to position [1352, 0]
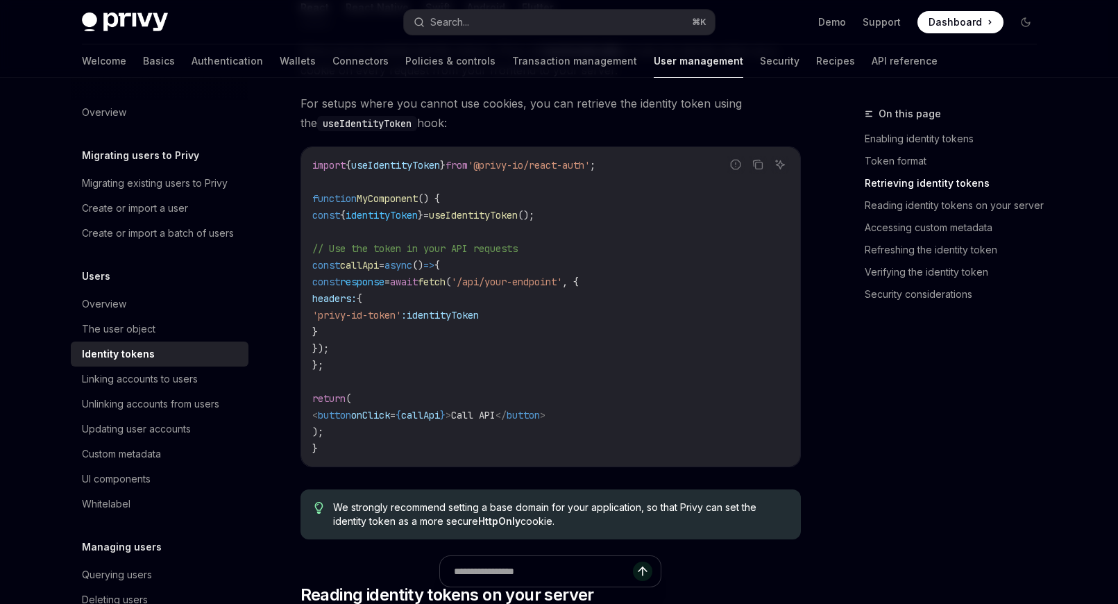
click at [412, 217] on span "identityToken" at bounding box center [382, 215] width 72 height 12
copy span "identityToken"
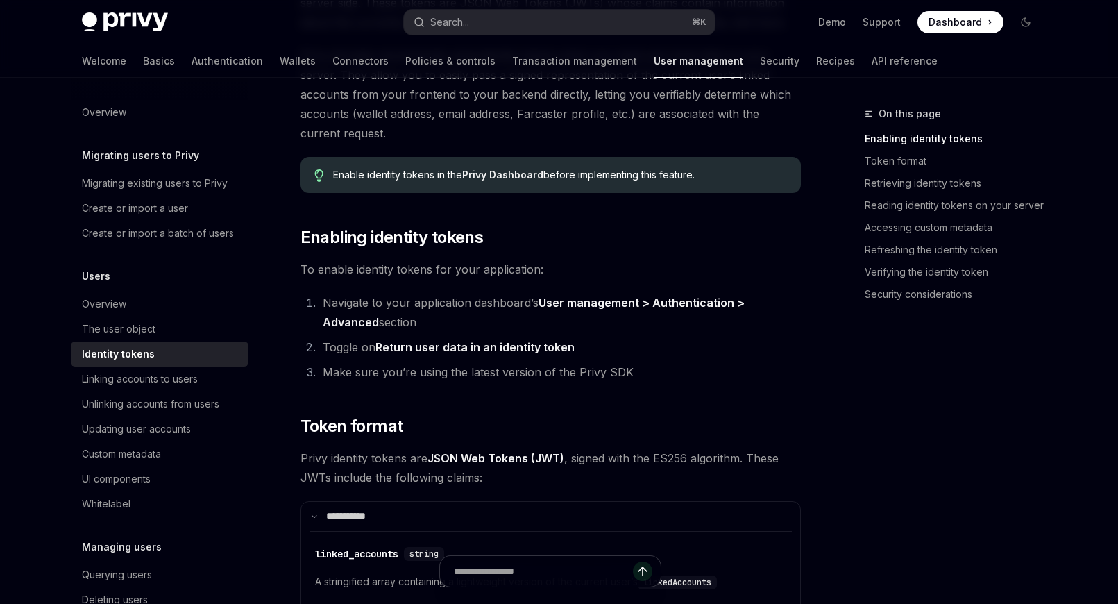
scroll to position [0, 0]
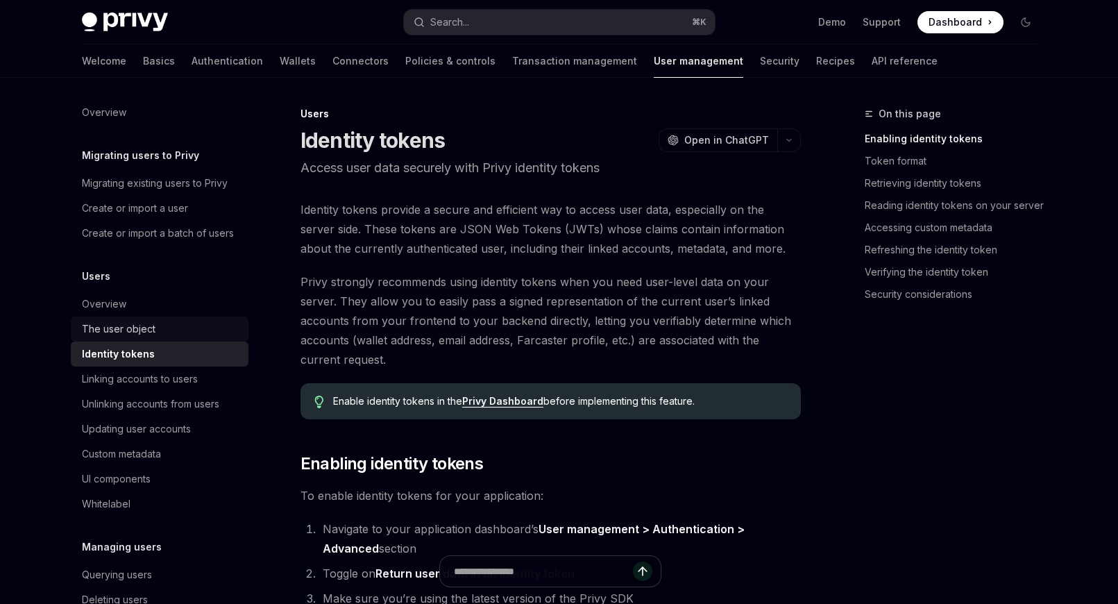
click at [221, 326] on div "The user object" at bounding box center [161, 329] width 158 height 17
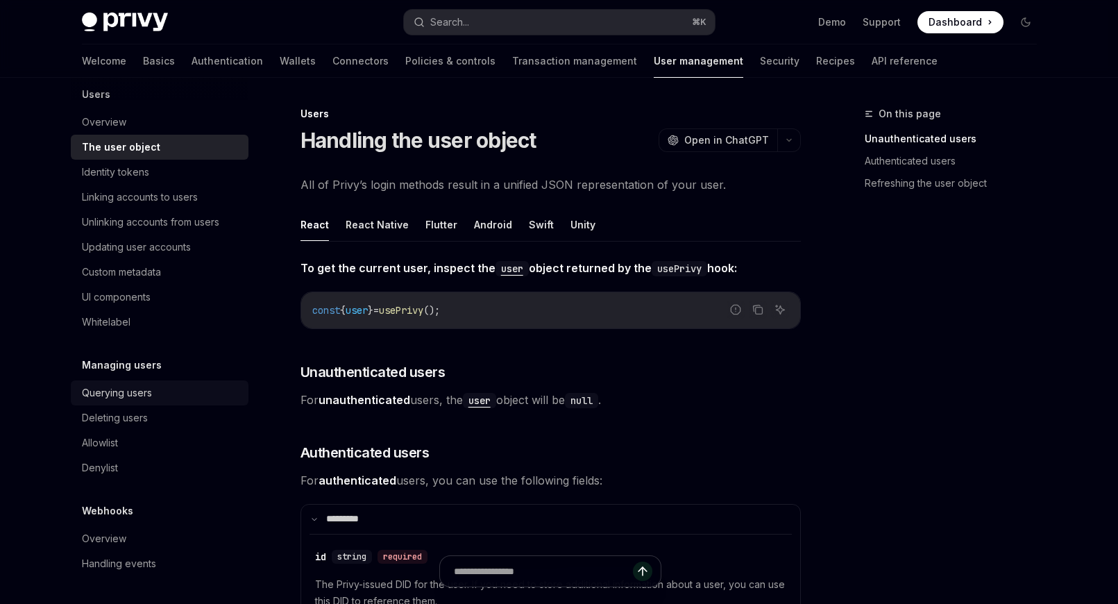
click at [143, 383] on link "Querying users" at bounding box center [160, 392] width 178 height 25
type textarea "*"
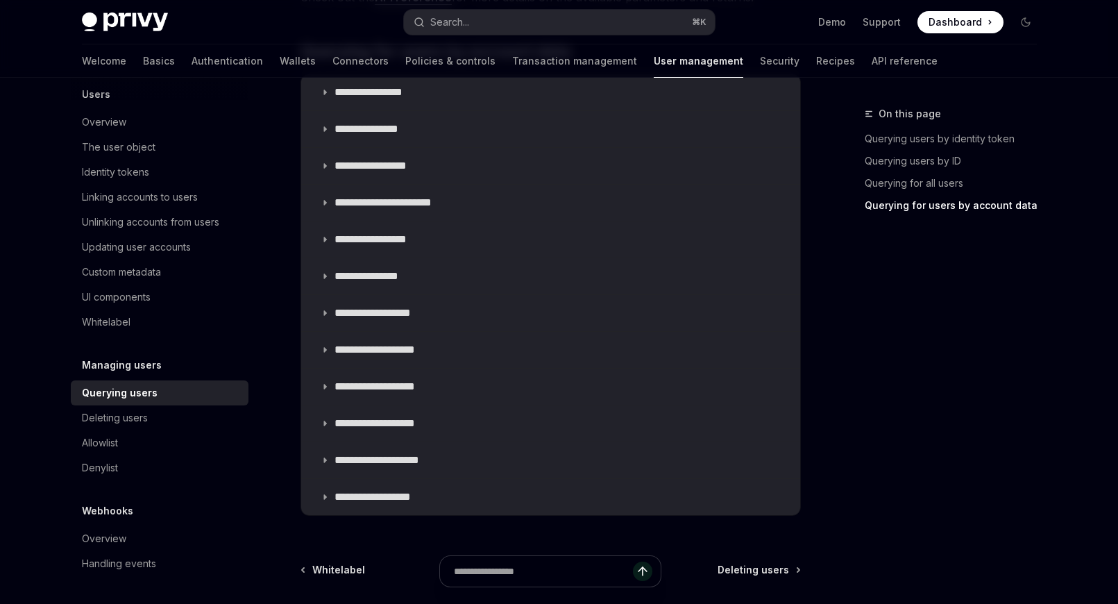
scroll to position [1006, 0]
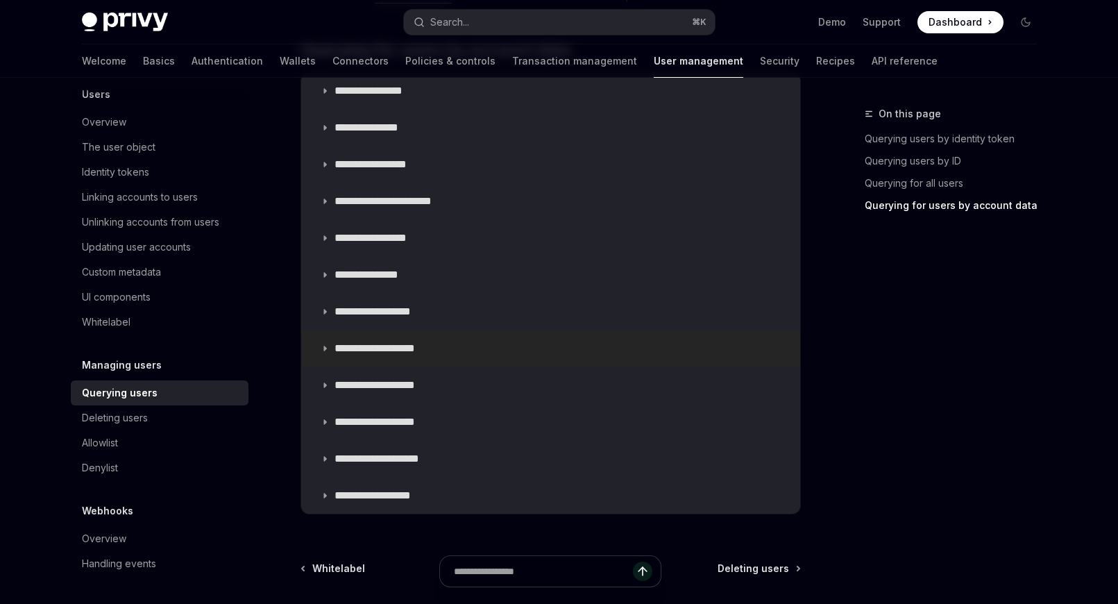
click at [396, 360] on summary "**********" at bounding box center [550, 348] width 499 height 36
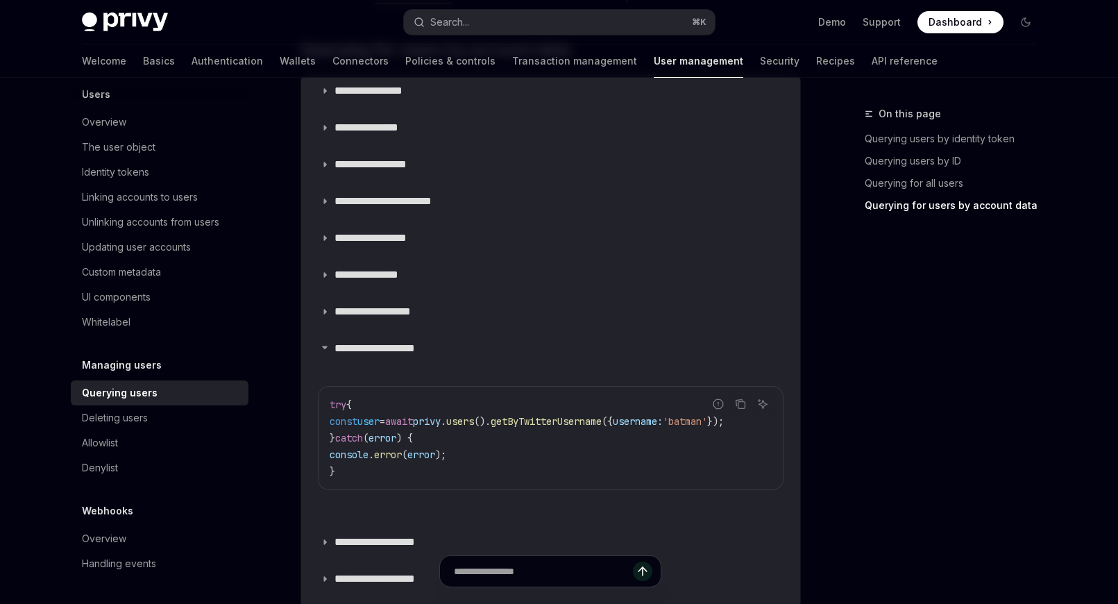
click at [385, 424] on span "=" at bounding box center [383, 421] width 6 height 12
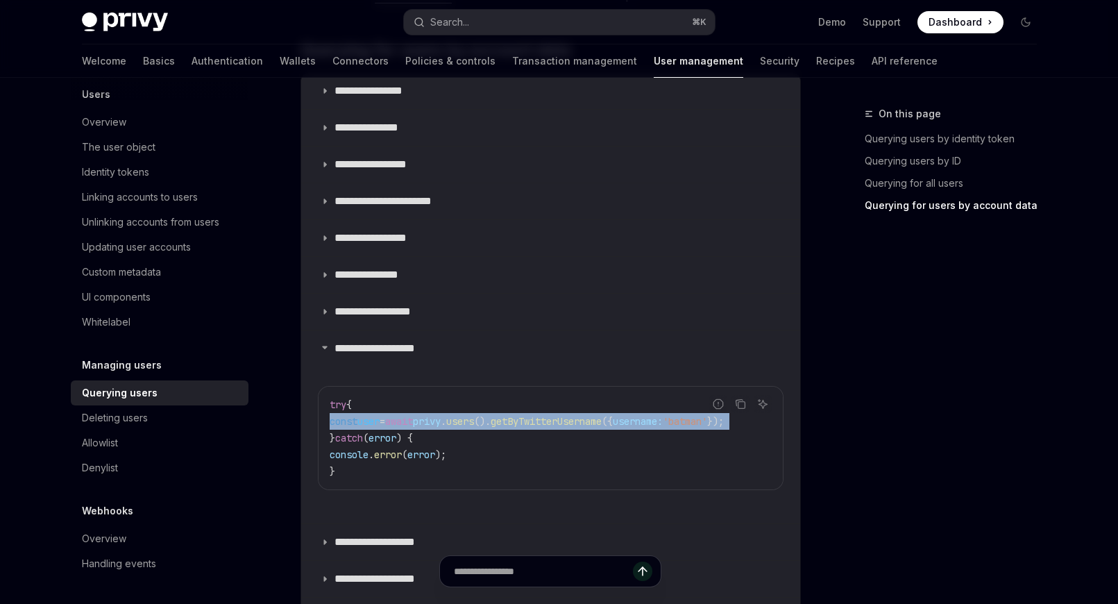
click at [385, 424] on span "=" at bounding box center [383, 421] width 6 height 12
copy code "const user = await privy . users (). getByTwitterUsername ({ username: 'batman'…"
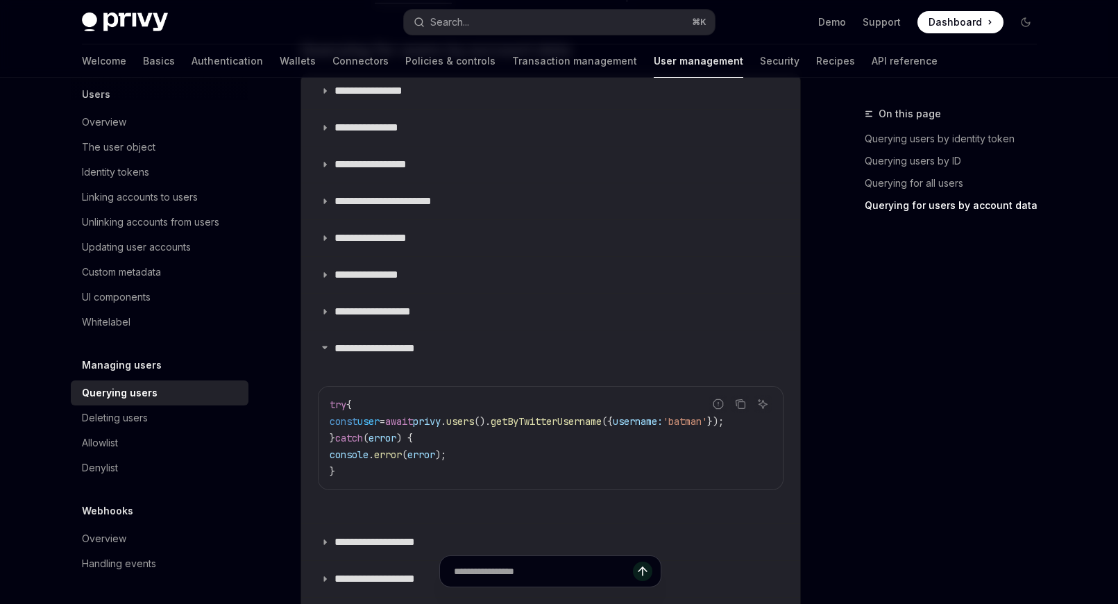
click at [413, 435] on span ") {" at bounding box center [404, 438] width 17 height 12
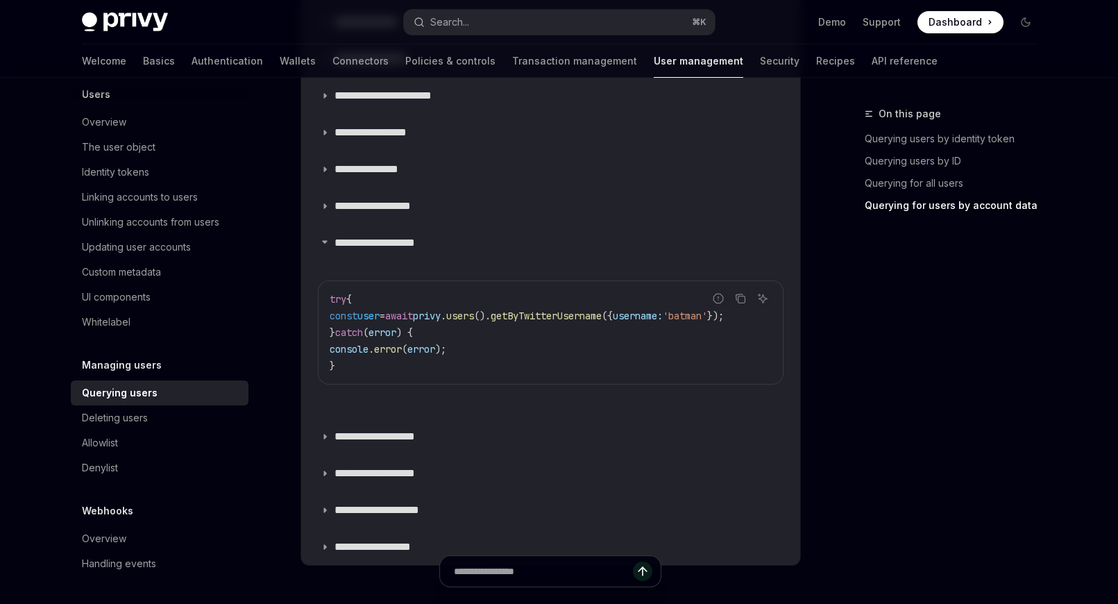
scroll to position [1115, 0]
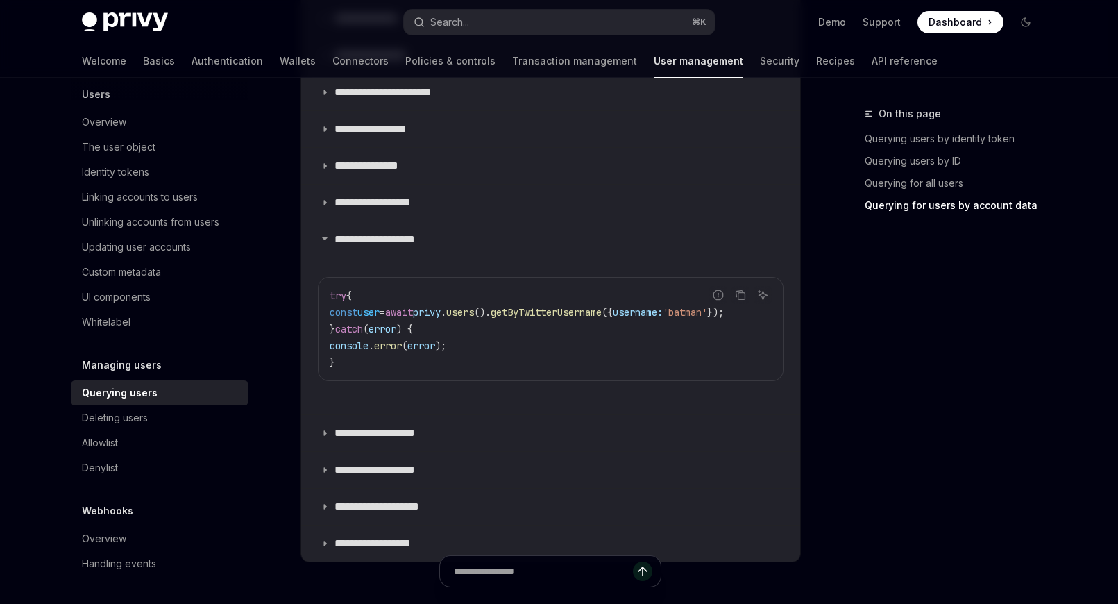
click at [595, 311] on span "getByTwitterUsername" at bounding box center [546, 312] width 111 height 12
copy span "getByTwitterUsername"
click at [426, 335] on code "try { const user = await privy . users (). getByTwitterUsername ({ username: 'b…" at bounding box center [551, 328] width 442 height 83
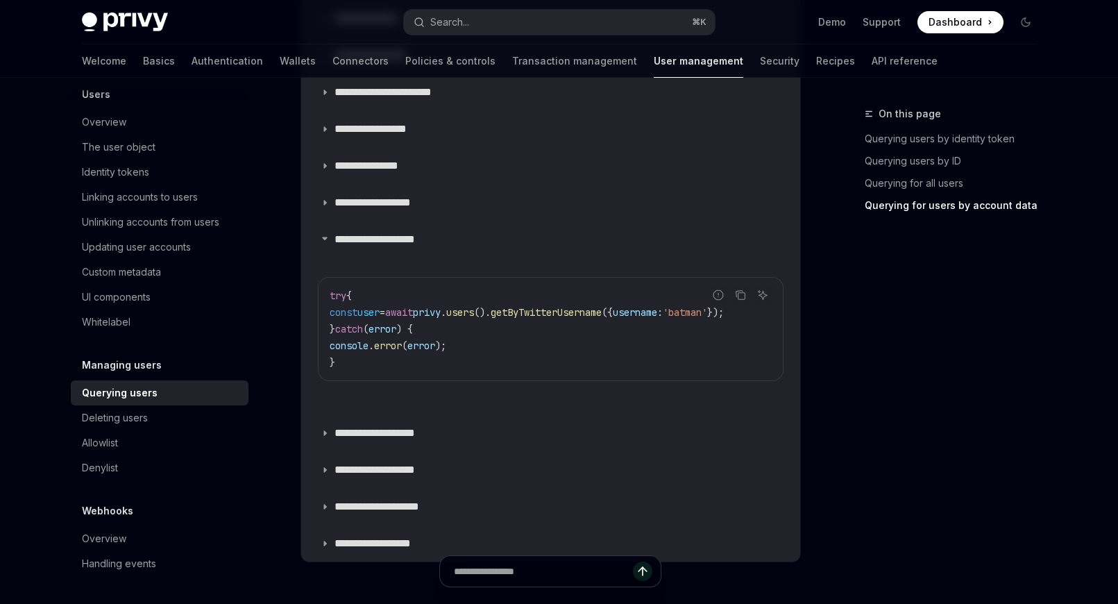
click at [380, 314] on span "user" at bounding box center [369, 312] width 22 height 12
copy span "user"
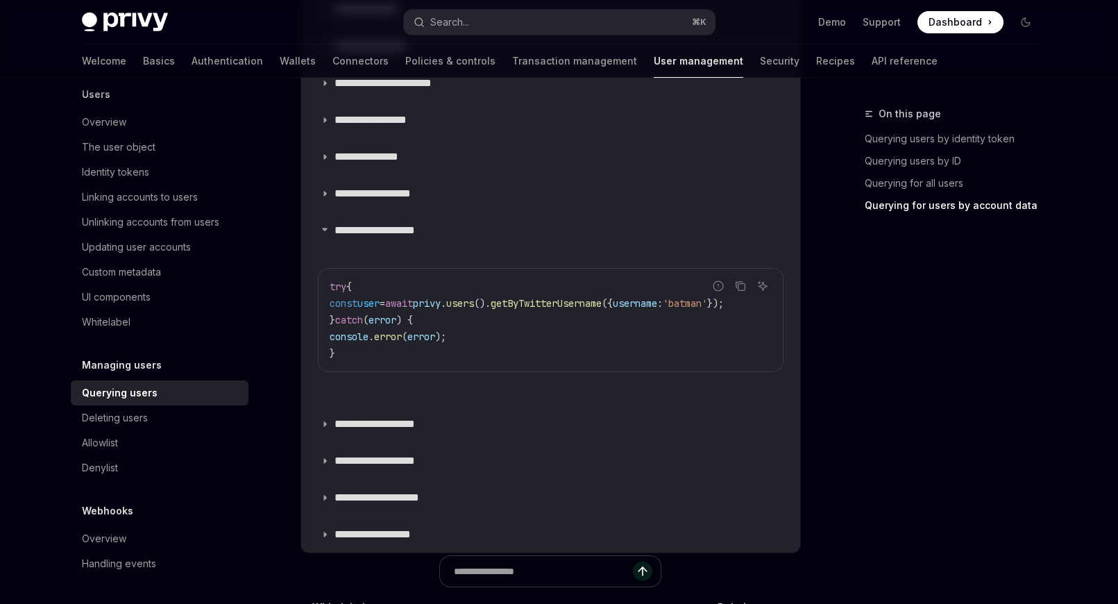
click at [441, 302] on span "privy" at bounding box center [427, 303] width 28 height 12
click at [401, 193] on p "**********" at bounding box center [382, 194] width 95 height 14
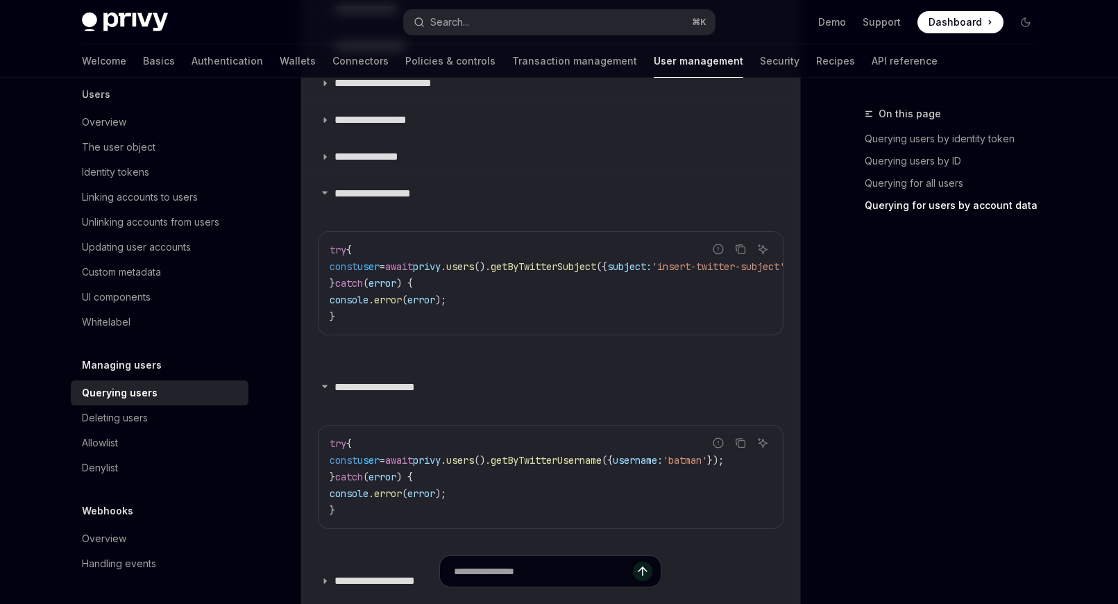
click at [553, 258] on code "try { const user = await privy . users (). getByTwitterSubject ({ subject: 'ins…" at bounding box center [582, 283] width 505 height 83
click at [548, 265] on span "getByTwitterSubject" at bounding box center [544, 266] width 106 height 12
copy span "getByTwitterSubject"
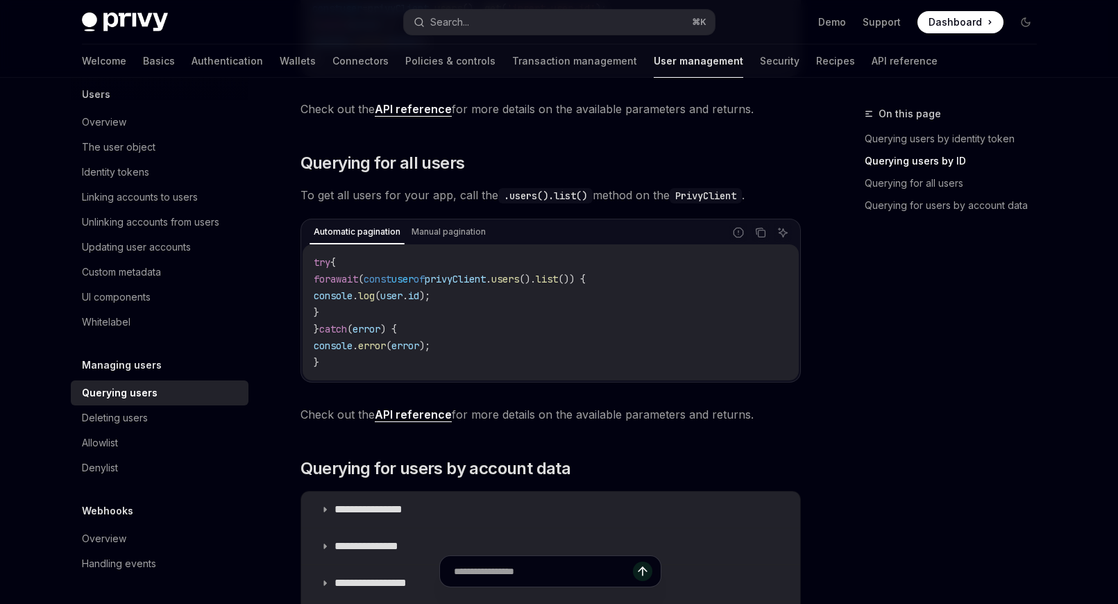
scroll to position [589, 0]
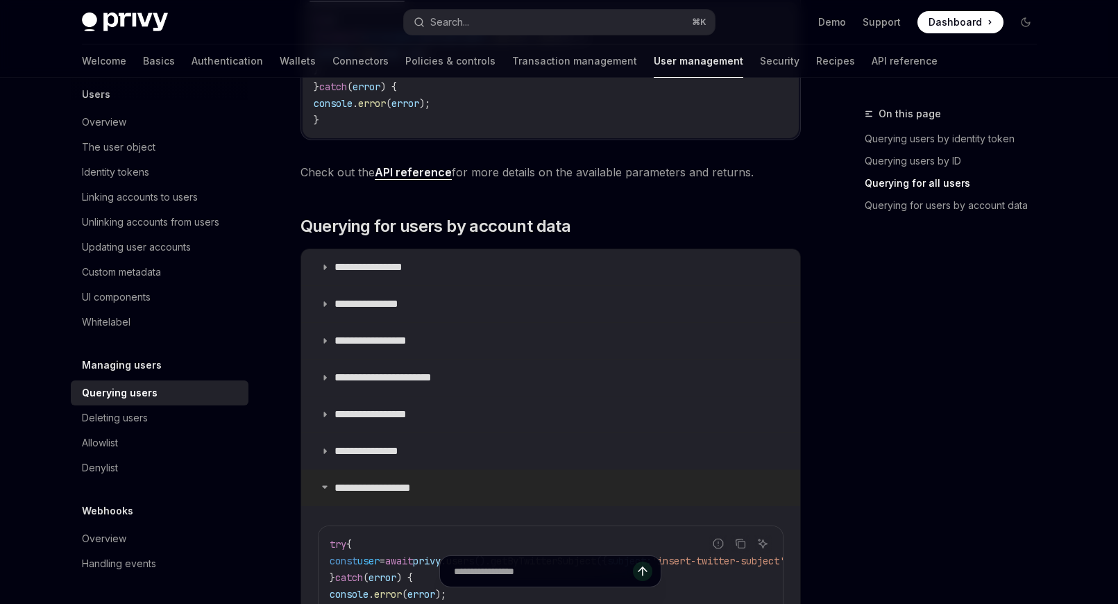
click at [417, 482] on p "**********" at bounding box center [382, 488] width 95 height 14
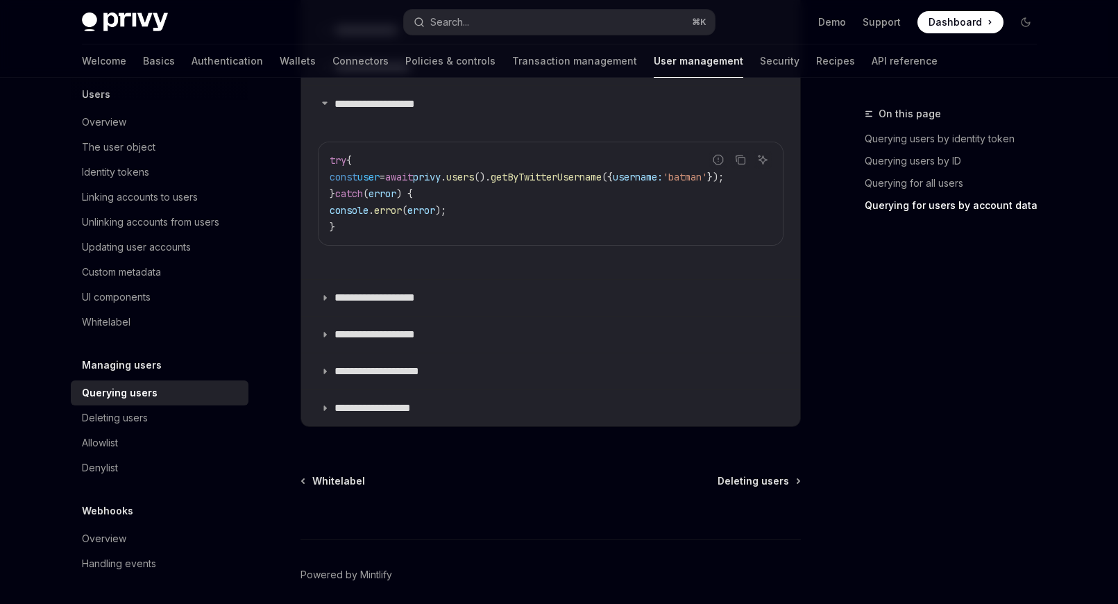
scroll to position [1203, 0]
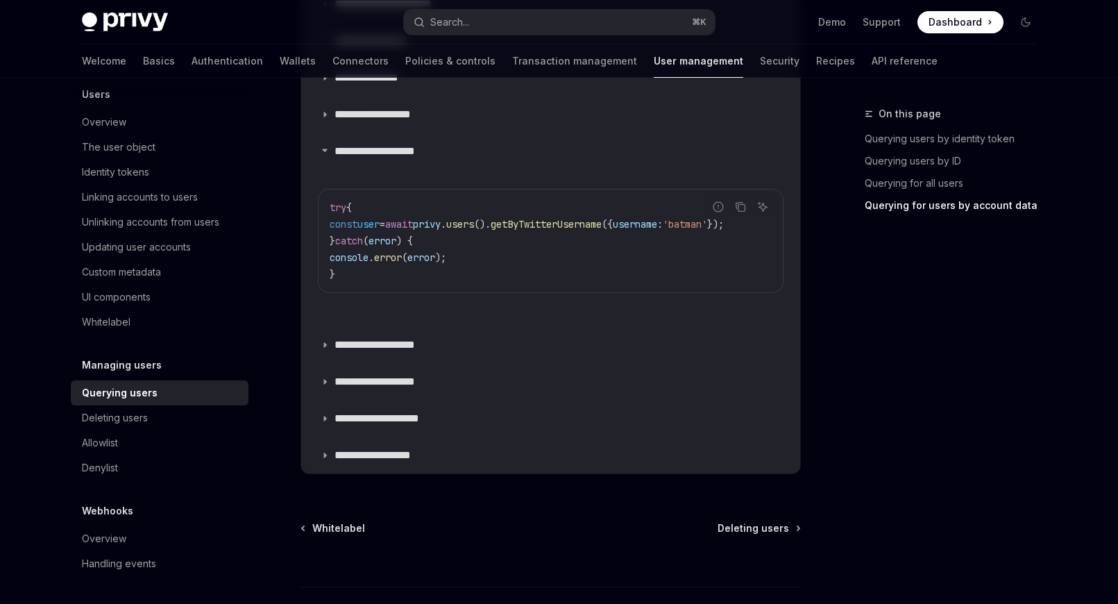
click at [559, 224] on span "getByTwitterUsername" at bounding box center [546, 224] width 111 height 12
copy span "getByTwitterUsername"
